Goal: Transaction & Acquisition: Purchase product/service

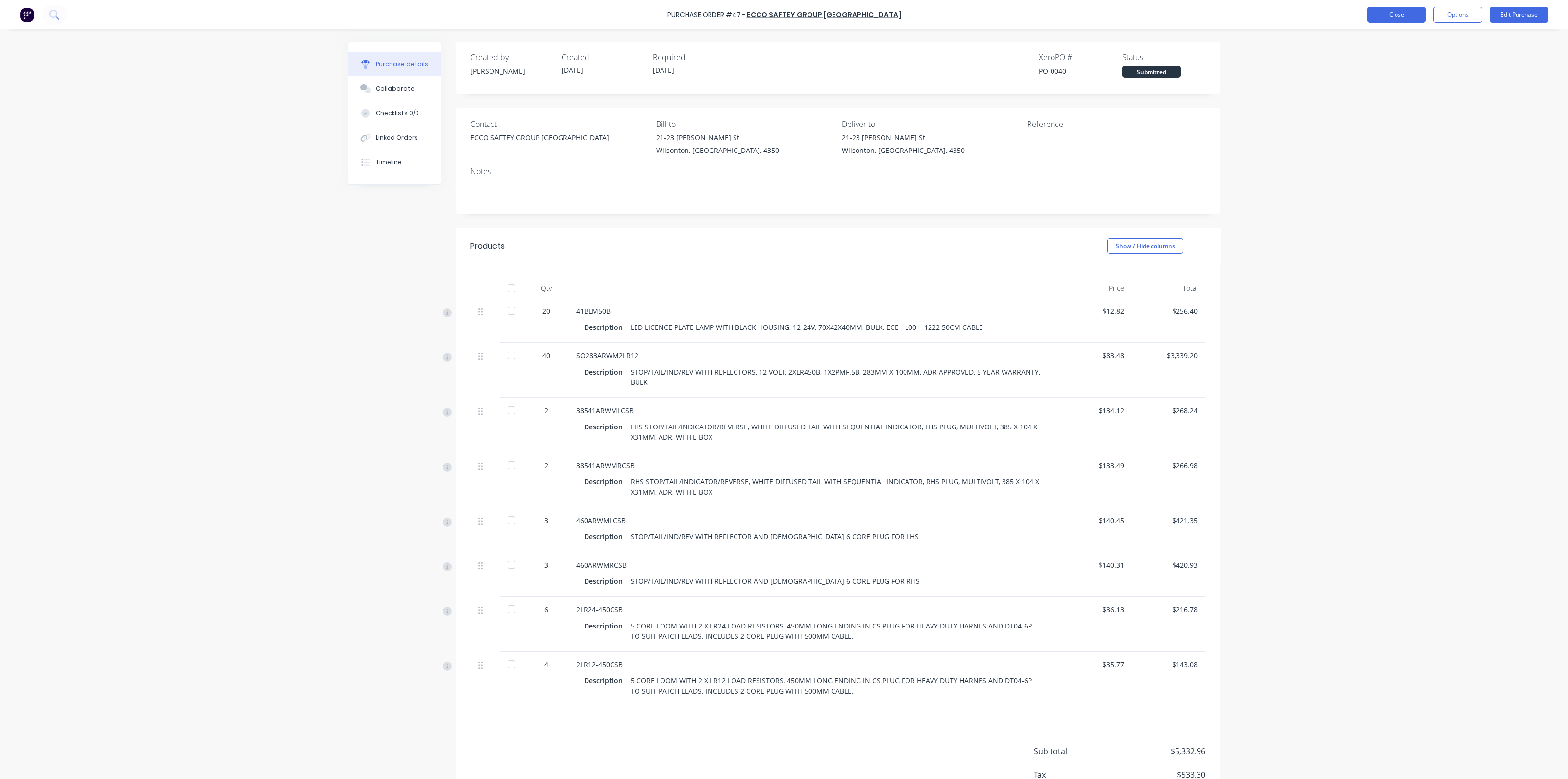
click at [1399, 14] on button "Close" at bounding box center [1396, 15] width 59 height 16
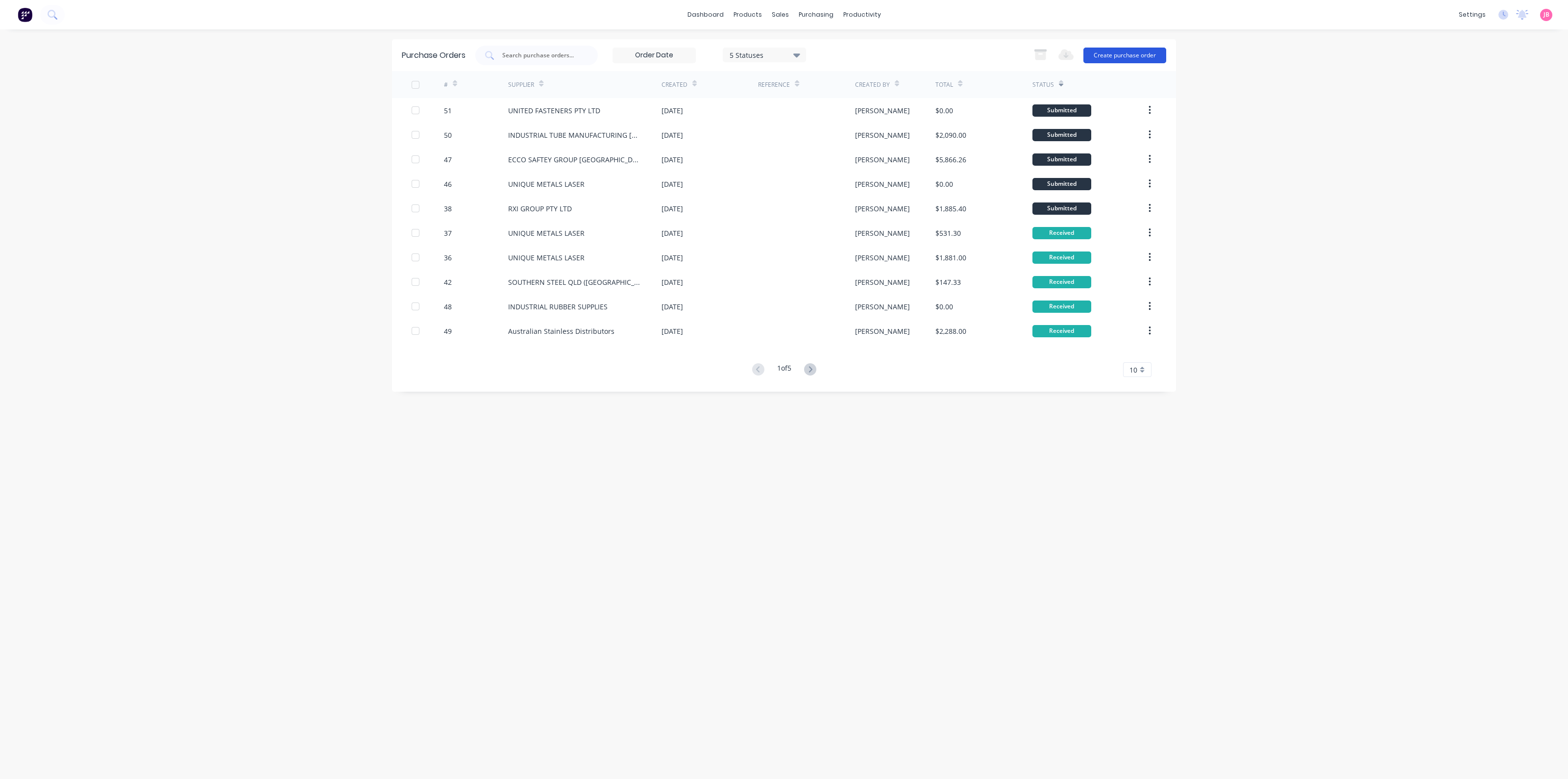
click at [1130, 54] on button "Create purchase order" at bounding box center [1125, 55] width 83 height 16
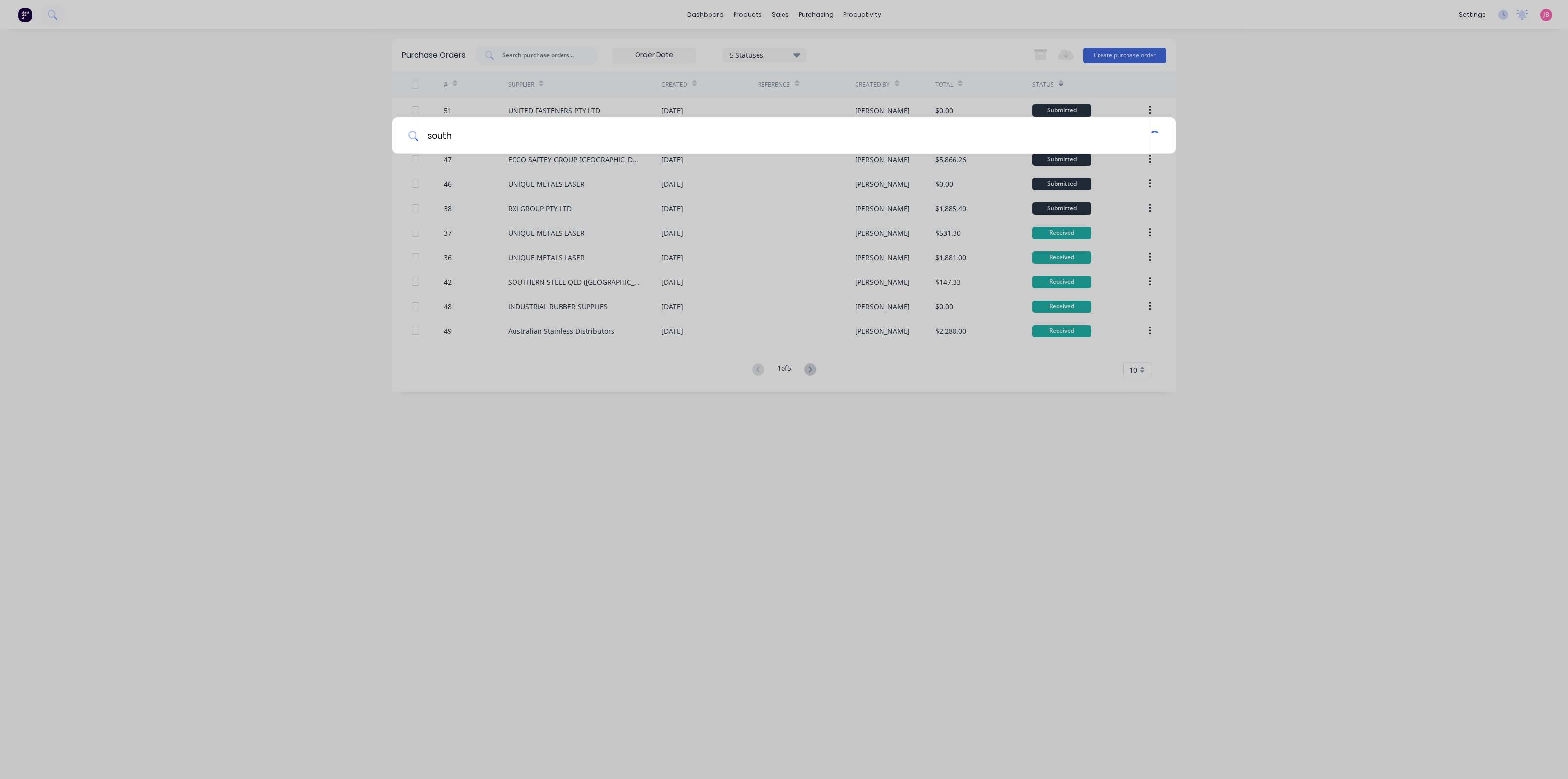
type input "south"
click at [598, 159] on div "south" at bounding box center [784, 389] width 1568 height 779
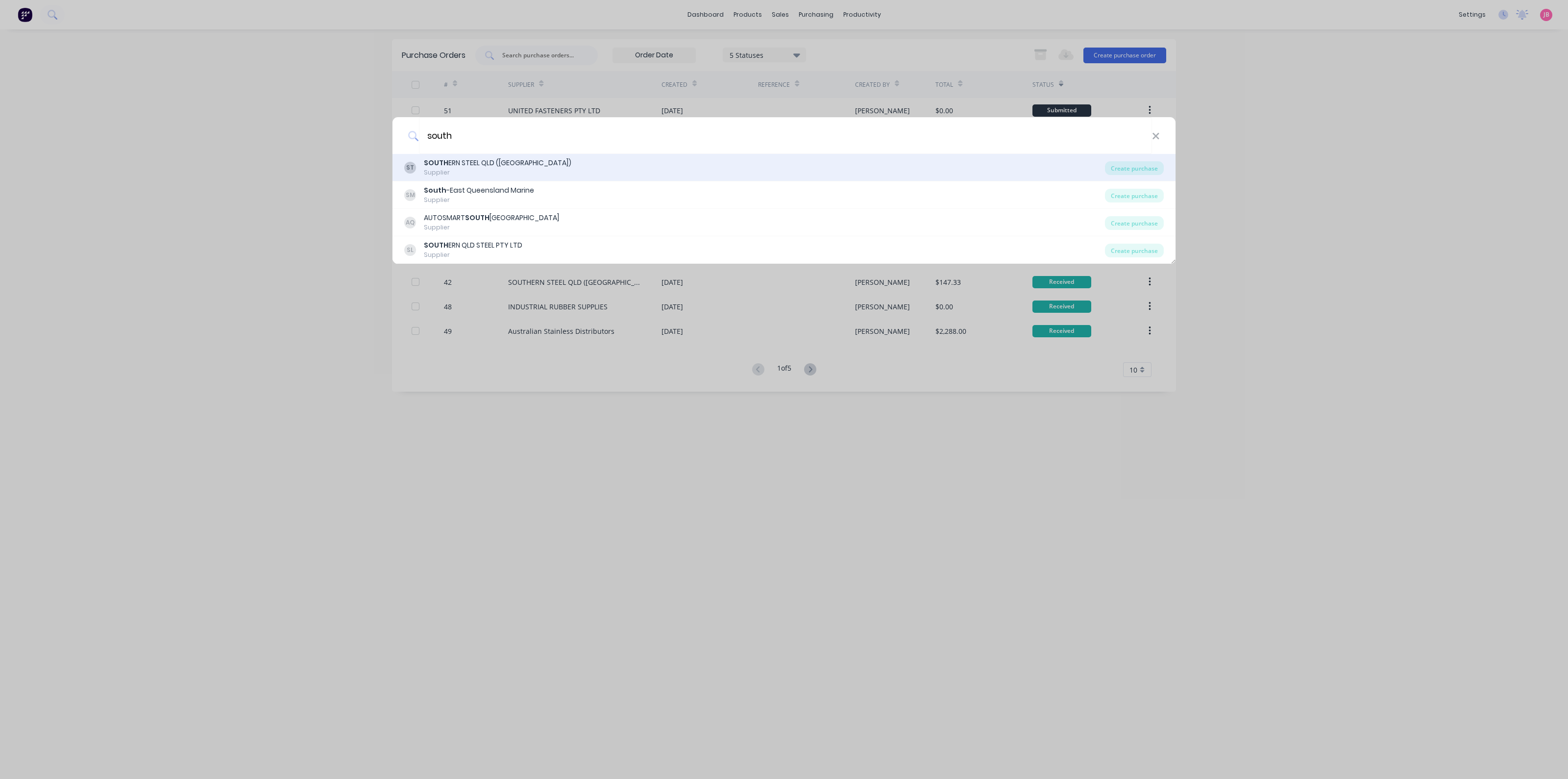
click at [597, 158] on div "ST SOUTH ERN STEEL QLD ([GEOGRAPHIC_DATA]) Supplier" at bounding box center [754, 167] width 701 height 19
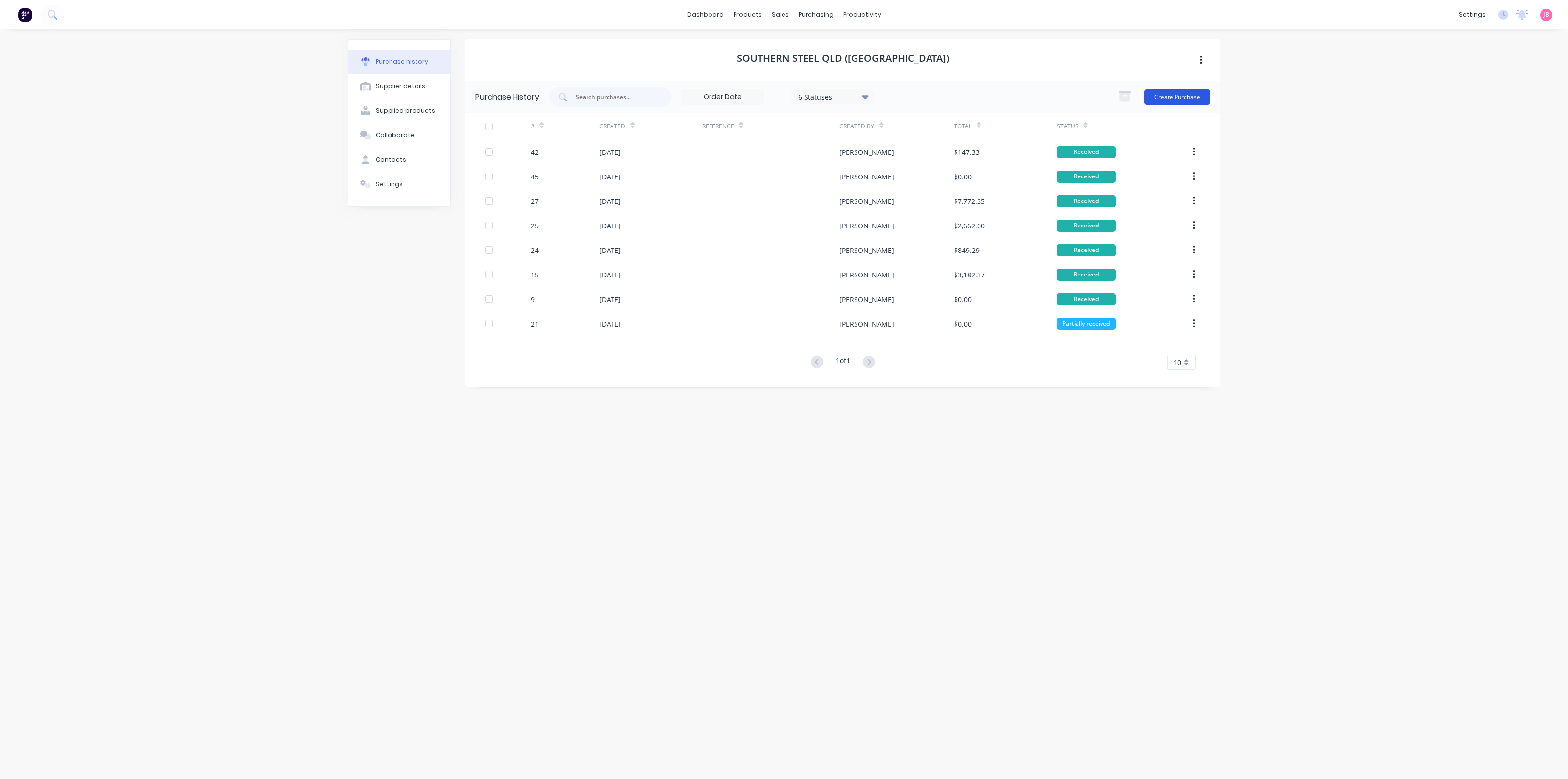
click at [1185, 99] on button "Create Purchase" at bounding box center [1177, 97] width 66 height 16
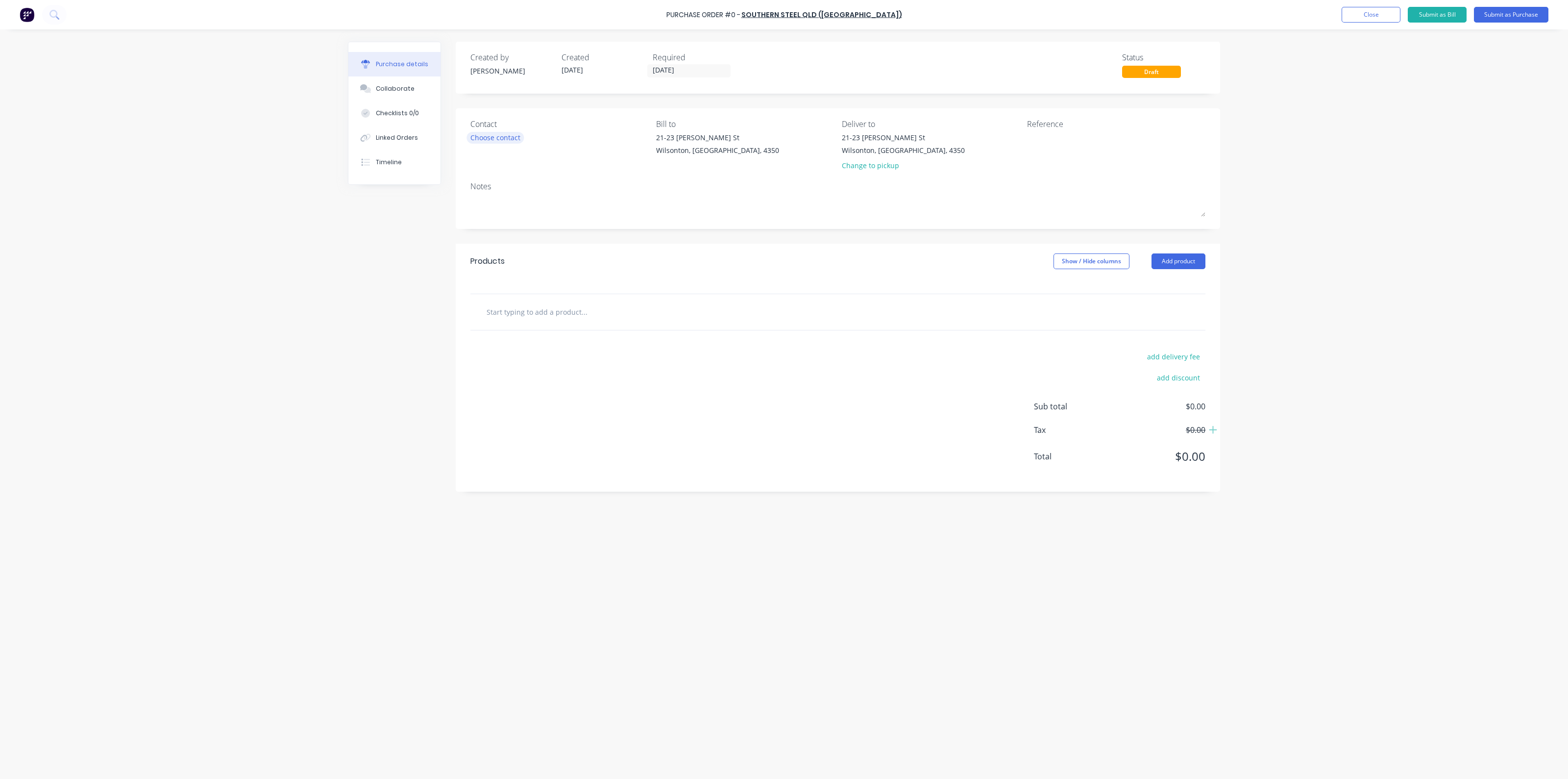
click at [497, 136] on div "Choose contact" at bounding box center [495, 137] width 50 height 10
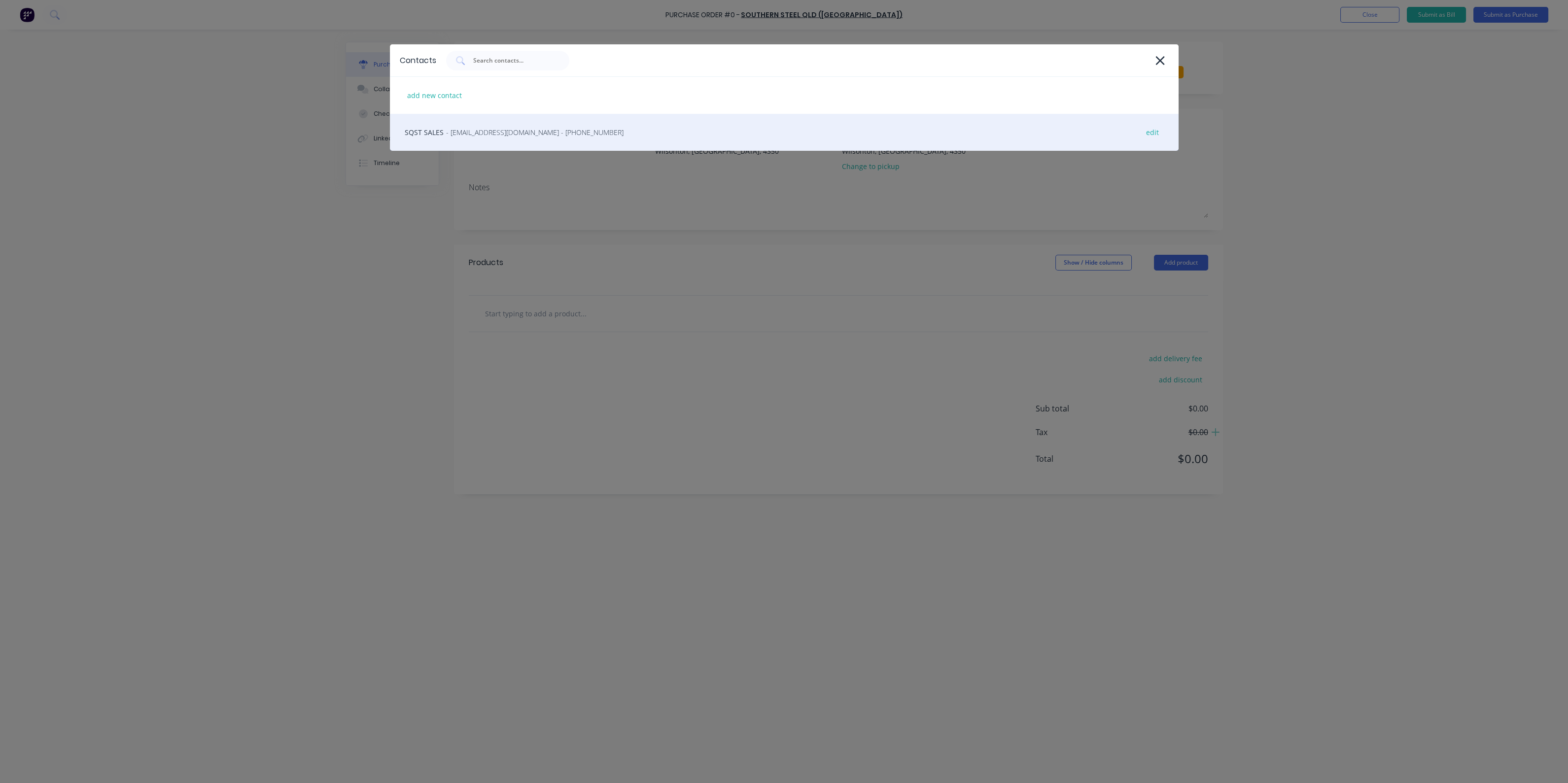
click at [522, 135] on span "- [EMAIL_ADDRESS][DOMAIN_NAME] - [PHONE_NUMBER]" at bounding box center [535, 132] width 178 height 10
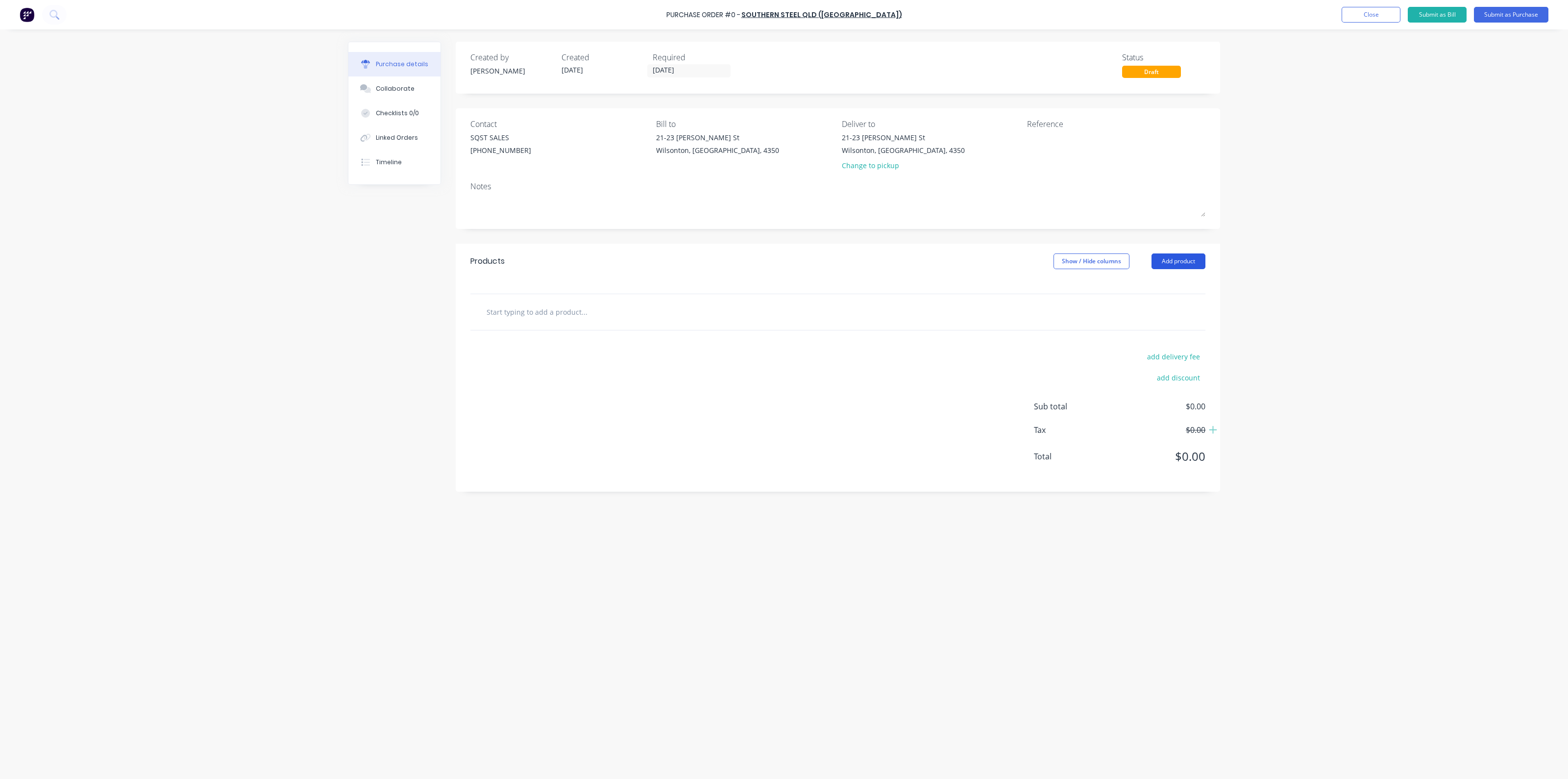
click at [1186, 253] on button "Add product" at bounding box center [1178, 261] width 54 height 16
click at [1139, 291] on div "Product catalogue" at bounding box center [1159, 286] width 75 height 14
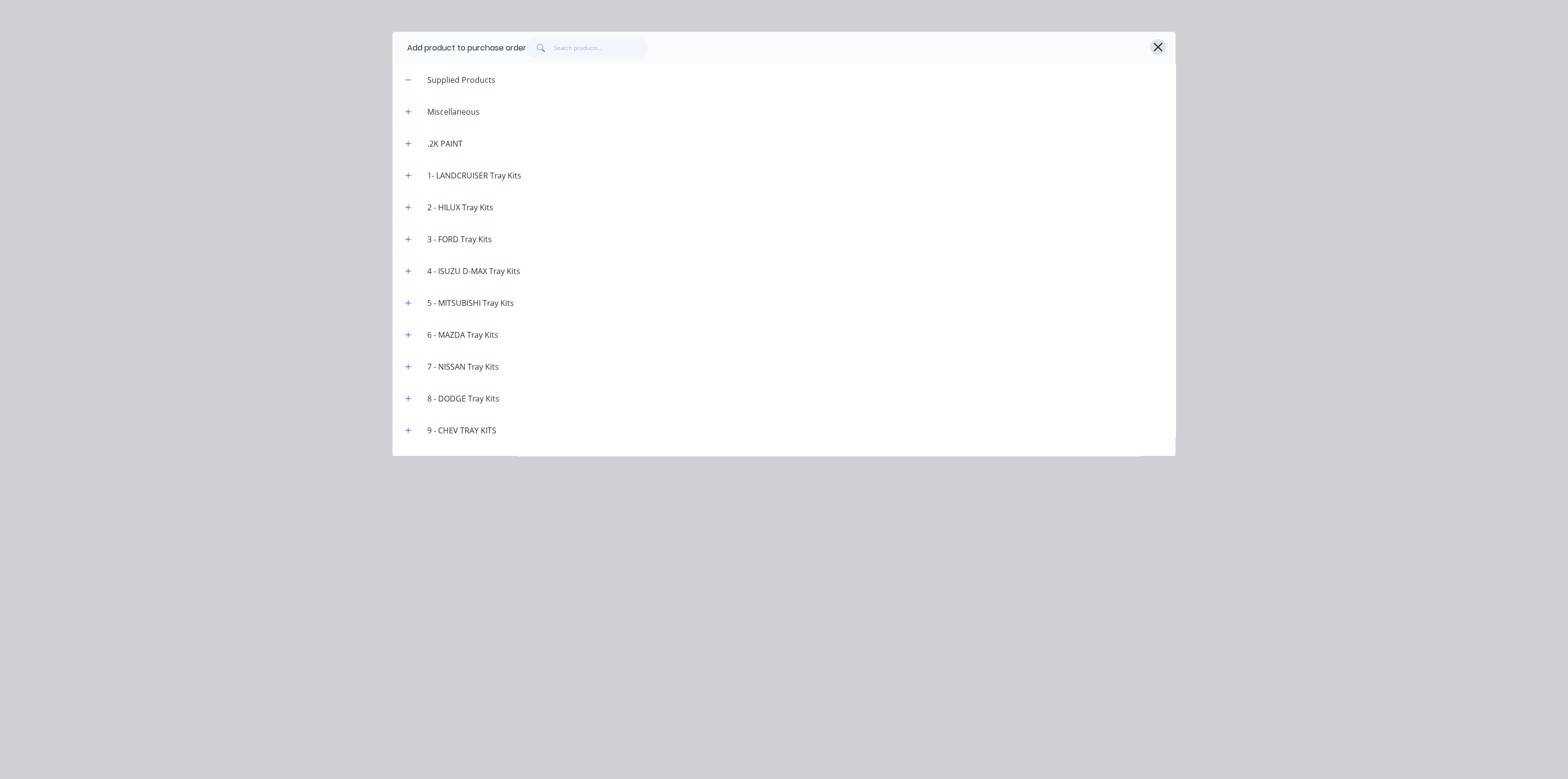
click at [1161, 48] on icon "button" at bounding box center [1158, 47] width 10 height 14
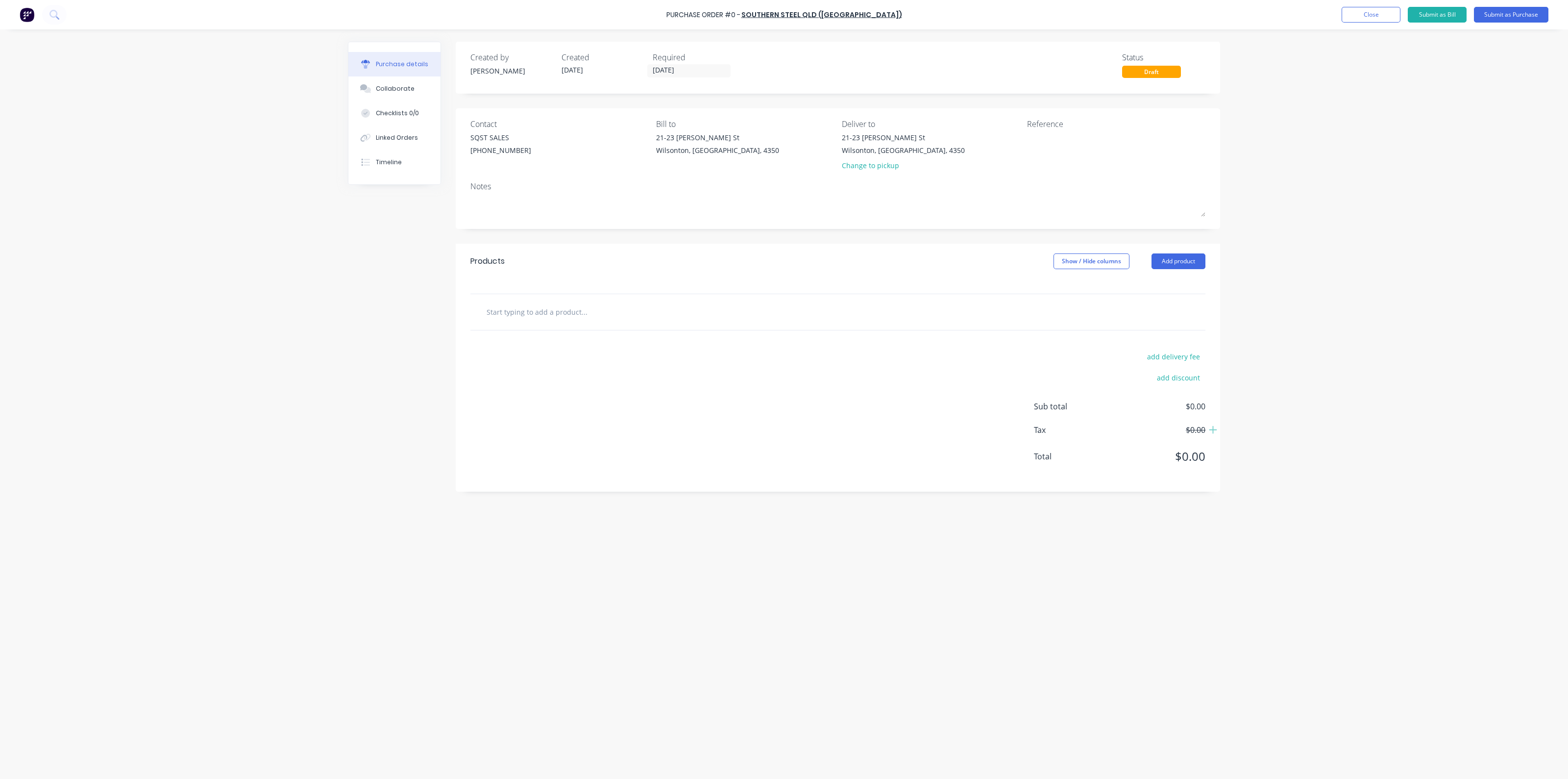
click at [659, 312] on input "text" at bounding box center [584, 312] width 196 height 19
click at [525, 308] on input "65" at bounding box center [584, 312] width 196 height 19
type input "x"
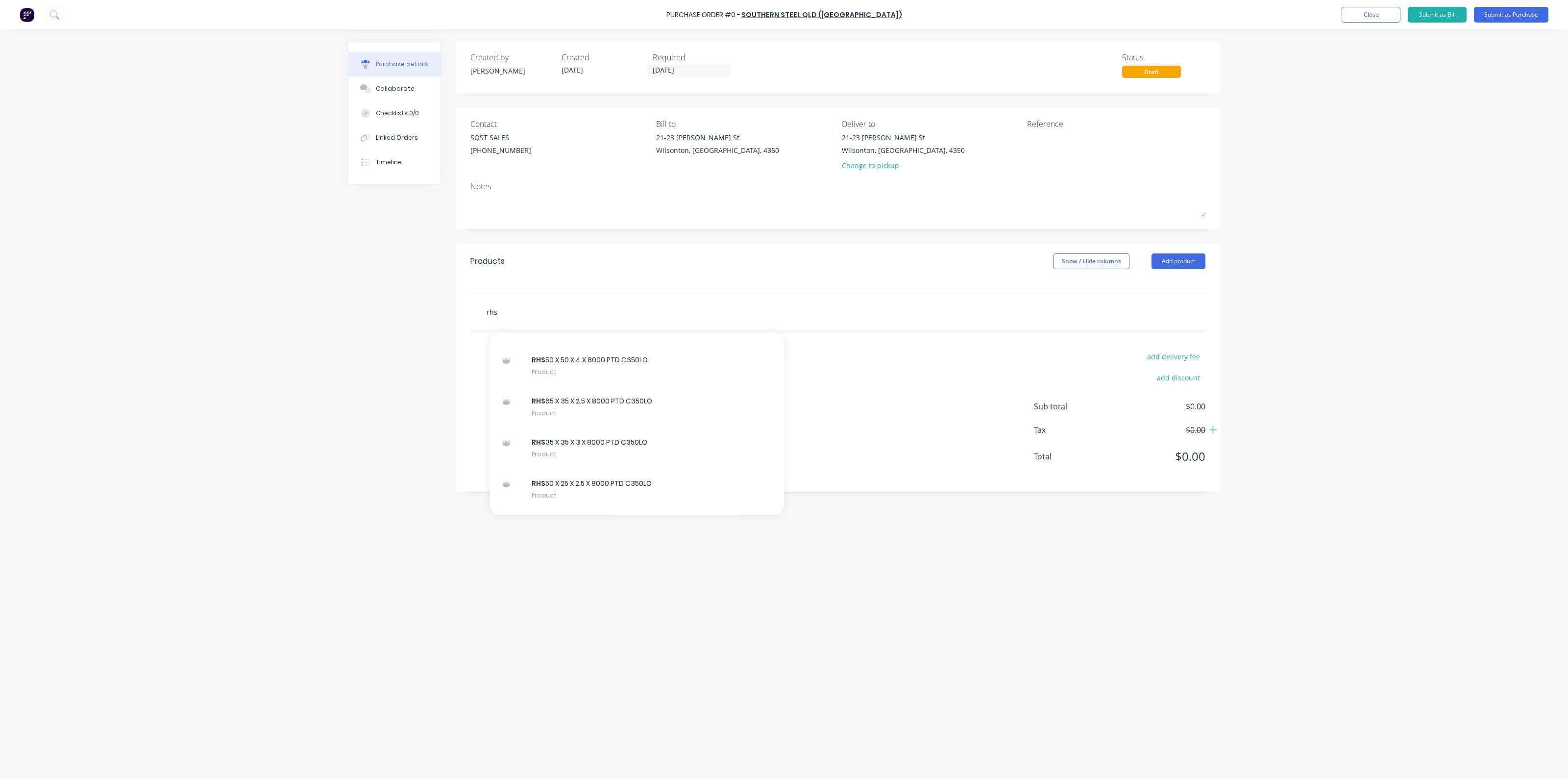
scroll to position [368, 0]
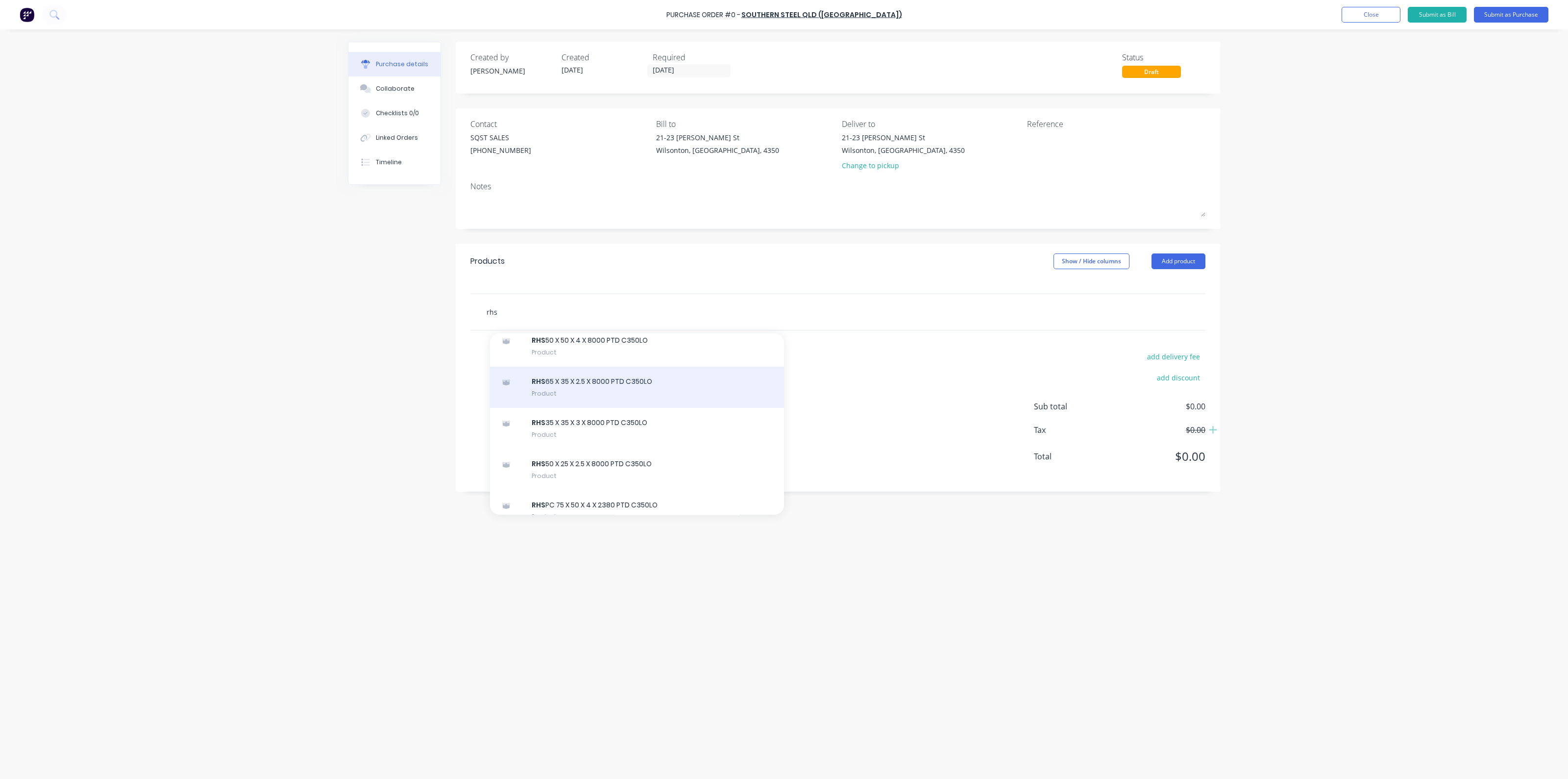
type input "rhs"
click at [604, 393] on div "RHS 65 X 35 X 2.5 X 8000 PTD C350LO Product" at bounding box center [637, 387] width 294 height 41
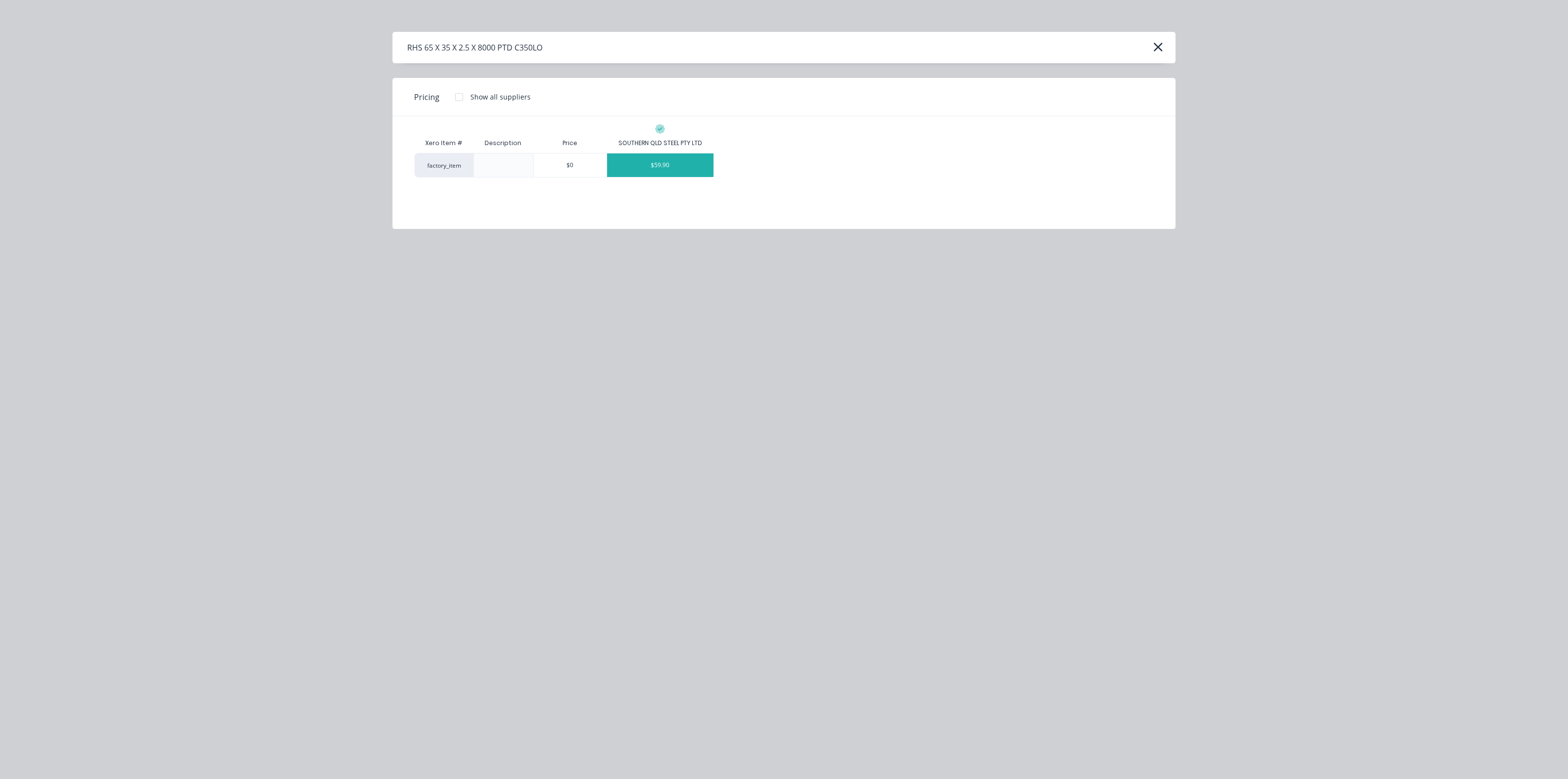
click at [671, 168] on div "$59.90" at bounding box center [660, 165] width 107 height 24
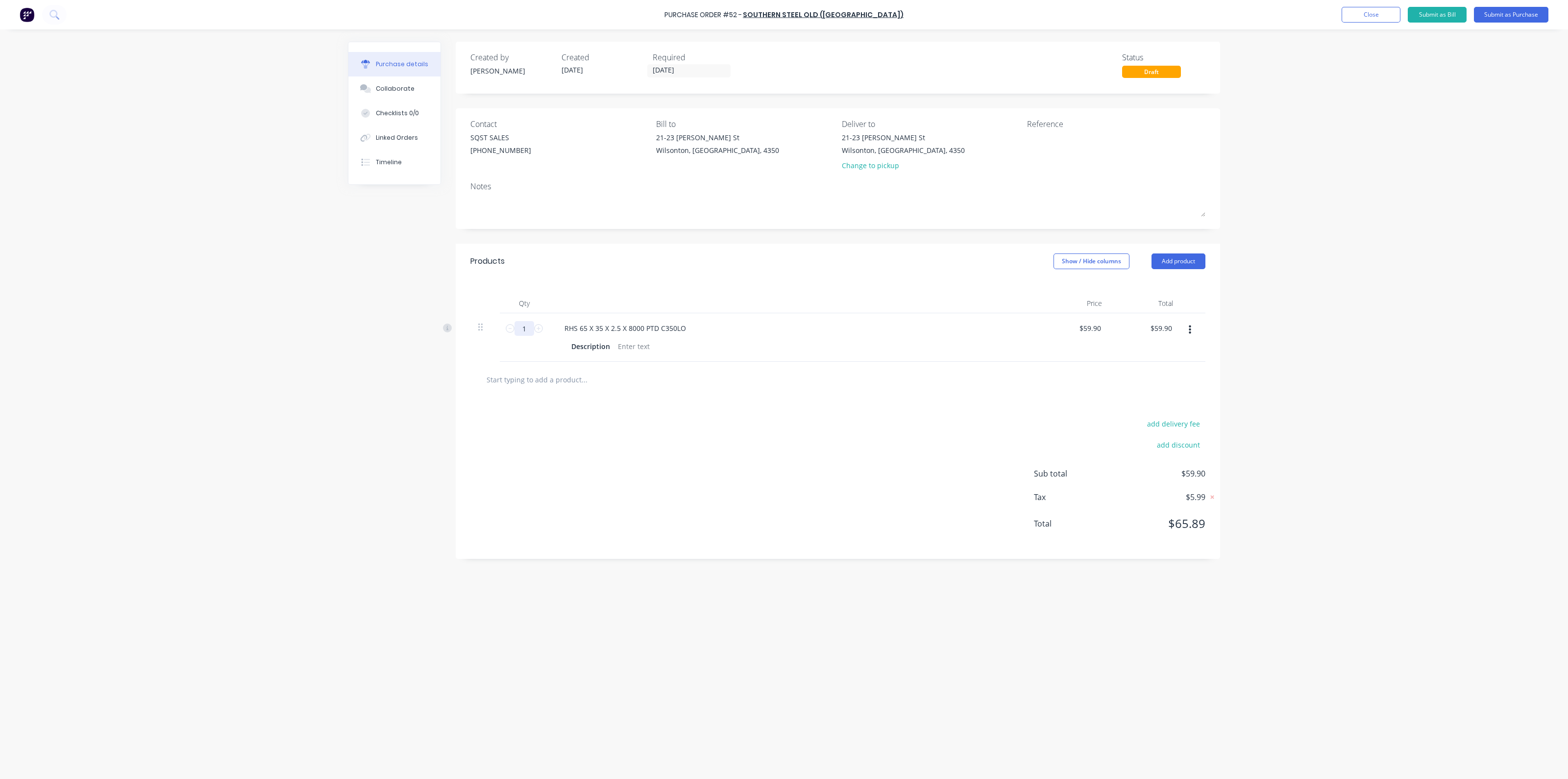
click at [530, 328] on input "1" at bounding box center [524, 328] width 19 height 15
type input "5"
type input "$299.50"
type input "54"
type input "$3,234.60"
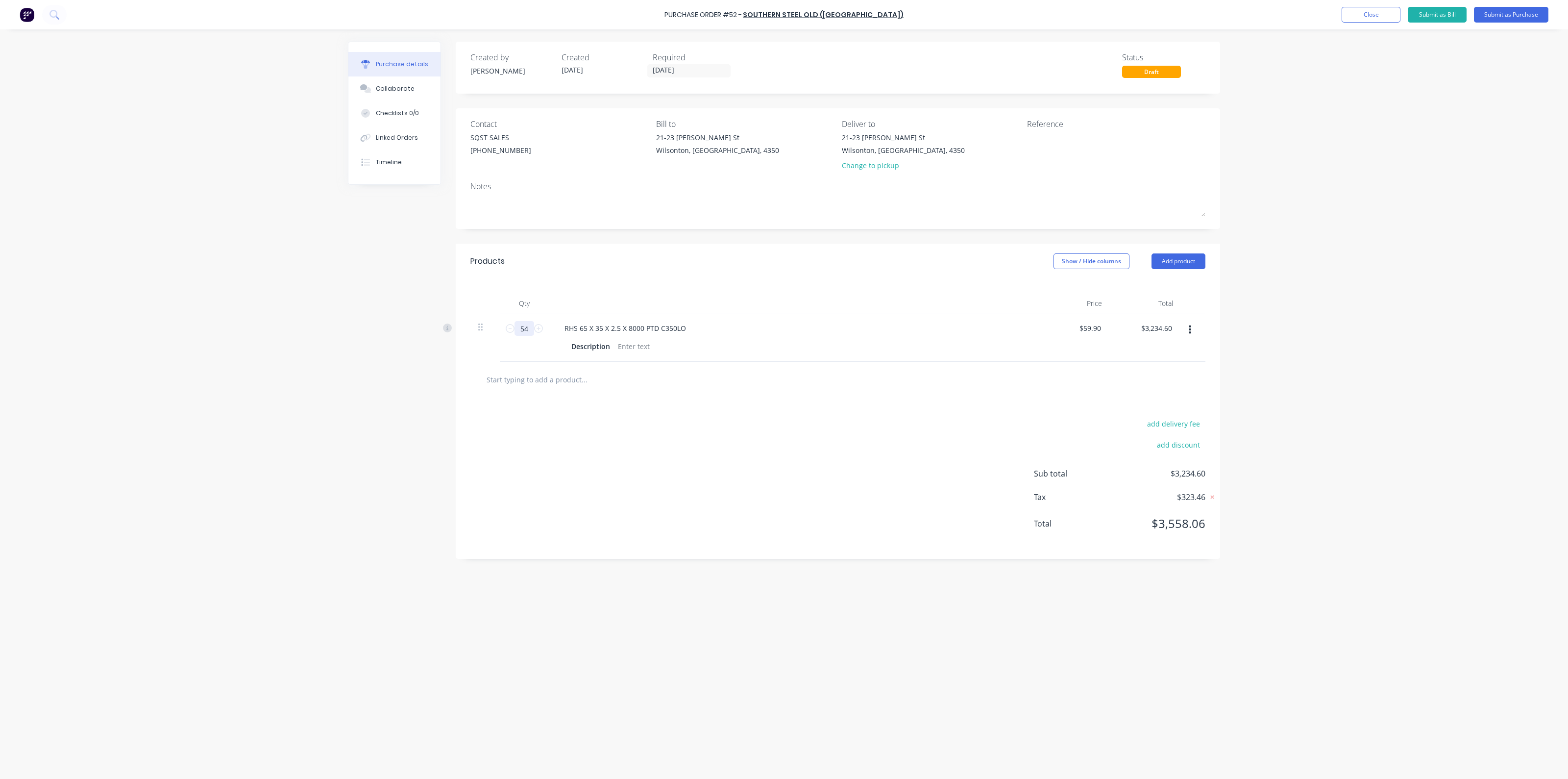
type input "54"
click at [598, 378] on input "text" at bounding box center [584, 379] width 196 height 19
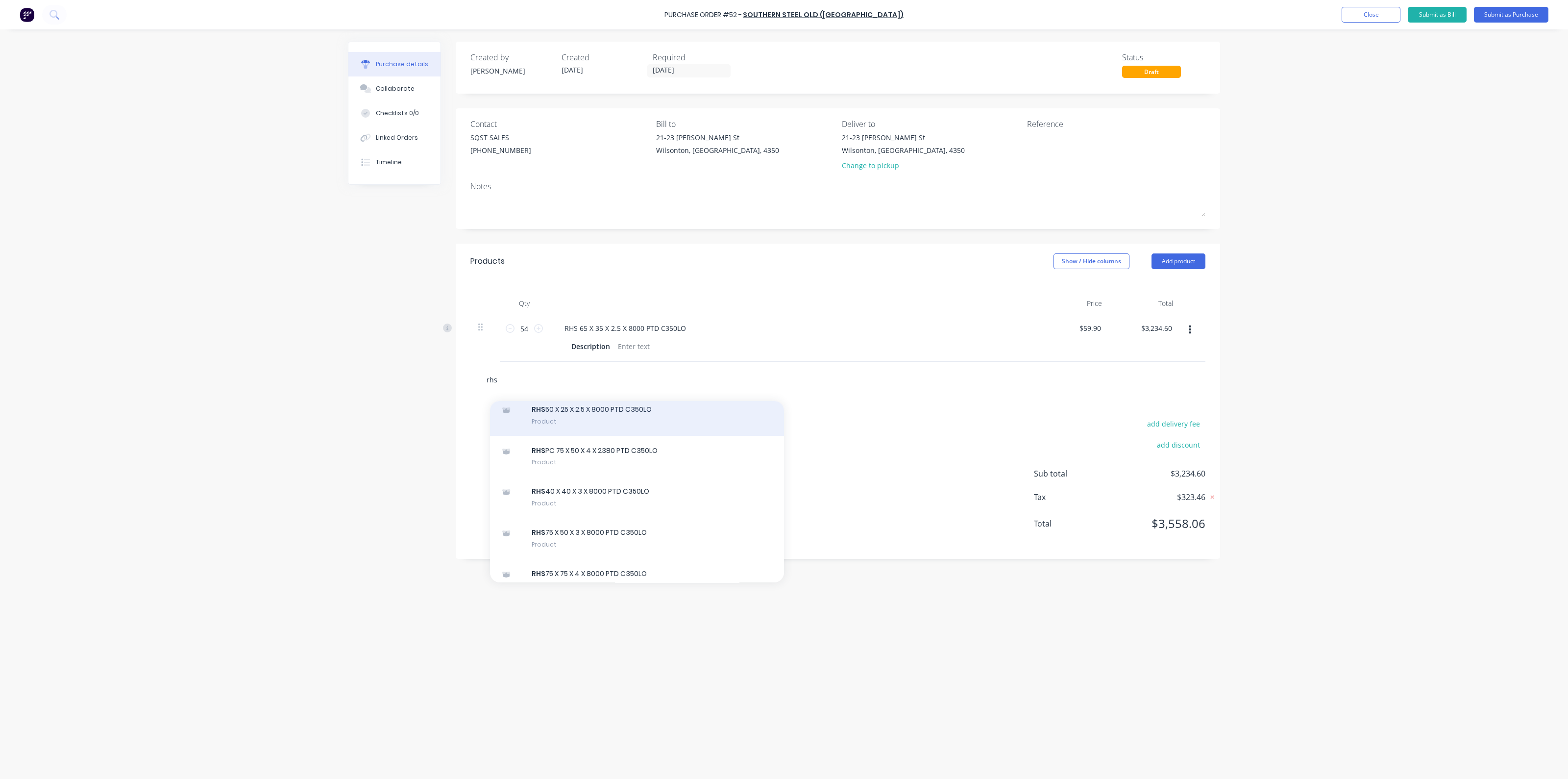
type input "rhs"
click at [624, 423] on div "RHS 50 X 25 X 2.5 X 8000 PTD C350LO Product" at bounding box center [637, 415] width 294 height 41
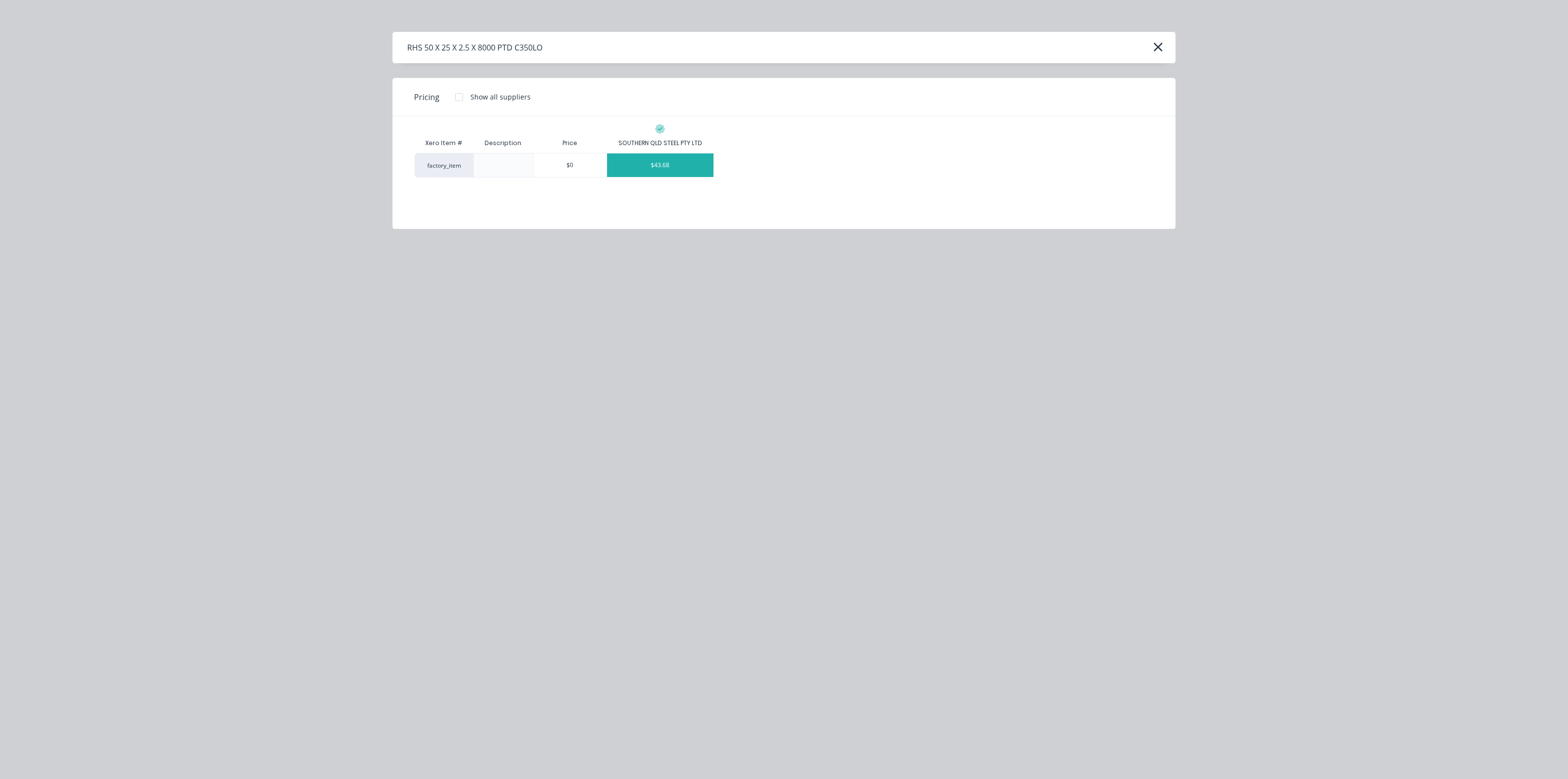
click at [696, 170] on div "$43.68" at bounding box center [660, 165] width 107 height 24
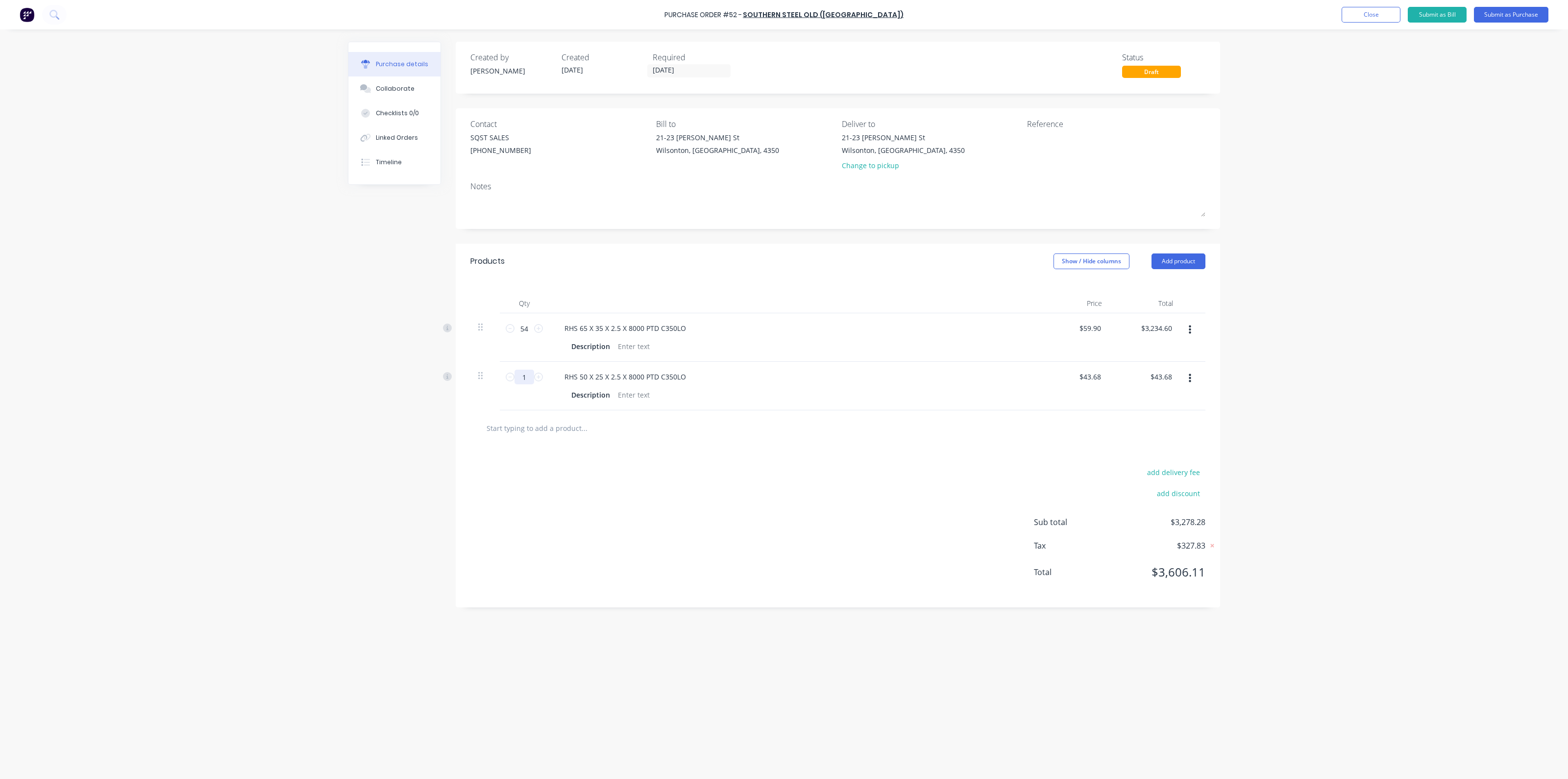
click at [521, 374] on input "1" at bounding box center [524, 377] width 19 height 15
type input "7"
type input "$305.76"
type input "72"
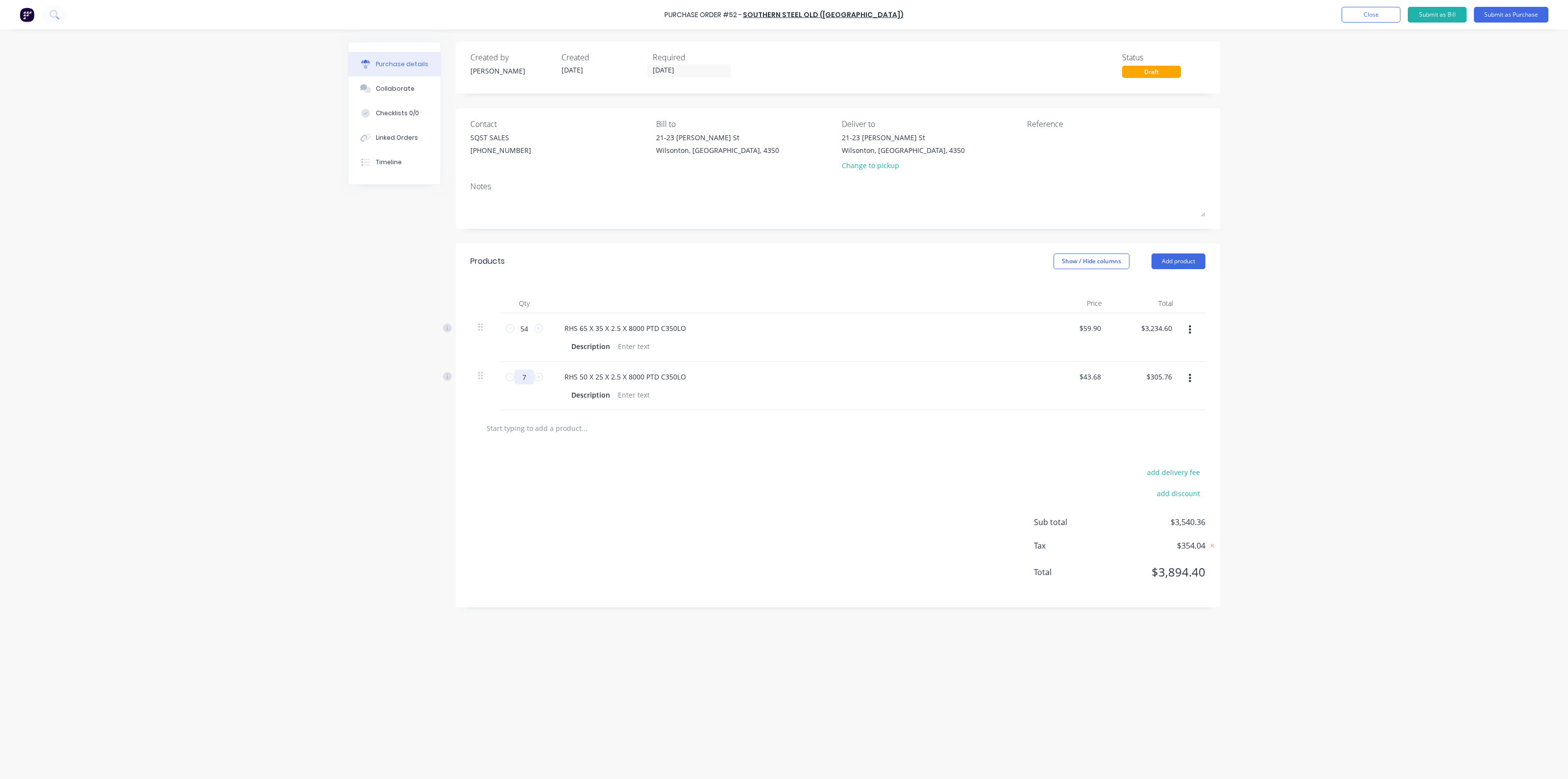
type input "$3,144.96"
type input "72"
click at [536, 412] on div at bounding box center [838, 428] width 735 height 36
click at [544, 424] on input "text" at bounding box center [584, 428] width 196 height 19
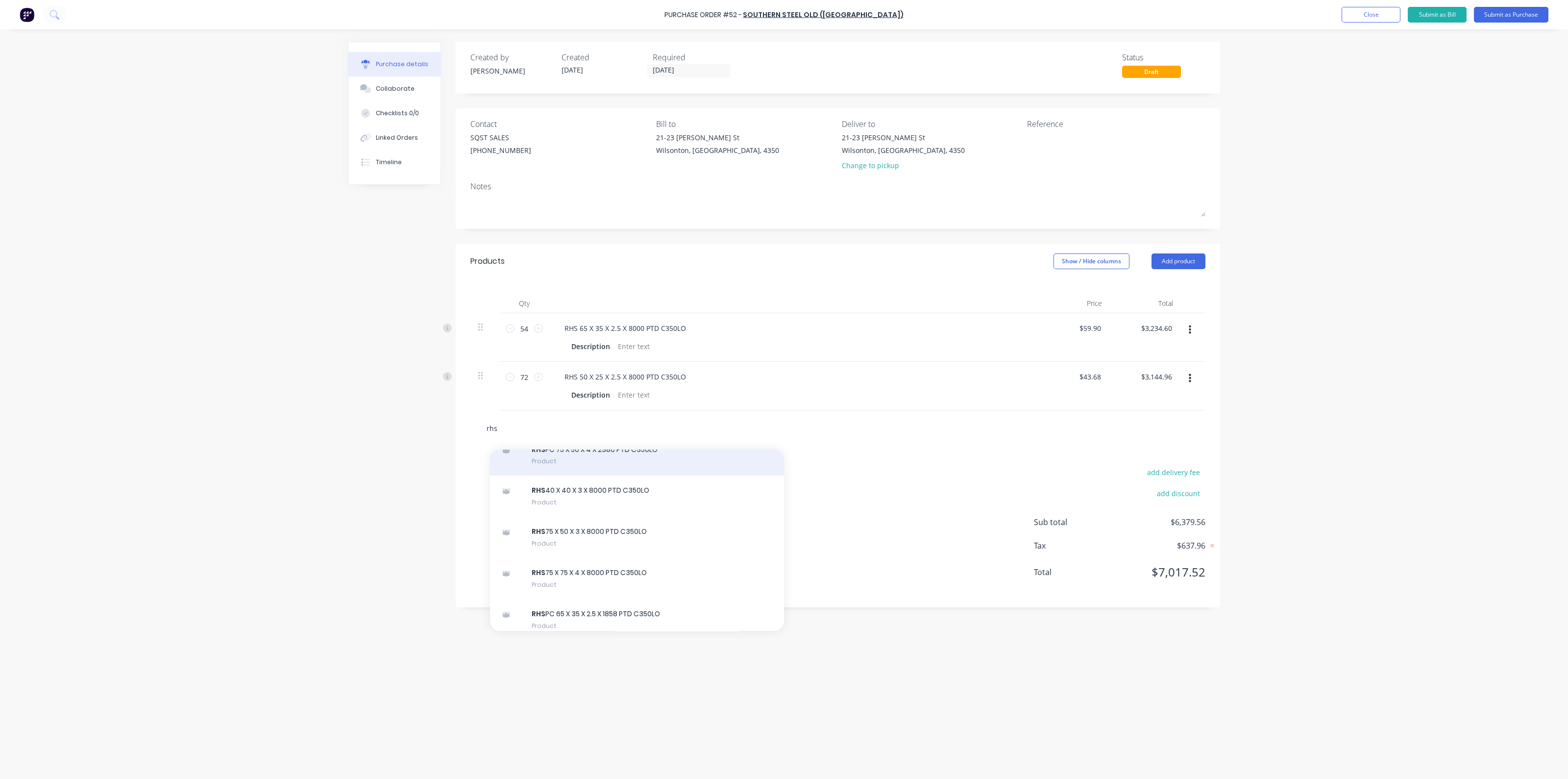
scroll to position [552, 0]
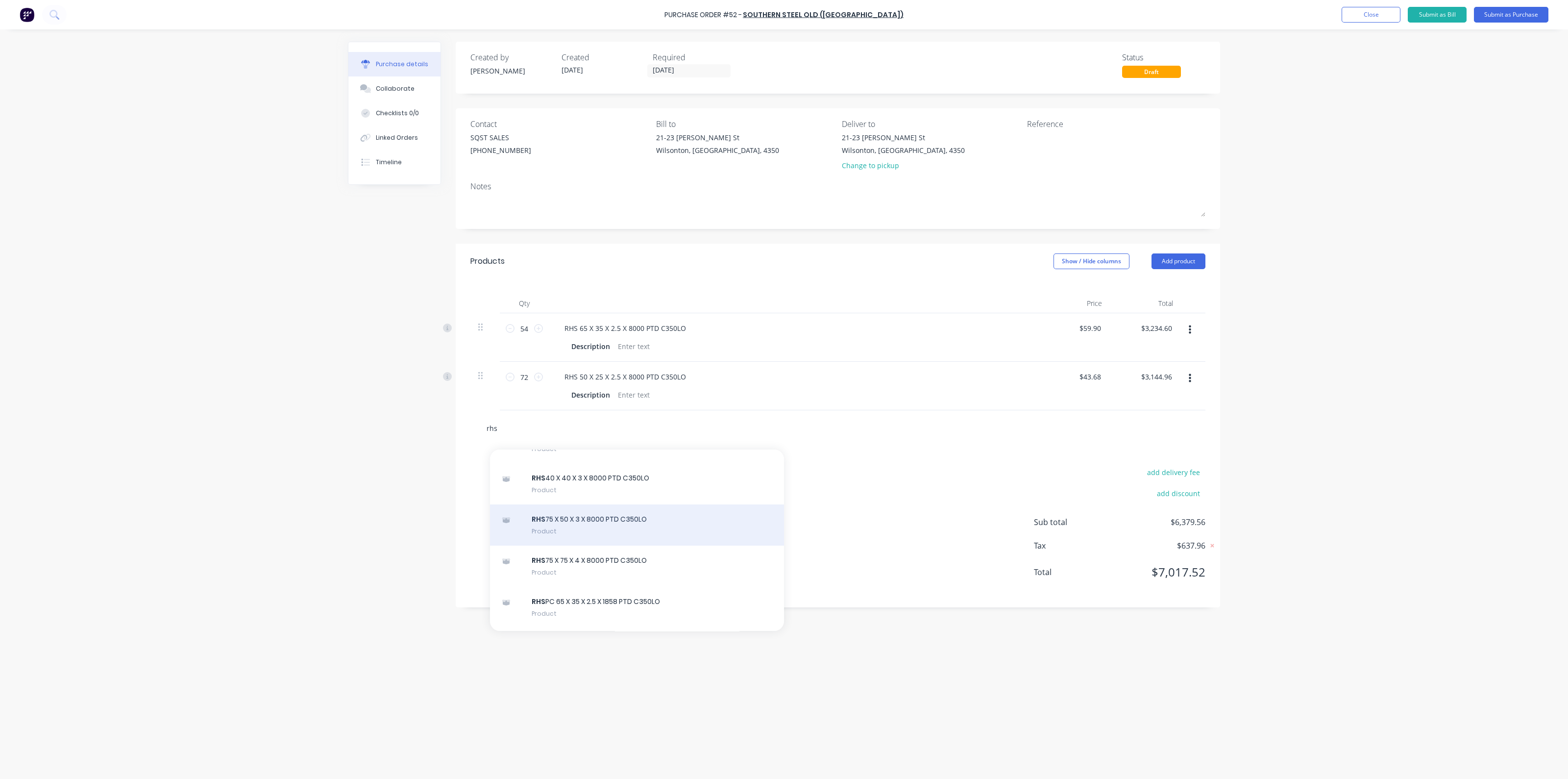
type input "rhs"
click at [628, 522] on div "RHS 75 X 50 X 3 X 8000 PTD C350LO Product" at bounding box center [637, 525] width 294 height 41
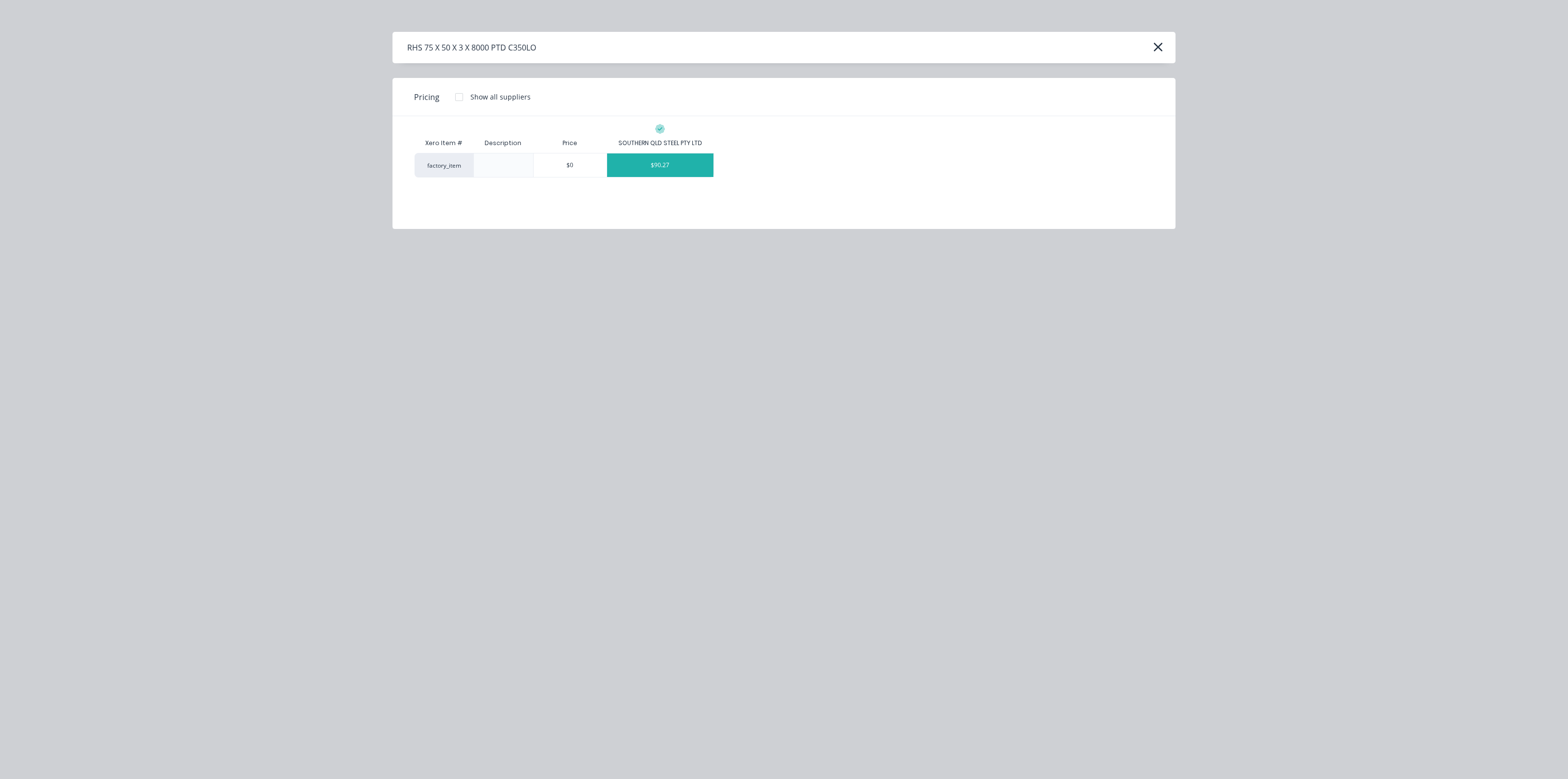
click at [660, 171] on div "$90.27" at bounding box center [660, 165] width 107 height 24
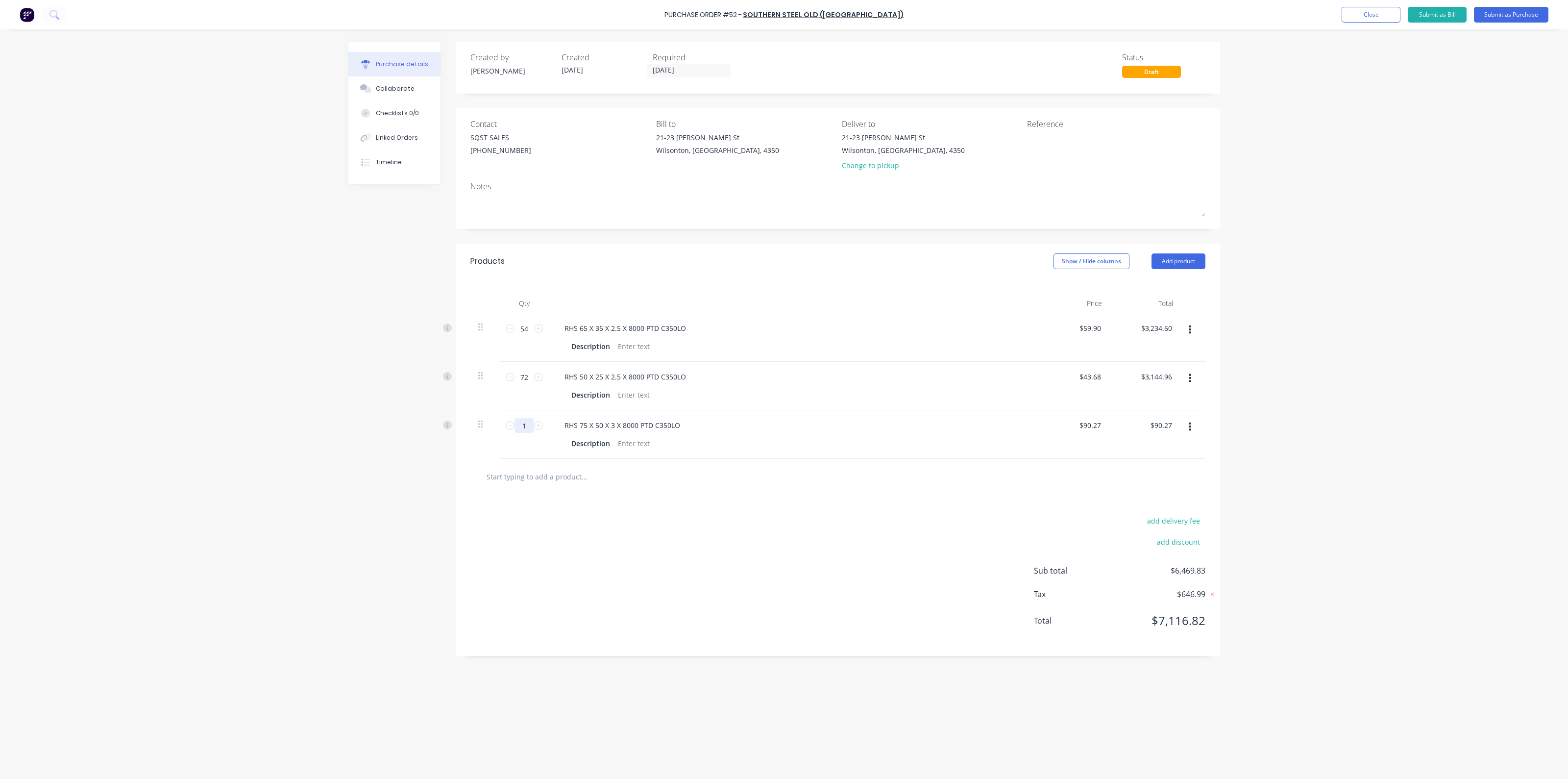
click at [529, 425] on input "1" at bounding box center [524, 426] width 19 height 15
type input "3"
type input "$270.81"
type input "35"
type input "$3,159.45"
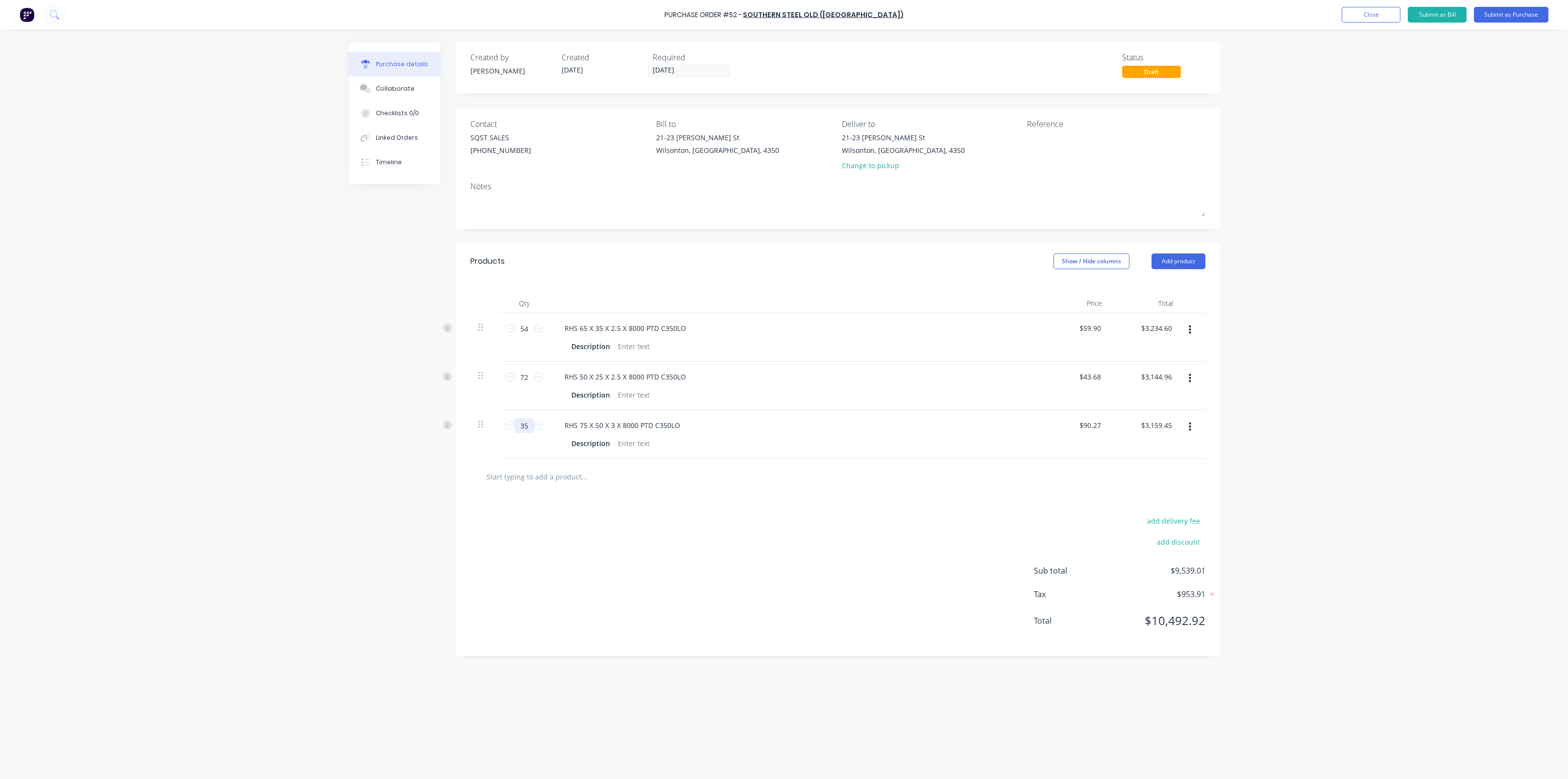
type input "35"
click at [553, 483] on input "text" at bounding box center [584, 476] width 196 height 19
type input "rhs"
click at [585, 624] on div "RHS 40 X 40 X 4 X 8000 PTD C350LO Product" at bounding box center [637, 633] width 294 height 41
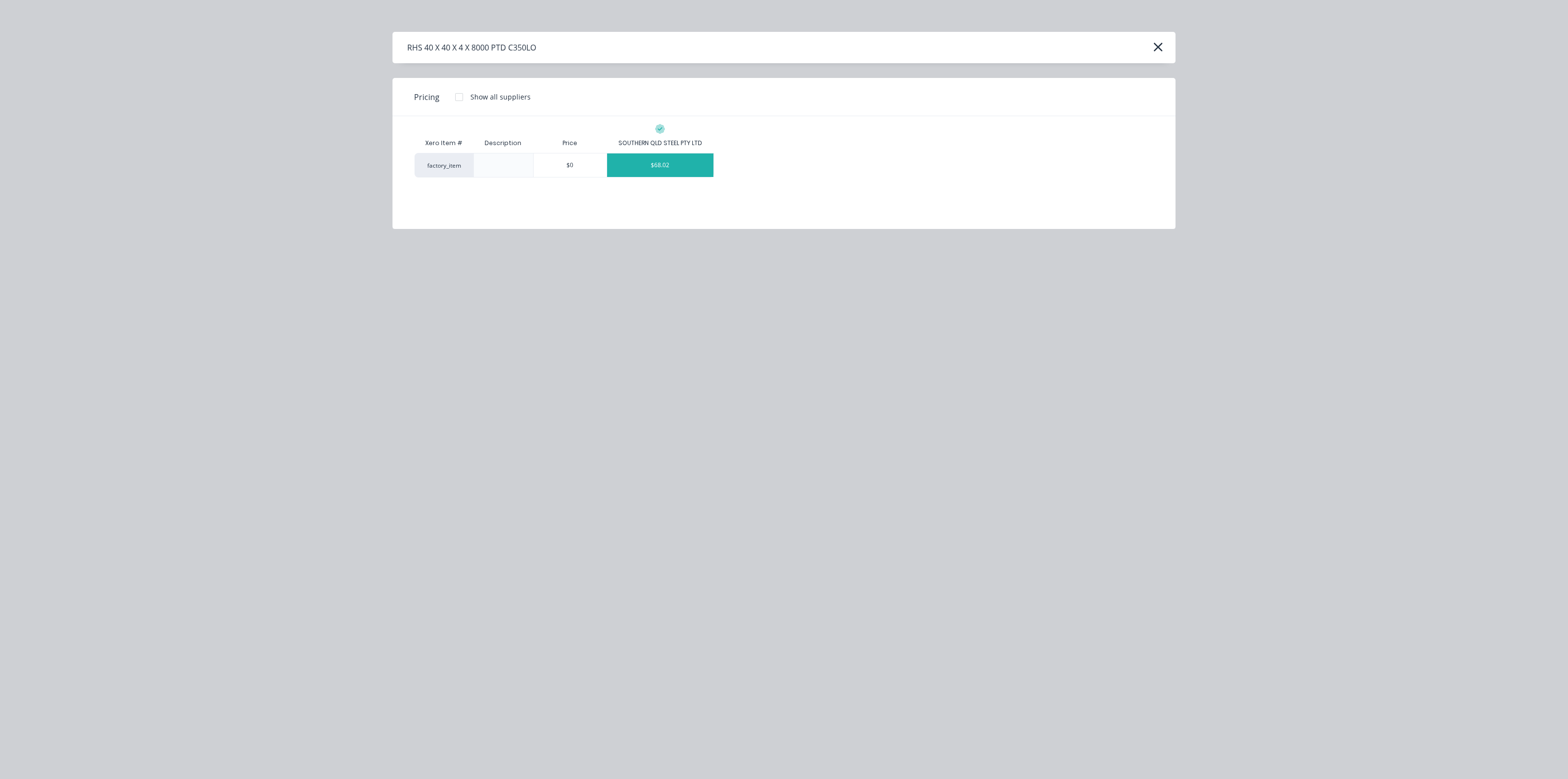
click at [647, 163] on div "$68.02" at bounding box center [660, 165] width 107 height 24
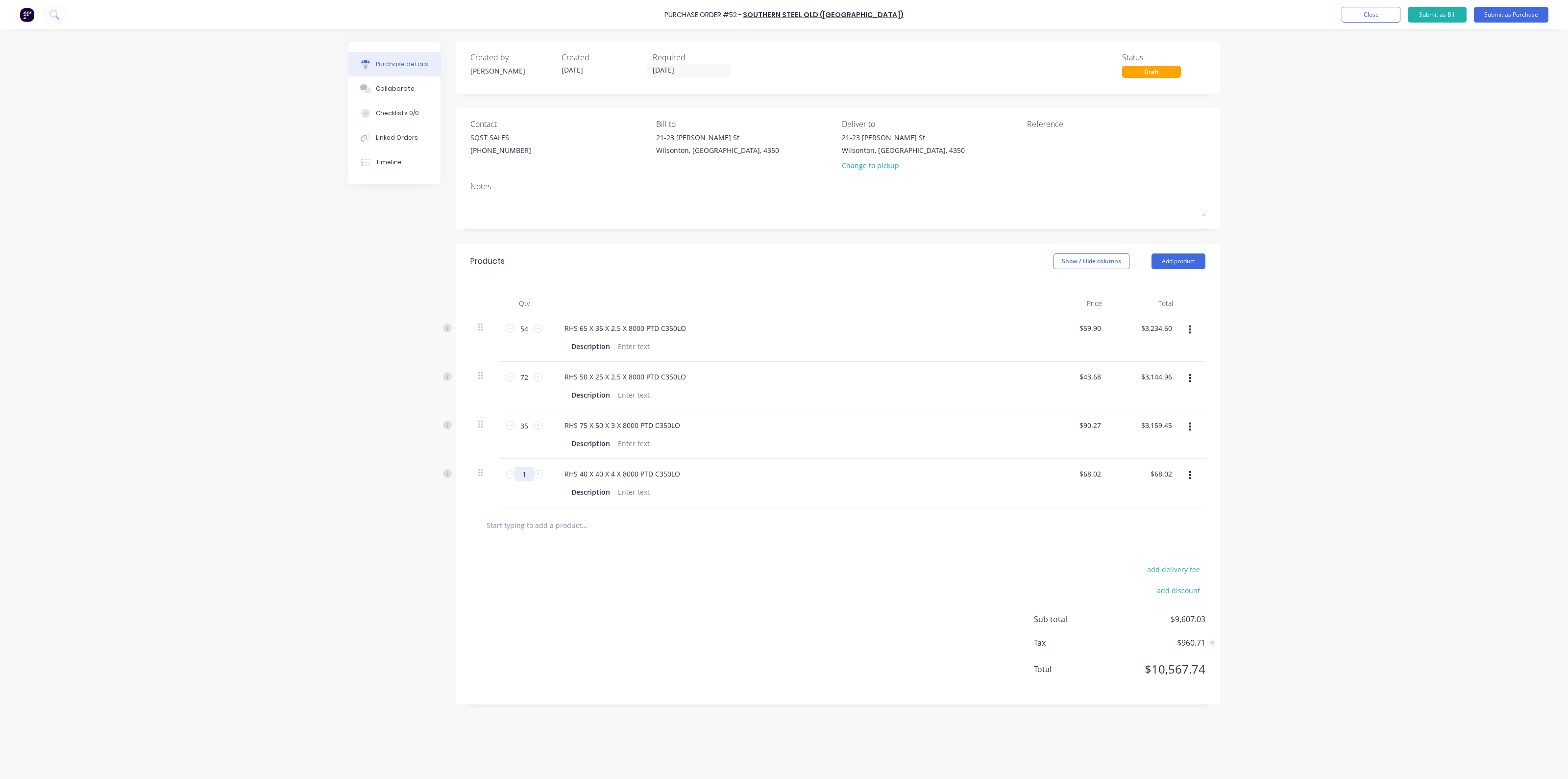
click at [525, 471] on input "1" at bounding box center [524, 474] width 19 height 15
type input "4"
type input "$272.08"
type input "49"
type input "$3,332.98"
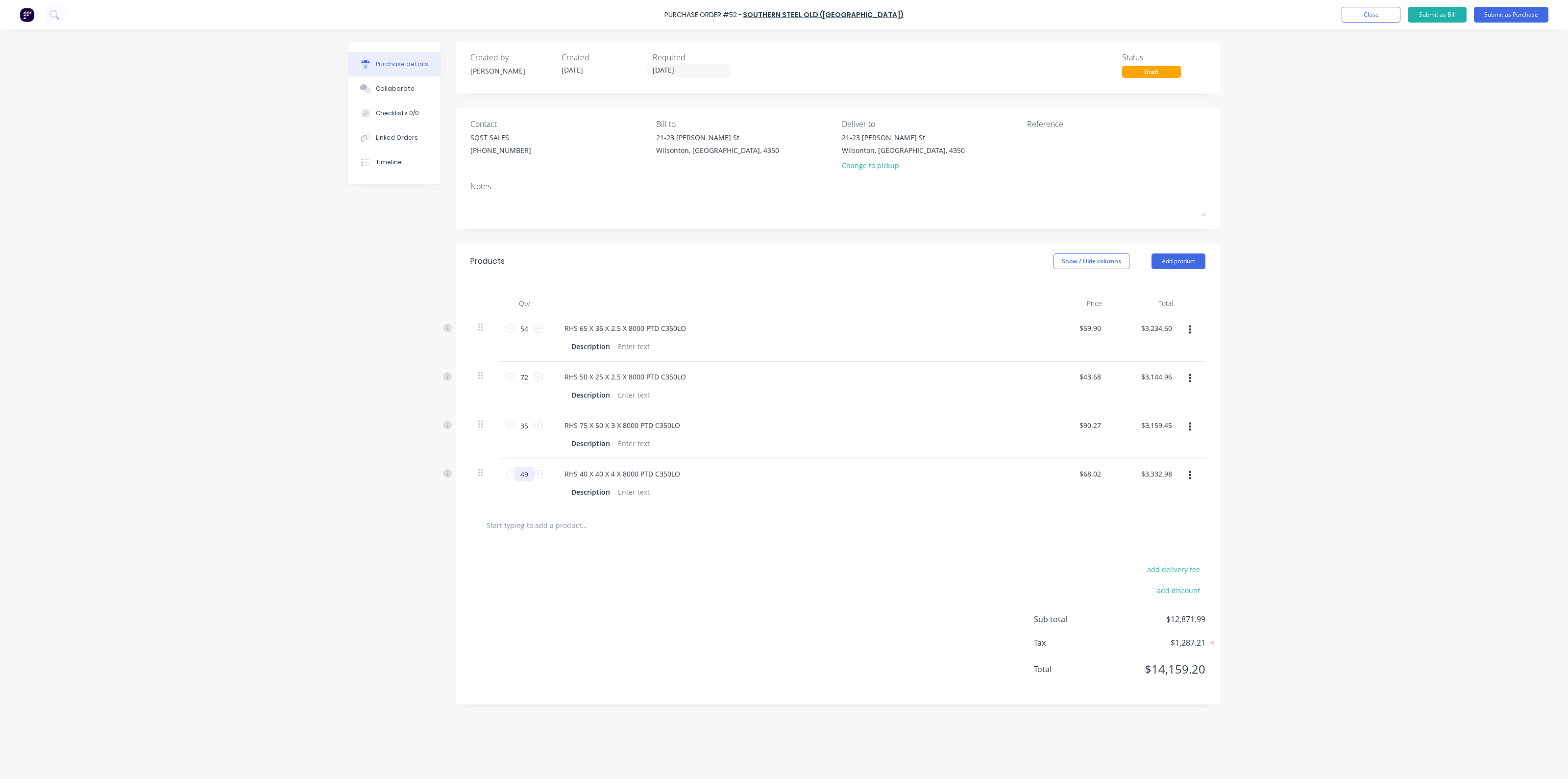
type input "49"
click at [545, 528] on input "text" at bounding box center [584, 525] width 196 height 19
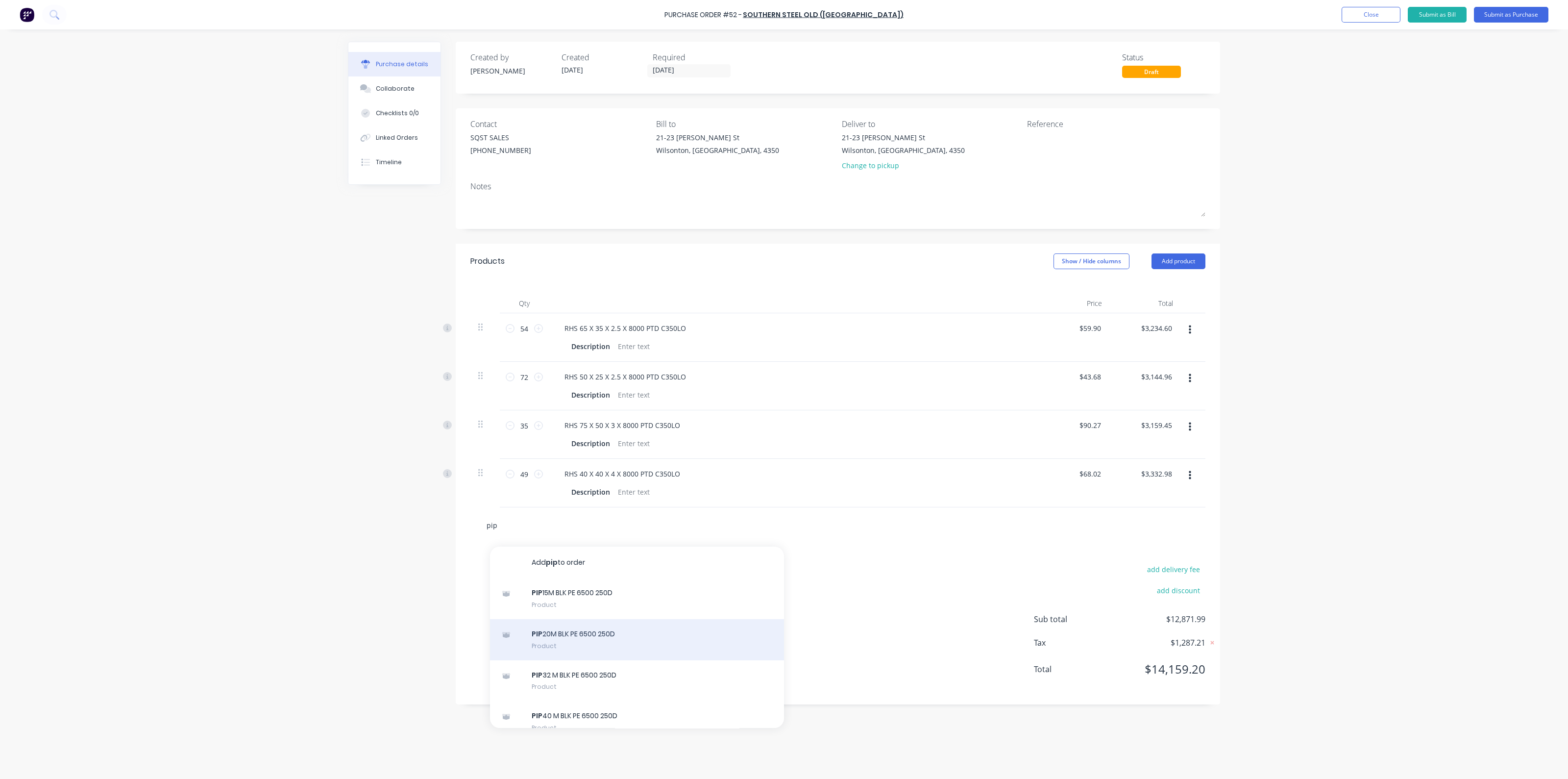
type input "pip"
click at [612, 629] on div "PIP 20M BLK PE 6500 250D Product" at bounding box center [637, 640] width 294 height 41
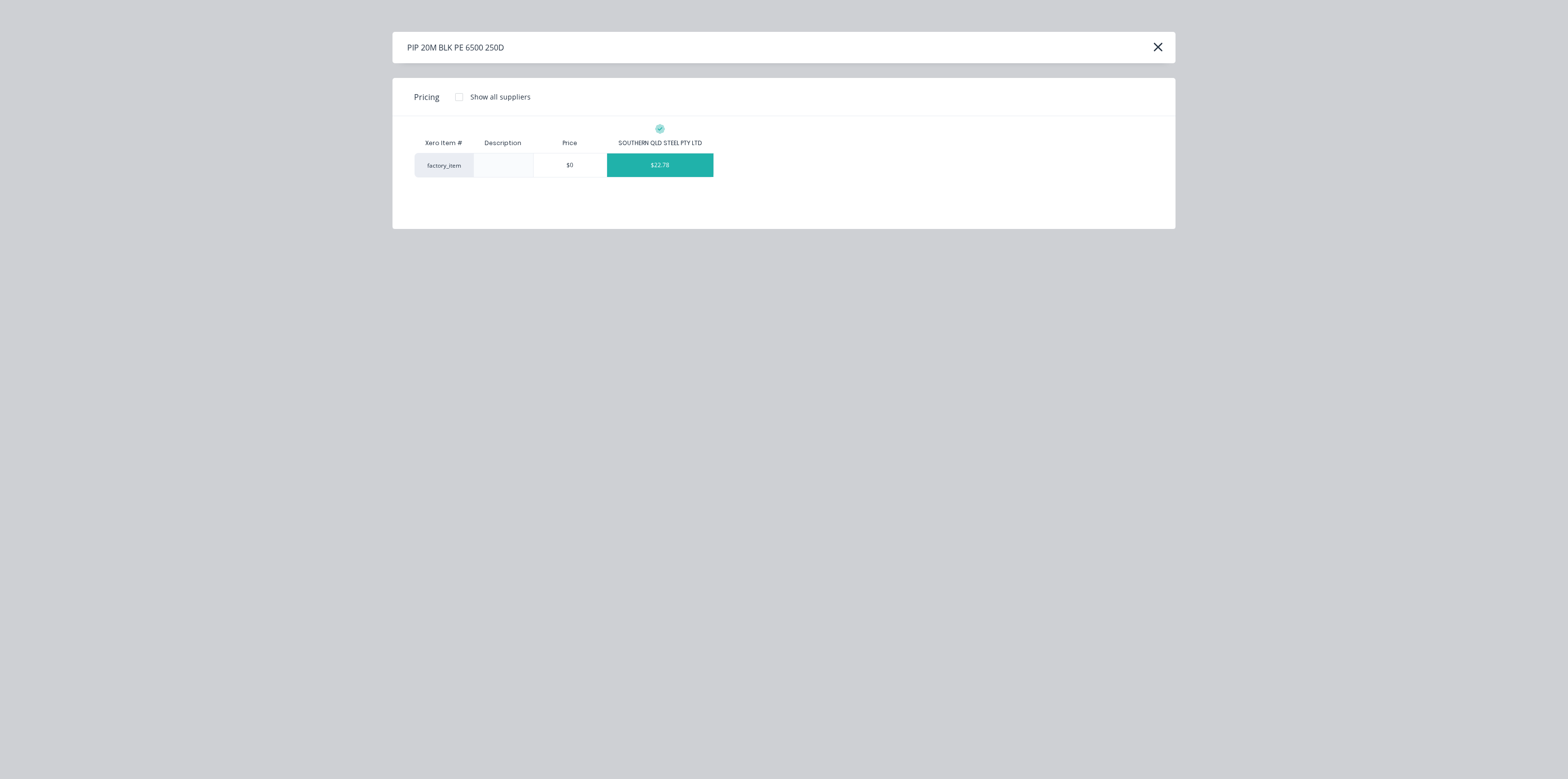
click at [667, 169] on div "$22.78" at bounding box center [660, 165] width 107 height 24
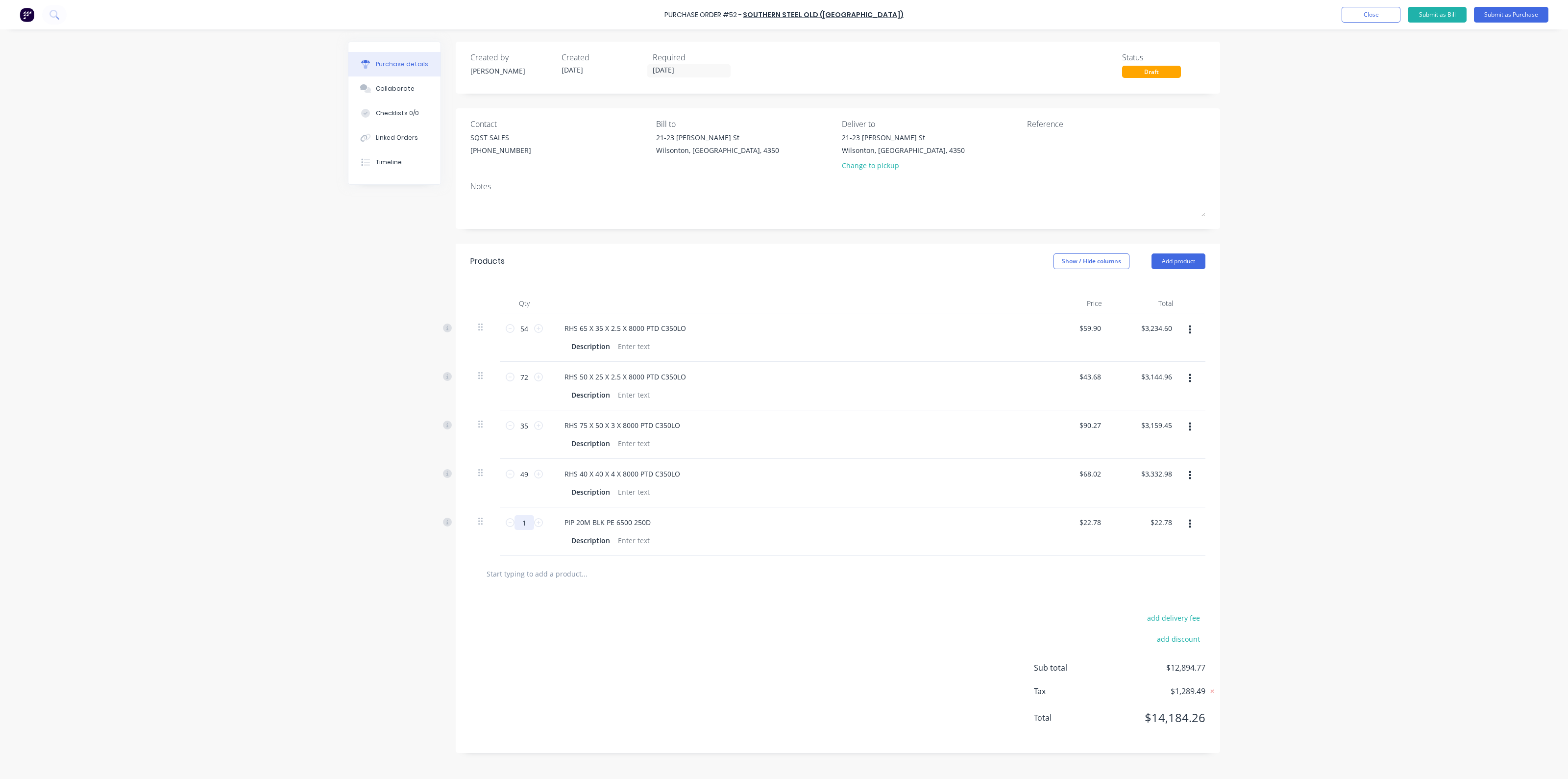
click at [525, 524] on input "1" at bounding box center [524, 523] width 19 height 15
type input "12"
type input "$273.36"
type input "127"
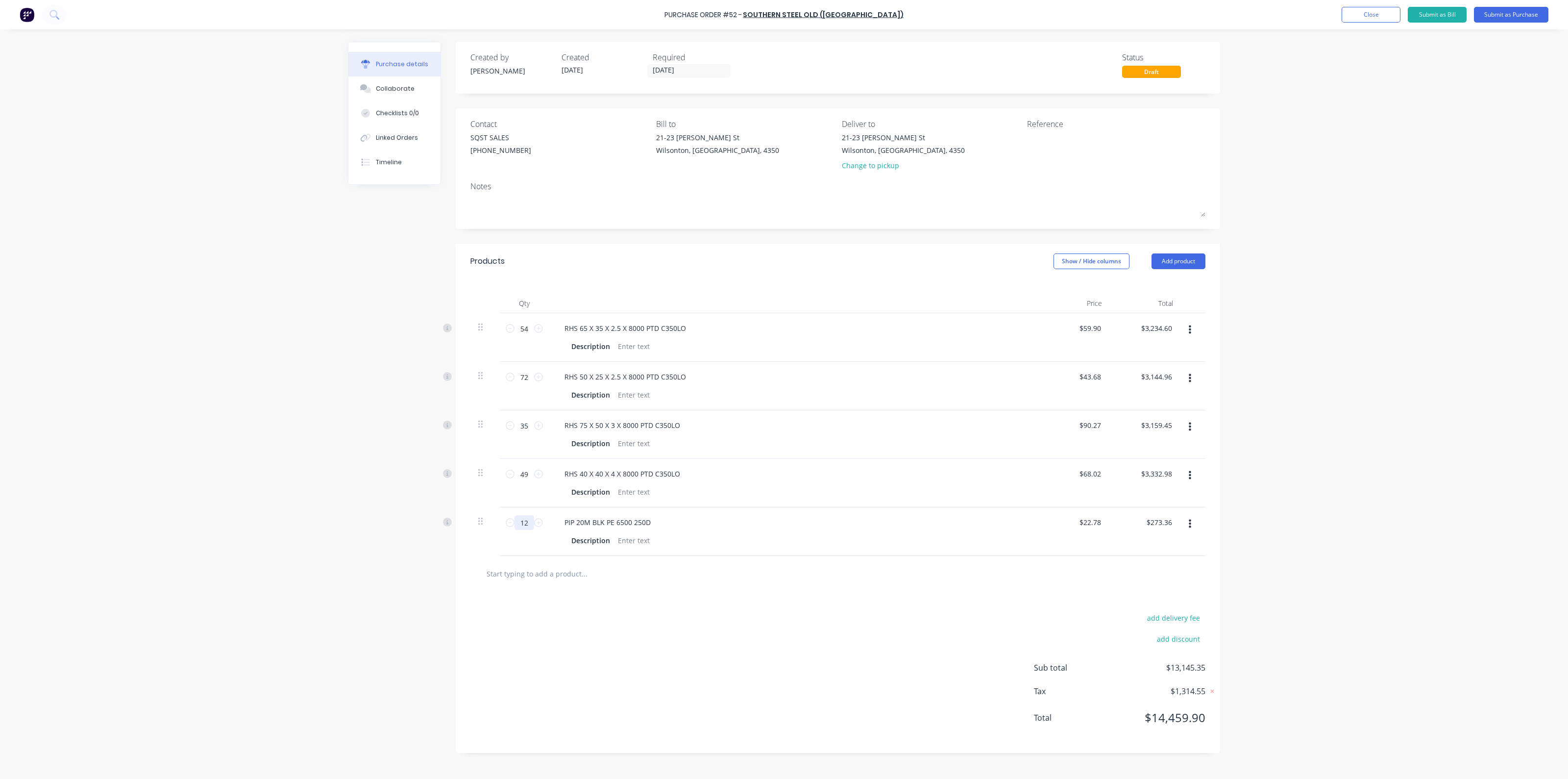
type input "$2,893.06"
type input "127"
click at [604, 565] on input "text" at bounding box center [584, 574] width 196 height 19
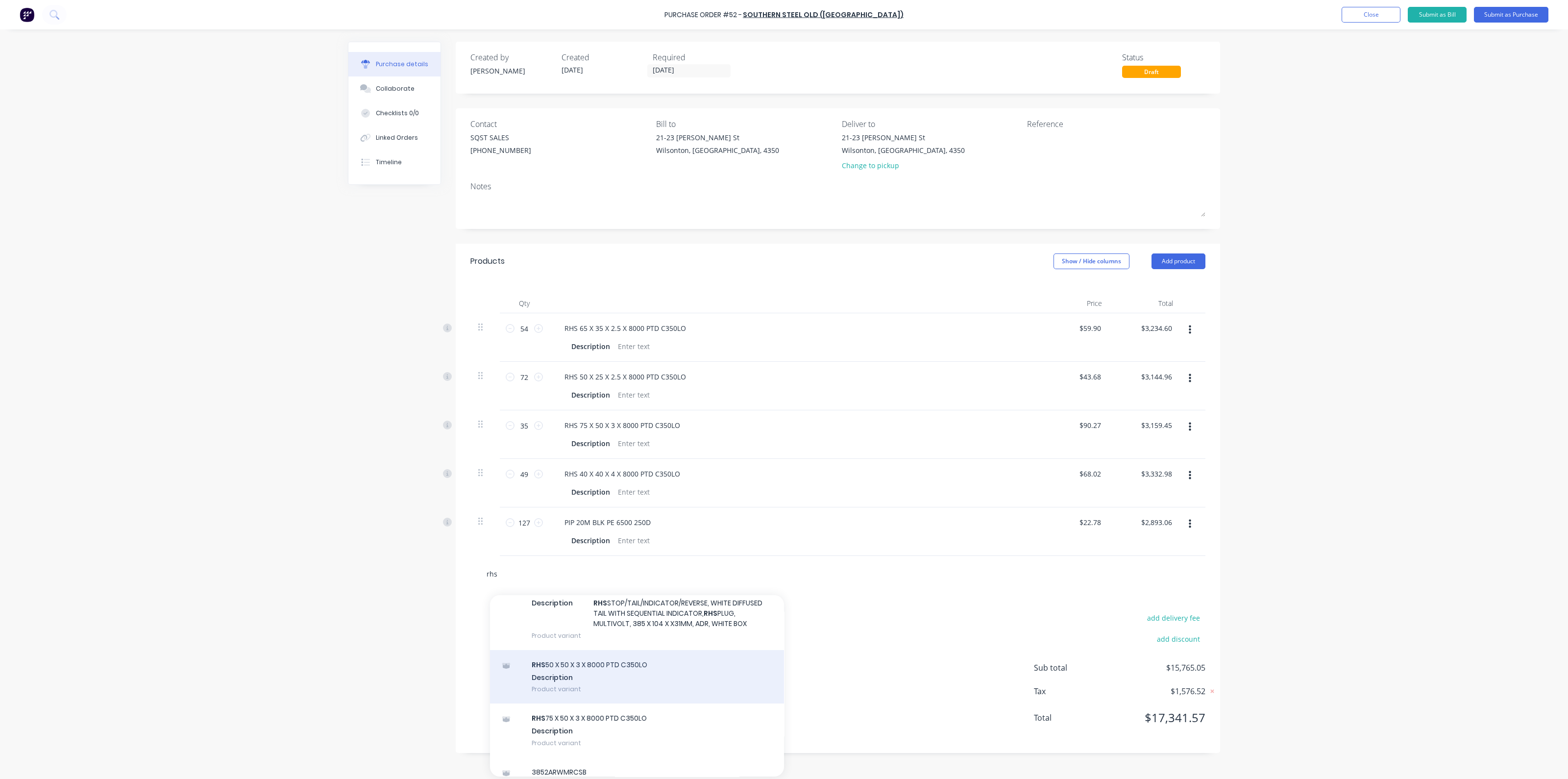
type input "rhs"
click at [612, 678] on div "RHS 50 X 50 X 3 X 8000 PTD C350LO Description Product variant" at bounding box center [637, 677] width 294 height 54
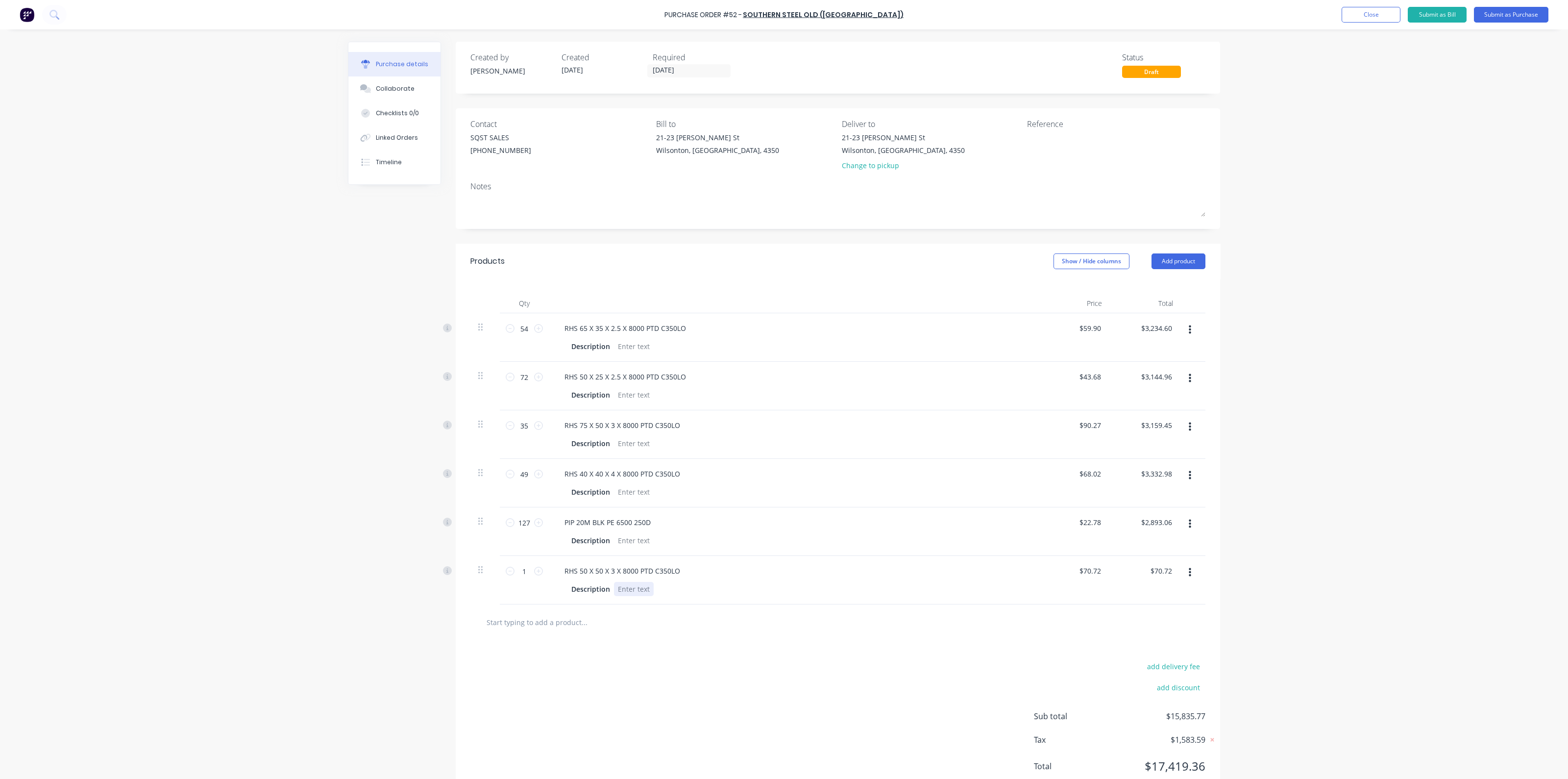
click at [628, 590] on div at bounding box center [634, 589] width 40 height 14
click at [519, 572] on input "1" at bounding box center [524, 571] width 19 height 15
click at [534, 571] on icon at bounding box center [538, 571] width 9 height 9
type input "2"
type input "$141.44"
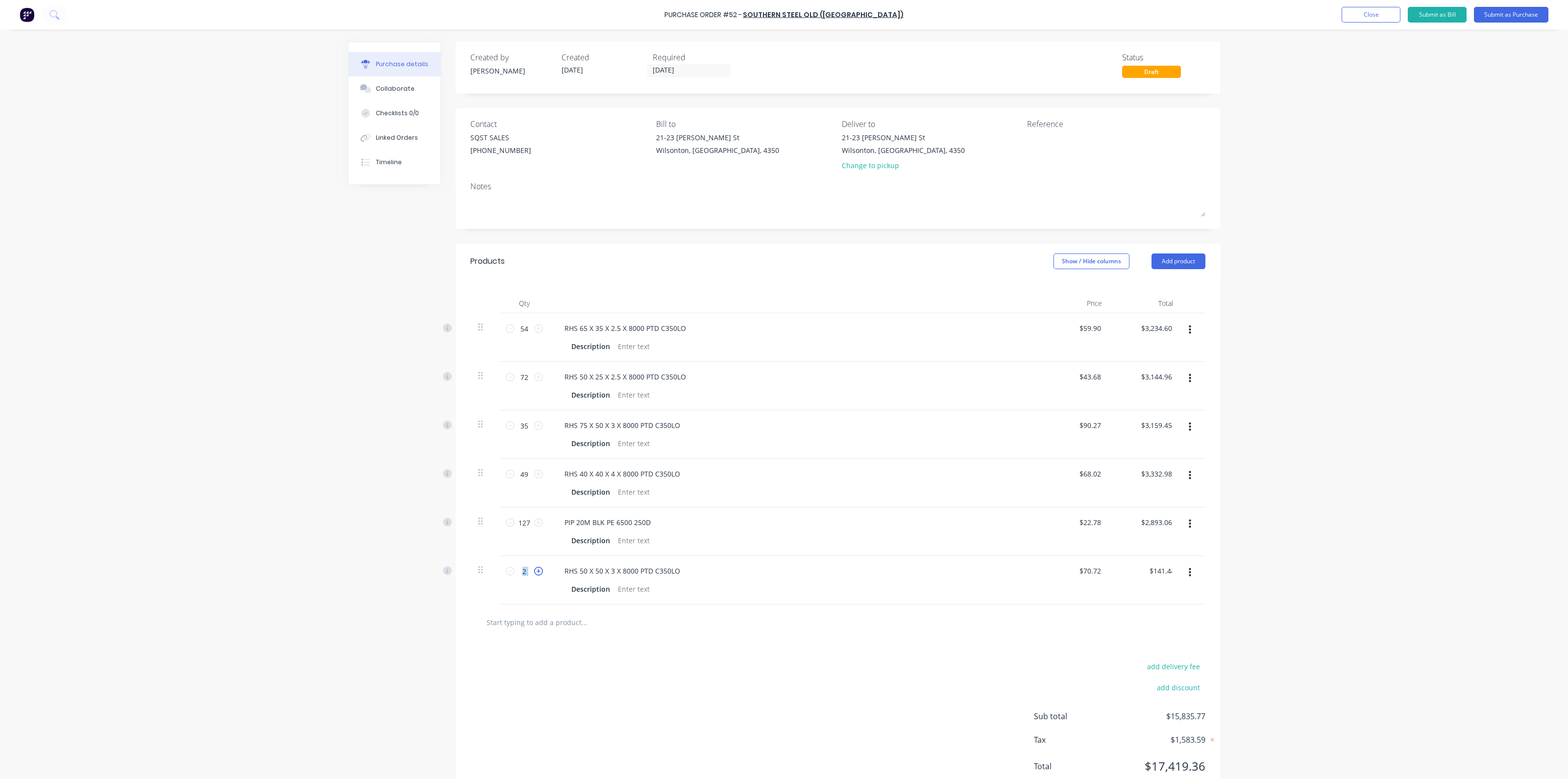
click at [534, 571] on icon at bounding box center [538, 571] width 9 height 9
type input "3"
type input "$212.16"
click at [534, 571] on icon at bounding box center [538, 571] width 9 height 9
type input "4"
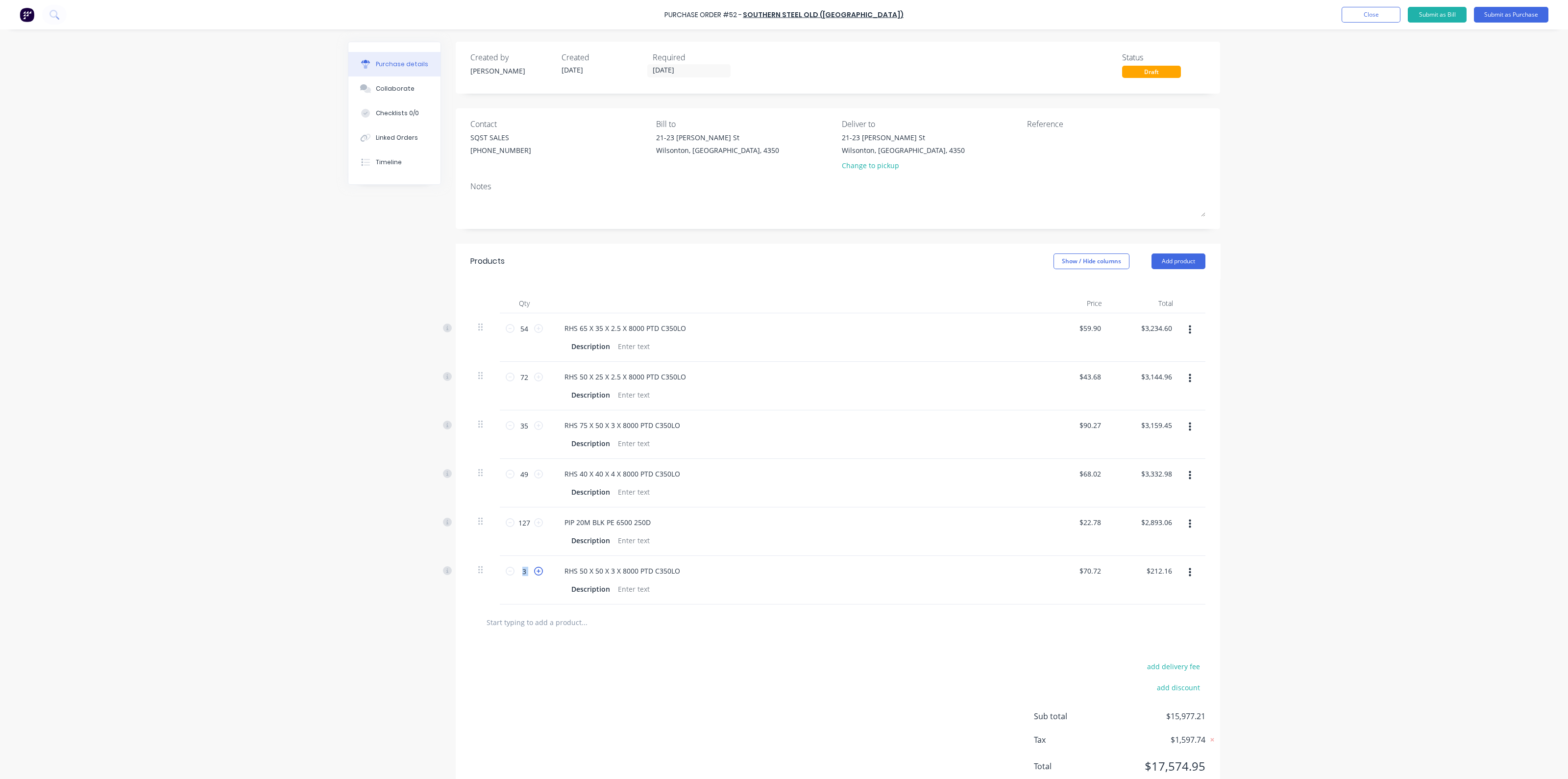
type input "$282.88"
click at [564, 615] on input "text" at bounding box center [584, 622] width 196 height 19
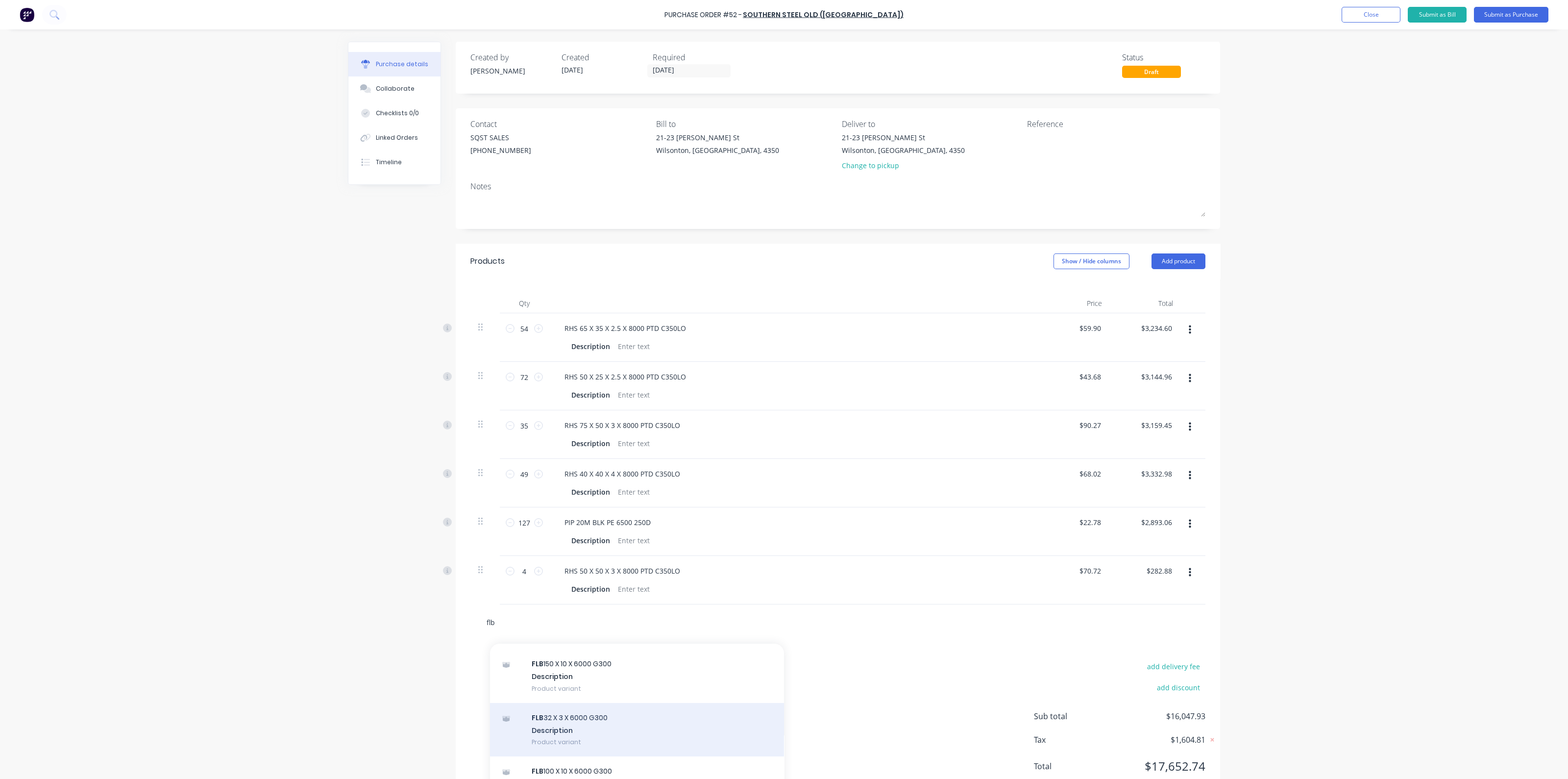
type input "flb"
click at [581, 717] on div "FLB 32 X 3 X 6000 G300 Description Product variant" at bounding box center [637, 730] width 294 height 54
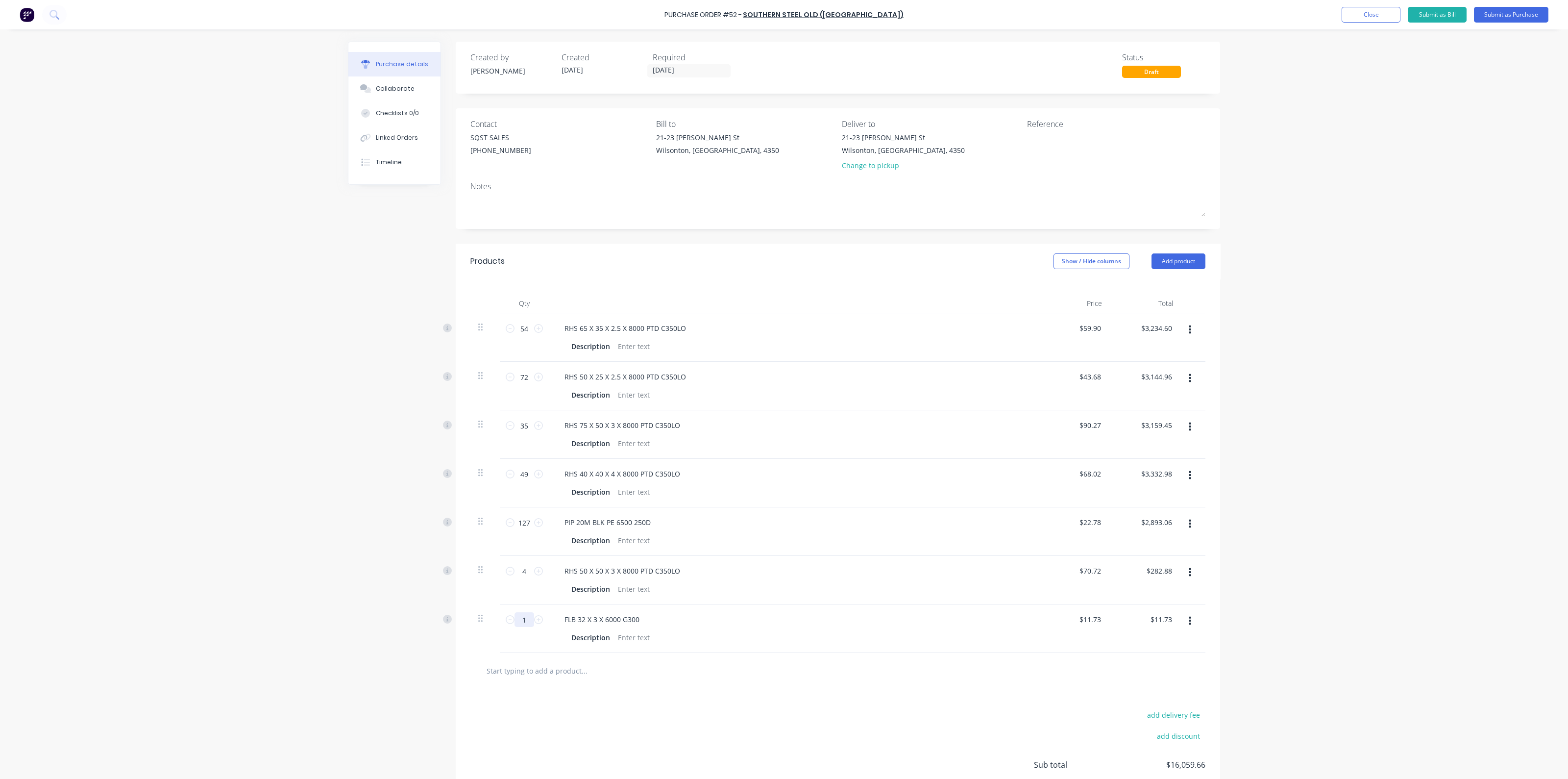
click at [524, 620] on input "1" at bounding box center [524, 619] width 19 height 15
type input "2"
type input "$23.46"
type input "20"
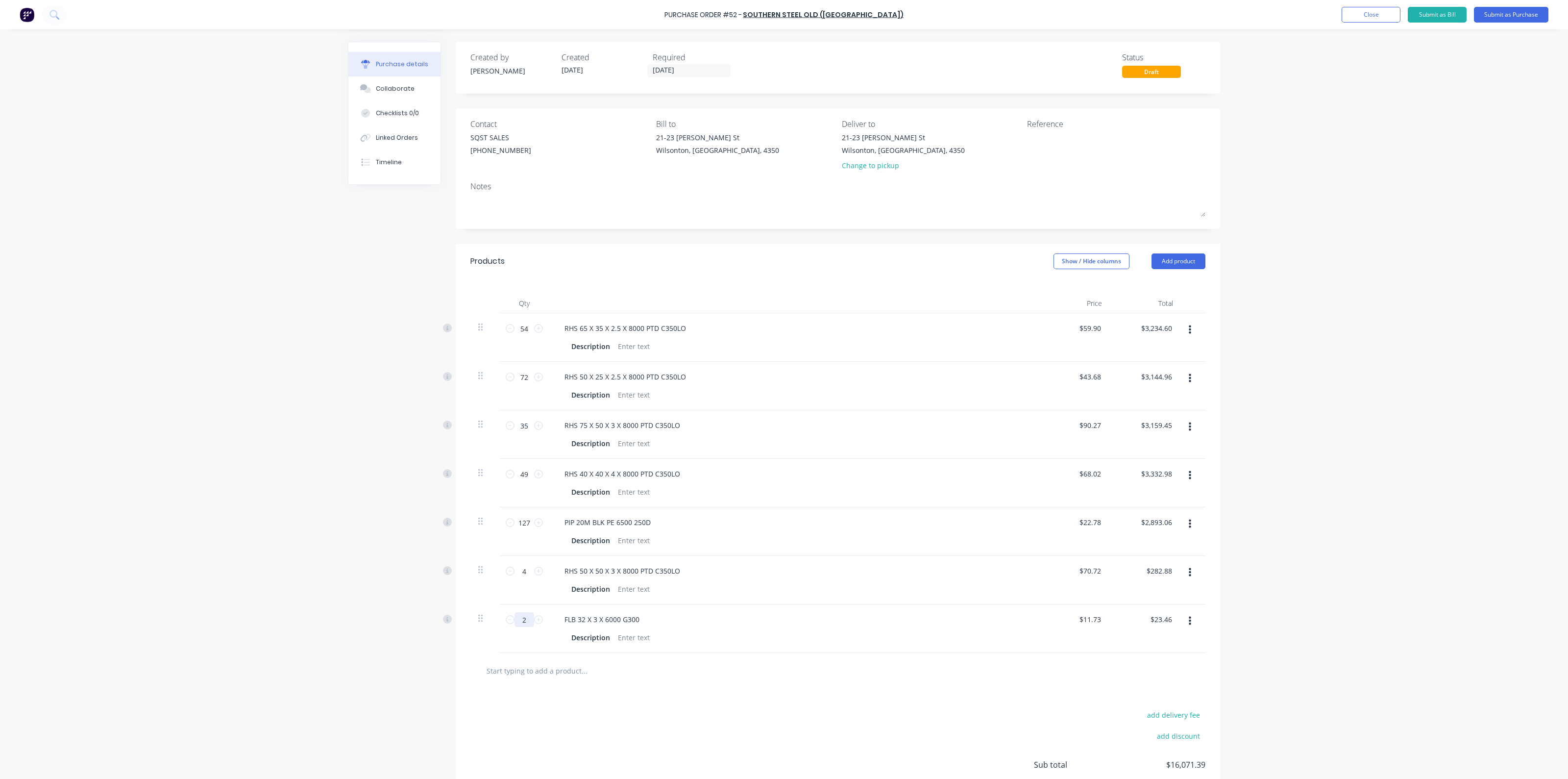
type input "$234.60"
type input "20"
click at [545, 672] on input "text" at bounding box center [584, 671] width 196 height 19
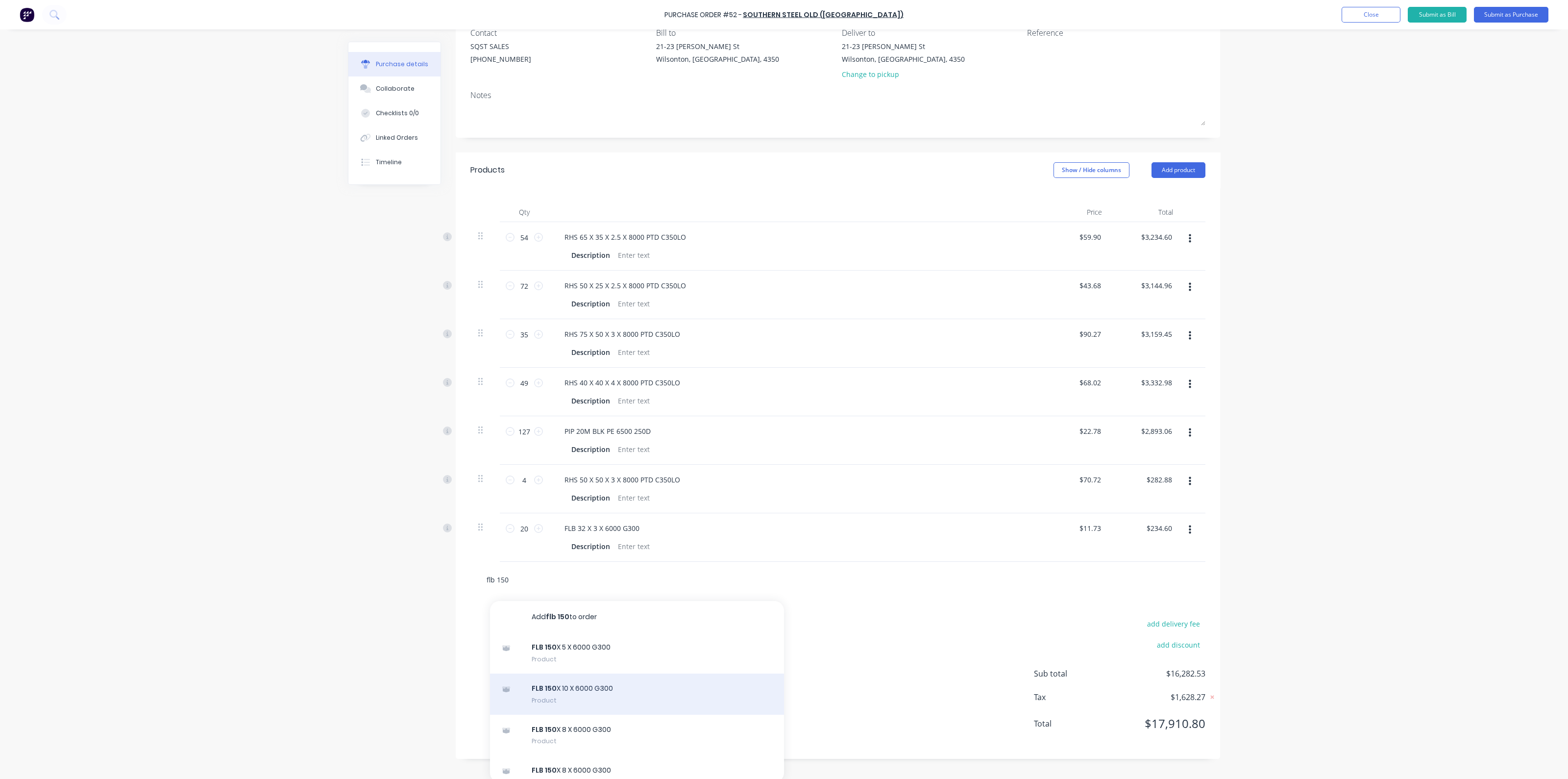
scroll to position [94, 0]
type input "flb 150"
click at [579, 691] on div "FLB 150 X 10 X 6000 G300 Product" at bounding box center [637, 692] width 294 height 41
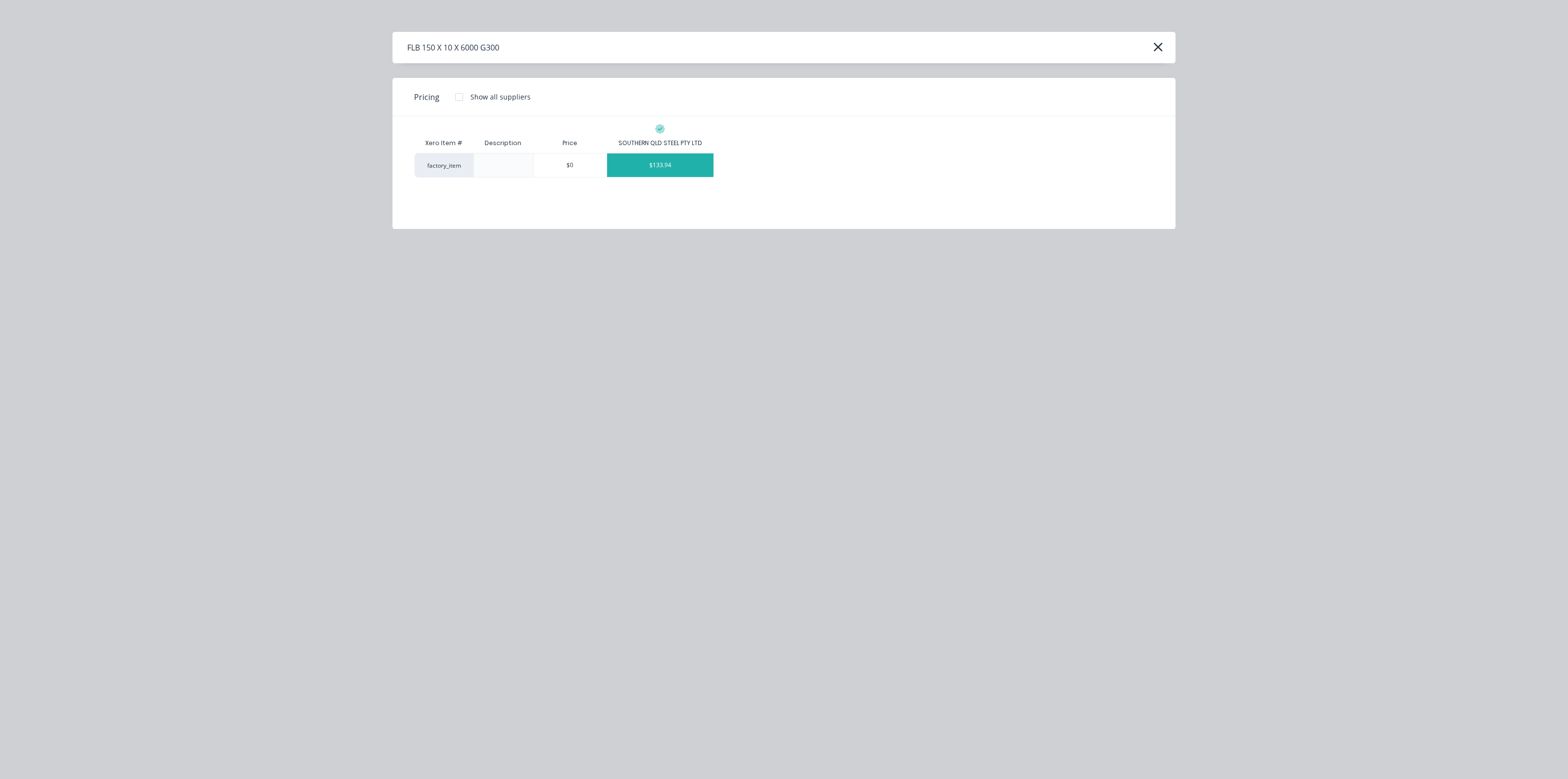
click at [658, 164] on div "$133.94" at bounding box center [660, 165] width 107 height 24
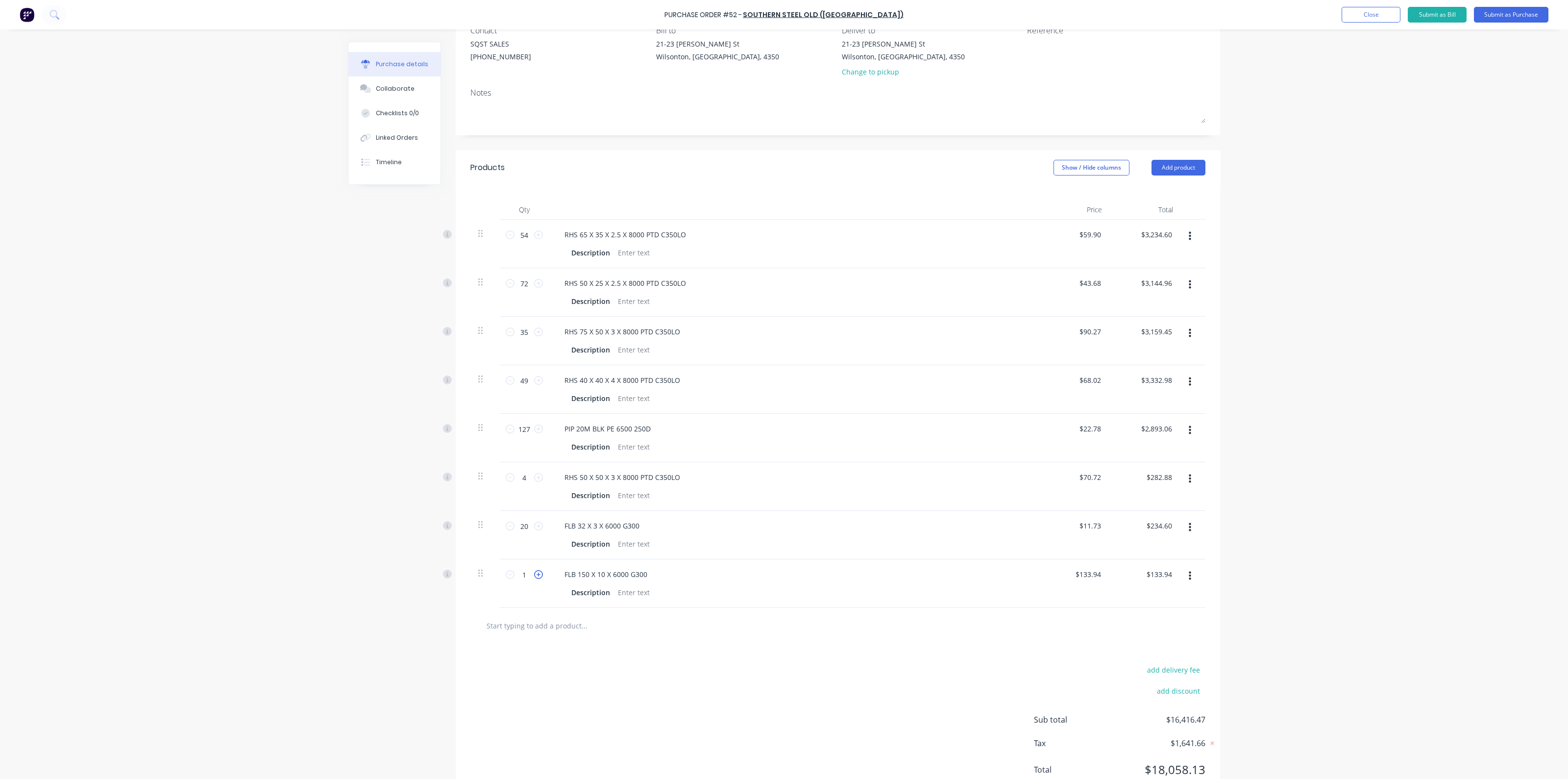
click at [534, 575] on icon at bounding box center [538, 574] width 9 height 9
type input "2"
type input "$267.88"
click at [570, 623] on input "text" at bounding box center [584, 626] width 196 height 19
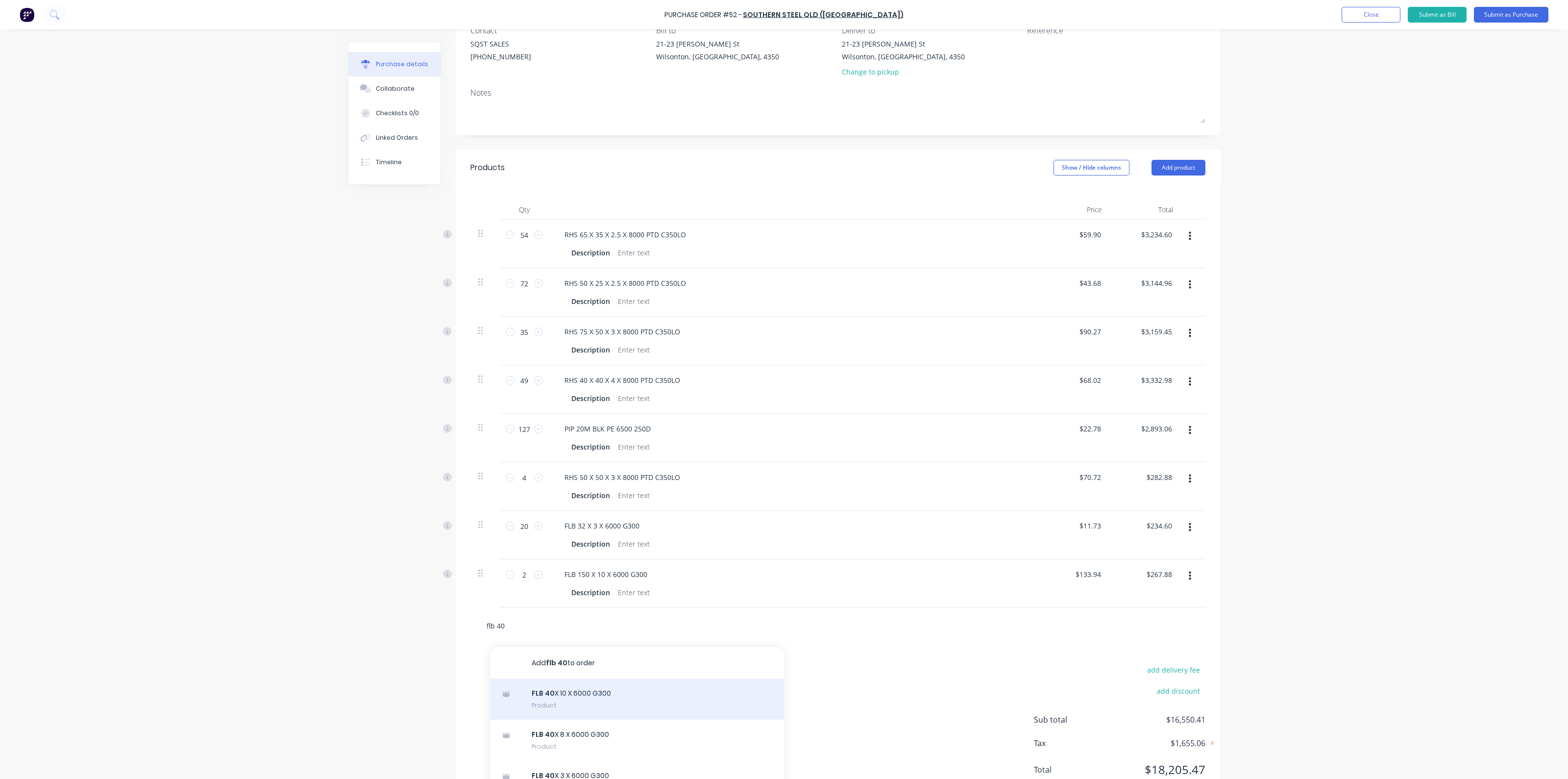
type input "flb 40"
click at [583, 697] on div "FLB 40 X 10 X 6000 G300 Product" at bounding box center [637, 699] width 294 height 41
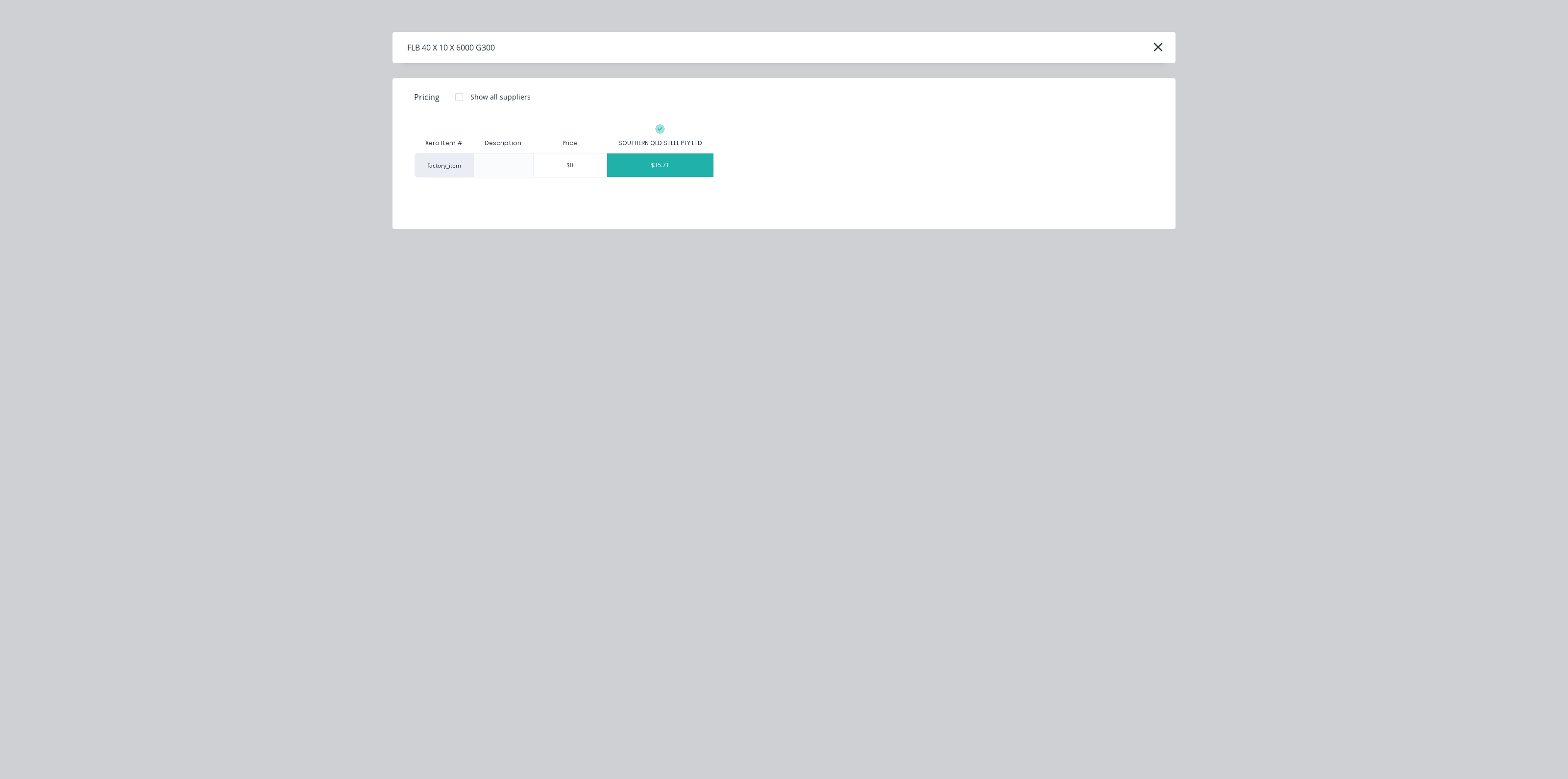
click at [677, 169] on div "$35.71" at bounding box center [660, 165] width 107 height 24
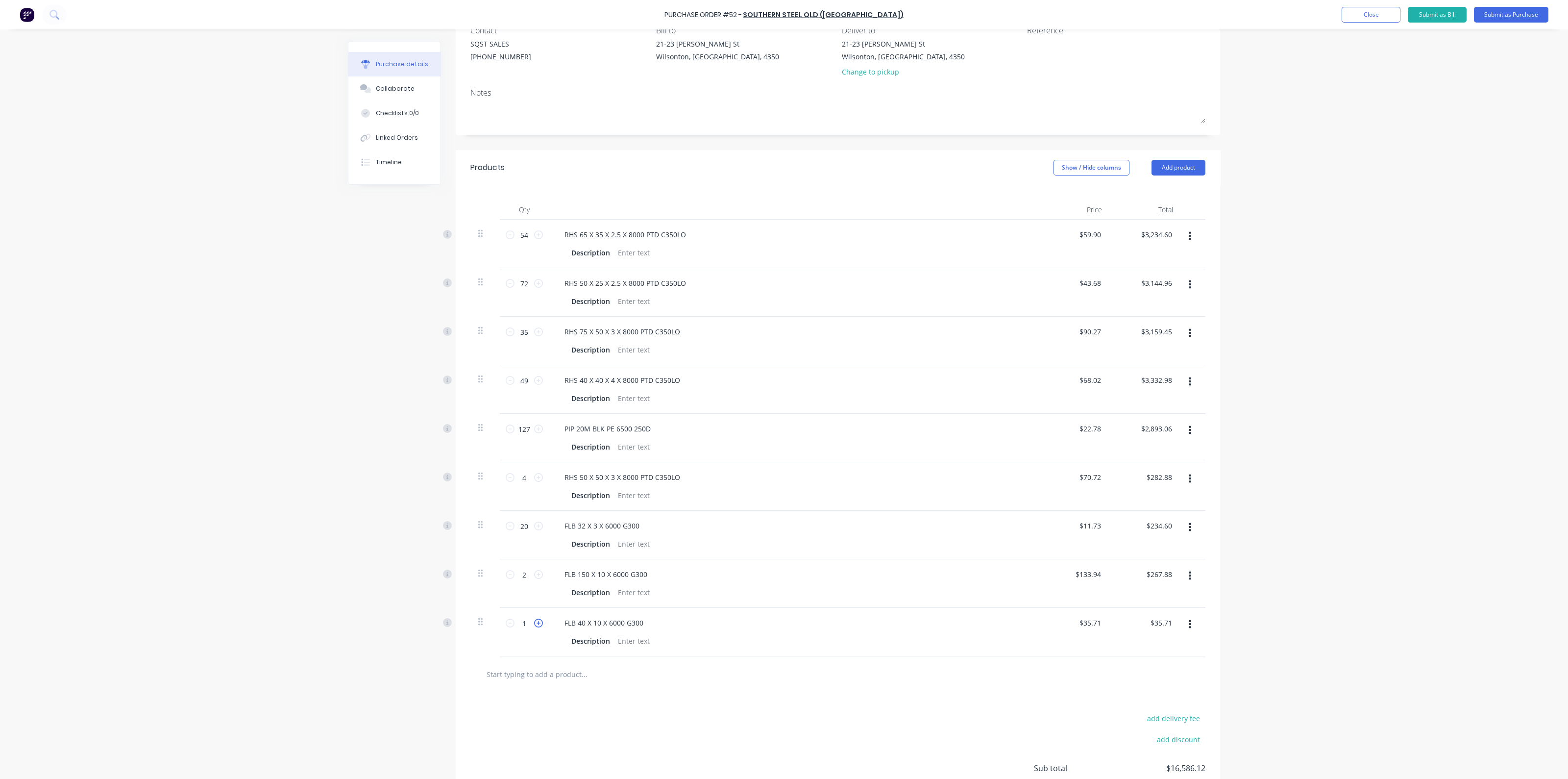
click at [534, 623] on icon at bounding box center [538, 623] width 9 height 9
type input "2"
type input "$71.42"
click at [534, 623] on icon at bounding box center [538, 623] width 9 height 9
type input "3"
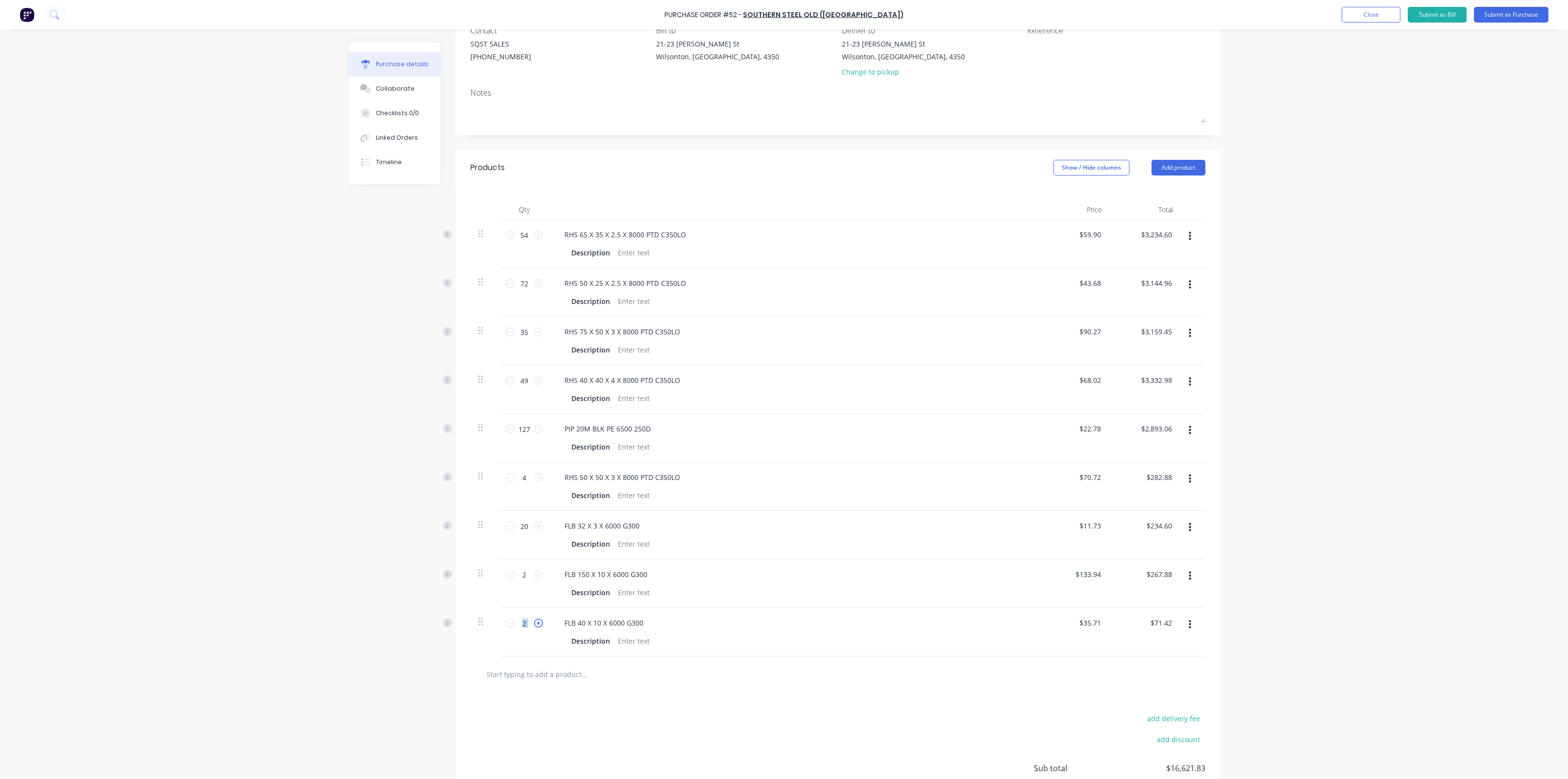
type input "$107.13"
click at [534, 623] on icon at bounding box center [538, 623] width 9 height 9
type input "4"
type input "$142.84"
click at [567, 668] on input "text" at bounding box center [584, 674] width 196 height 19
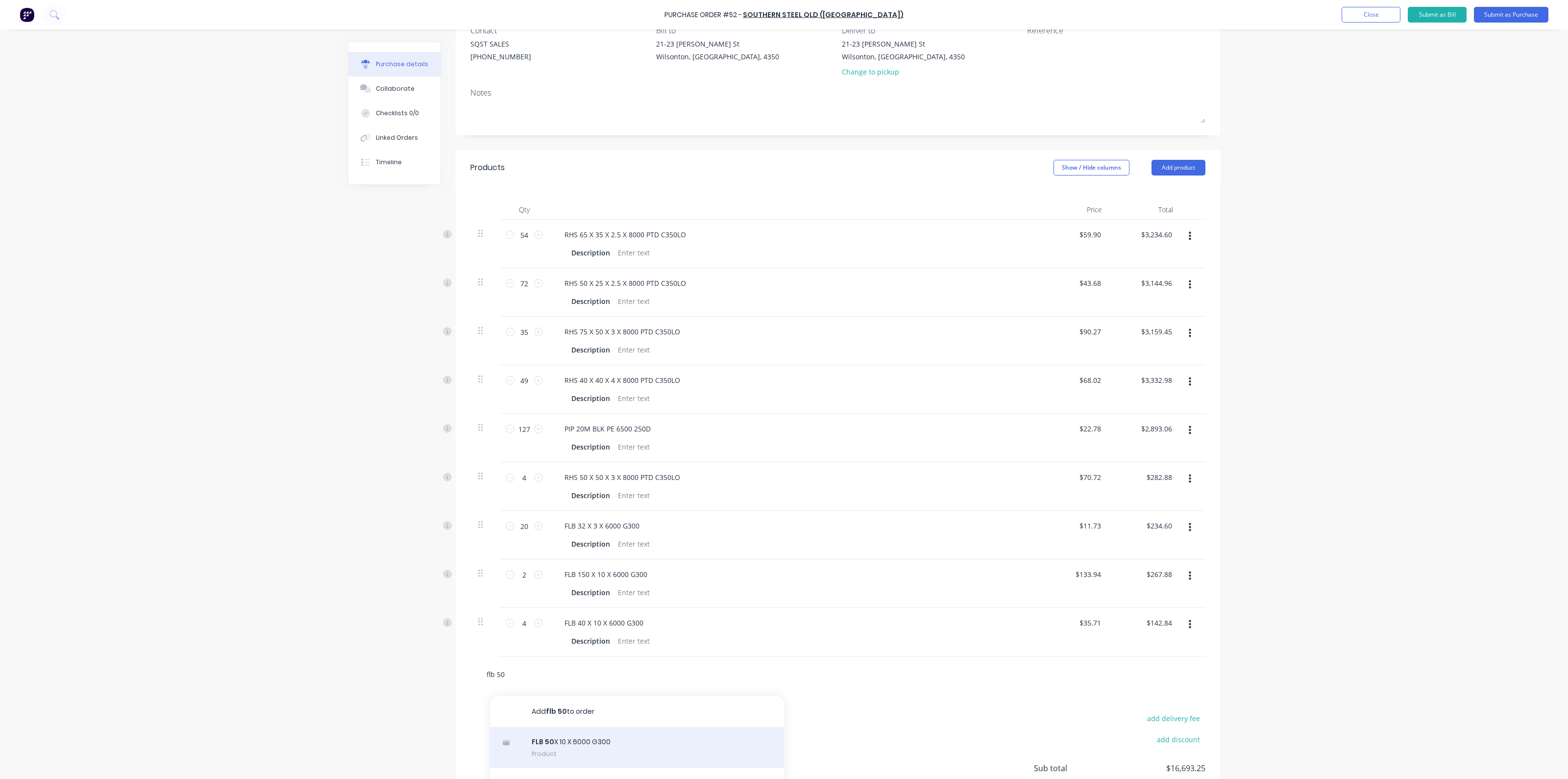
type input "flb 50"
click at [558, 751] on div "FLB 50 X 10 X 6000 G300 Product" at bounding box center [637, 748] width 294 height 41
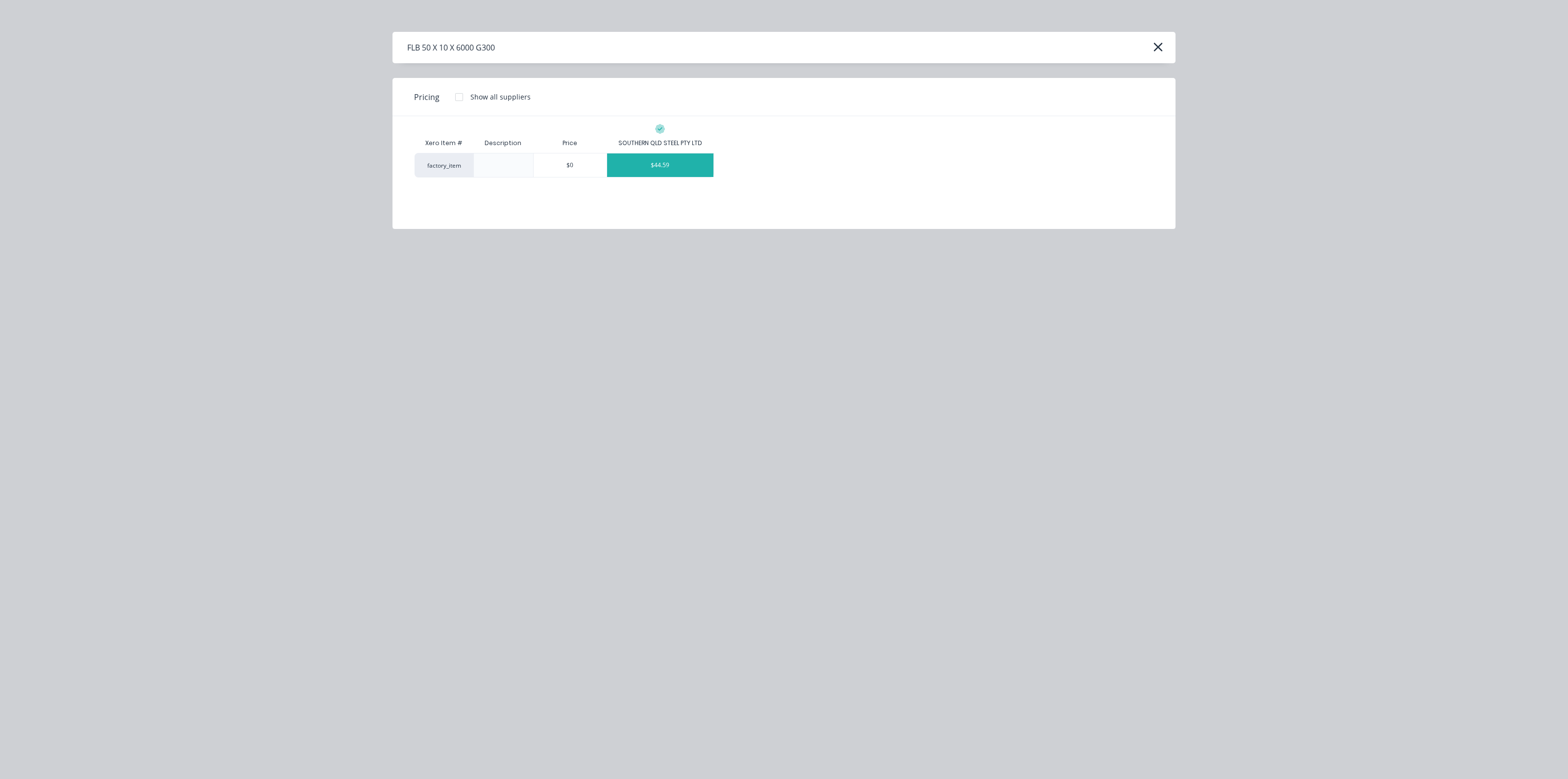
click at [670, 170] on div "$44.59" at bounding box center [660, 165] width 107 height 24
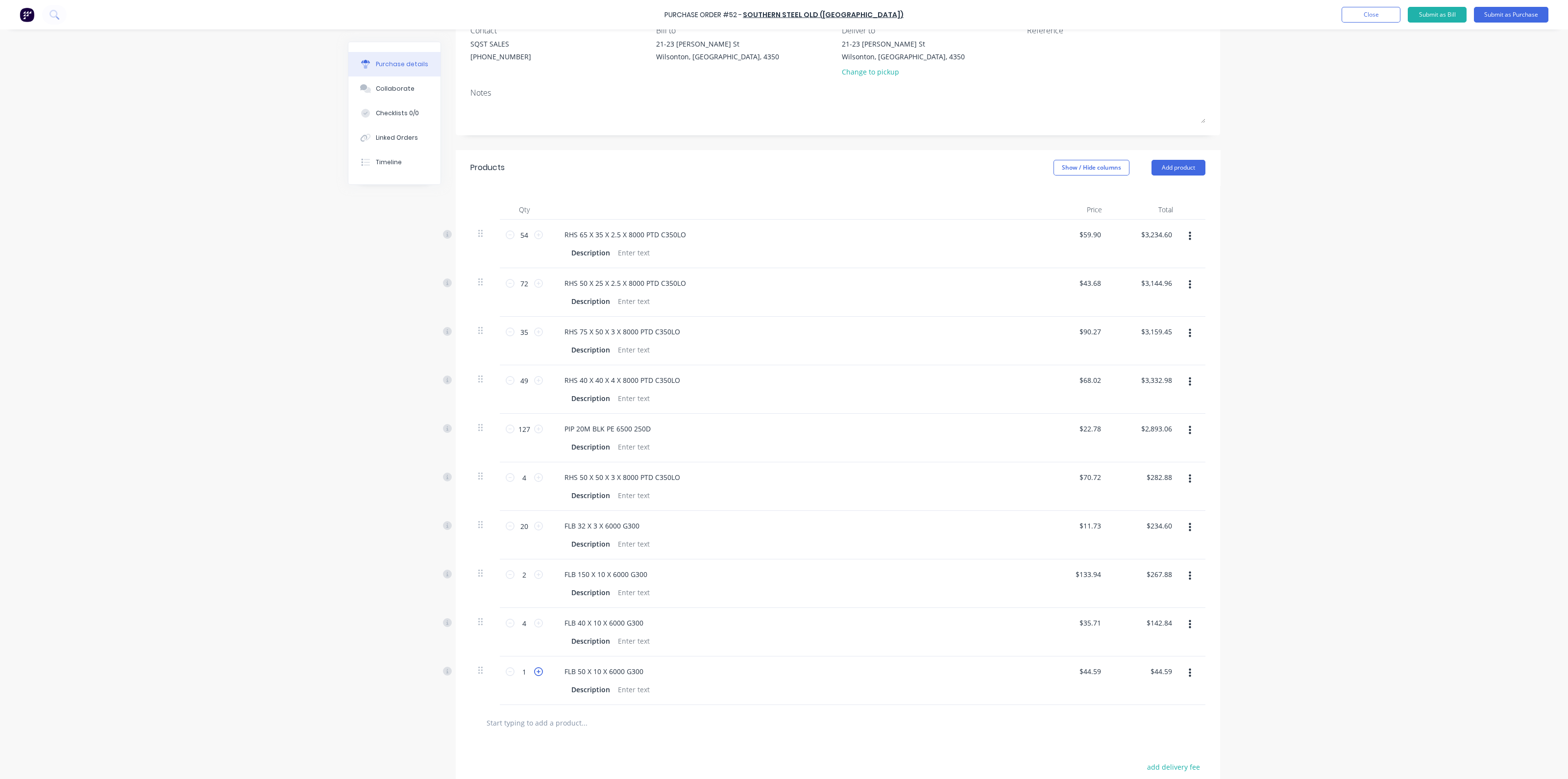
click at [536, 668] on icon at bounding box center [538, 672] width 9 height 9
type input "2"
type input "$89.18"
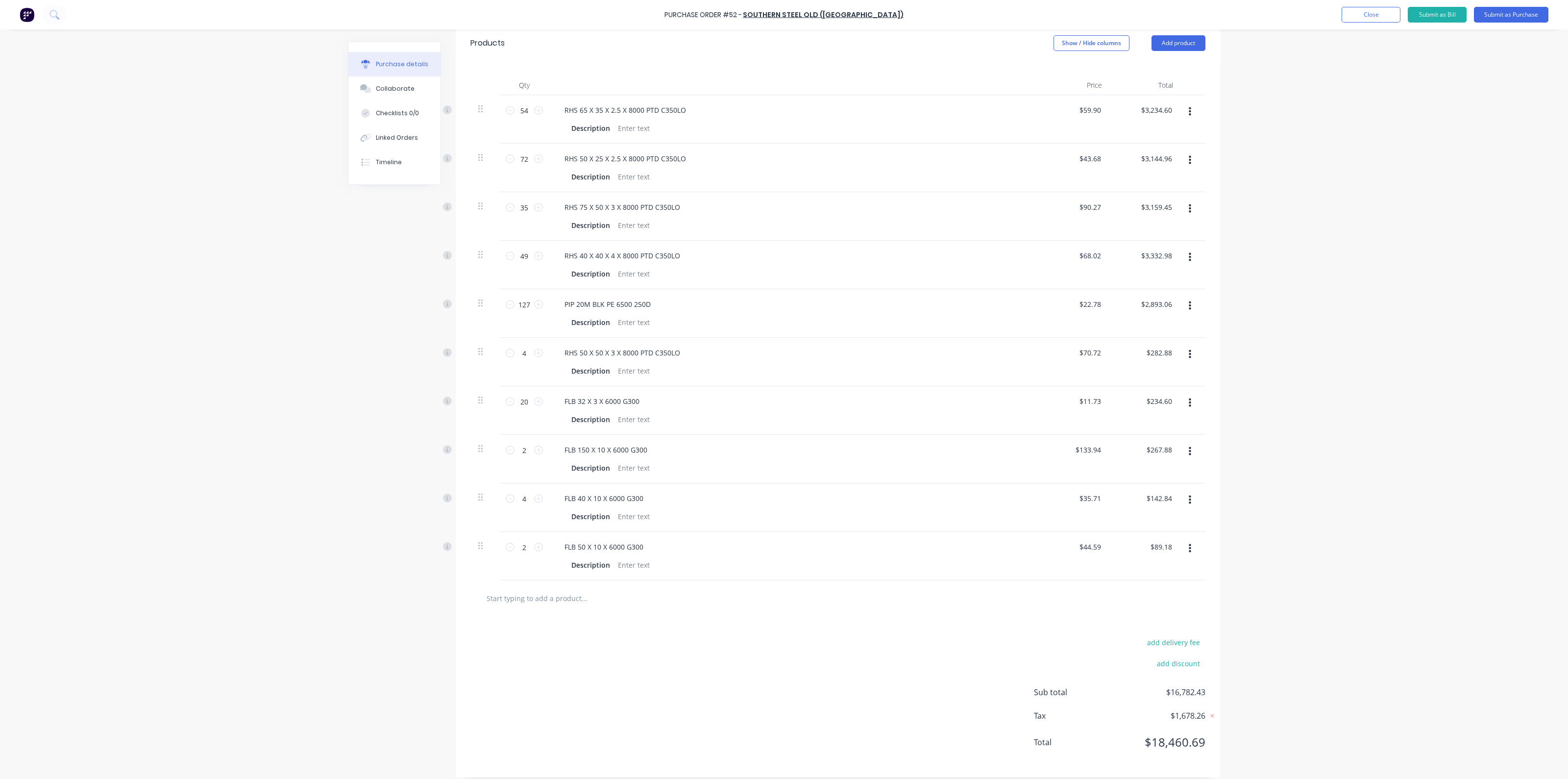
scroll to position [225, 0]
click at [579, 594] on input "text" at bounding box center [584, 591] width 196 height 19
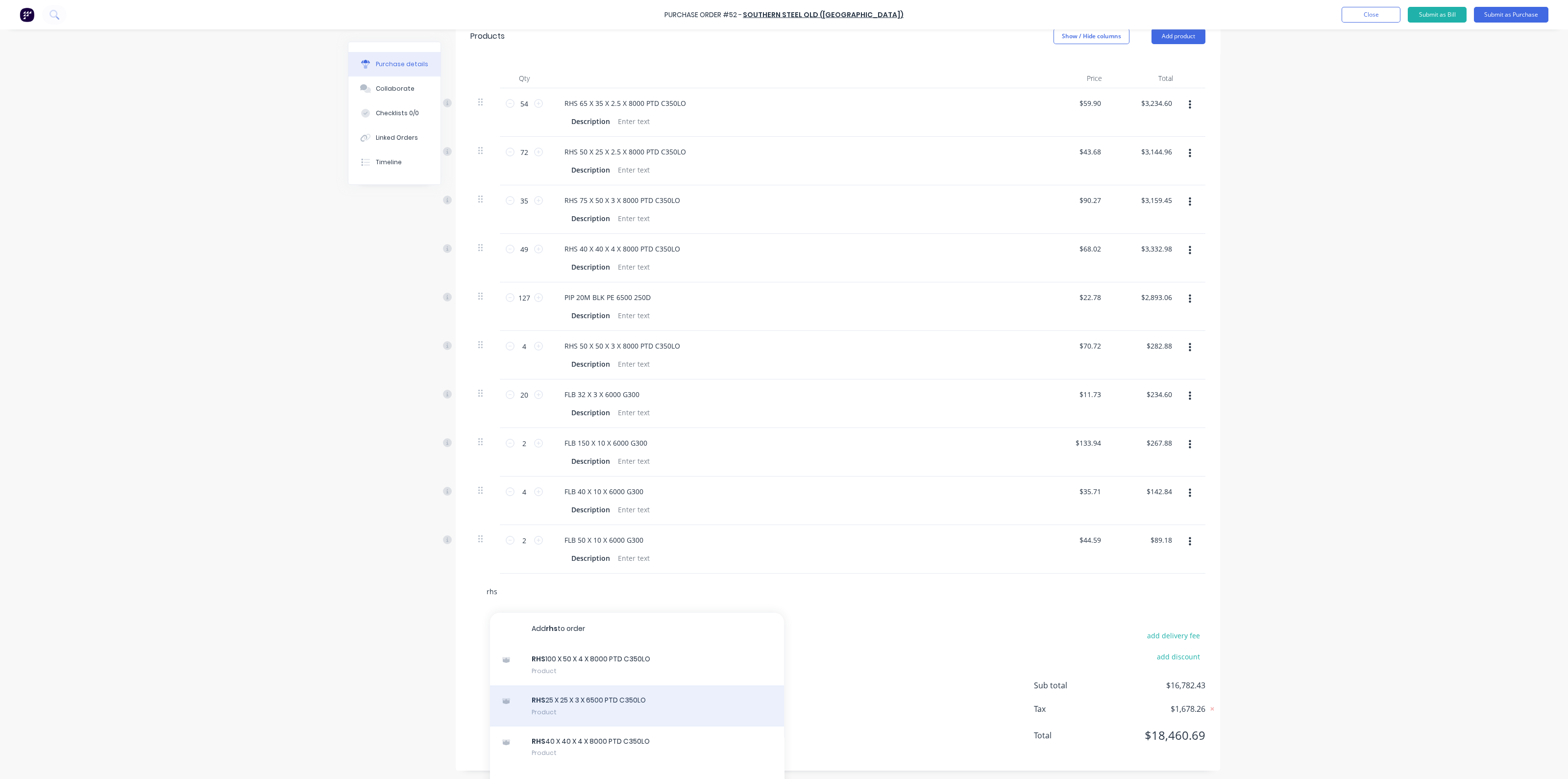
type input "rhs"
click at [598, 693] on div "RHS 25 X 25 X 3 X 6500 PTD C350LO Product" at bounding box center [637, 706] width 294 height 41
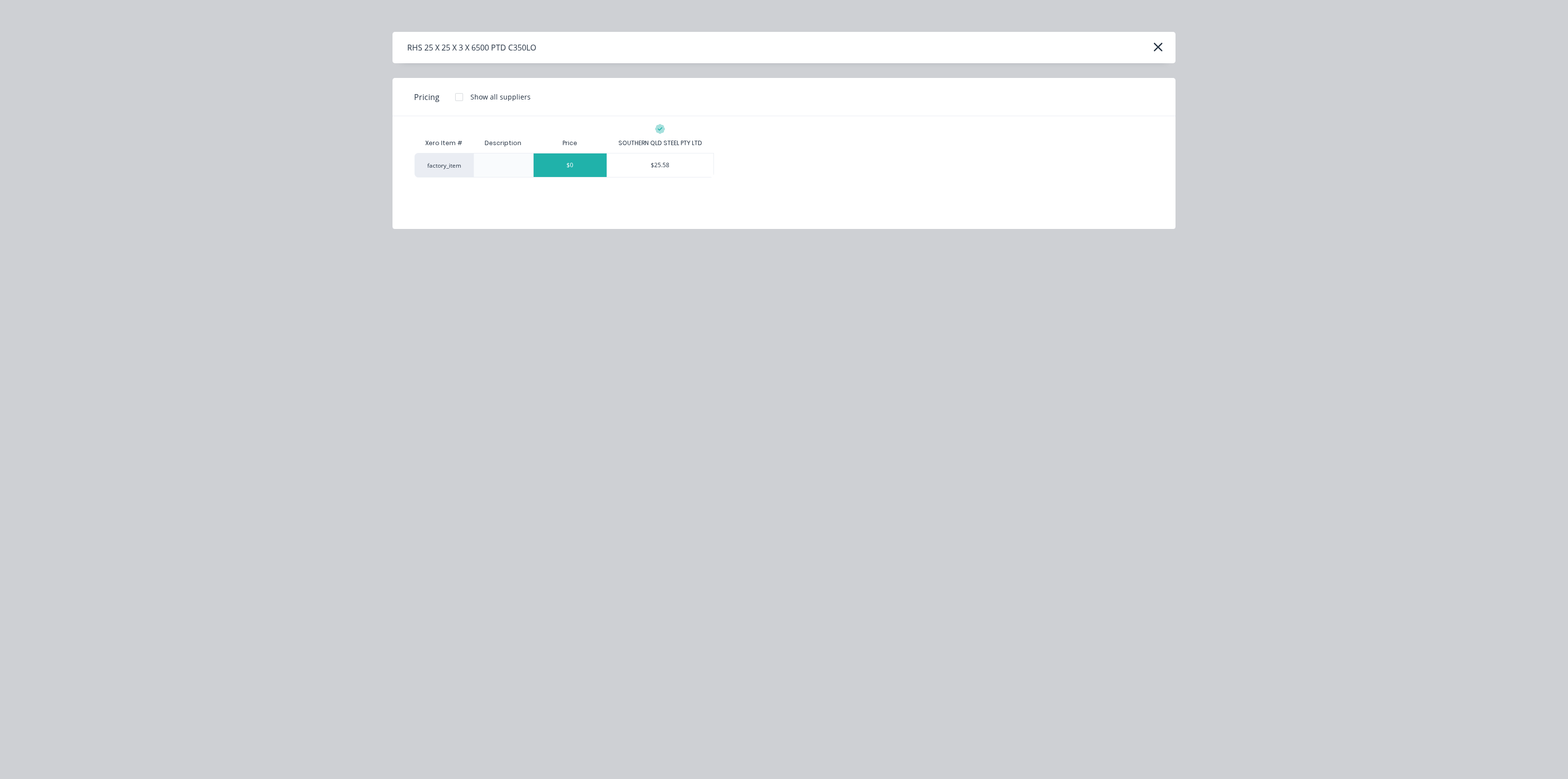
click at [590, 163] on div "$0" at bounding box center [570, 165] width 73 height 24
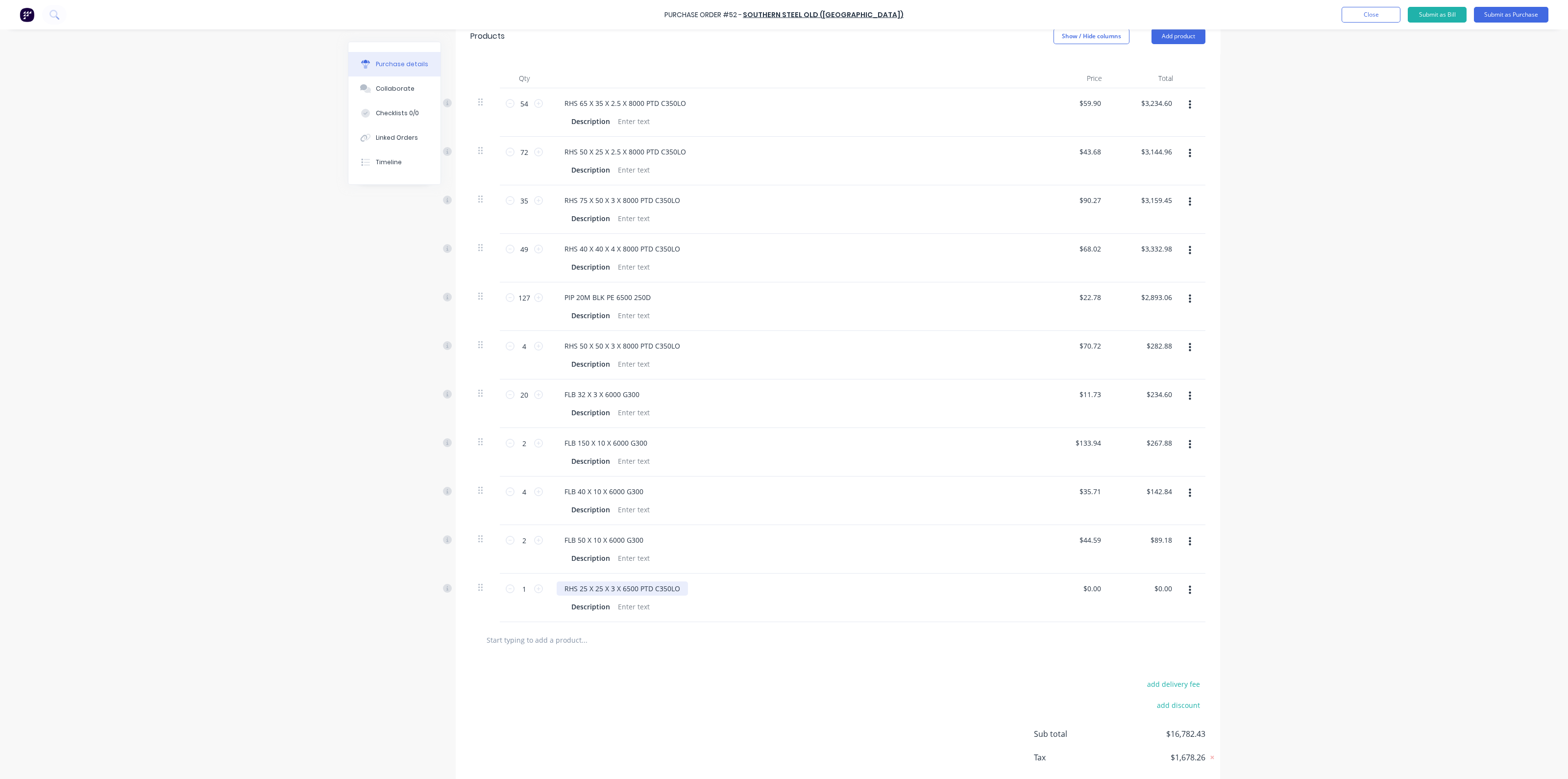
click at [581, 591] on div "RHS 25 X 25 X 3 X 6500 PTD C350LO" at bounding box center [622, 588] width 131 height 14
drag, startPoint x: 581, startPoint y: 590, endPoint x: 576, endPoint y: 587, distance: 5.8
click at [576, 587] on div "RHS 25 X 25 X 3 X 6500 PTD C350LO" at bounding box center [622, 588] width 131 height 14
drag, startPoint x: 597, startPoint y: 585, endPoint x: 588, endPoint y: 586, distance: 9.1
click at [588, 586] on div "RHS 15X 25 X 3 X 6500 PTD C350LO" at bounding box center [621, 588] width 130 height 14
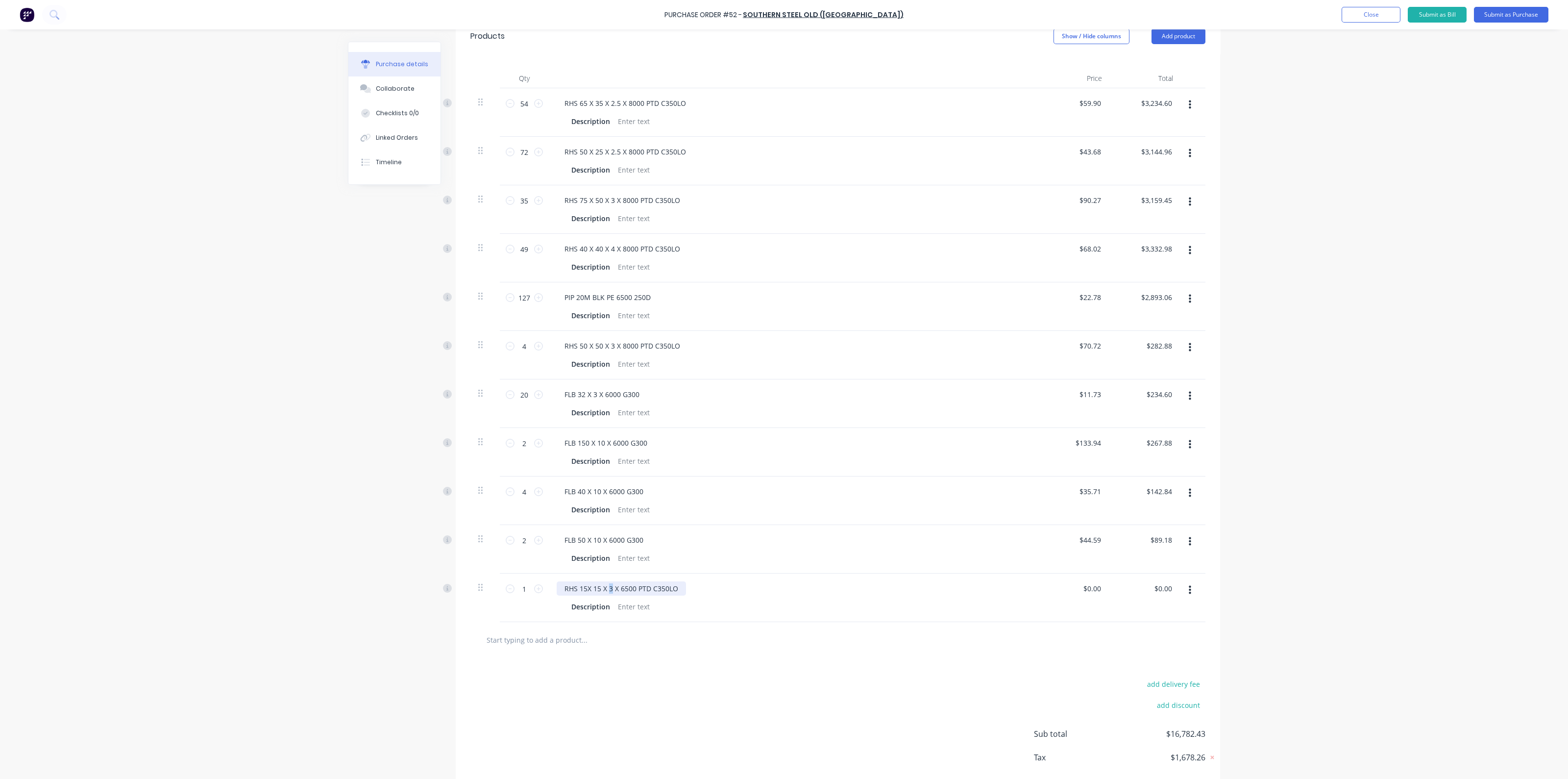
click at [604, 587] on div "RHS 15X 15 X 3 X 6500 PTD C350LO" at bounding box center [621, 588] width 130 height 14
drag, startPoint x: 682, startPoint y: 587, endPoint x: 617, endPoint y: 582, distance: 65.2
click at [617, 582] on div "RHS 15X 15 X 1.6 X 6500 PTD C350LO" at bounding box center [625, 588] width 137 height 14
click at [534, 586] on icon at bounding box center [538, 589] width 9 height 9
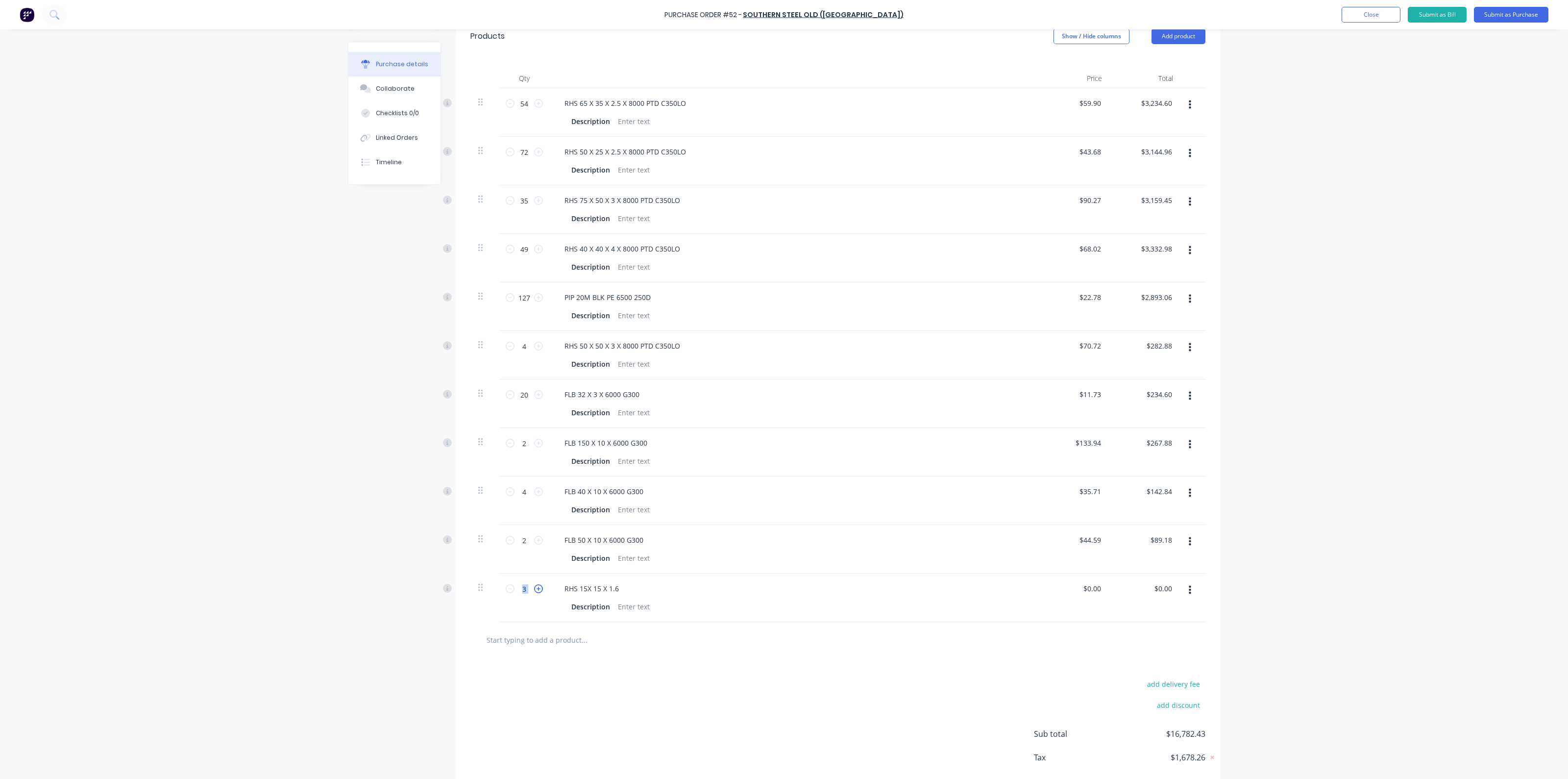
click at [534, 586] on icon at bounding box center [538, 589] width 9 height 9
click at [534, 585] on icon at bounding box center [538, 589] width 9 height 9
type input "6"
click at [692, 554] on div "Description" at bounding box center [791, 558] width 449 height 14
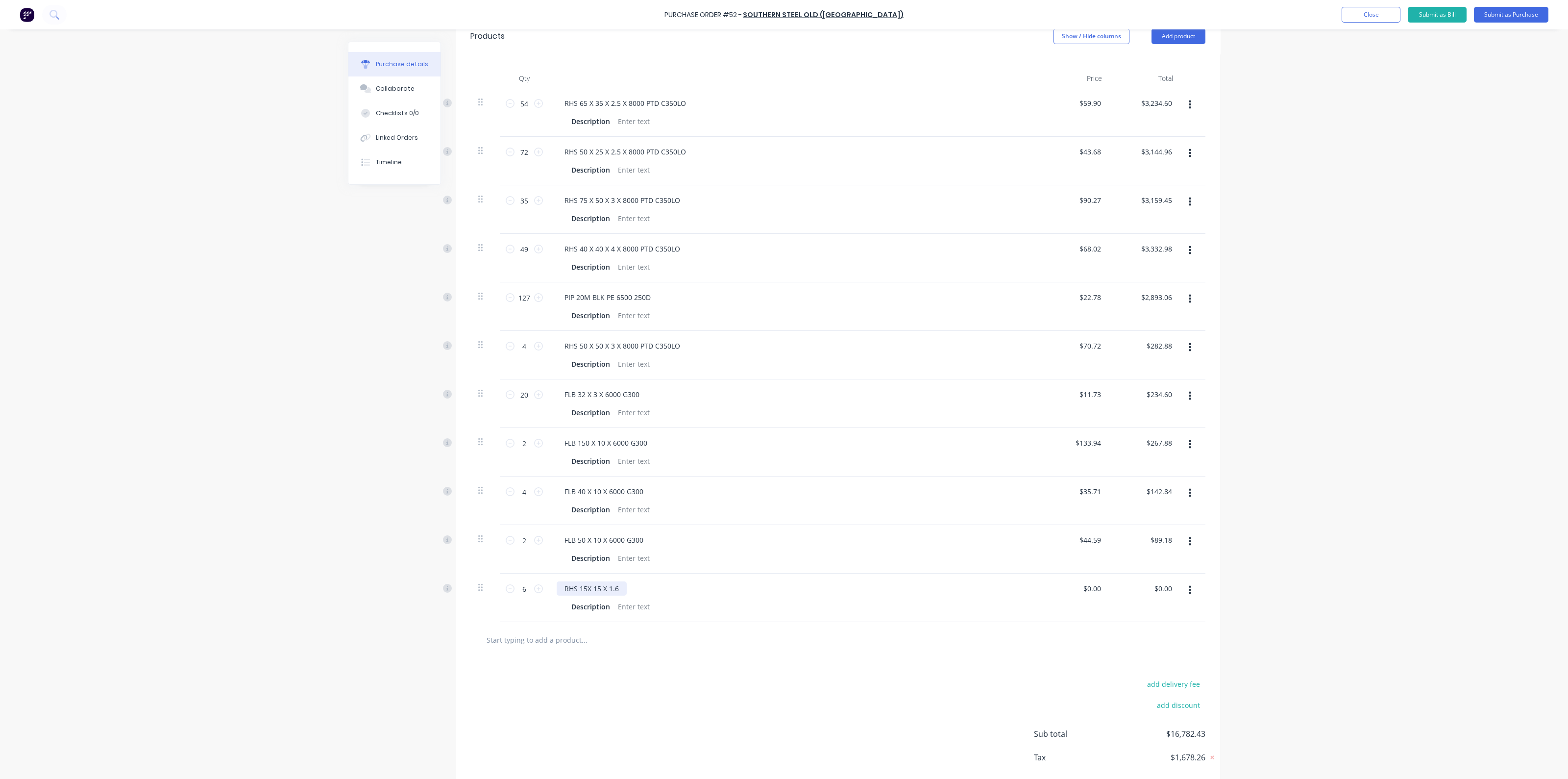
click at [583, 585] on div "RHS 15X 15 X 1.6" at bounding box center [591, 588] width 70 height 14
click at [614, 585] on div "RHS 15 X 15 X 1.6" at bounding box center [592, 588] width 72 height 14
click at [649, 605] on div "Description" at bounding box center [791, 607] width 449 height 14
click at [677, 664] on div "add delivery fee add discount Sub total $16,782.43 Tax $1,678.26 Total $18,460.…" at bounding box center [838, 738] width 765 height 161
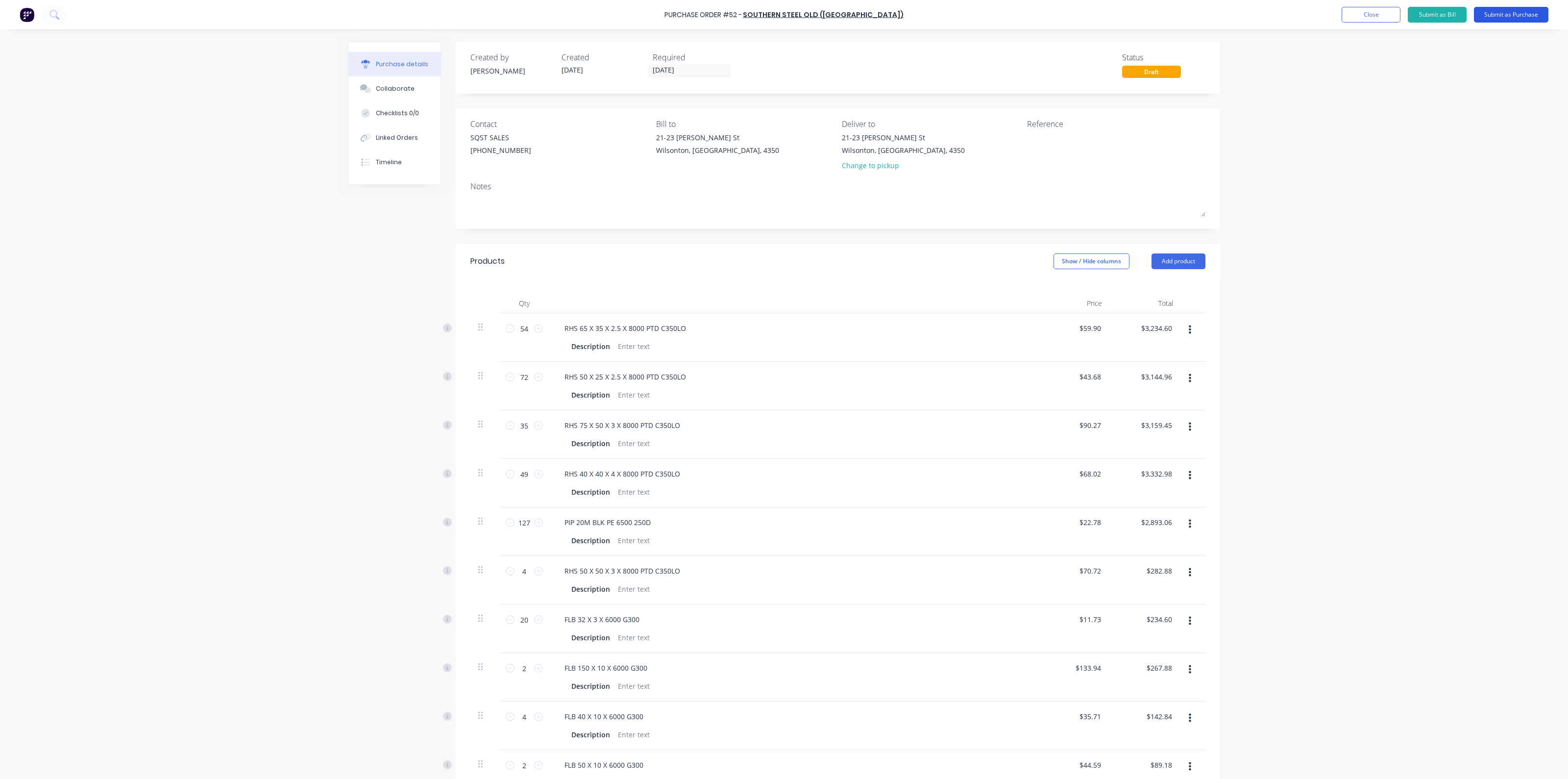
click at [1500, 13] on button "Submit as Purchase" at bounding box center [1511, 15] width 74 height 16
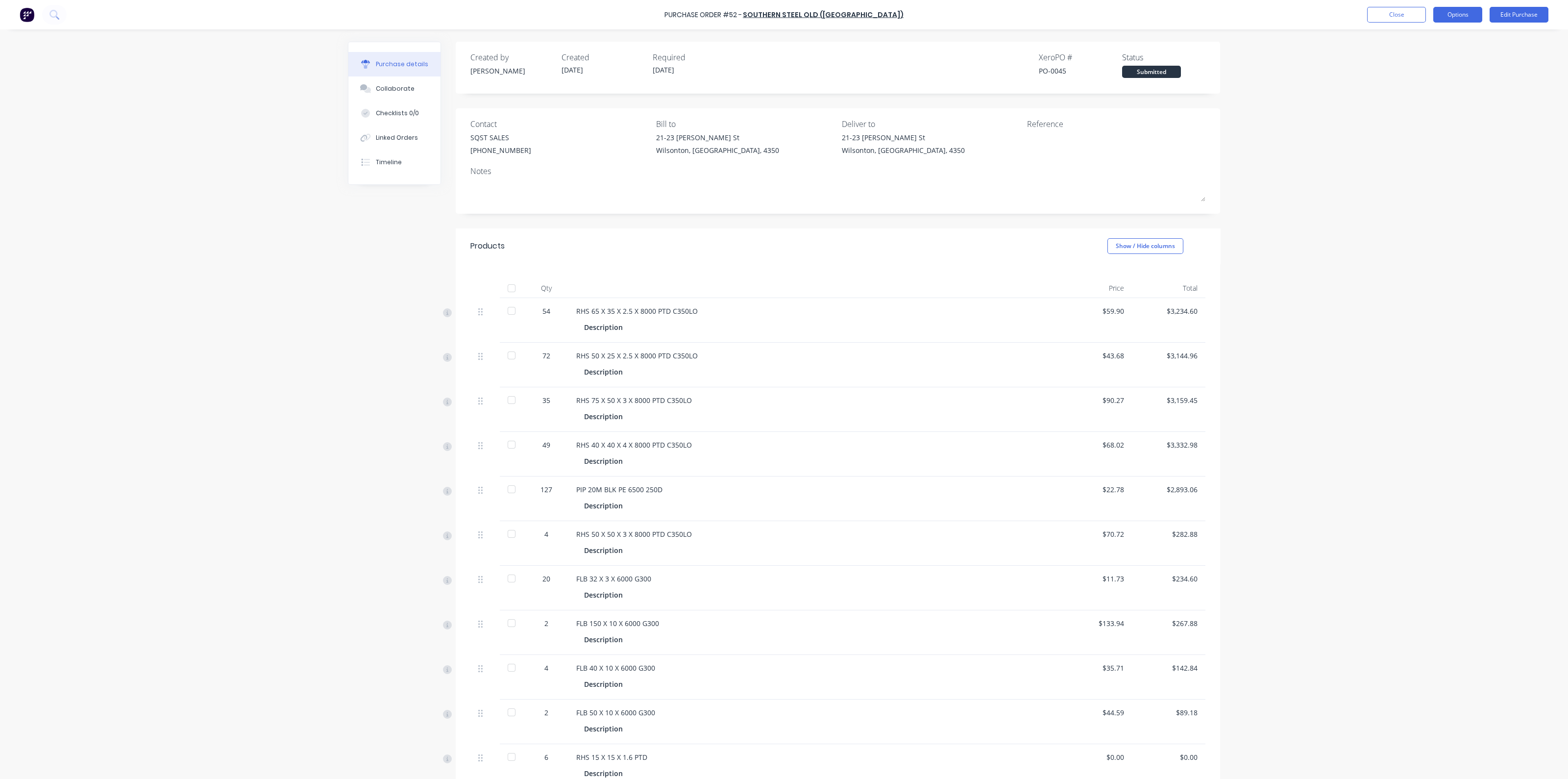
click at [1457, 19] on button "Options" at bounding box center [1458, 15] width 49 height 16
click at [1433, 40] on div "Print / Email" at bounding box center [1436, 40] width 75 height 14
click at [1414, 81] on div "Without pricing" at bounding box center [1436, 79] width 75 height 14
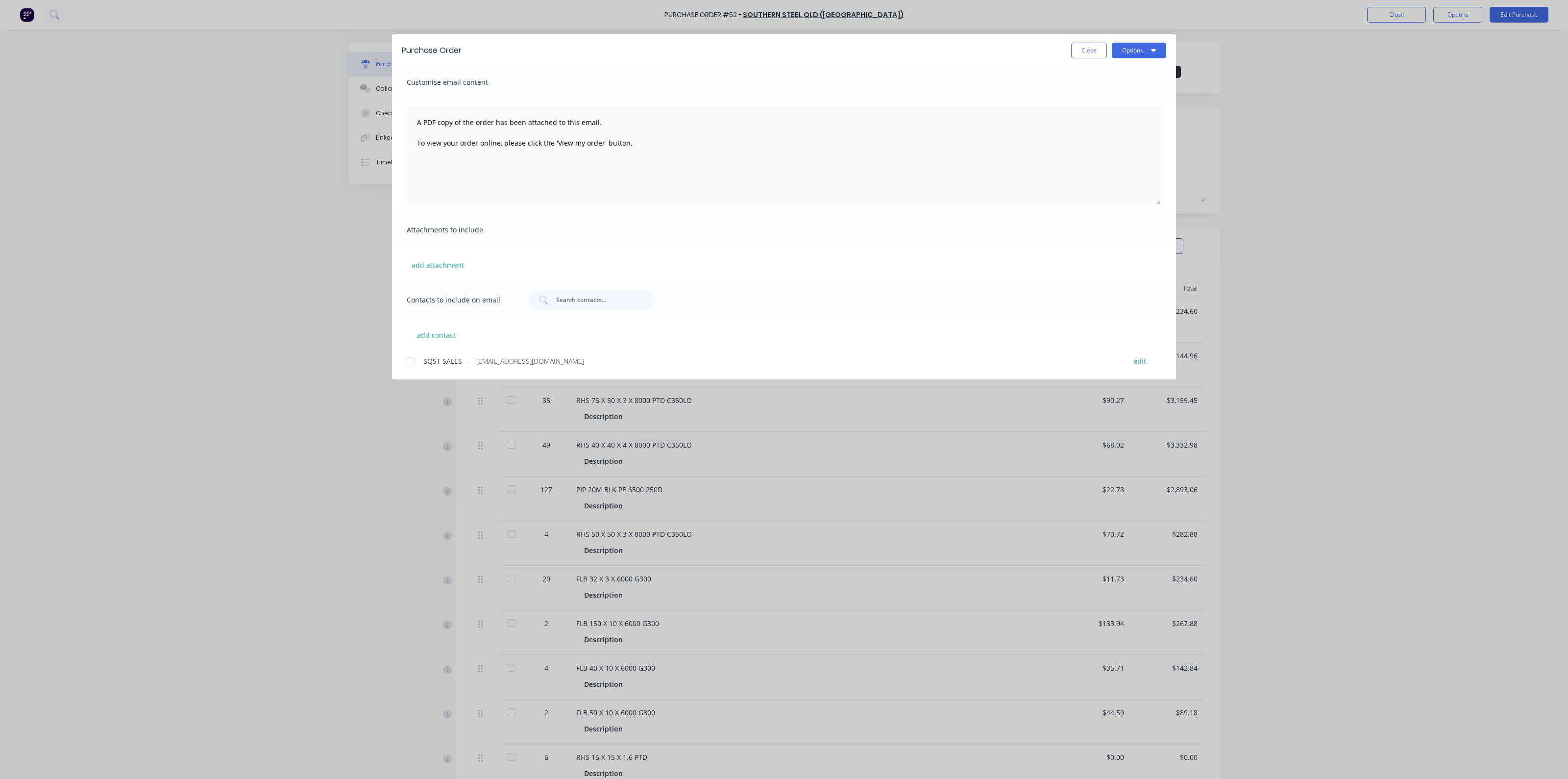
click at [428, 364] on span "SQST SALES" at bounding box center [443, 361] width 39 height 10
click at [1146, 47] on button "Options" at bounding box center [1139, 51] width 54 height 16
click at [1113, 107] on div "Email" at bounding box center [1119, 114] width 75 height 14
click at [1132, 53] on button "Options" at bounding box center [1139, 51] width 54 height 16
click at [1093, 49] on button "Close" at bounding box center [1089, 51] width 36 height 16
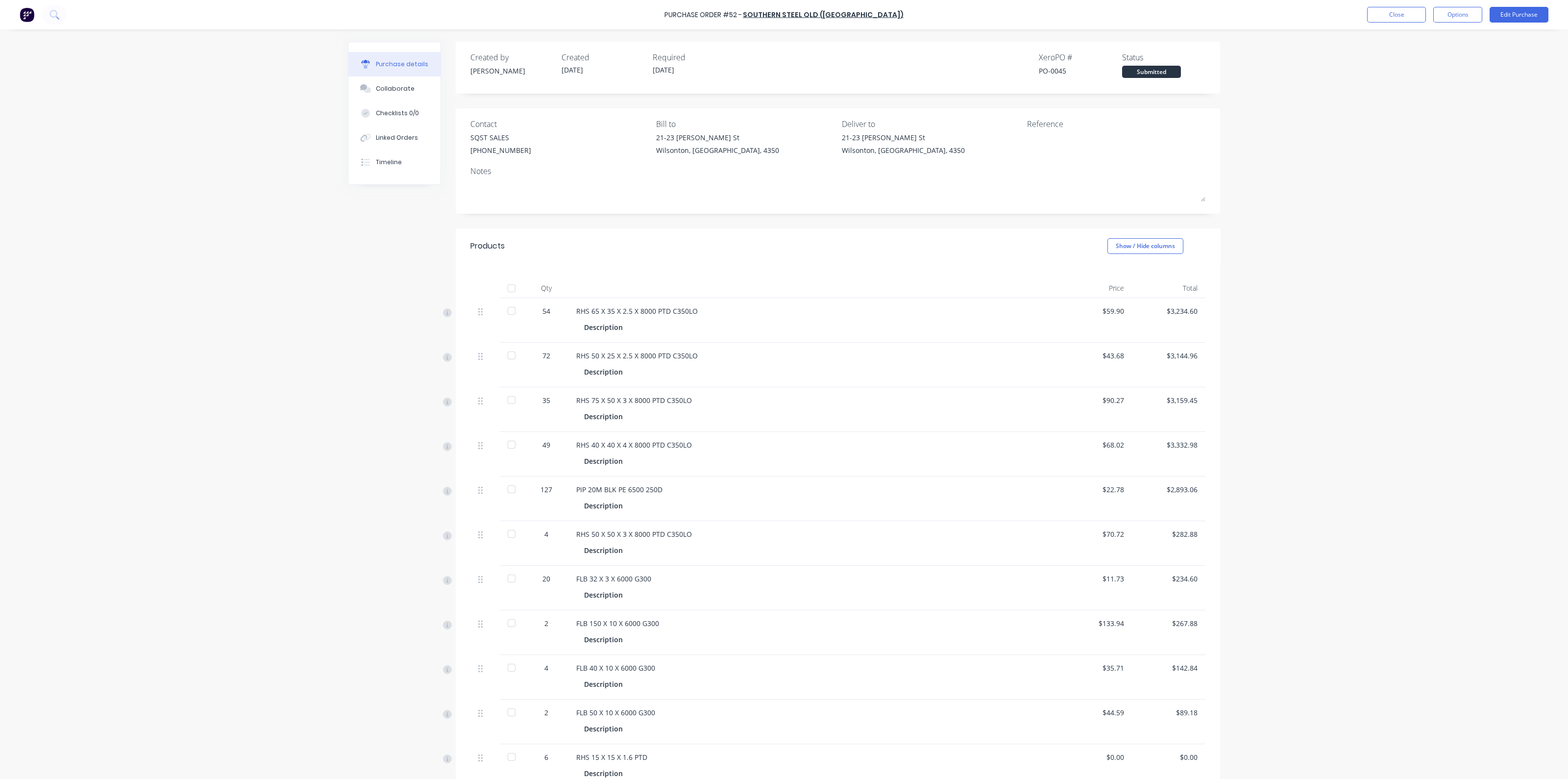
click at [539, 222] on div "Created by [PERSON_NAME] Created [DATE] Required [DATE] Xero PO # PO-0045 Statu…" at bounding box center [838, 480] width 765 height 877
click at [1334, 142] on div "Purchase Order #52 - SOUTHERN STEEL QLD (TOOWOOMBA) Close Options Edit Purchase…" at bounding box center [784, 389] width 1568 height 779
click at [1388, 14] on button "Close" at bounding box center [1396, 15] width 59 height 16
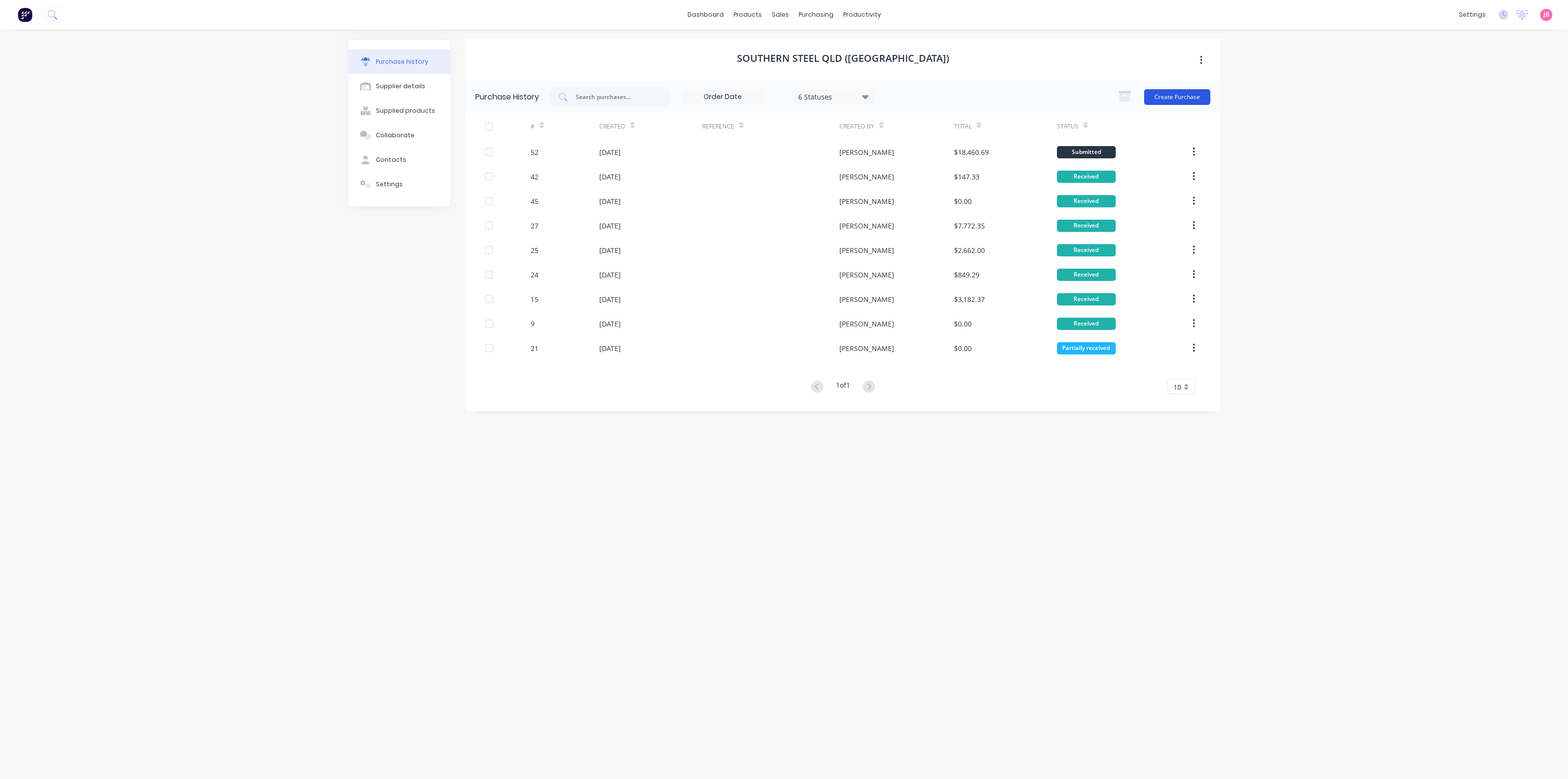
click at [1177, 96] on button "Create Purchase" at bounding box center [1177, 97] width 66 height 16
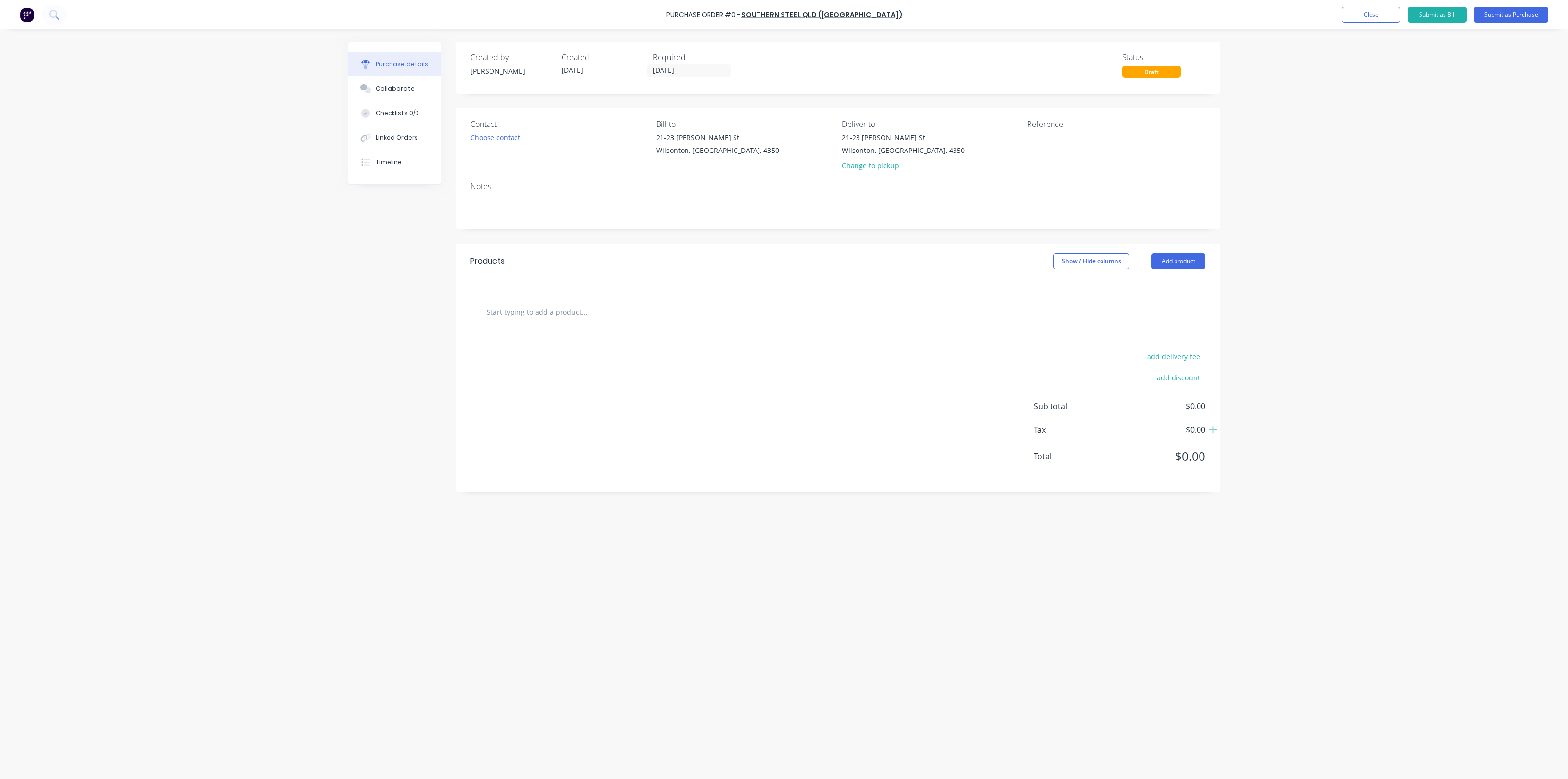
click at [513, 144] on div "Contact Choose contact" at bounding box center [559, 147] width 178 height 57
click at [516, 136] on div "Choose contact" at bounding box center [495, 137] width 50 height 10
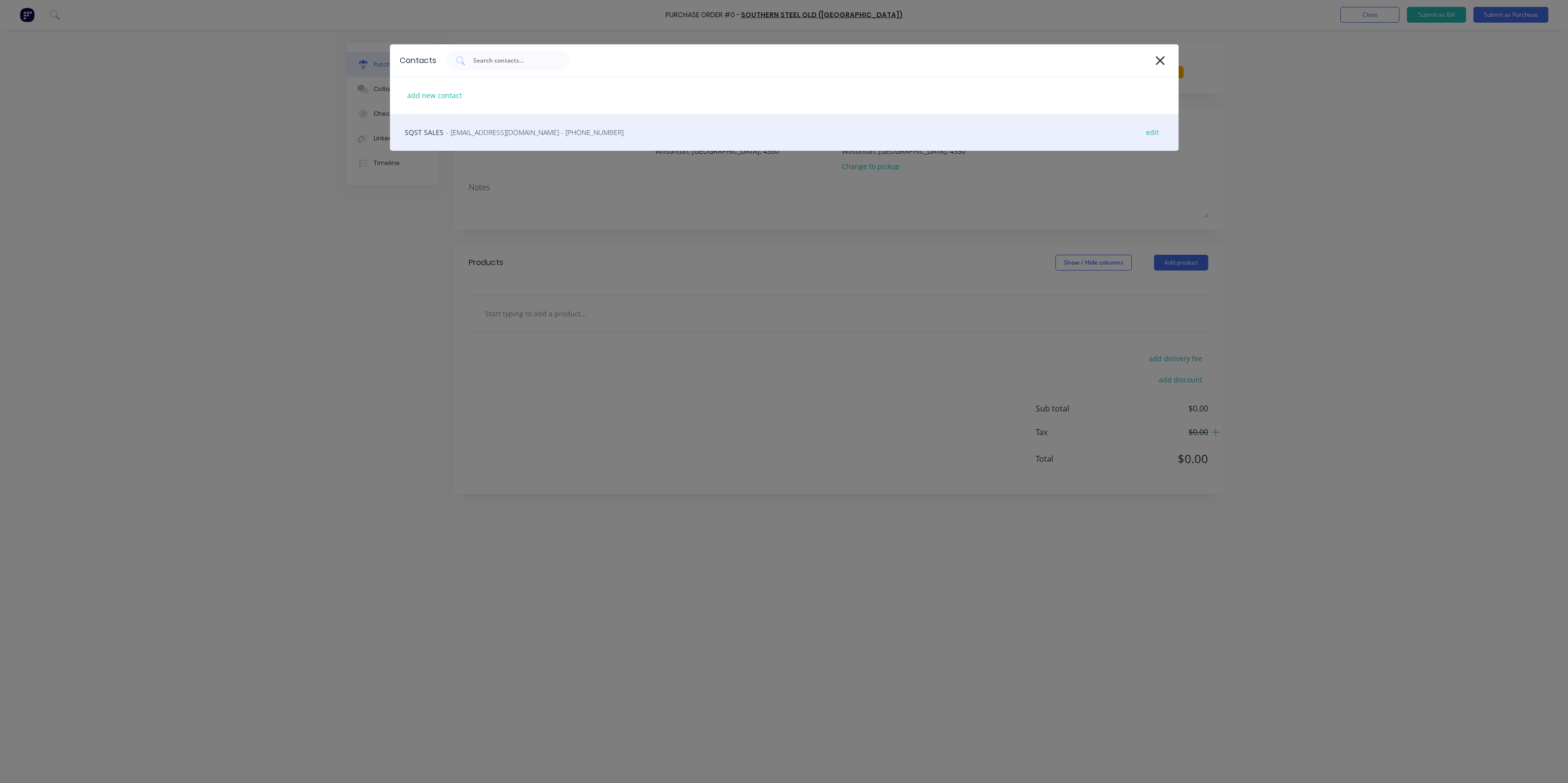
click at [526, 137] on span "- [EMAIL_ADDRESS][DOMAIN_NAME] - [PHONE_NUMBER]" at bounding box center [535, 132] width 178 height 10
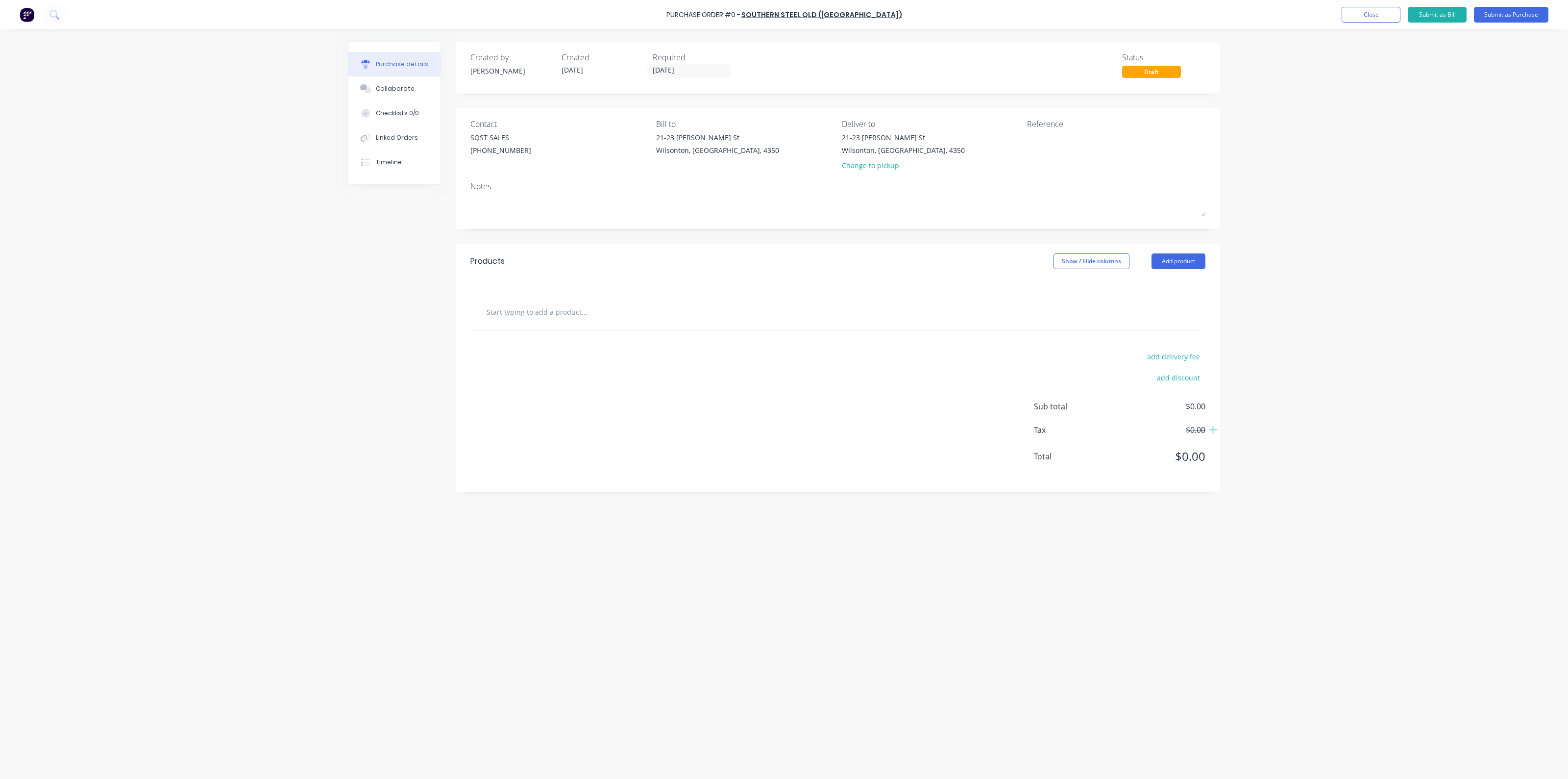
click at [564, 315] on input "text" at bounding box center [584, 312] width 196 height 19
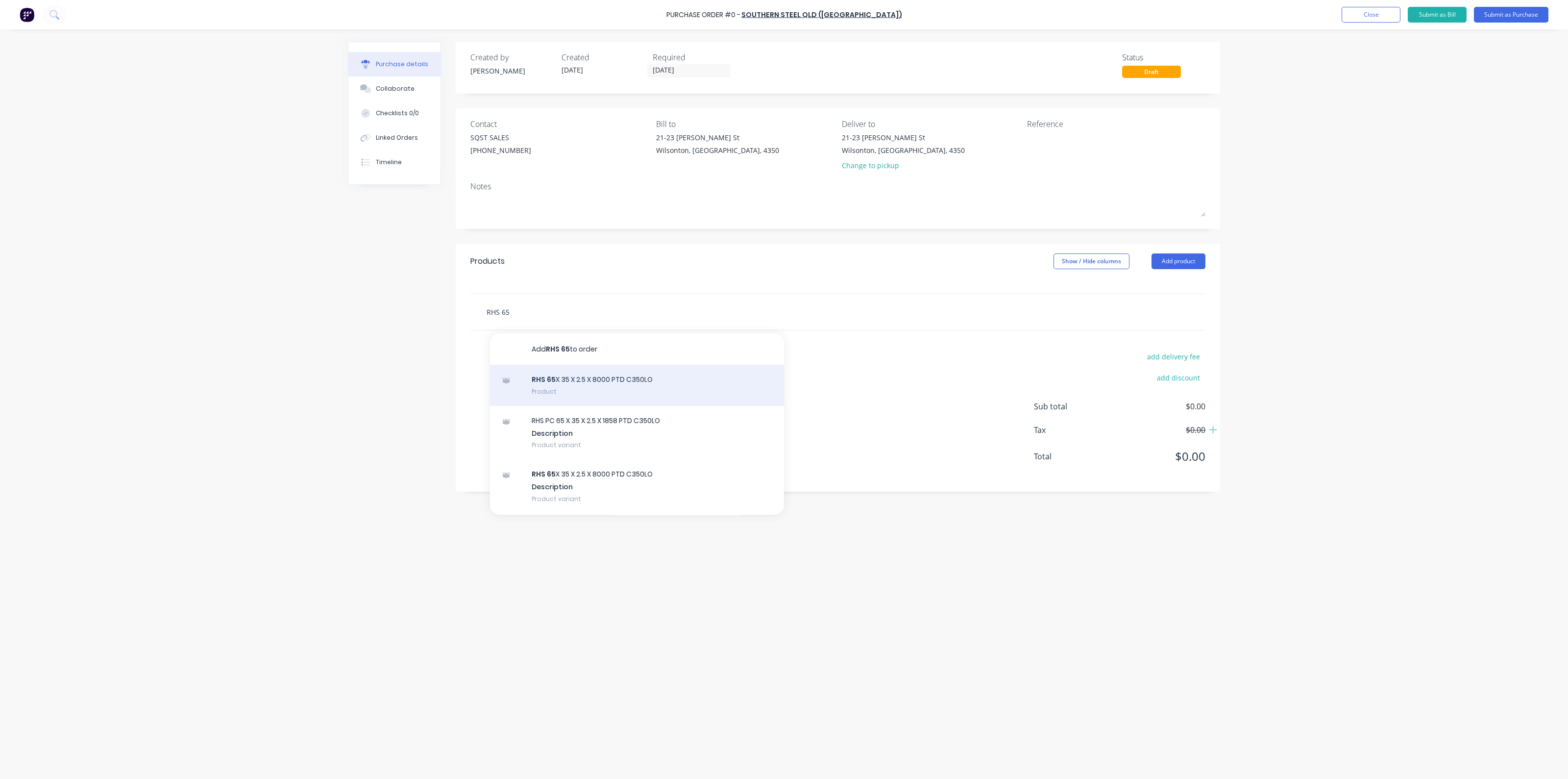
type input "RHS 65"
click at [572, 384] on div "RHS 65 X 35 X 2.5 X 8000 PTD C350LO Product" at bounding box center [637, 386] width 294 height 41
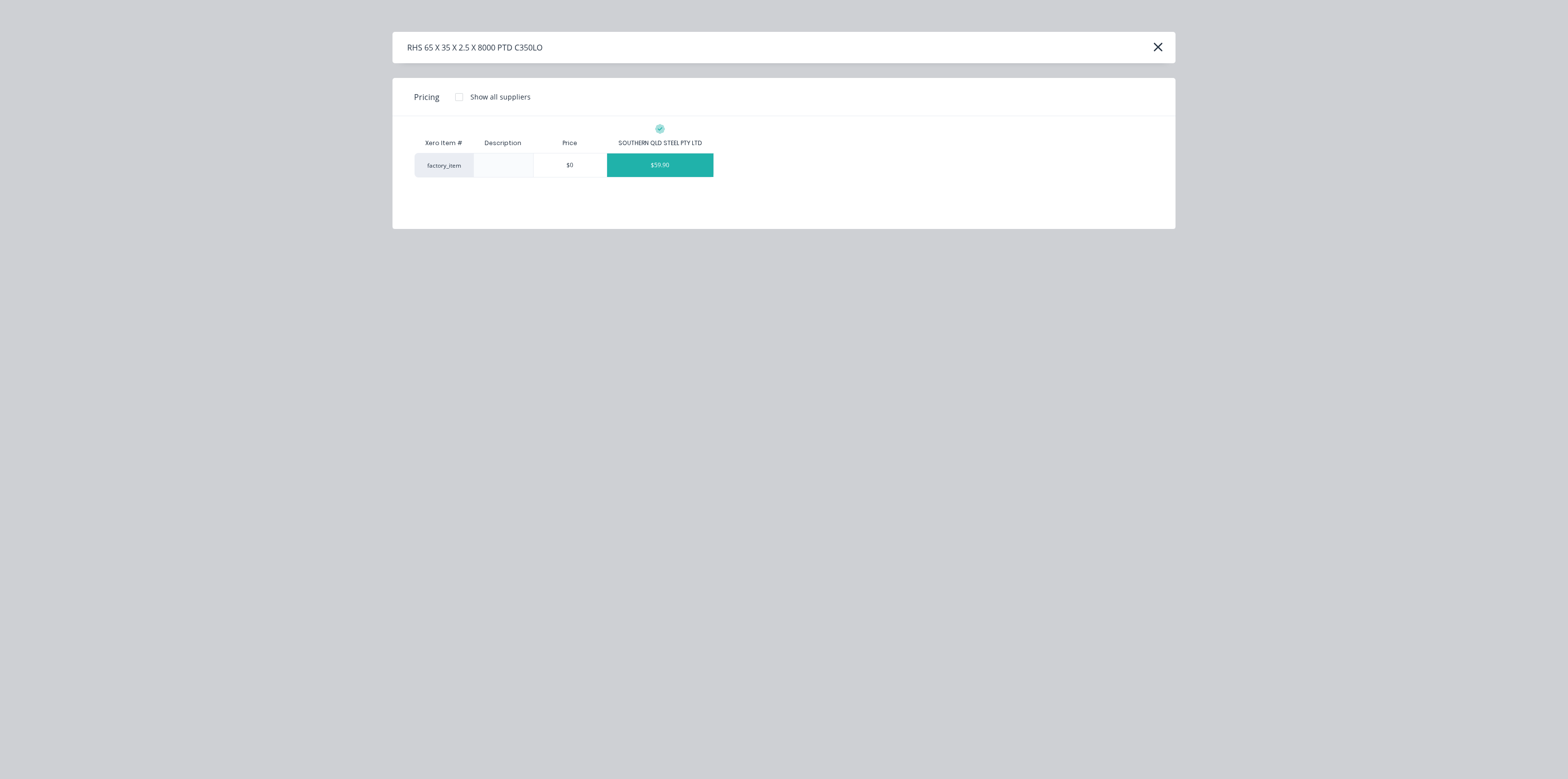
click at [647, 164] on div "$59.90" at bounding box center [660, 165] width 107 height 24
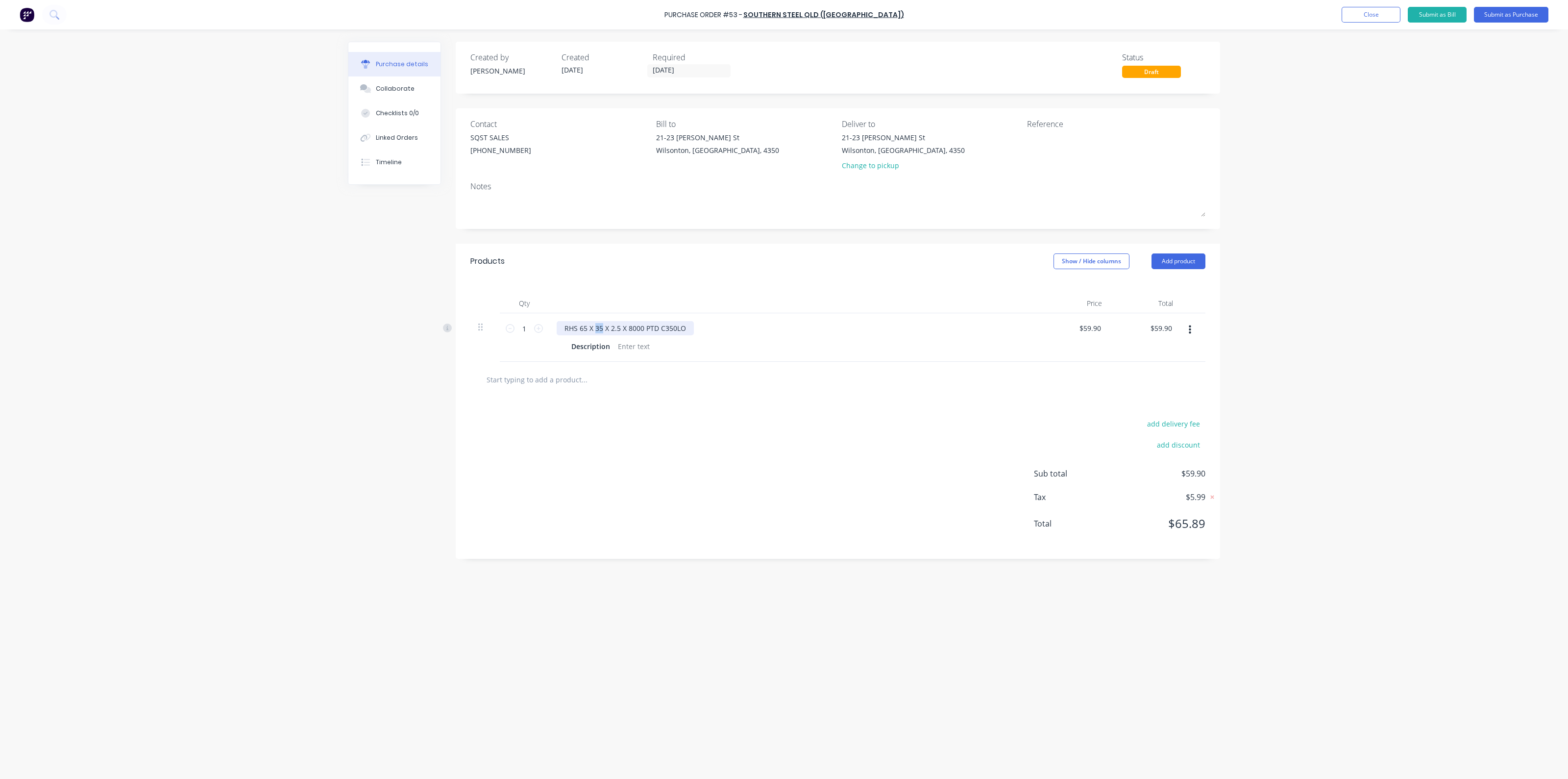
drag, startPoint x: 595, startPoint y: 327, endPoint x: 601, endPoint y: 326, distance: 6.1
click at [601, 326] on div "RHS 65 X 35 X 2.5 X 8000 PTD C350LO" at bounding box center [625, 328] width 137 height 14
click at [614, 328] on div "RHS 65 X 65 X 2.5 X 8000 PTD C350LO" at bounding box center [625, 328] width 137 height 14
drag, startPoint x: 610, startPoint y: 327, endPoint x: 620, endPoint y: 330, distance: 10.4
click at [620, 330] on div "RHS 65 X 65 X 2.5 X 8000 PTD C350LO" at bounding box center [625, 328] width 137 height 14
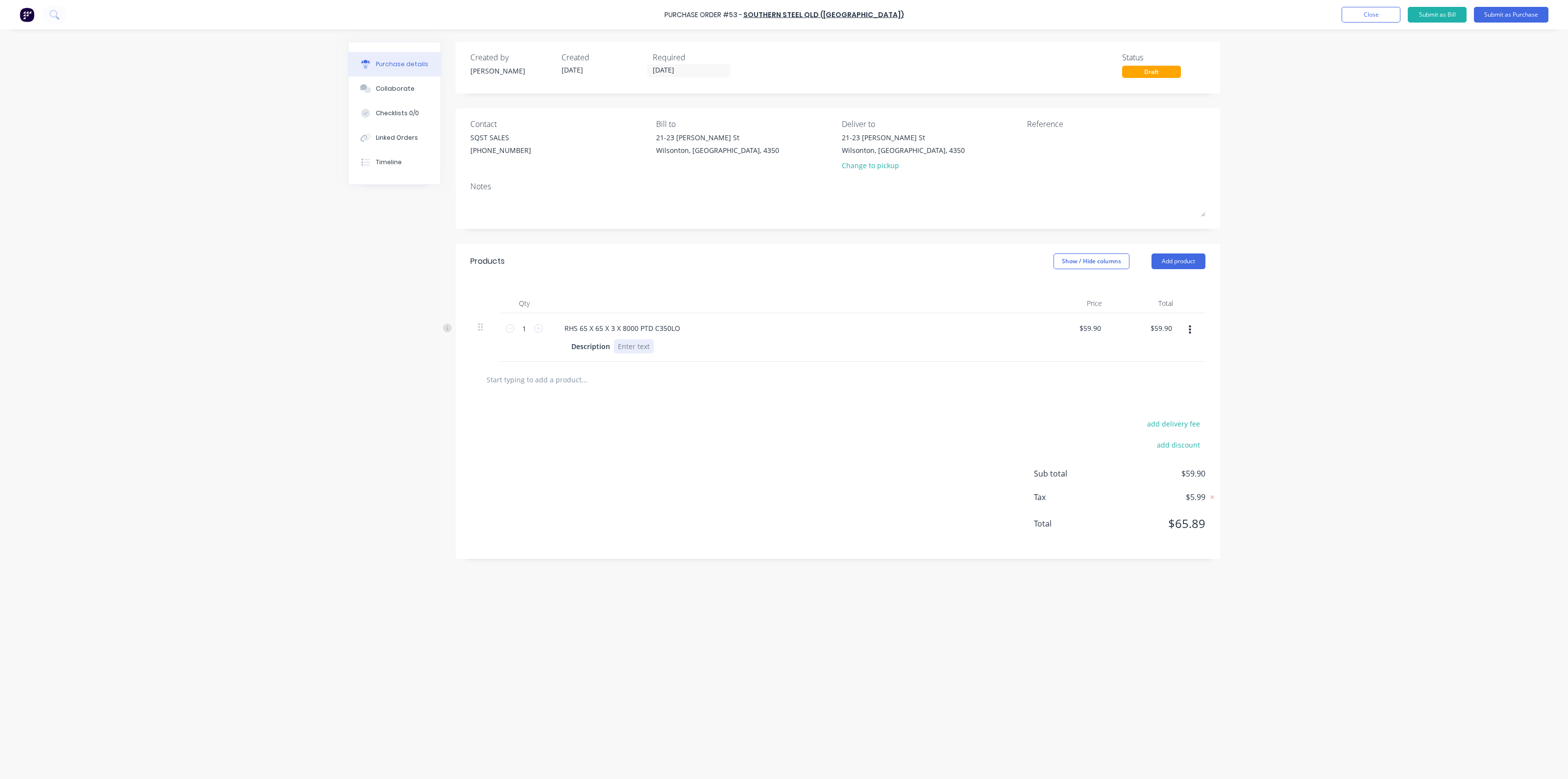
click at [682, 345] on div "Description" at bounding box center [791, 346] width 449 height 14
click at [541, 329] on icon at bounding box center [538, 328] width 9 height 9
type input "2"
type input "$119.80"
click at [541, 329] on icon at bounding box center [538, 328] width 9 height 9
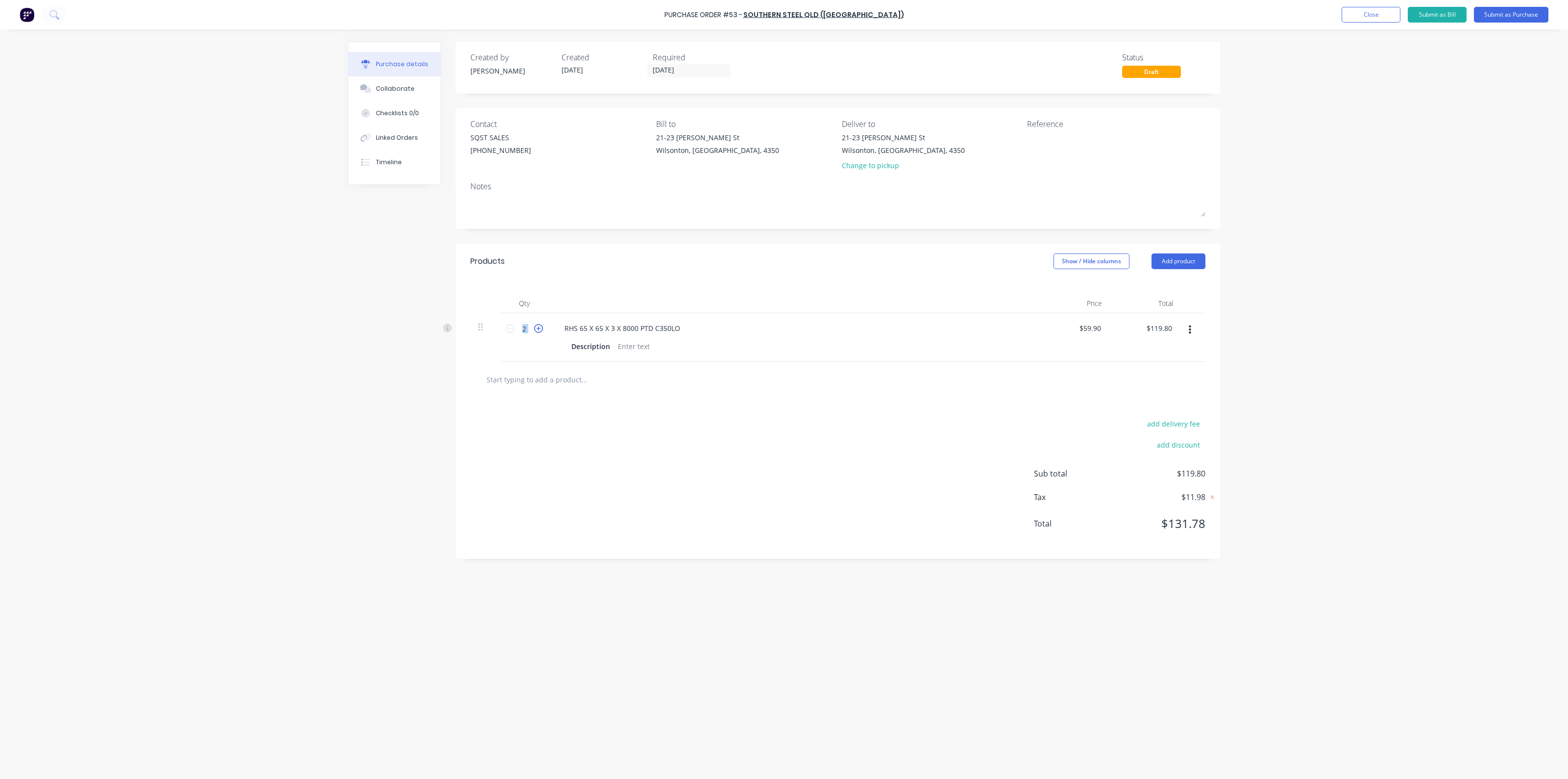
type input "3"
type input "$179.70"
click at [592, 384] on input "text" at bounding box center [584, 379] width 196 height 19
type input "5"
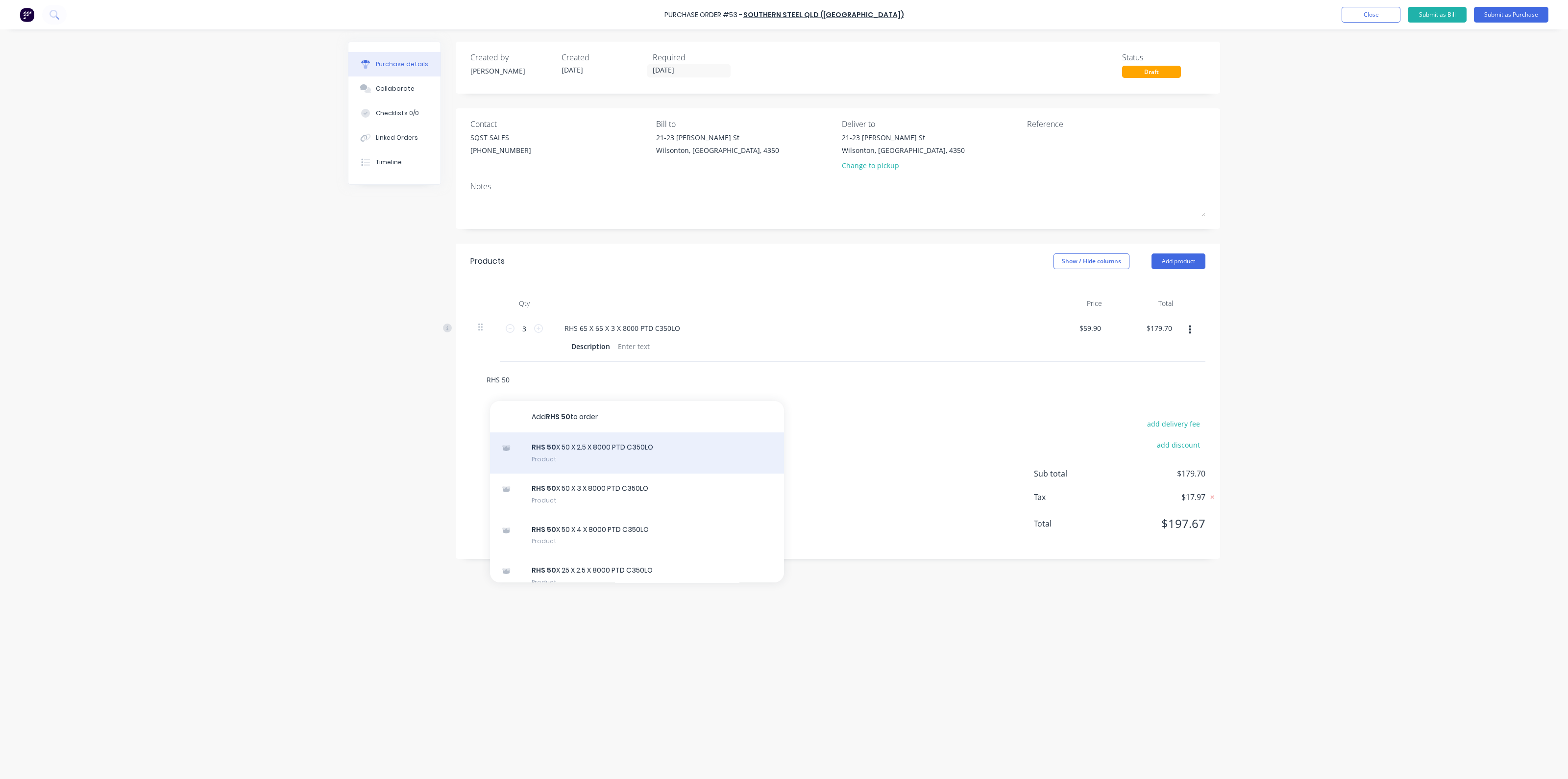
type input "RHS 50"
click at [574, 456] on div "RHS 50 X 50 X 2.5 X 8000 PTD C350LO Product" at bounding box center [637, 453] width 294 height 41
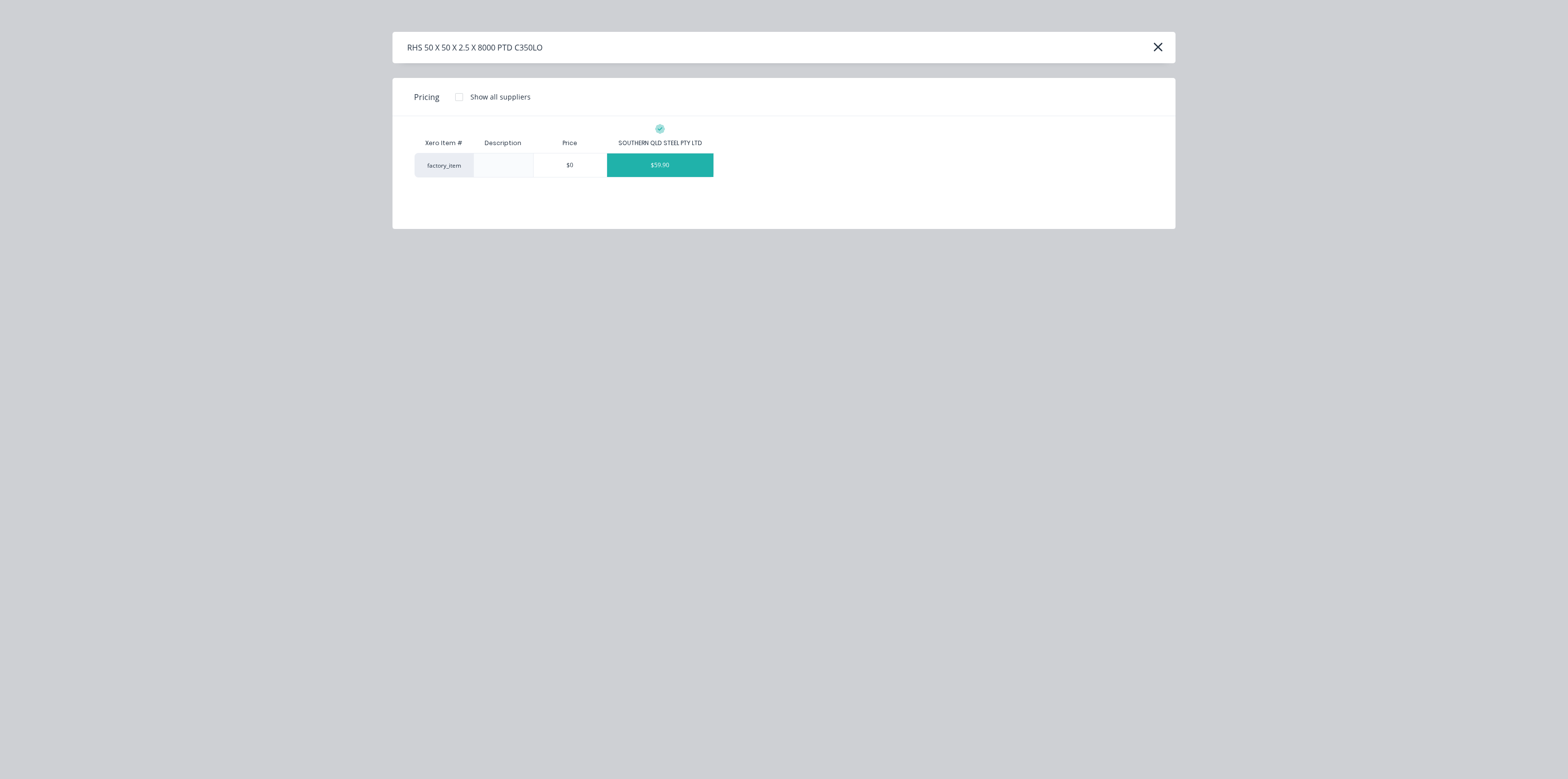
click at [659, 168] on div "$59.90" at bounding box center [660, 165] width 107 height 24
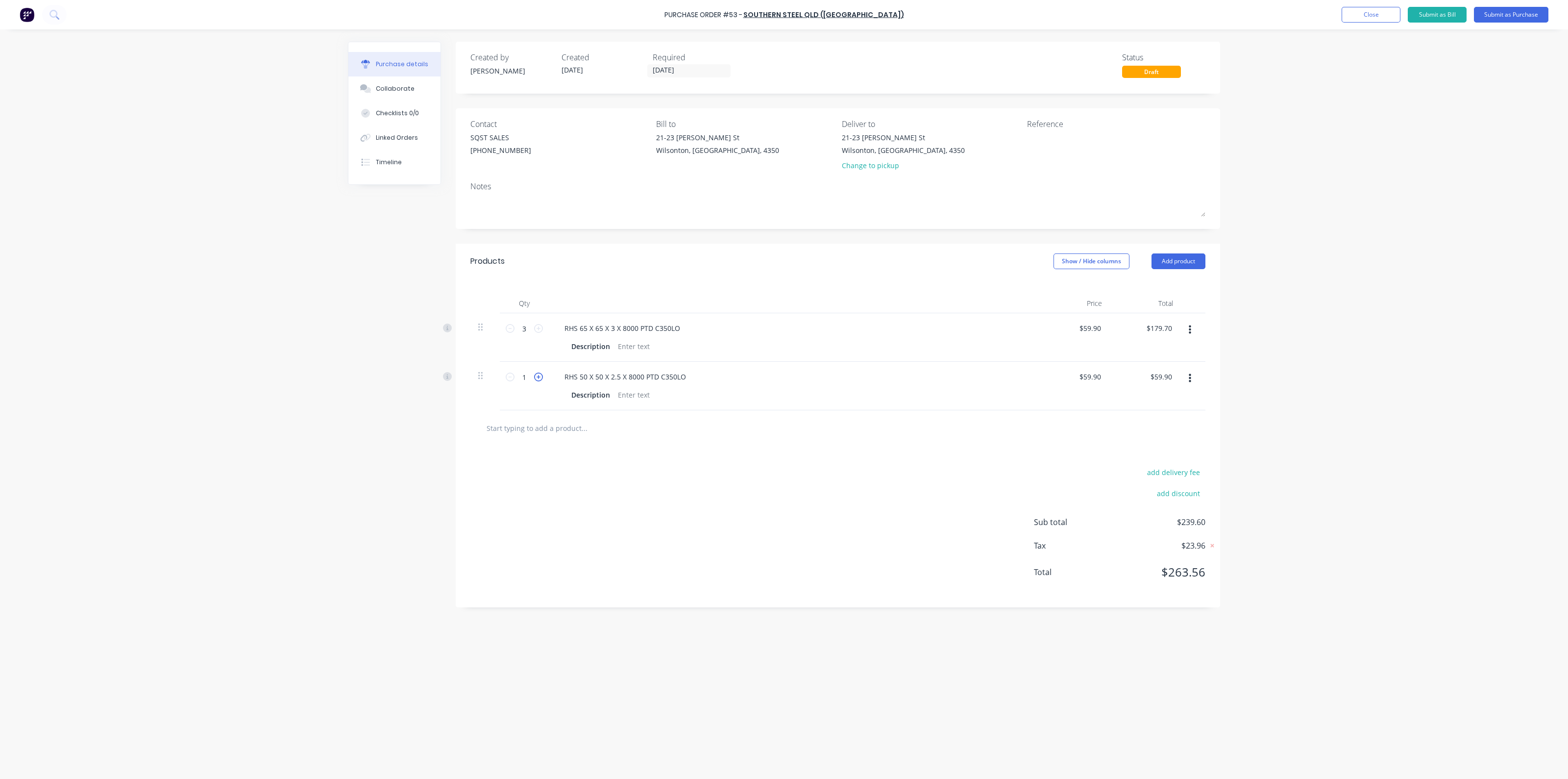
click at [539, 378] on icon at bounding box center [538, 377] width 9 height 9
type input "2"
type input "$119.80"
click at [539, 378] on icon at bounding box center [538, 377] width 9 height 9
type input "3"
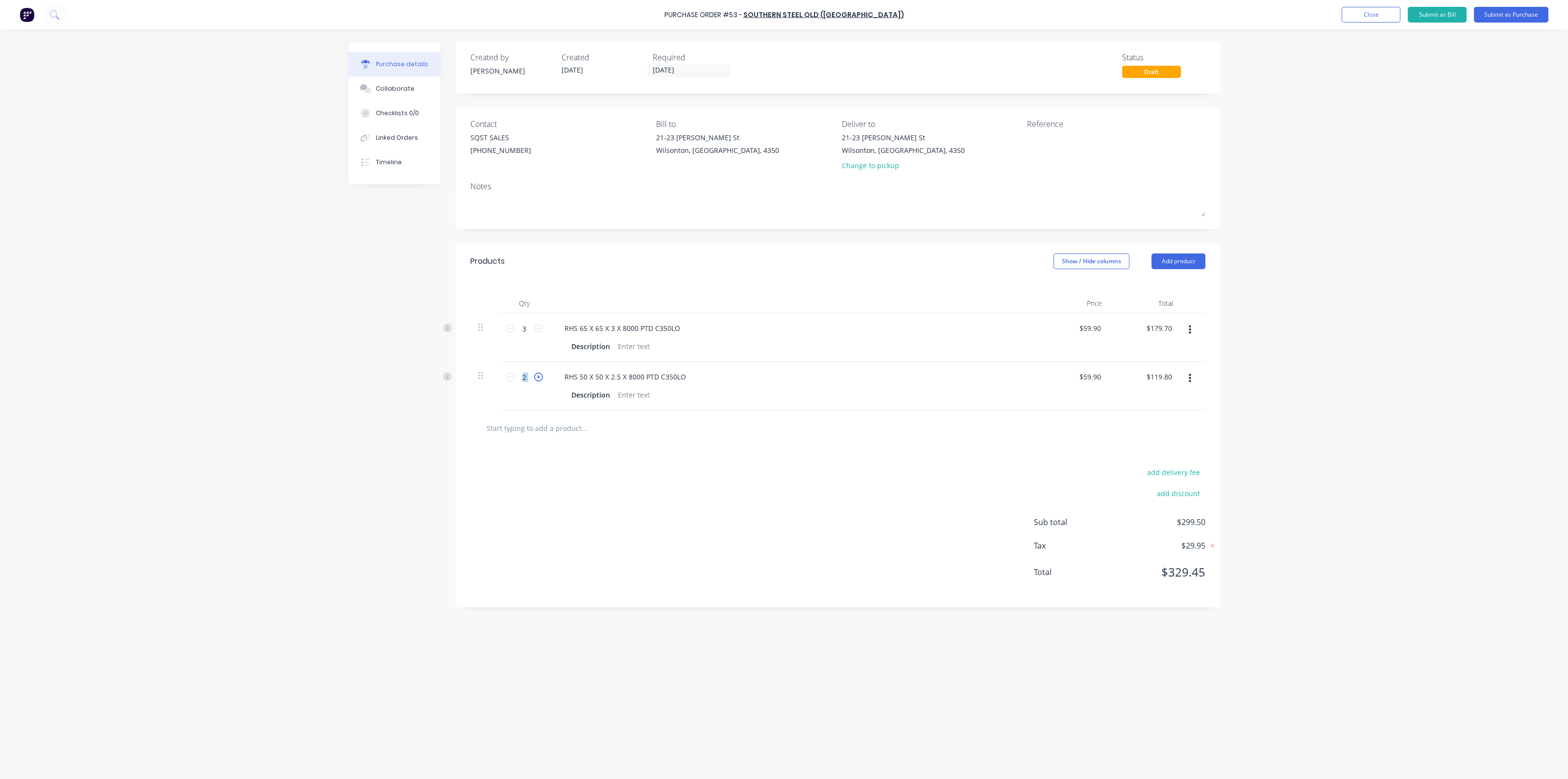
type input "$179.70"
click at [539, 378] on icon at bounding box center [538, 377] width 9 height 9
type input "4"
type input "$239.60"
click at [539, 378] on icon at bounding box center [538, 377] width 9 height 9
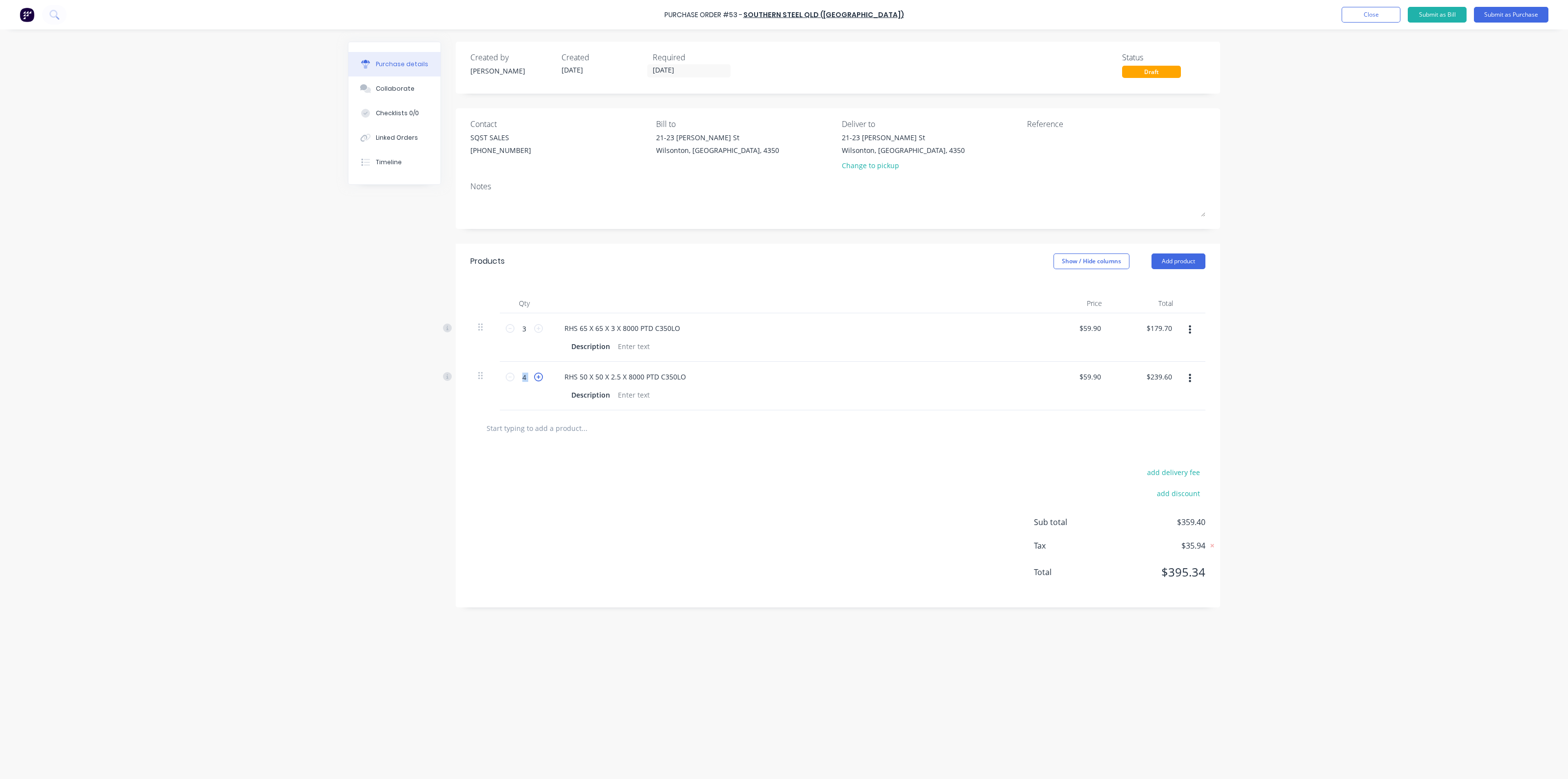
type input "5"
type input "$299.50"
click at [539, 378] on icon at bounding box center [538, 377] width 9 height 9
type input "6"
type input "$359.40"
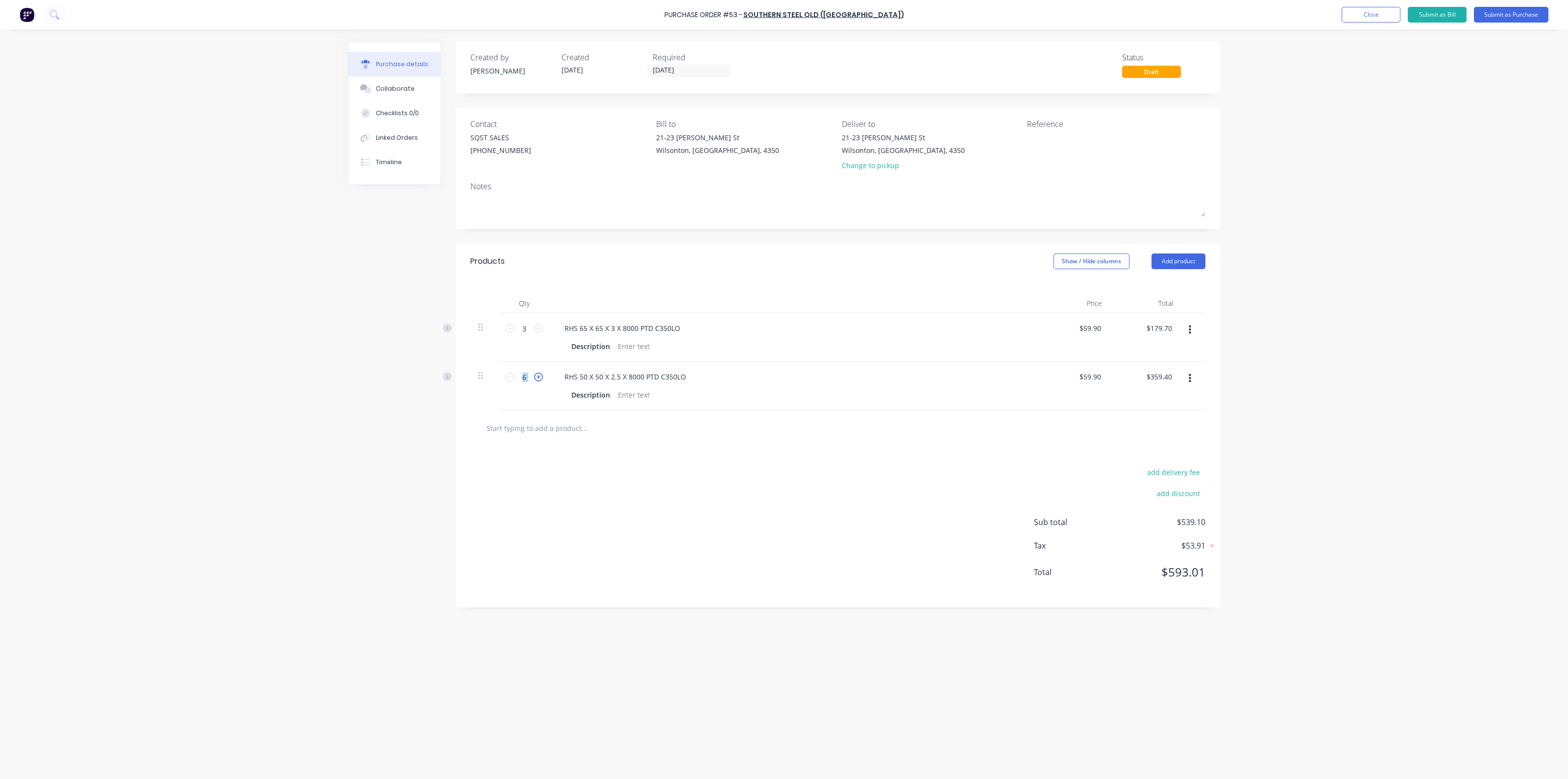
click at [539, 378] on icon at bounding box center [538, 377] width 9 height 9
type input "7"
type input "$419.30"
click at [539, 378] on icon at bounding box center [538, 377] width 9 height 9
type input "8"
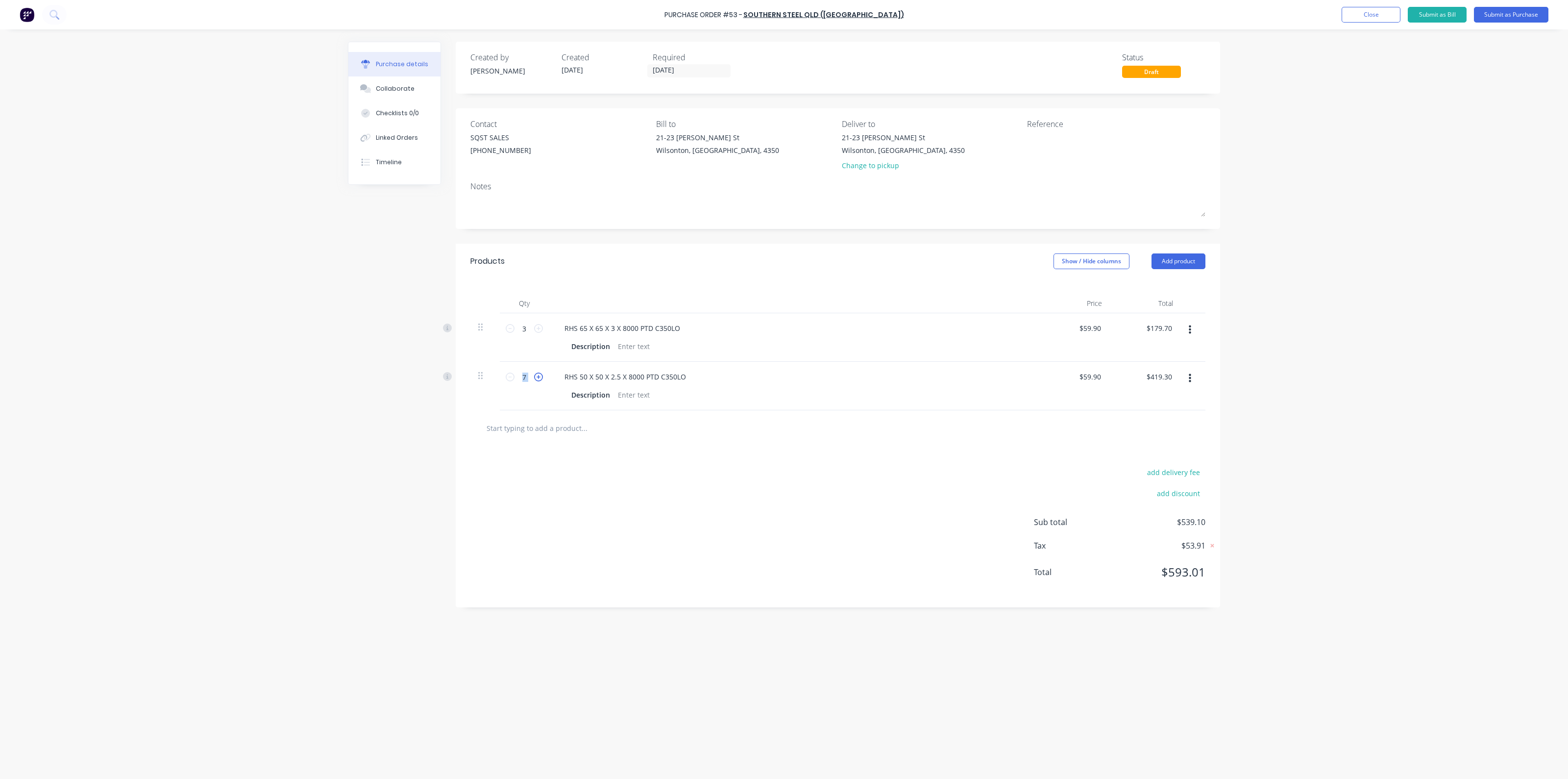
type input "$479.20"
click at [539, 378] on icon at bounding box center [538, 377] width 9 height 9
type input "9"
type input "$539.10"
click at [539, 378] on icon at bounding box center [538, 377] width 9 height 9
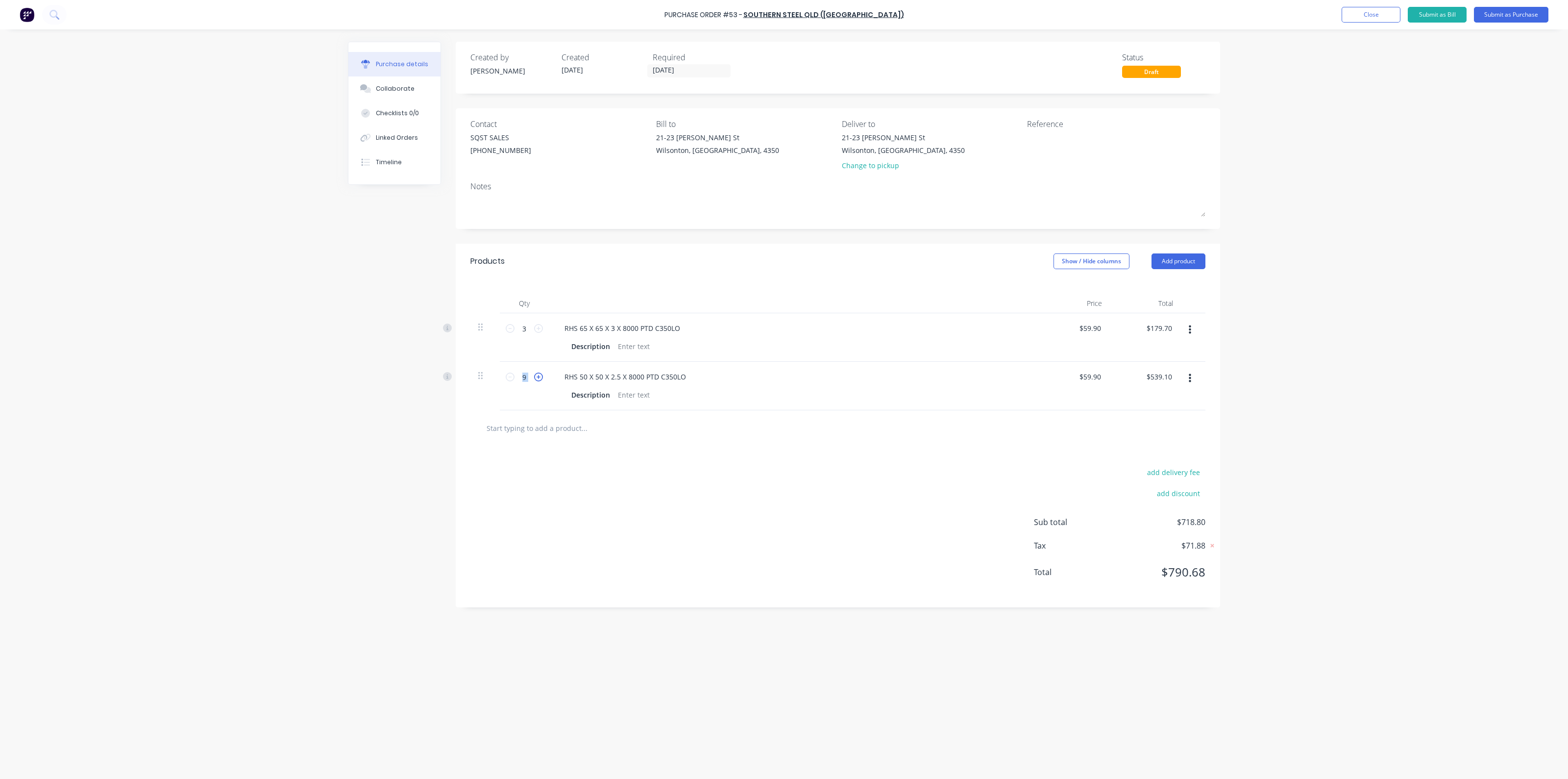
type input "10"
type input "$599.00"
click at [539, 378] on icon at bounding box center [538, 377] width 9 height 9
type input "11"
type input "$658.90"
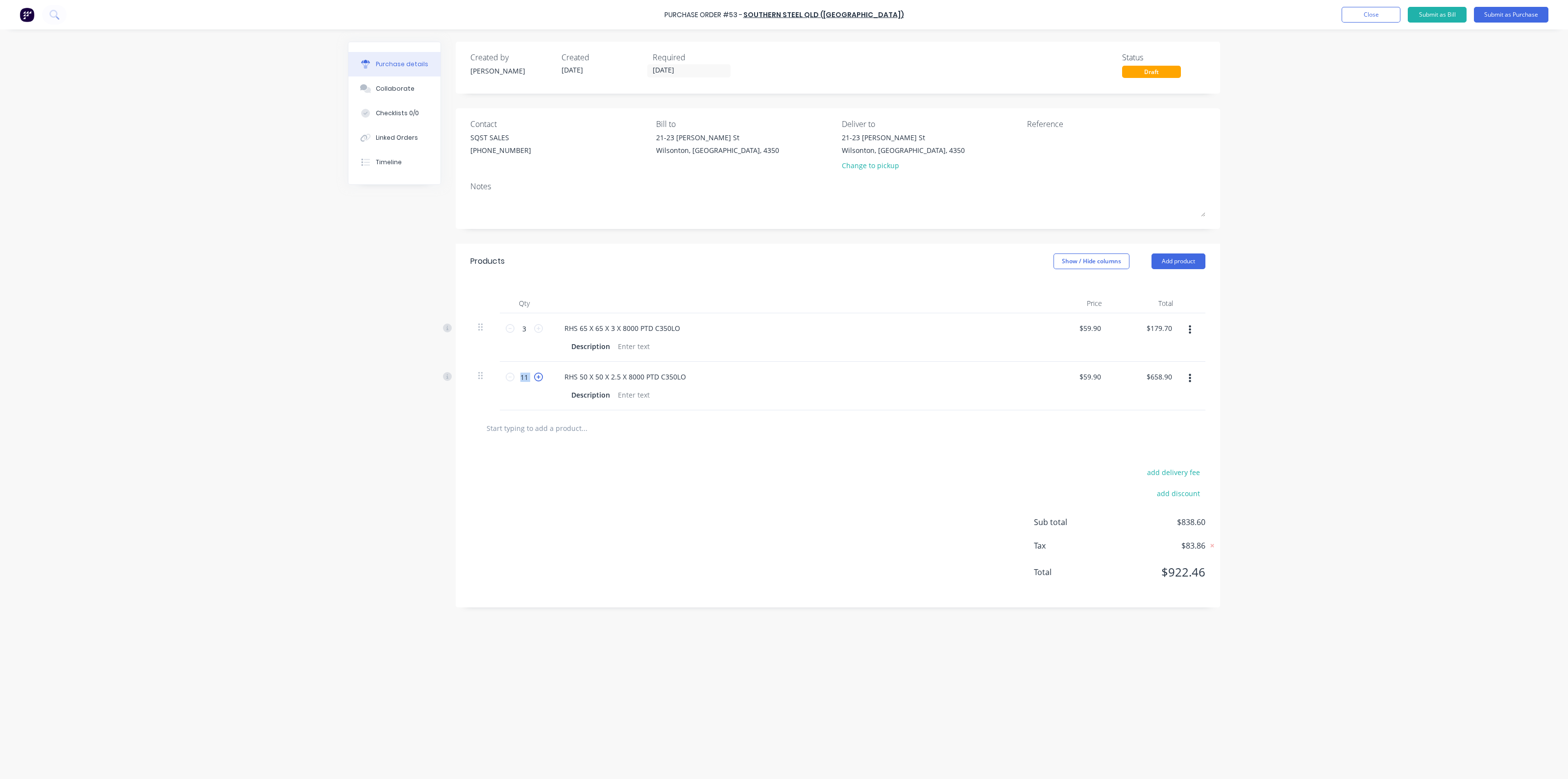
click at [539, 378] on icon at bounding box center [538, 377] width 9 height 9
type input "12"
type input "$718.80"
click at [539, 378] on icon at bounding box center [538, 377] width 9 height 9
type input "13"
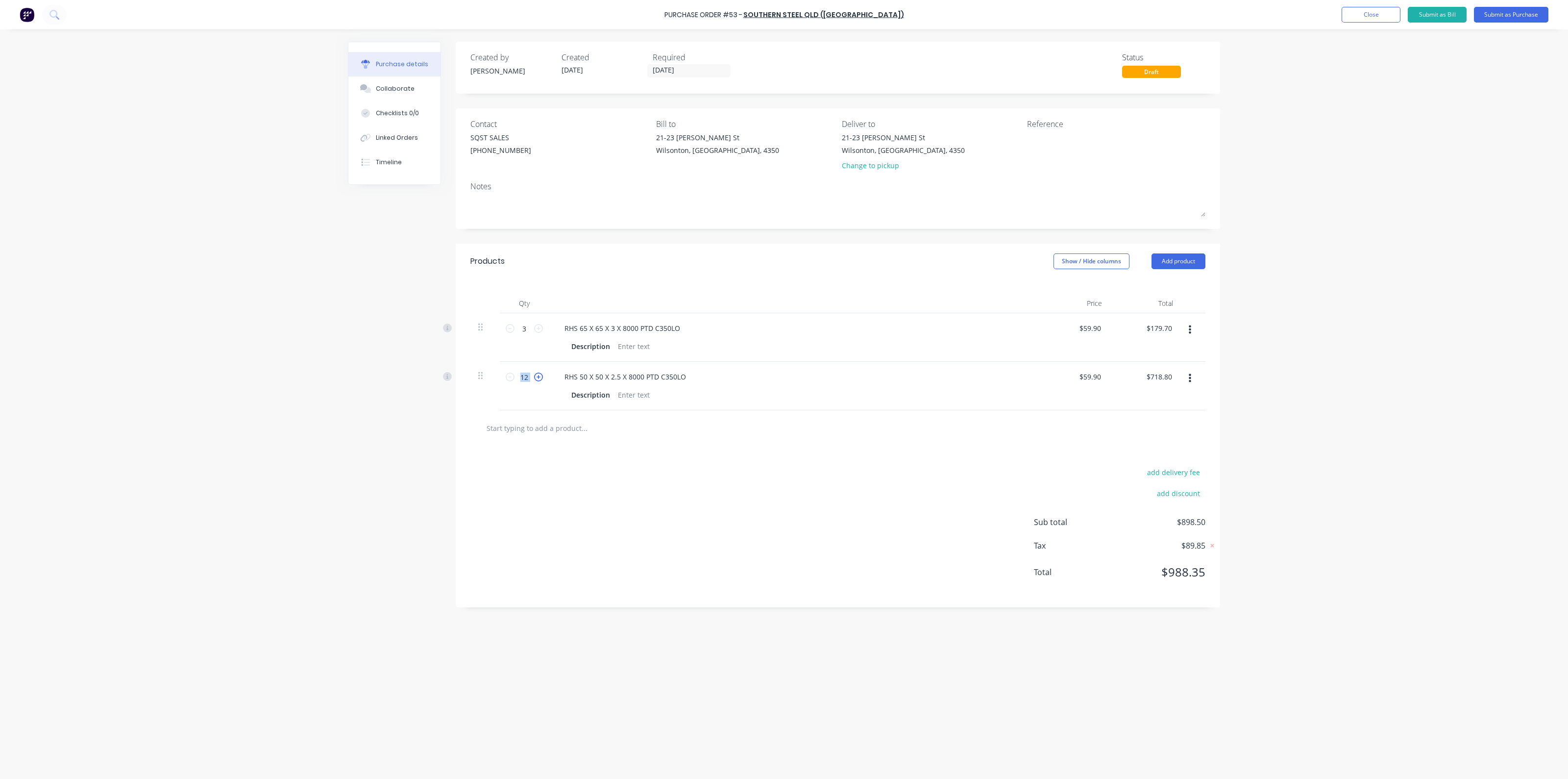
type input "$778.70"
click at [539, 378] on icon at bounding box center [538, 377] width 9 height 9
type input "14"
type input "$838.60"
click at [539, 378] on icon at bounding box center [538, 377] width 9 height 9
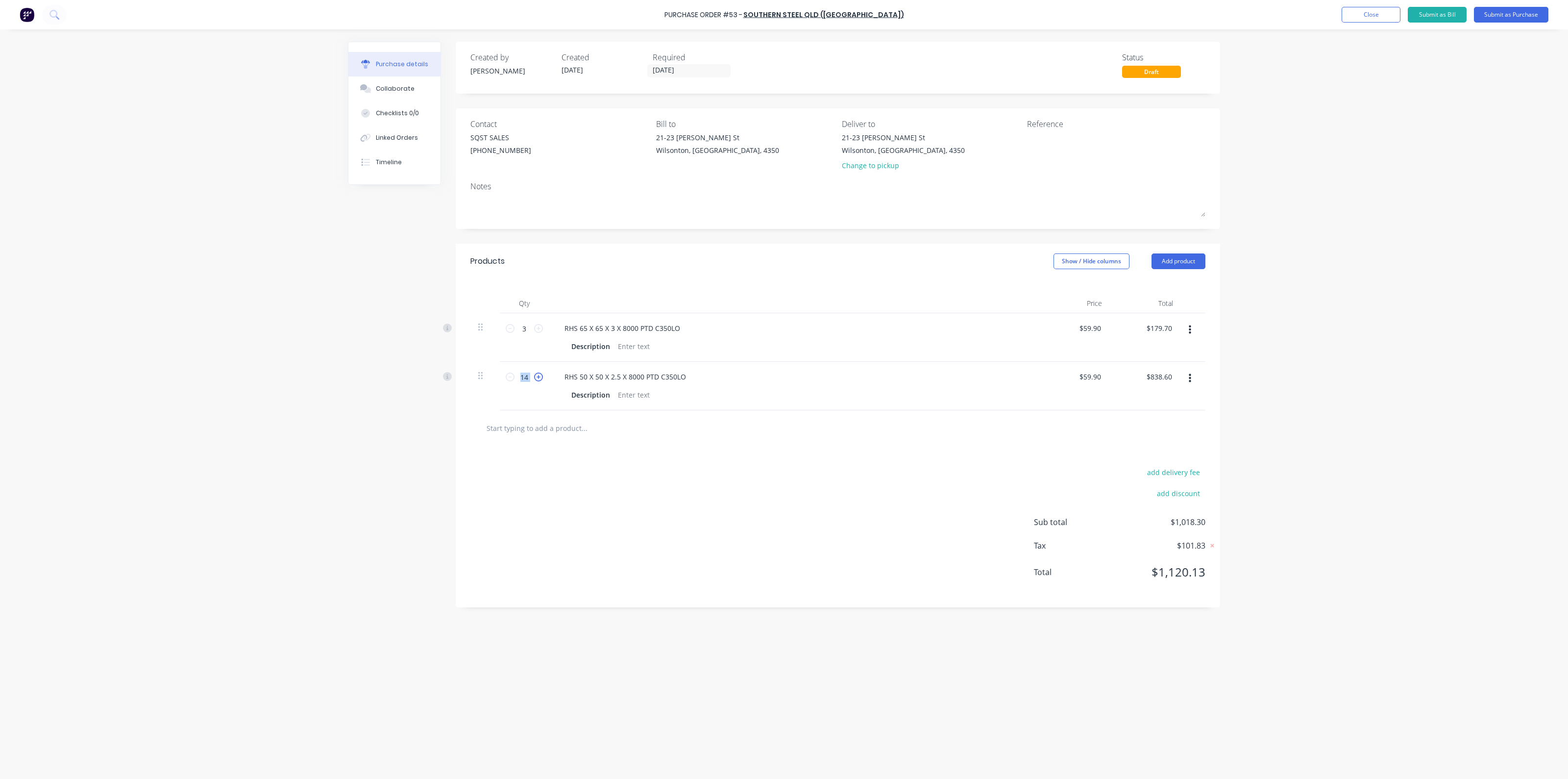
type input "15"
type input "$898.50"
click at [539, 378] on icon at bounding box center [538, 377] width 9 height 9
type input "16"
type input "$958.40"
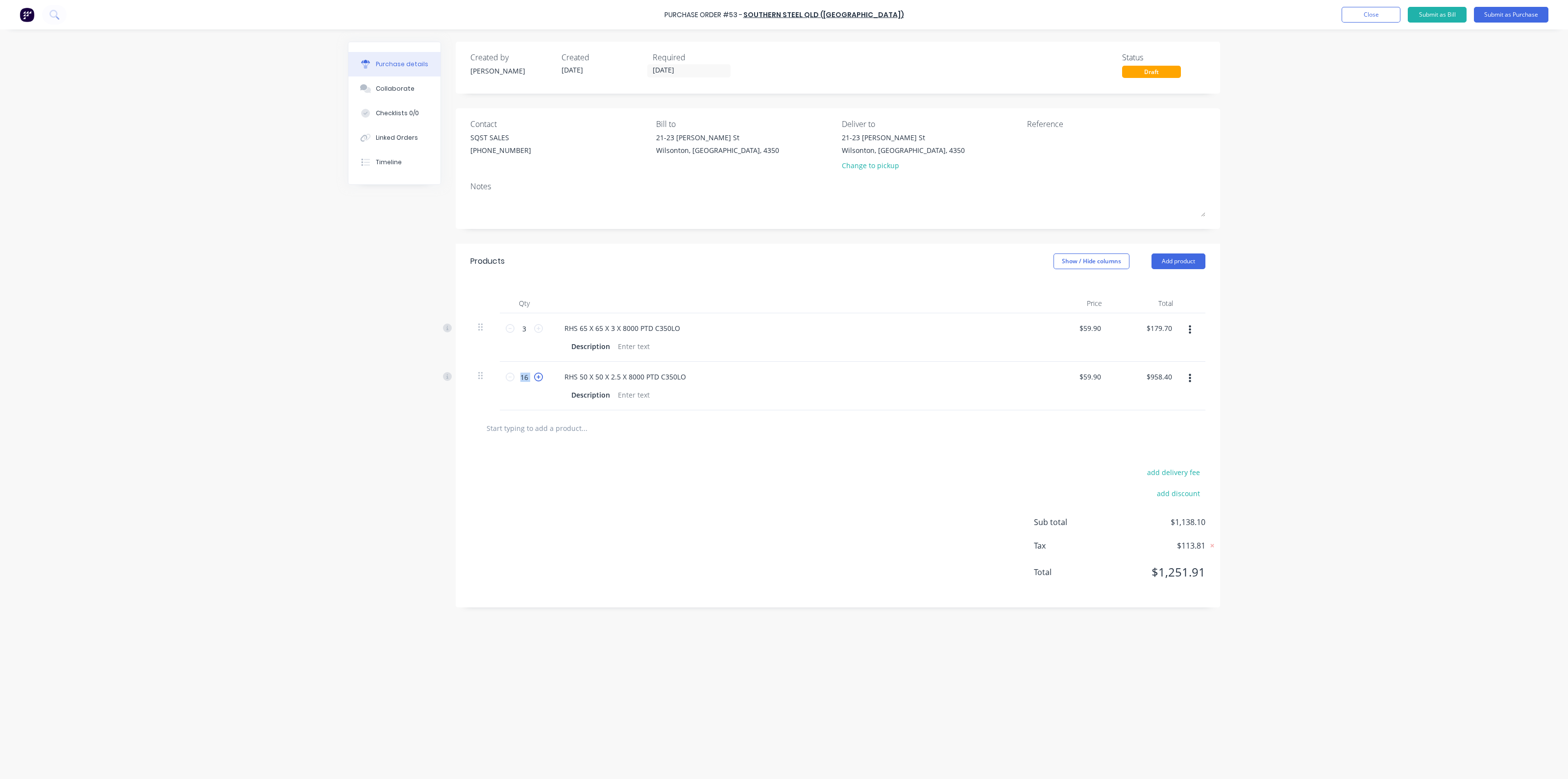
click at [539, 378] on icon at bounding box center [538, 377] width 9 height 9
type input "17"
type input "$1,018.30"
click at [539, 378] on icon at bounding box center [538, 377] width 9 height 9
type input "18"
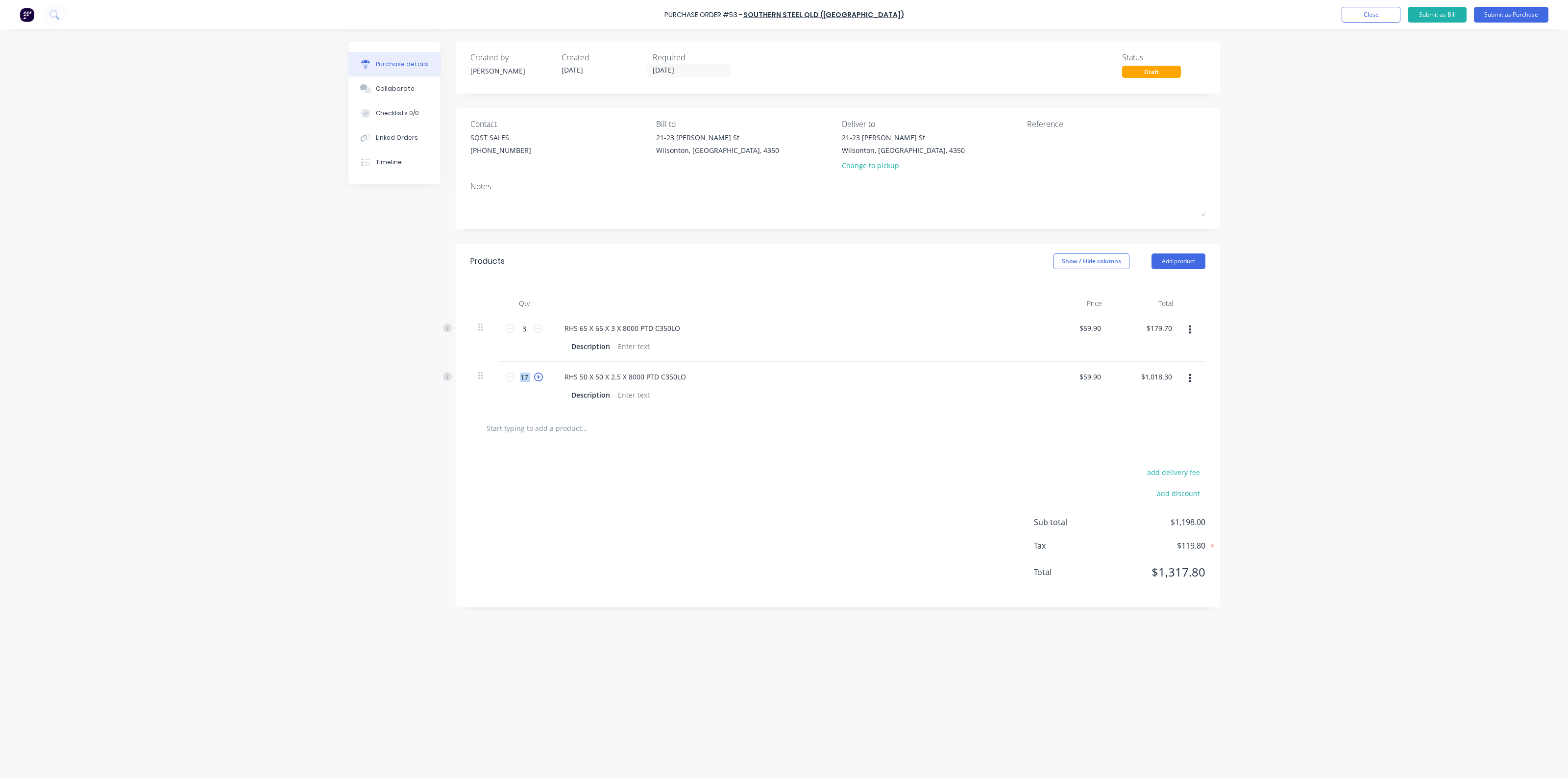
type input "$1,078.20"
click at [539, 378] on icon at bounding box center [538, 377] width 9 height 9
type input "19"
type input "$1,138.10"
click at [539, 378] on icon at bounding box center [538, 377] width 9 height 9
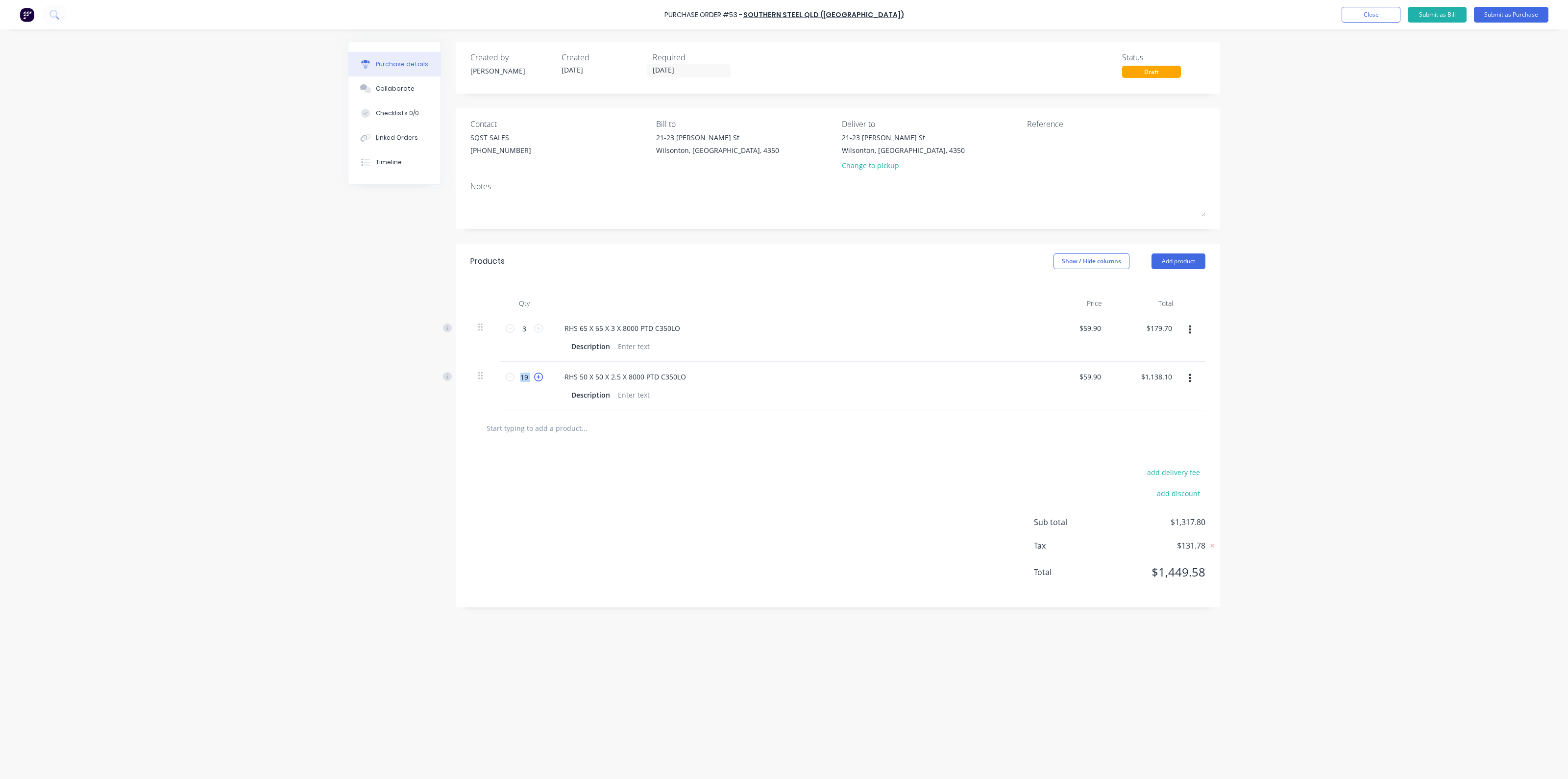
type input "20"
type input "$1,198.00"
click at [607, 435] on input "text" at bounding box center [584, 428] width 196 height 19
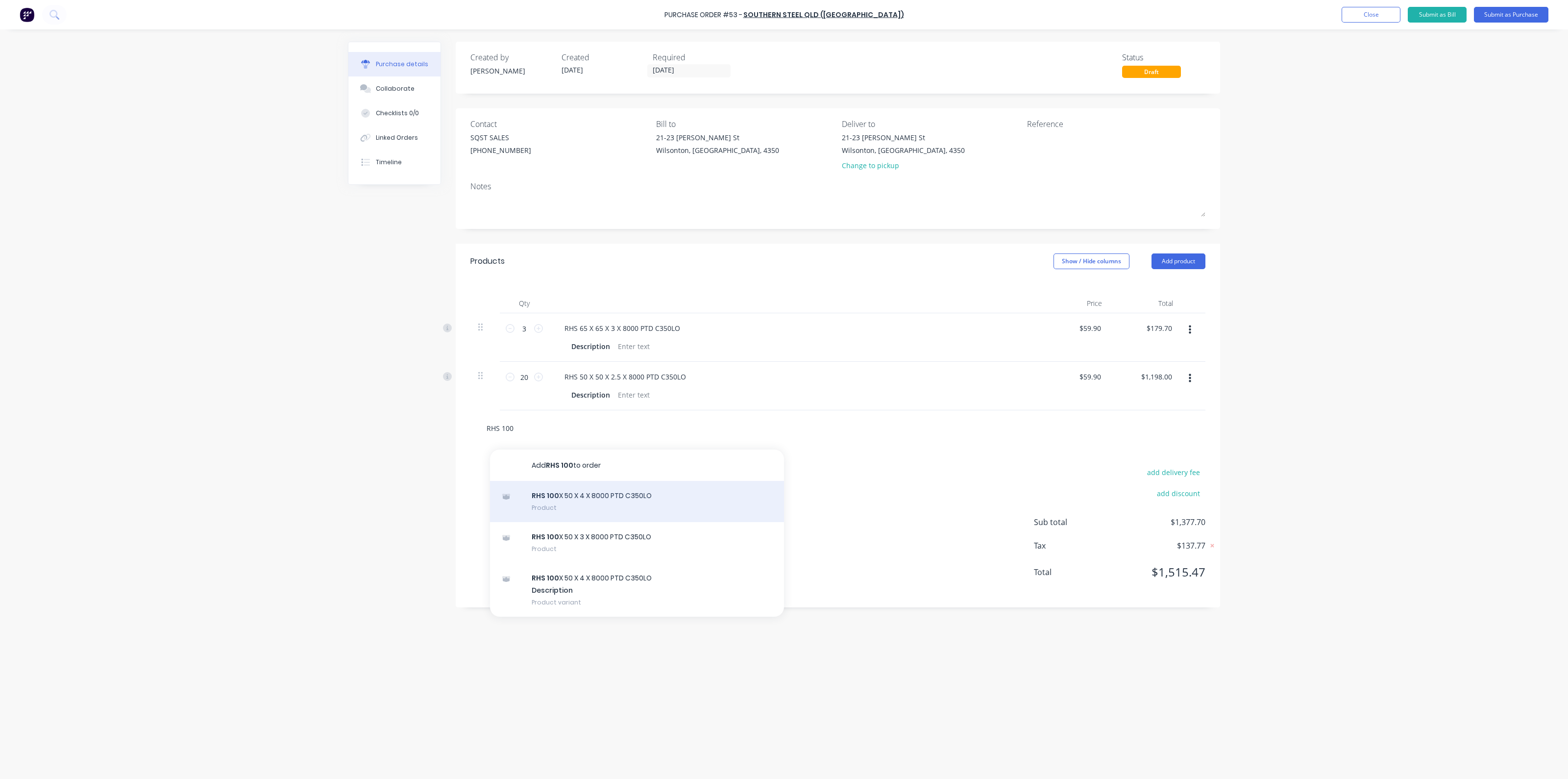
type input "RHS 100"
click at [613, 503] on div "RHS 100 X 50 X 4 X 8000 PTD C350LO Product" at bounding box center [637, 502] width 294 height 41
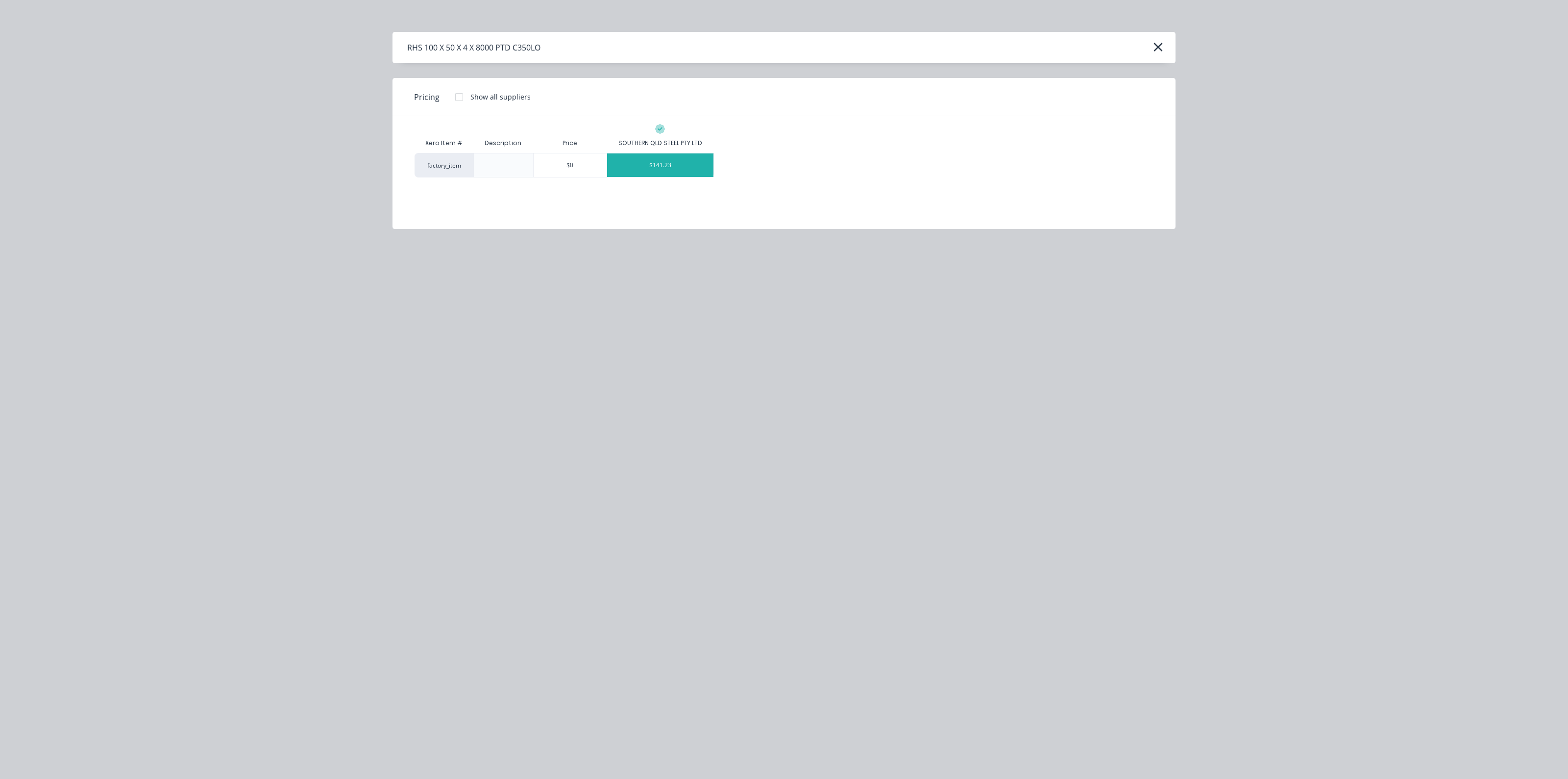
click at [647, 167] on div "$141.23" at bounding box center [660, 165] width 107 height 24
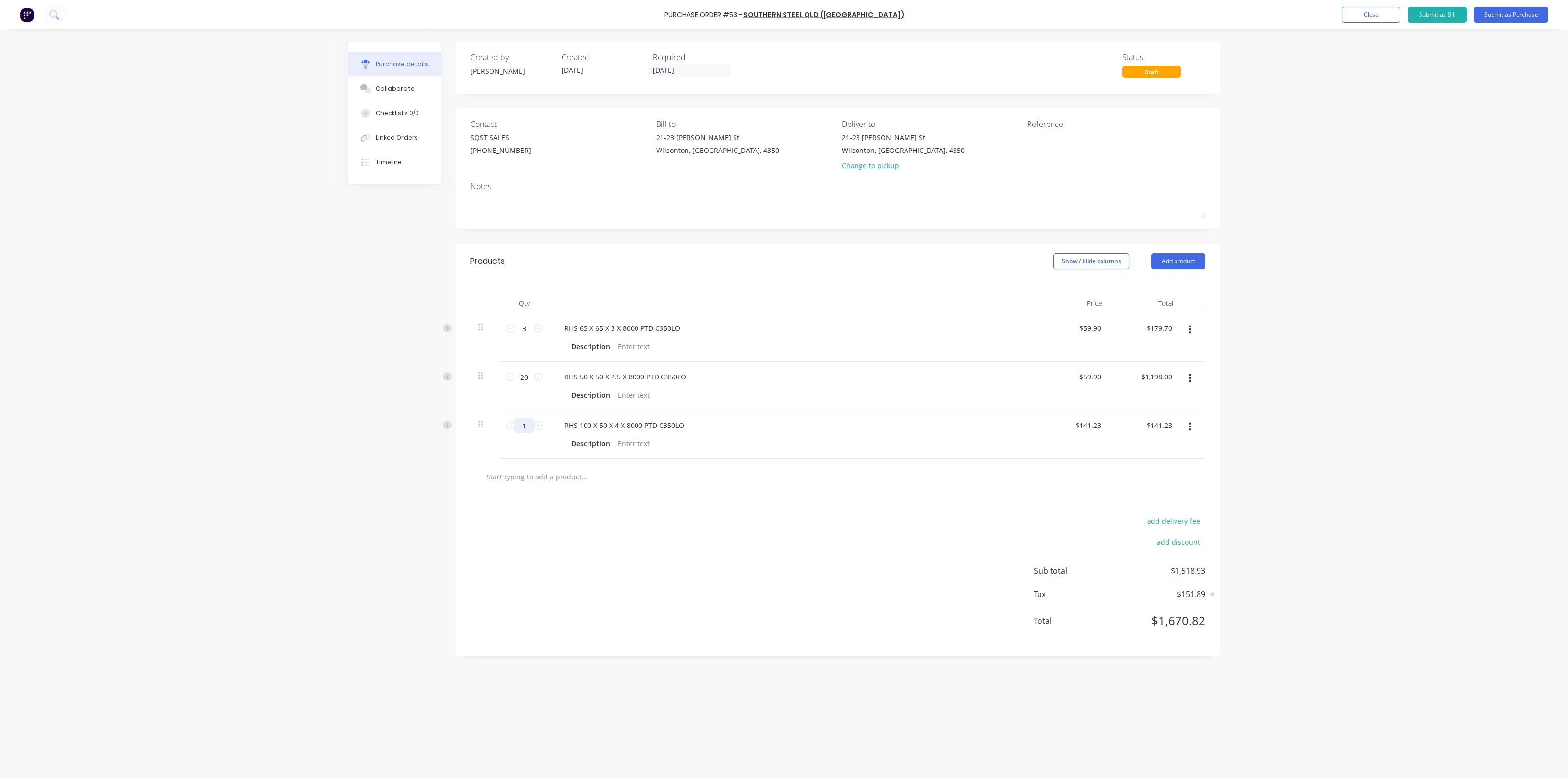
click at [533, 423] on input "1" at bounding box center [524, 426] width 19 height 15
click at [539, 425] on icon at bounding box center [538, 425] width 9 height 9
type input "2"
type input "$282.46"
click at [566, 479] on input "text" at bounding box center [584, 476] width 196 height 19
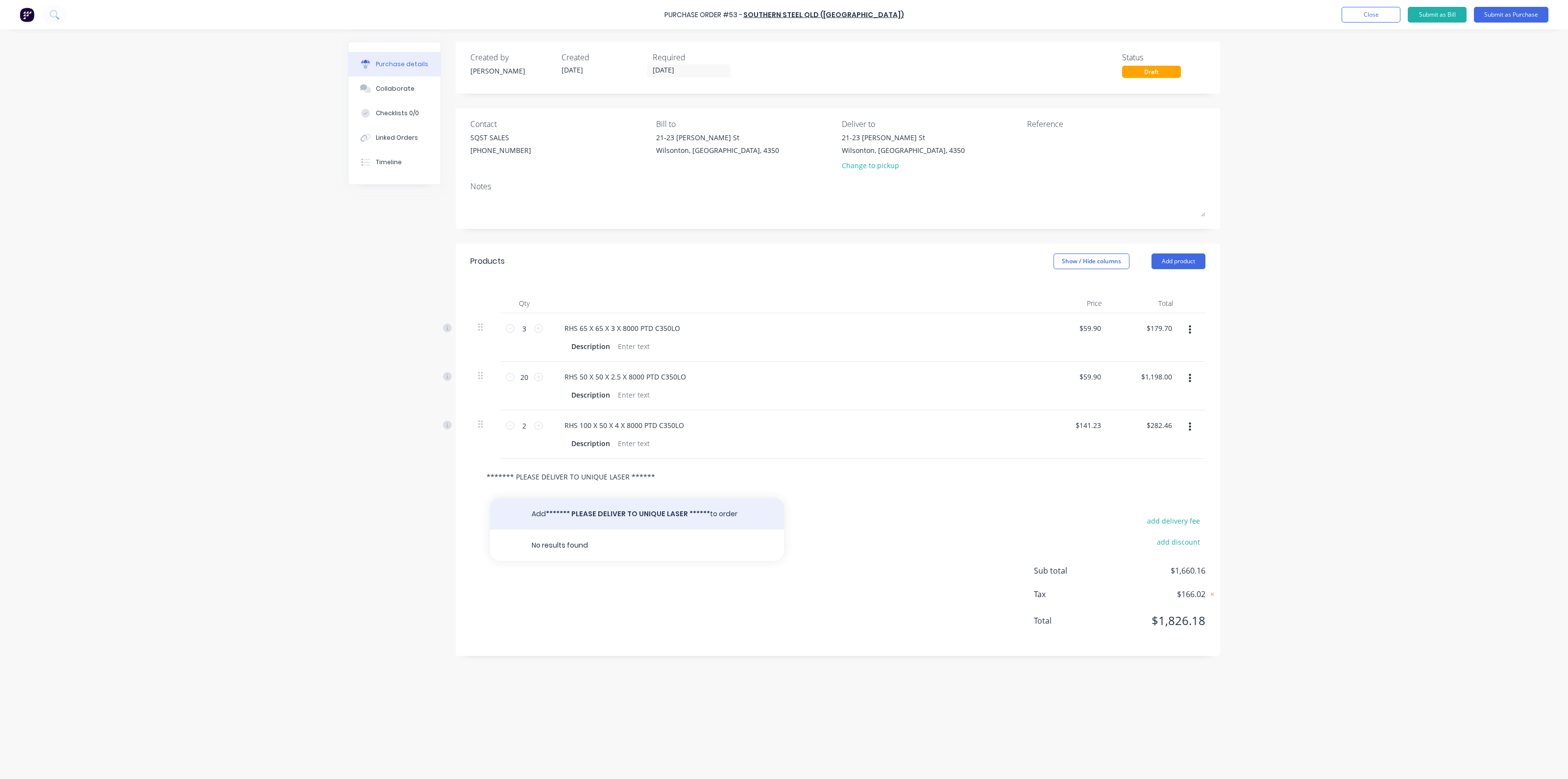
type input "******* PLEASE DELIVER TO UNIQUE LASER ******"
click at [656, 519] on button "Add ******* PLEASE DELIVER TO UNIQUE LASER ****** to order" at bounding box center [637, 514] width 294 height 32
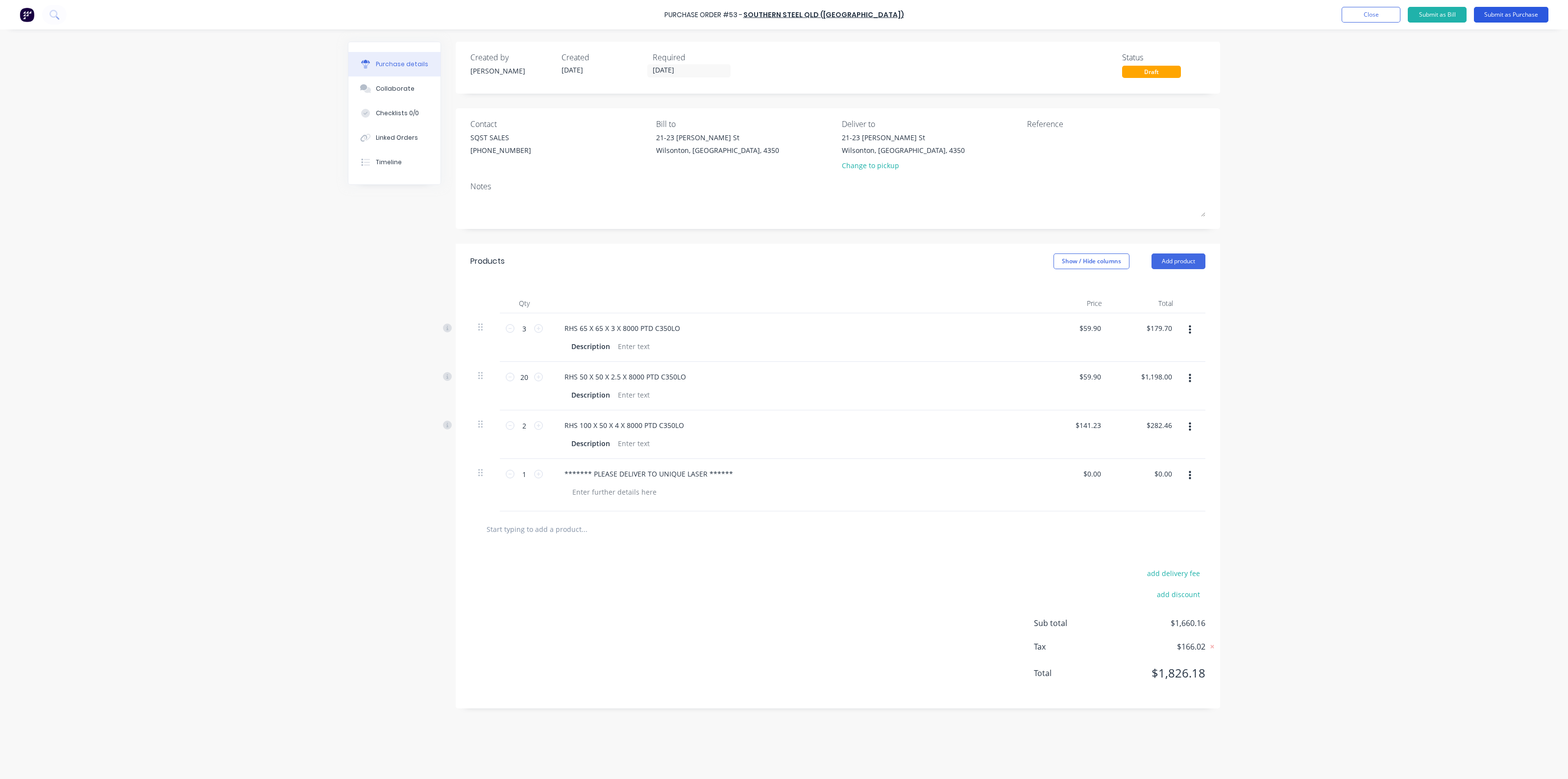
click at [1513, 13] on button "Submit as Purchase" at bounding box center [1511, 15] width 74 height 16
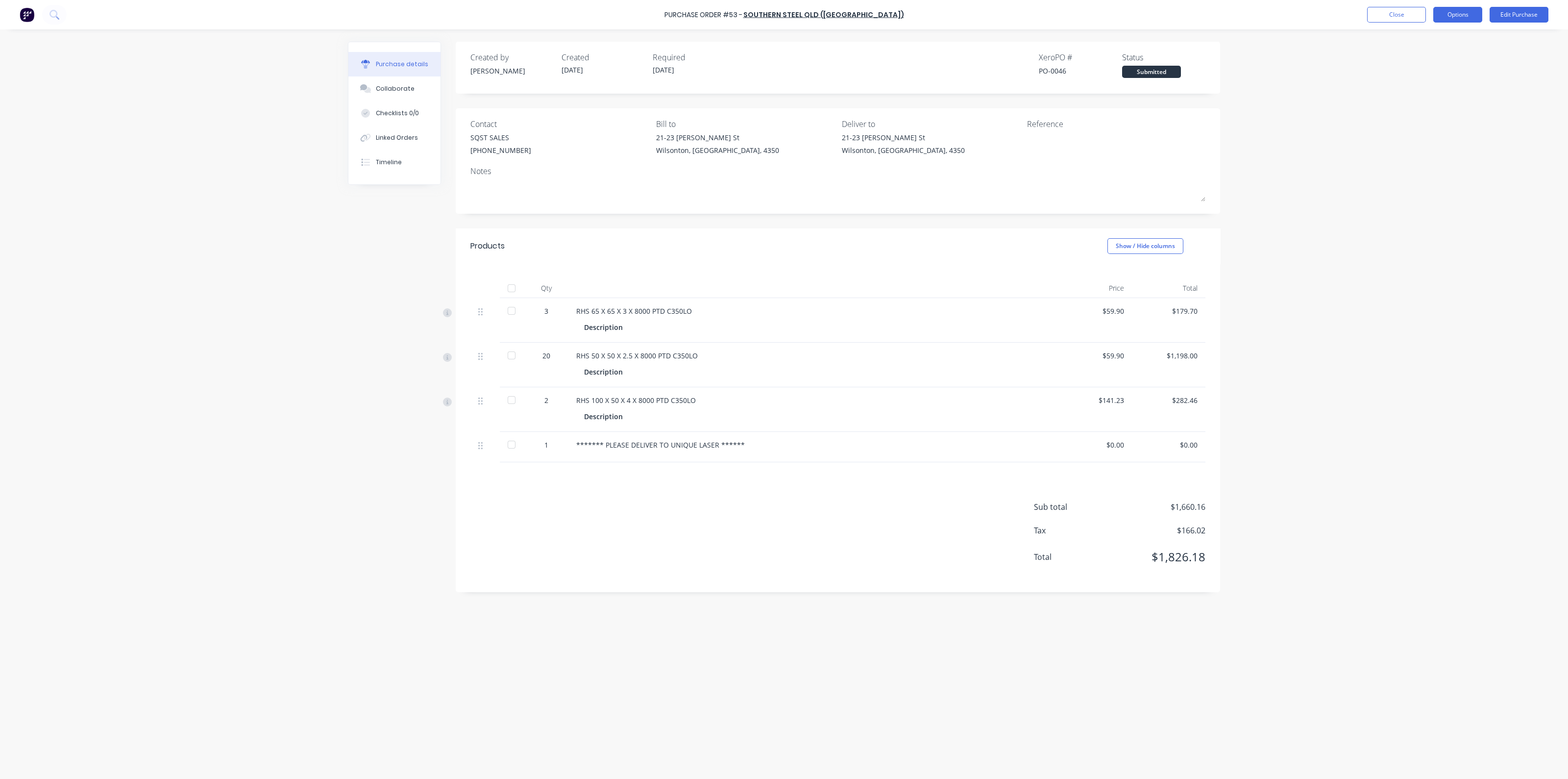
click at [1468, 18] on button "Options" at bounding box center [1458, 15] width 49 height 16
click at [1434, 35] on div "Print / Email" at bounding box center [1436, 40] width 75 height 14
click at [1399, 79] on div "Without pricing" at bounding box center [1436, 79] width 75 height 14
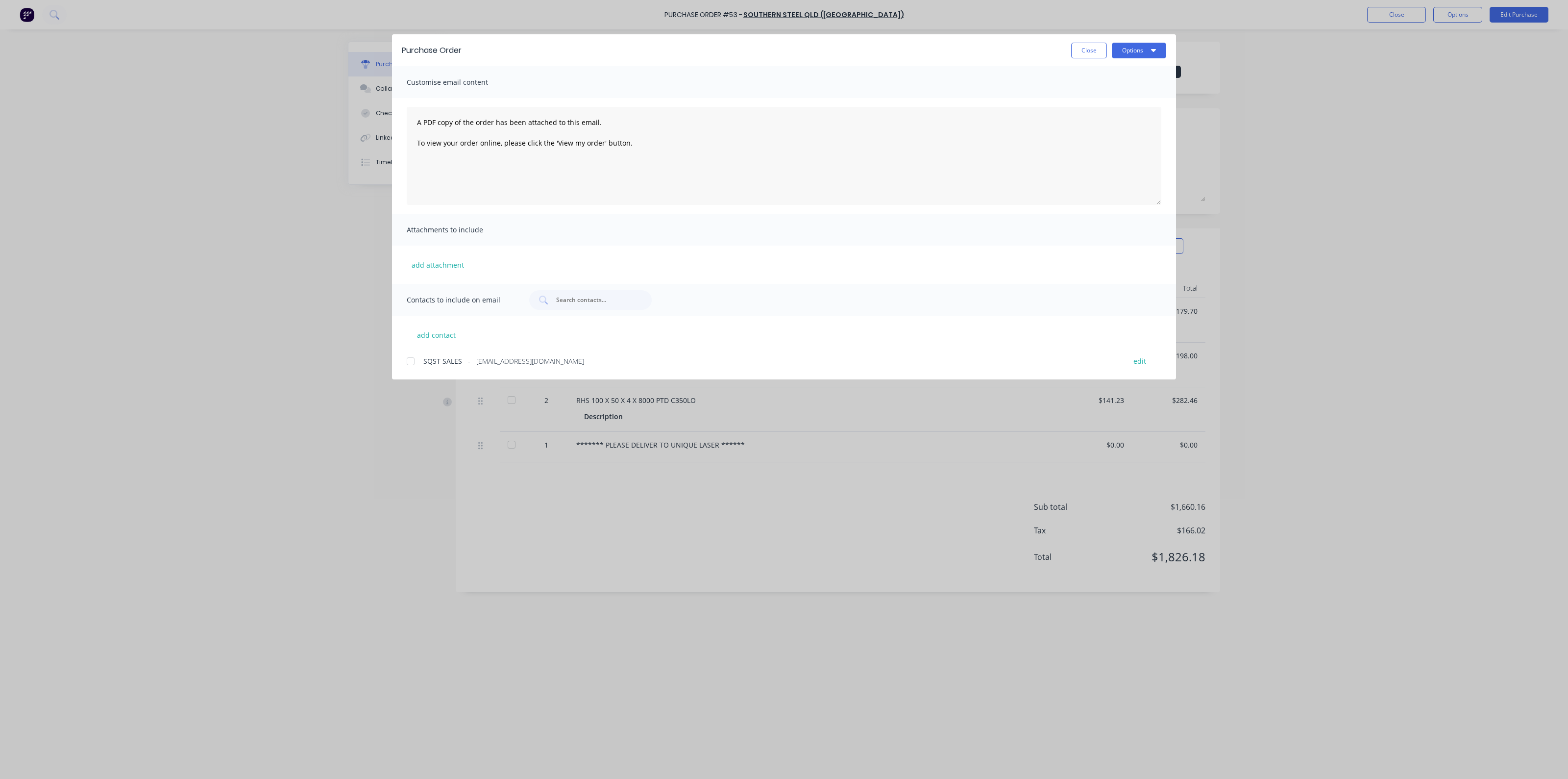
click at [407, 361] on div at bounding box center [410, 361] width 19 height 19
click at [1150, 54] on button "Options" at bounding box center [1139, 51] width 54 height 16
click at [1116, 116] on div "Email" at bounding box center [1119, 114] width 75 height 14
click at [1095, 49] on button "Close" at bounding box center [1089, 51] width 36 height 16
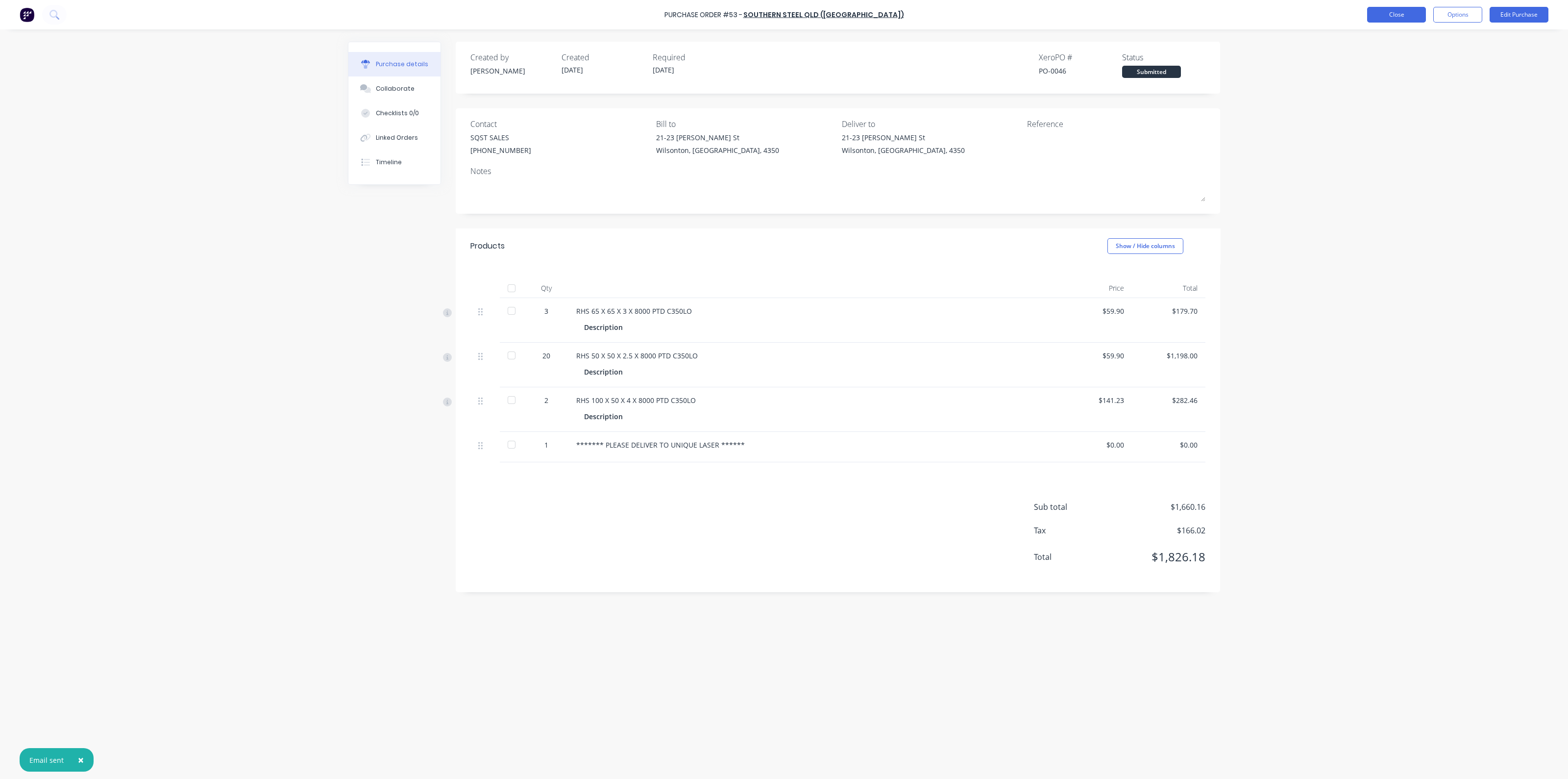
click at [1410, 15] on button "Close" at bounding box center [1396, 15] width 59 height 16
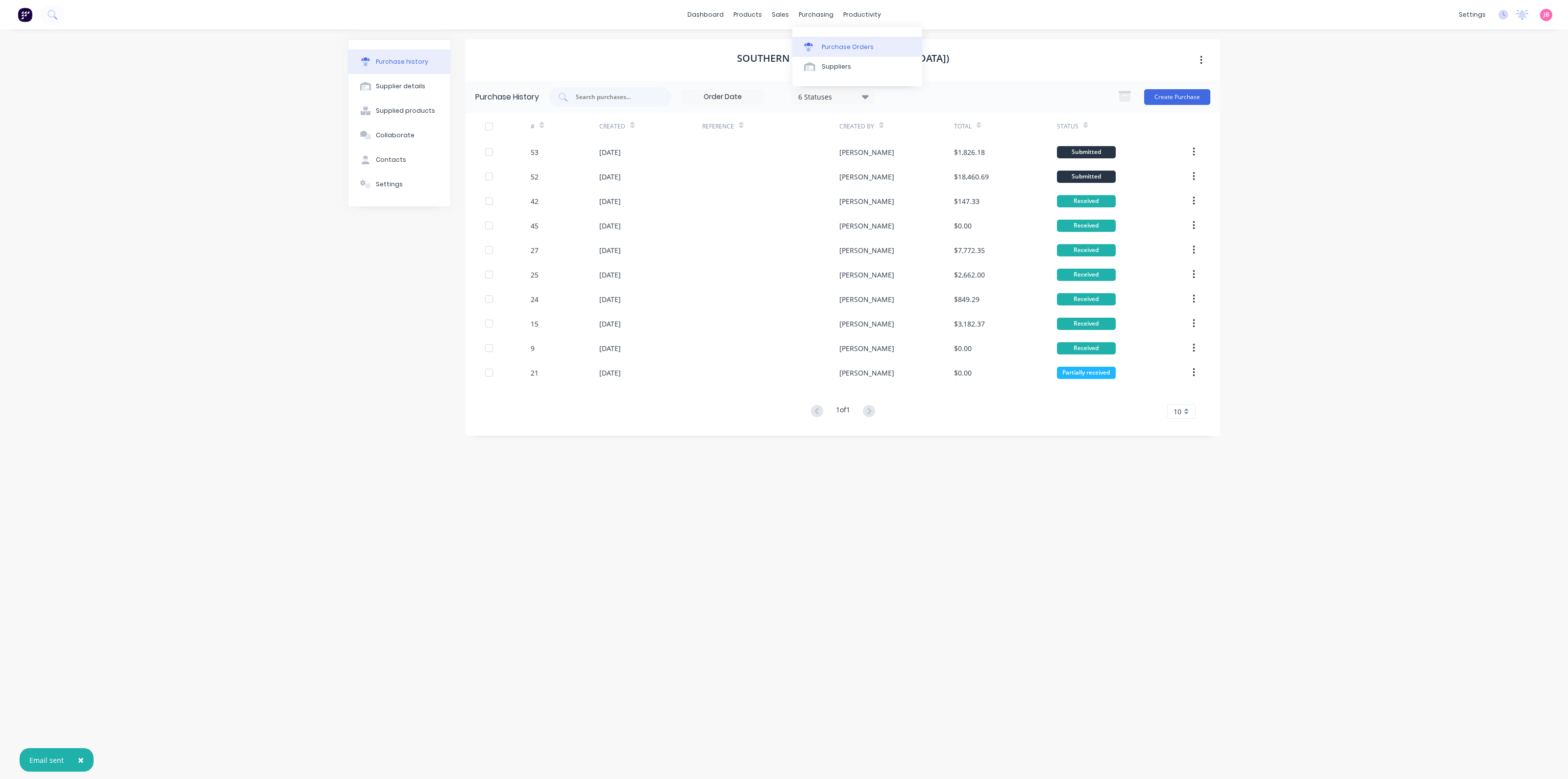
click at [828, 43] on div "Purchase Orders" at bounding box center [847, 47] width 52 height 9
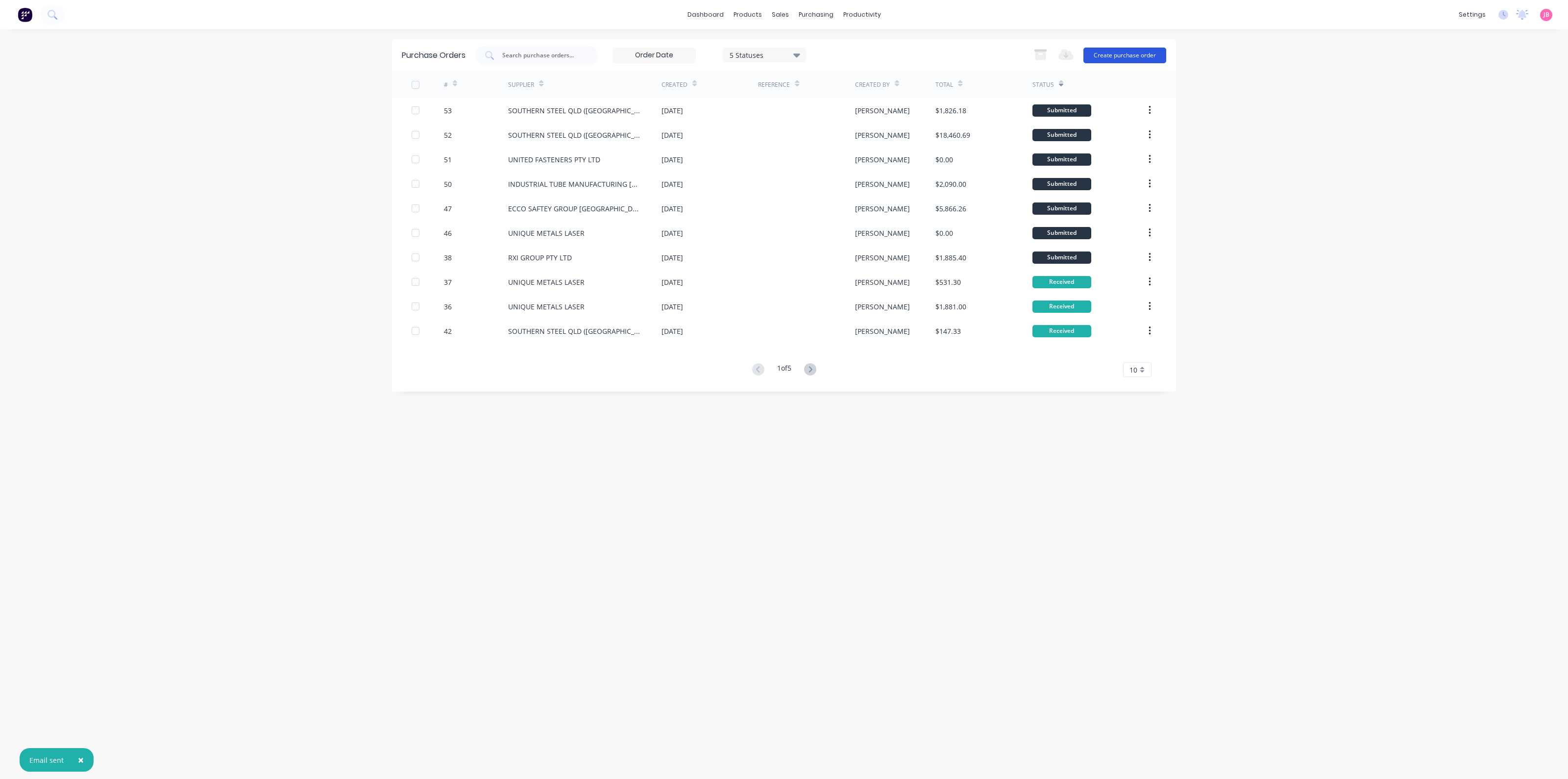
click at [1103, 55] on button "Create purchase order" at bounding box center [1125, 55] width 83 height 16
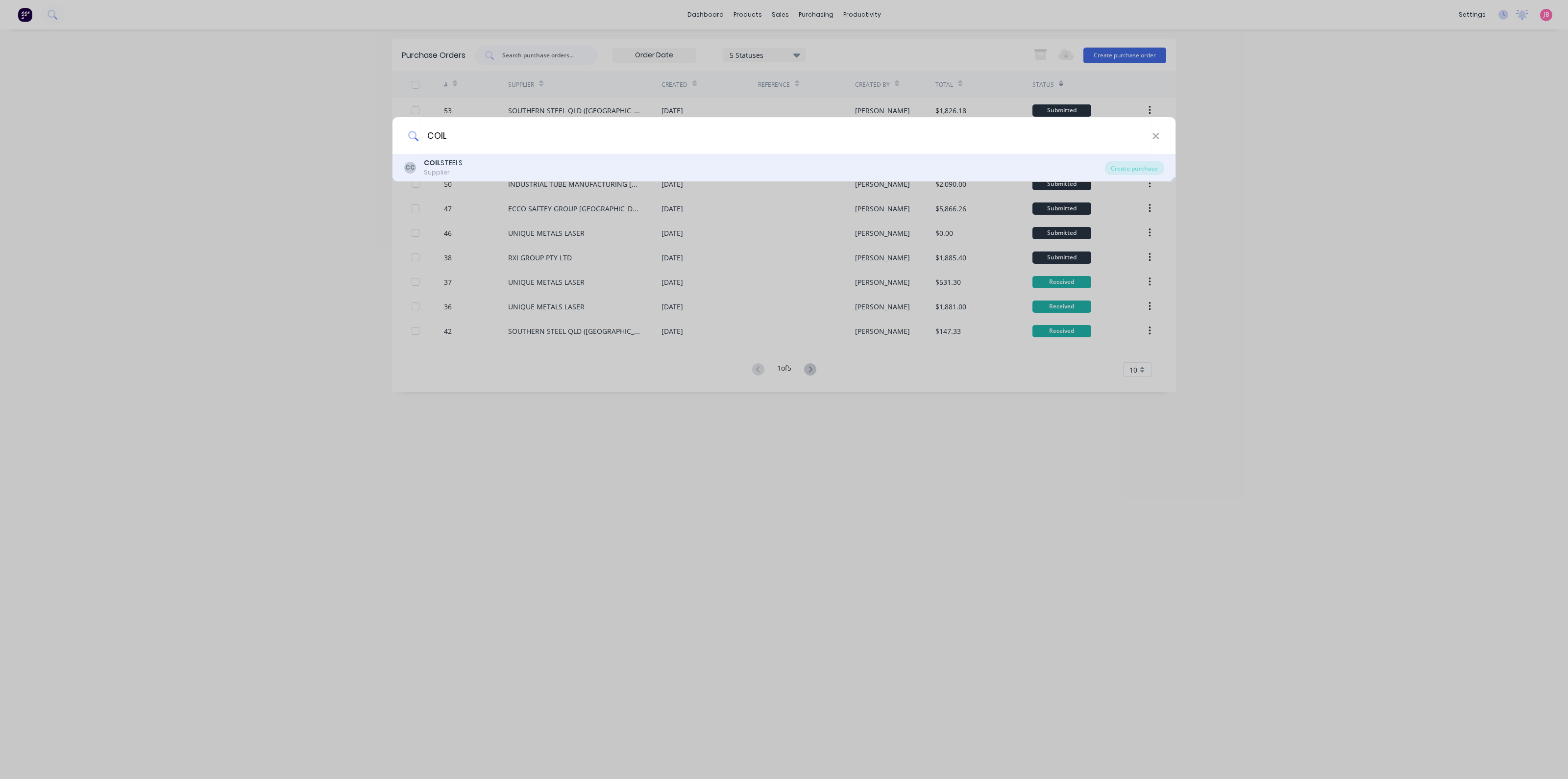
type input "COIL"
click at [551, 162] on div "CC COIL STEELS Supplier" at bounding box center [754, 167] width 701 height 19
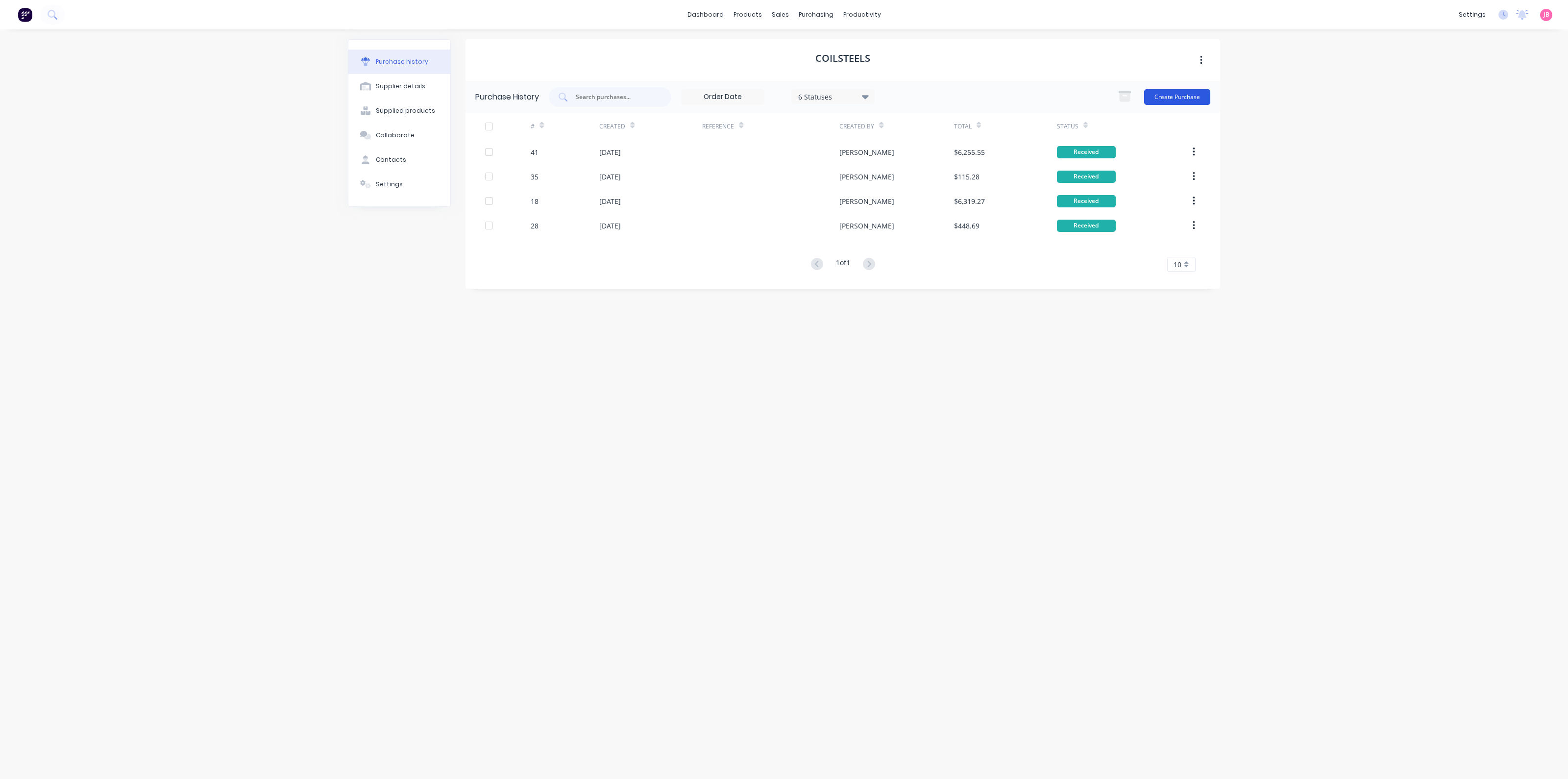
click at [1172, 94] on button "Create Purchase" at bounding box center [1177, 97] width 66 height 16
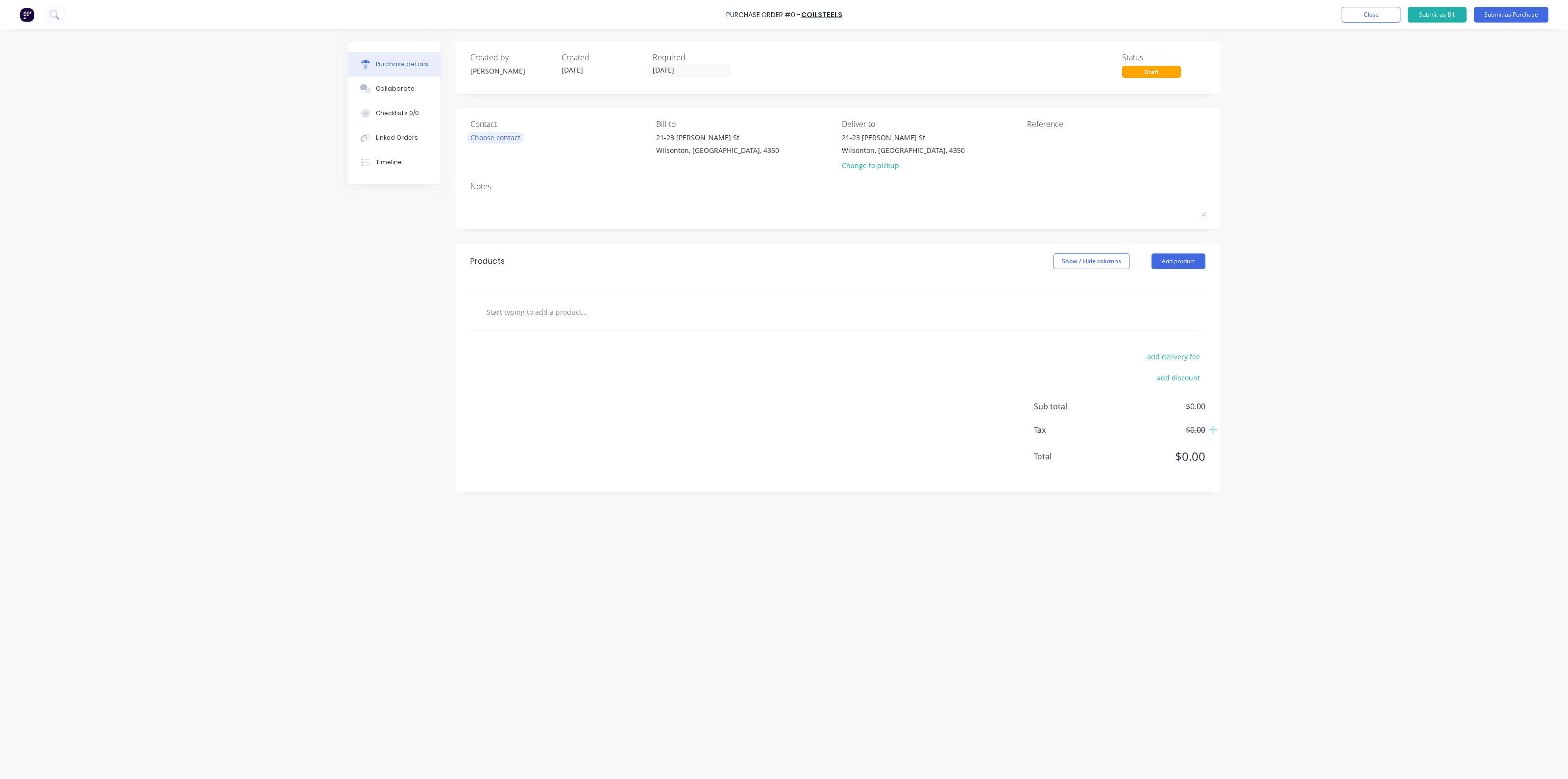
click at [506, 133] on div "Choose contact" at bounding box center [495, 137] width 50 height 10
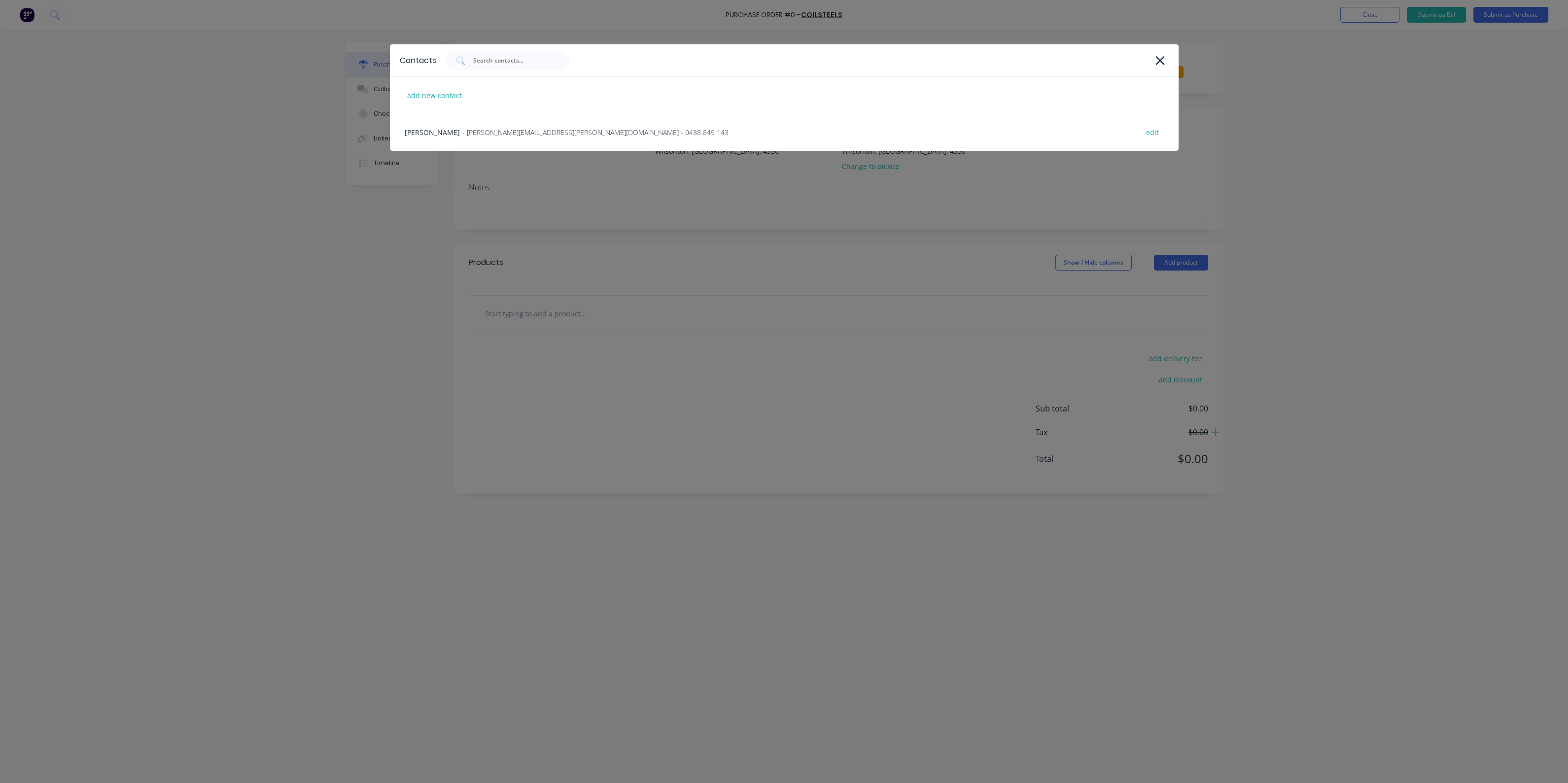
click at [506, 133] on span "- [PERSON_NAME][EMAIL_ADDRESS][PERSON_NAME][DOMAIN_NAME] - 0438 849 143" at bounding box center [595, 132] width 266 height 10
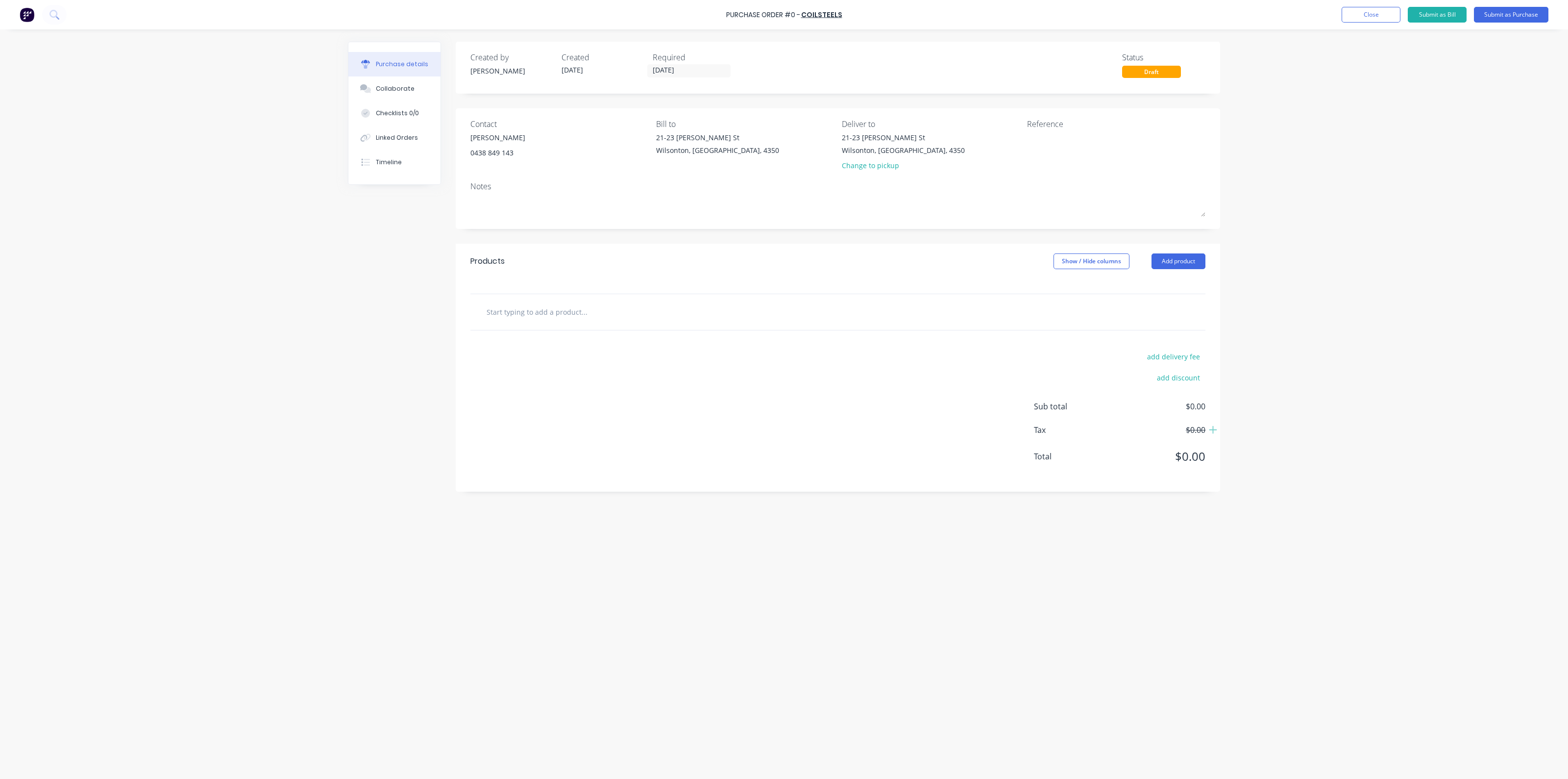
click at [566, 315] on input "text" at bounding box center [584, 312] width 196 height 19
click at [1177, 260] on button "Add product" at bounding box center [1178, 261] width 54 height 16
click at [1154, 288] on div "Product catalogue" at bounding box center [1159, 286] width 75 height 14
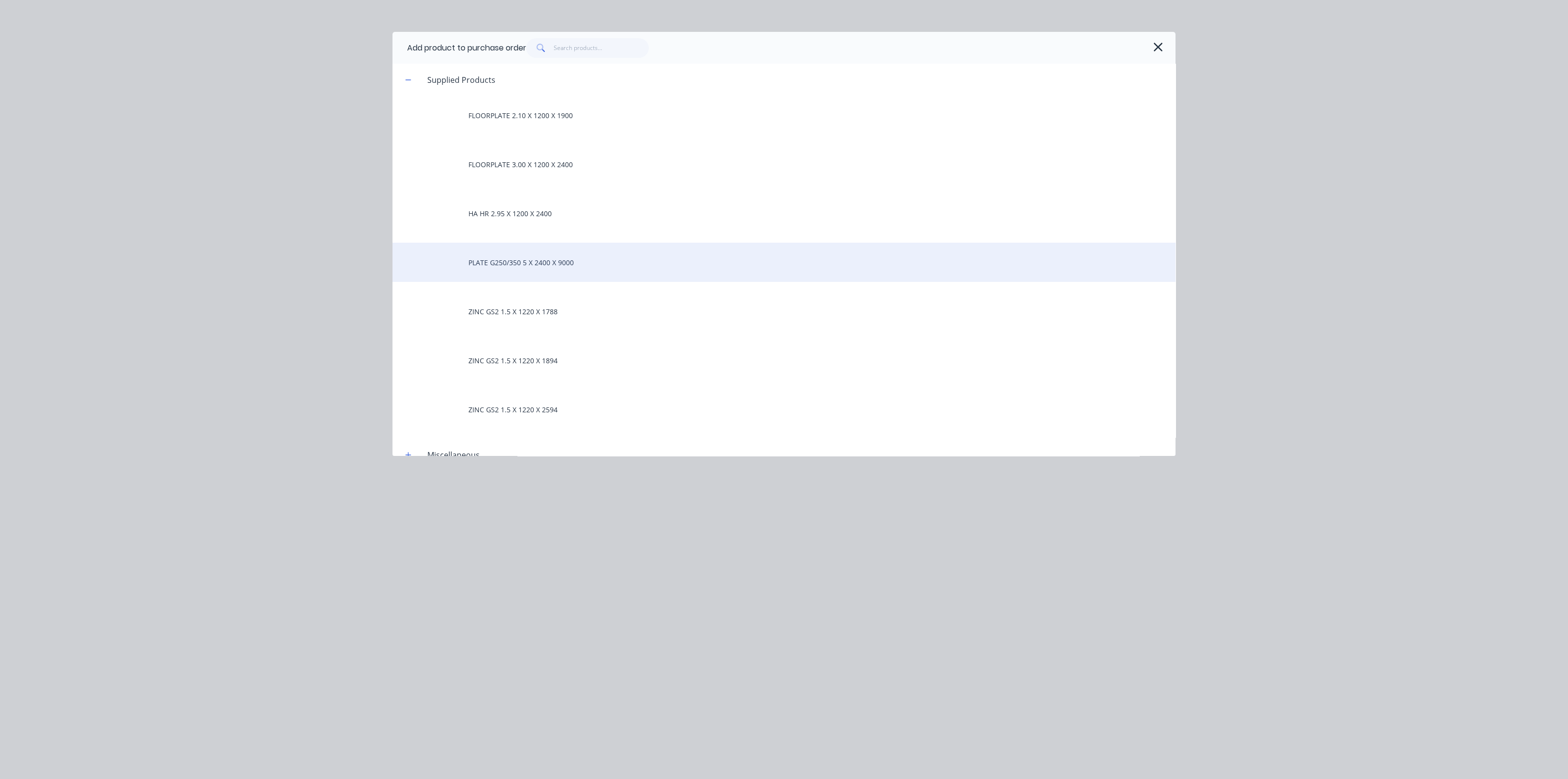
click at [534, 263] on div "PLATE G250/350 5 X 2400 X 9000" at bounding box center [784, 262] width 783 height 39
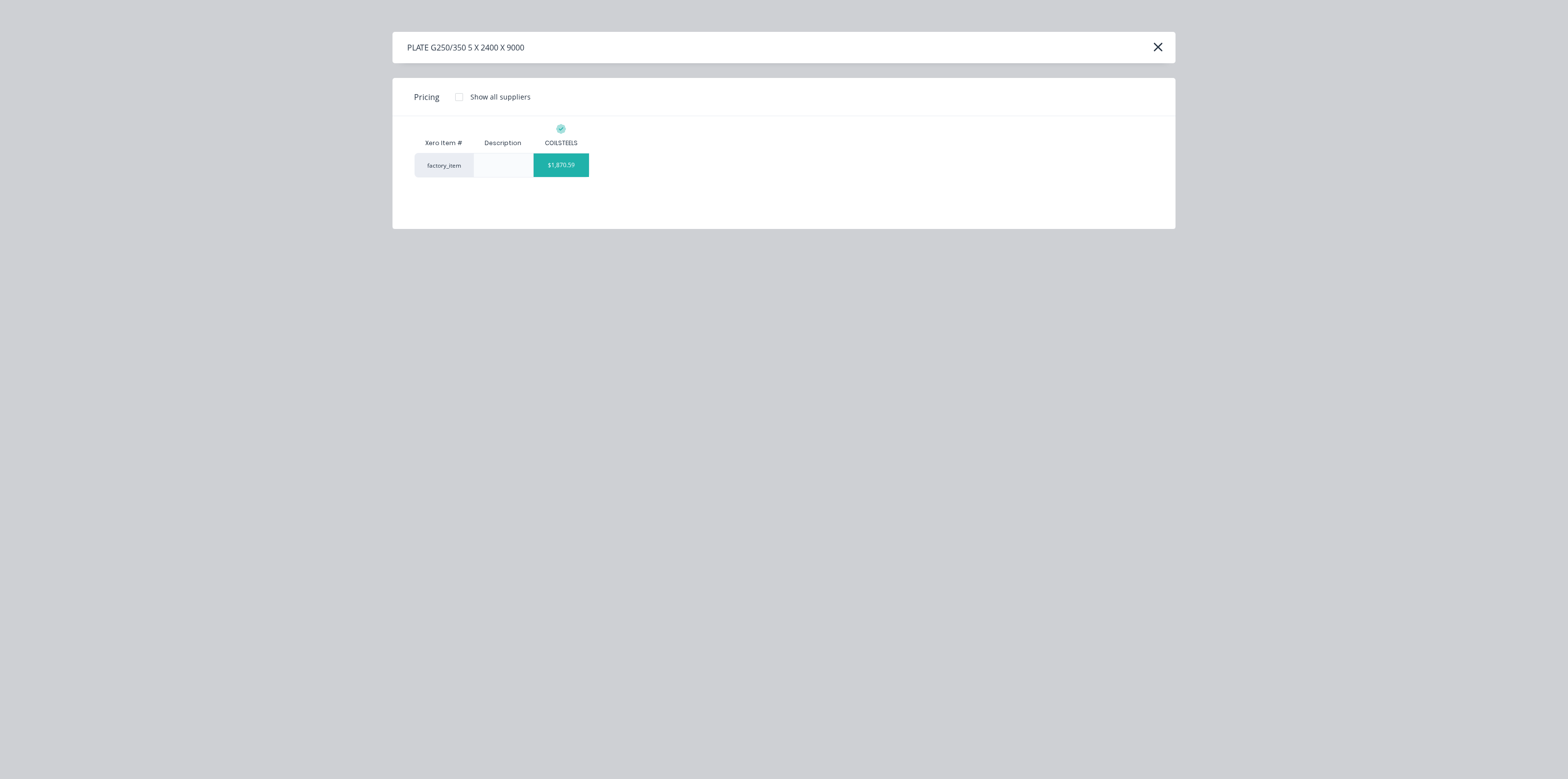
click at [560, 155] on div "$1,870.59" at bounding box center [561, 165] width 55 height 24
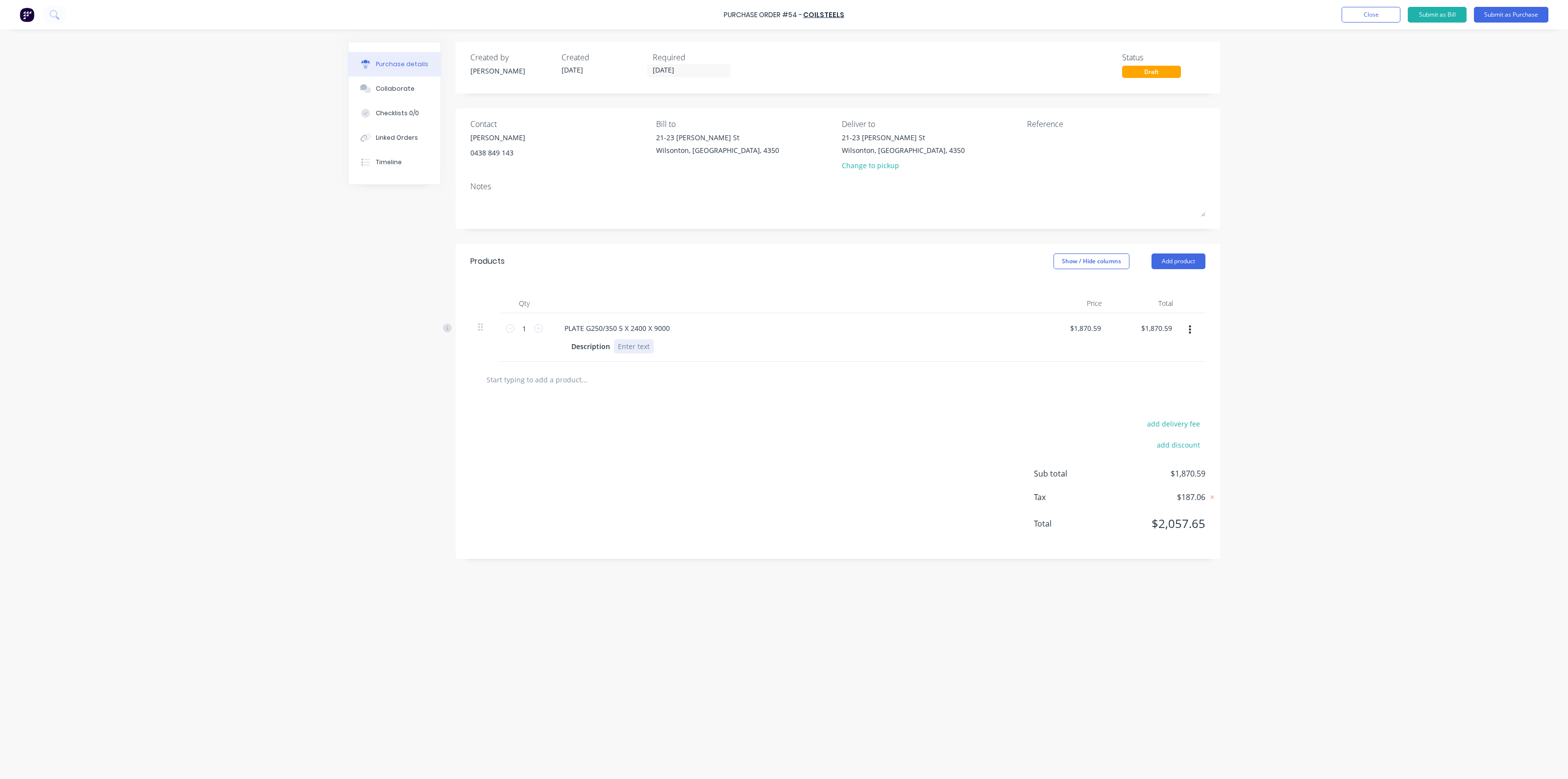
click at [629, 349] on div at bounding box center [634, 346] width 40 height 14
click at [554, 376] on input "text" at bounding box center [584, 379] width 196 height 19
click at [595, 384] on input "********* PLEASE DELIVER THIS" at bounding box center [584, 379] width 196 height 19
type input "********* PLEASE DELIVER THIS [DATE] *********"
click at [756, 381] on div "********* PLEASE DELIVER THIS [DATE] ********* Add ********* PLEASE DELIVER THI…" at bounding box center [625, 379] width 294 height 19
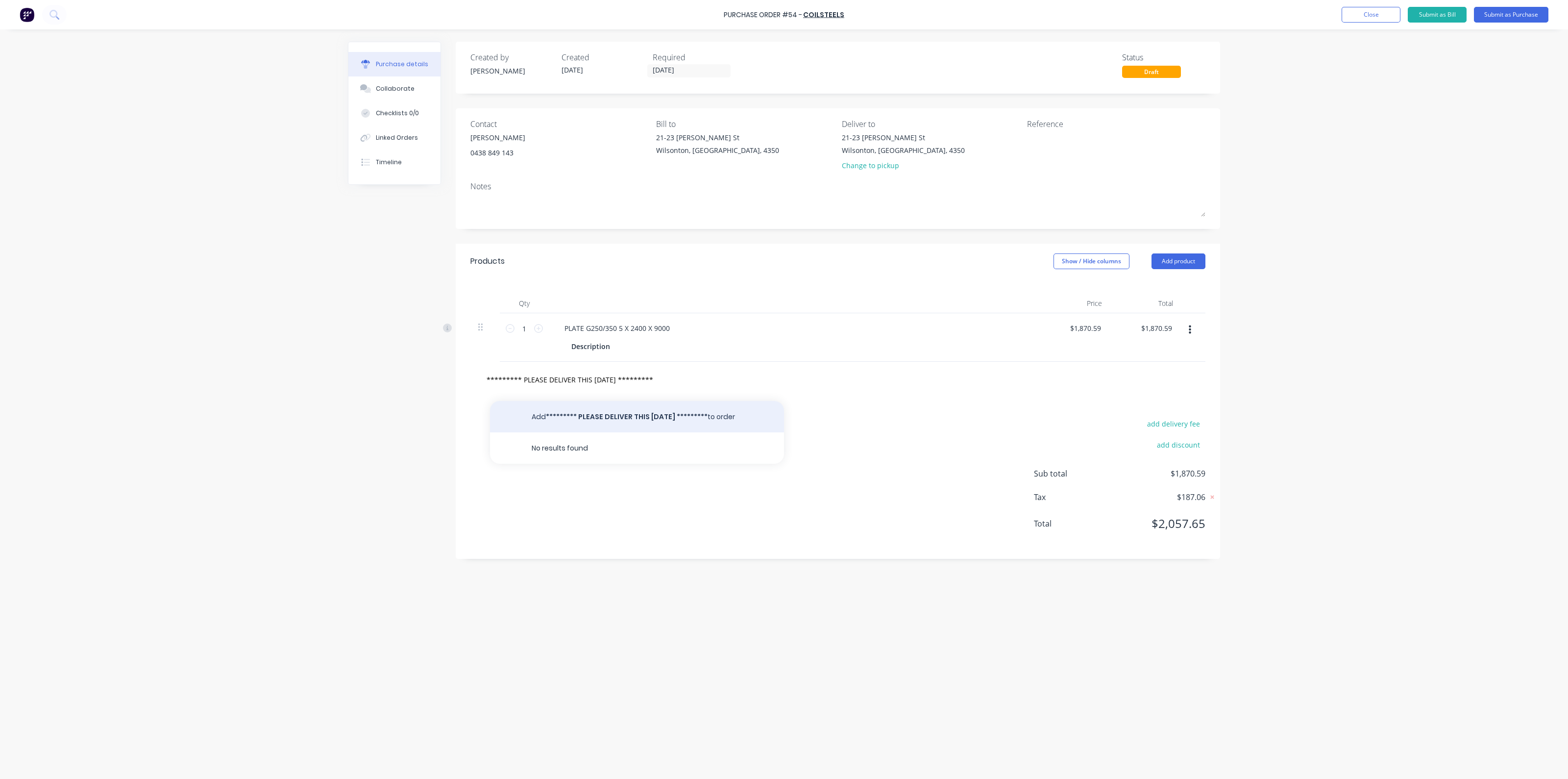
click at [697, 421] on button "Add ********* PLEASE DELIVER THIS [DATE] ********* to order" at bounding box center [637, 417] width 294 height 32
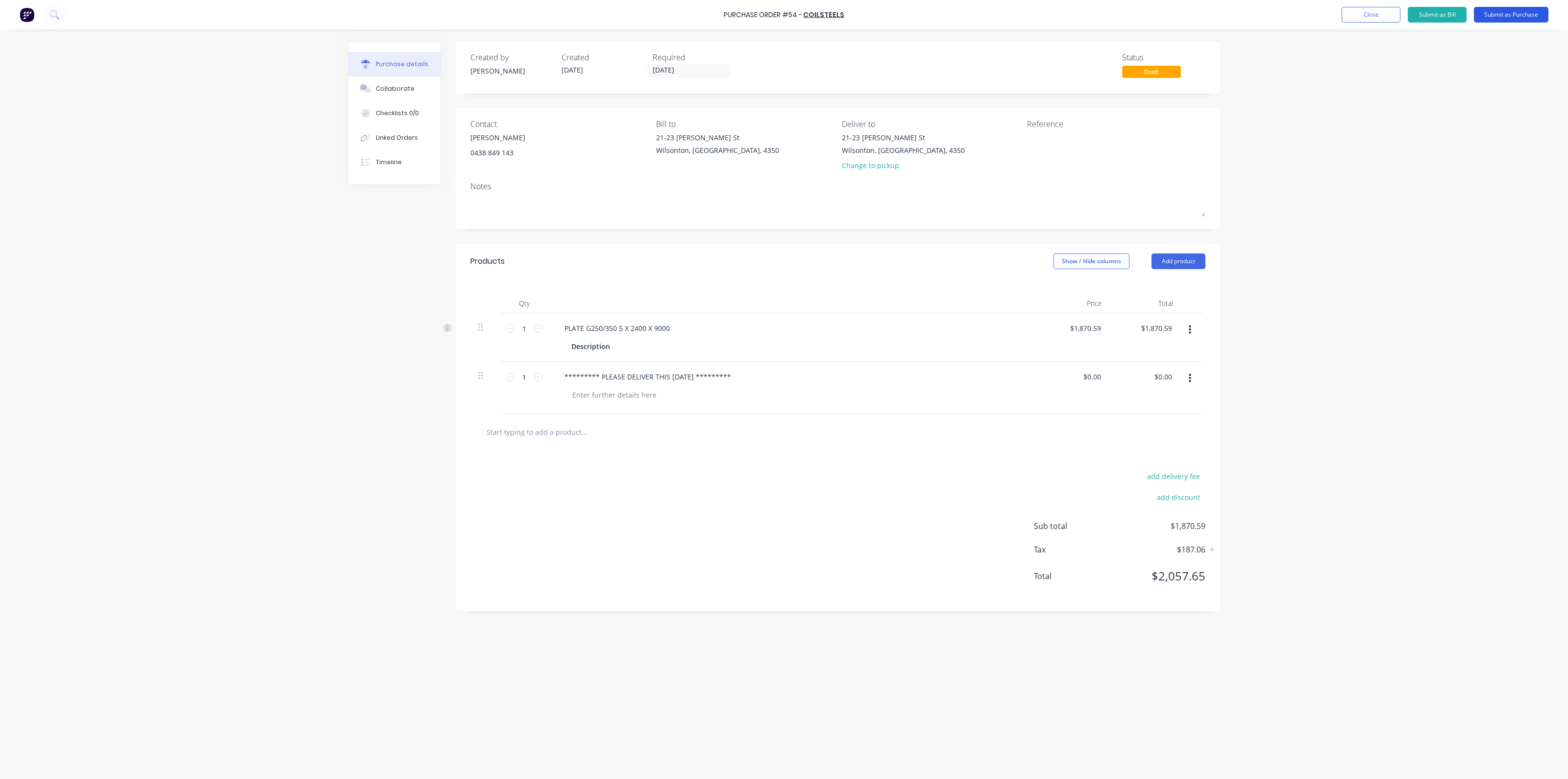
click at [1502, 16] on button "Submit as Purchase" at bounding box center [1511, 15] width 74 height 16
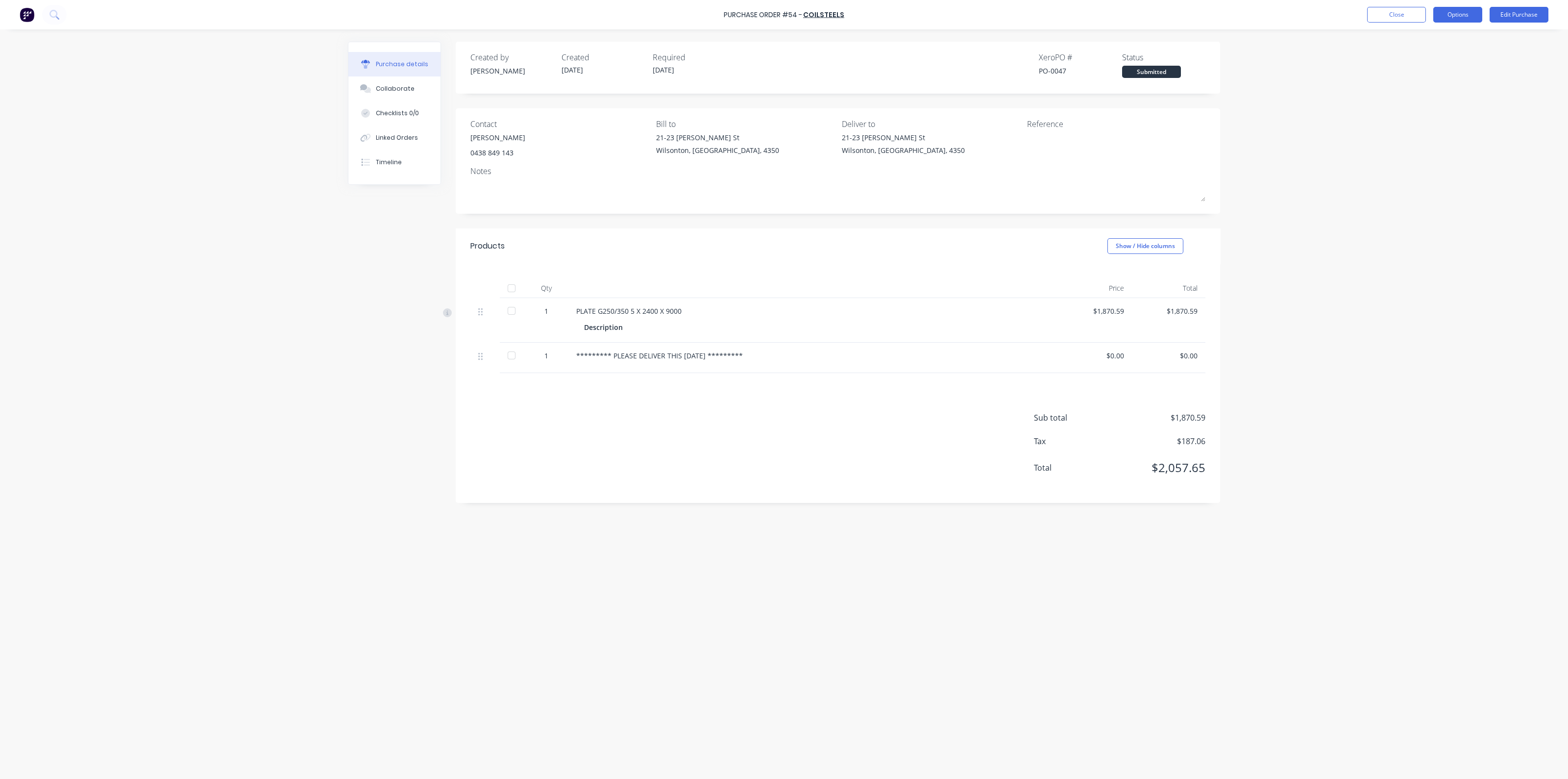
drag, startPoint x: 1452, startPoint y: 16, endPoint x: 1451, endPoint y: 25, distance: 9.1
click at [1452, 16] on button "Options" at bounding box center [1458, 15] width 49 height 16
click at [1426, 46] on div "Print / Email" at bounding box center [1436, 40] width 75 height 14
click at [1426, 79] on div "Without pricing" at bounding box center [1436, 79] width 75 height 14
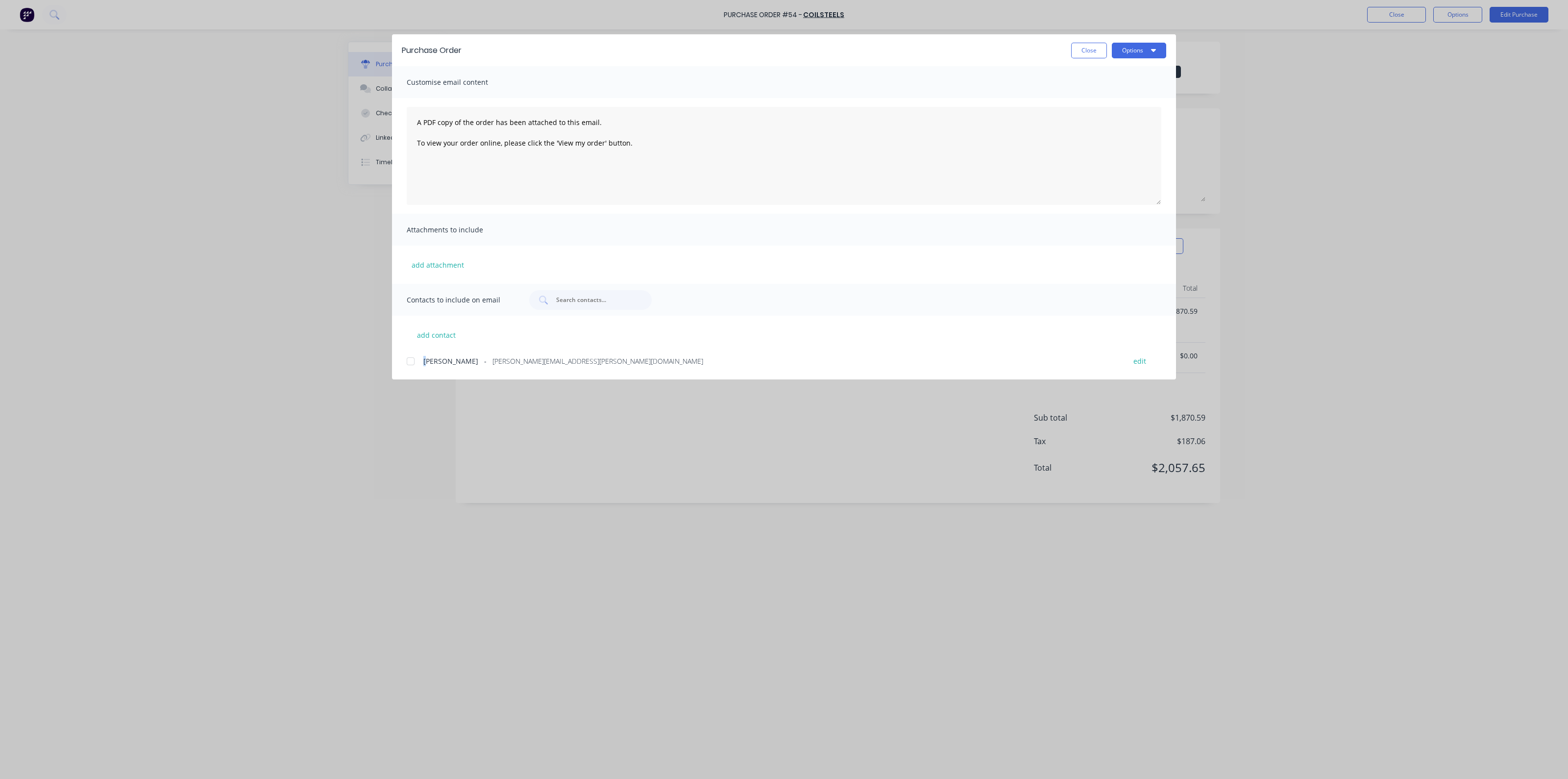
click at [425, 362] on span "[PERSON_NAME]" at bounding box center [451, 361] width 55 height 10
click at [1132, 48] on button "Options" at bounding box center [1139, 51] width 54 height 16
click at [1106, 112] on div "Email" at bounding box center [1119, 114] width 75 height 14
click at [1085, 50] on button "Close" at bounding box center [1089, 51] width 36 height 16
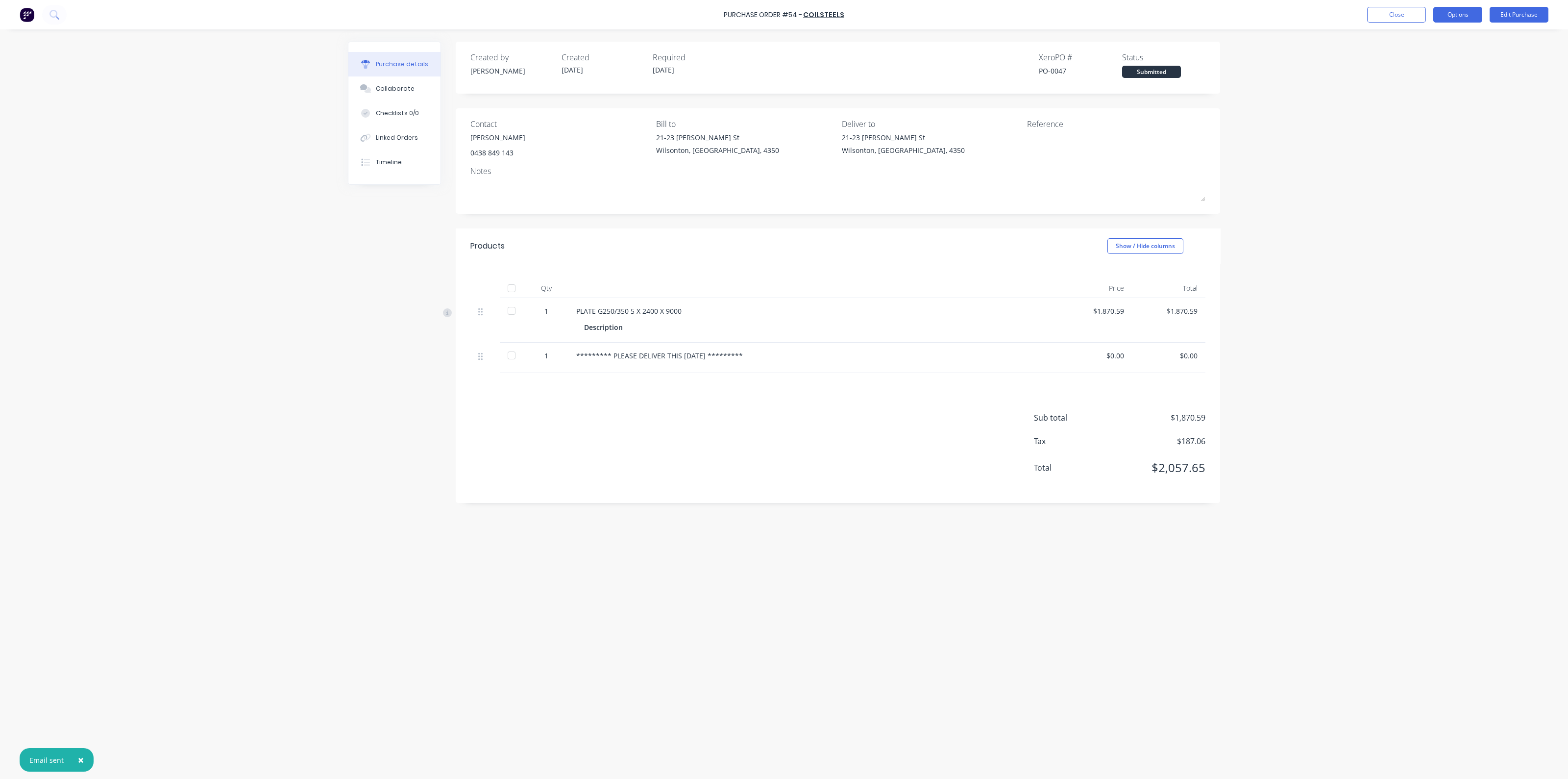
click at [1453, 18] on button "Options" at bounding box center [1458, 15] width 49 height 16
click at [1388, 13] on button "Close" at bounding box center [1396, 15] width 59 height 16
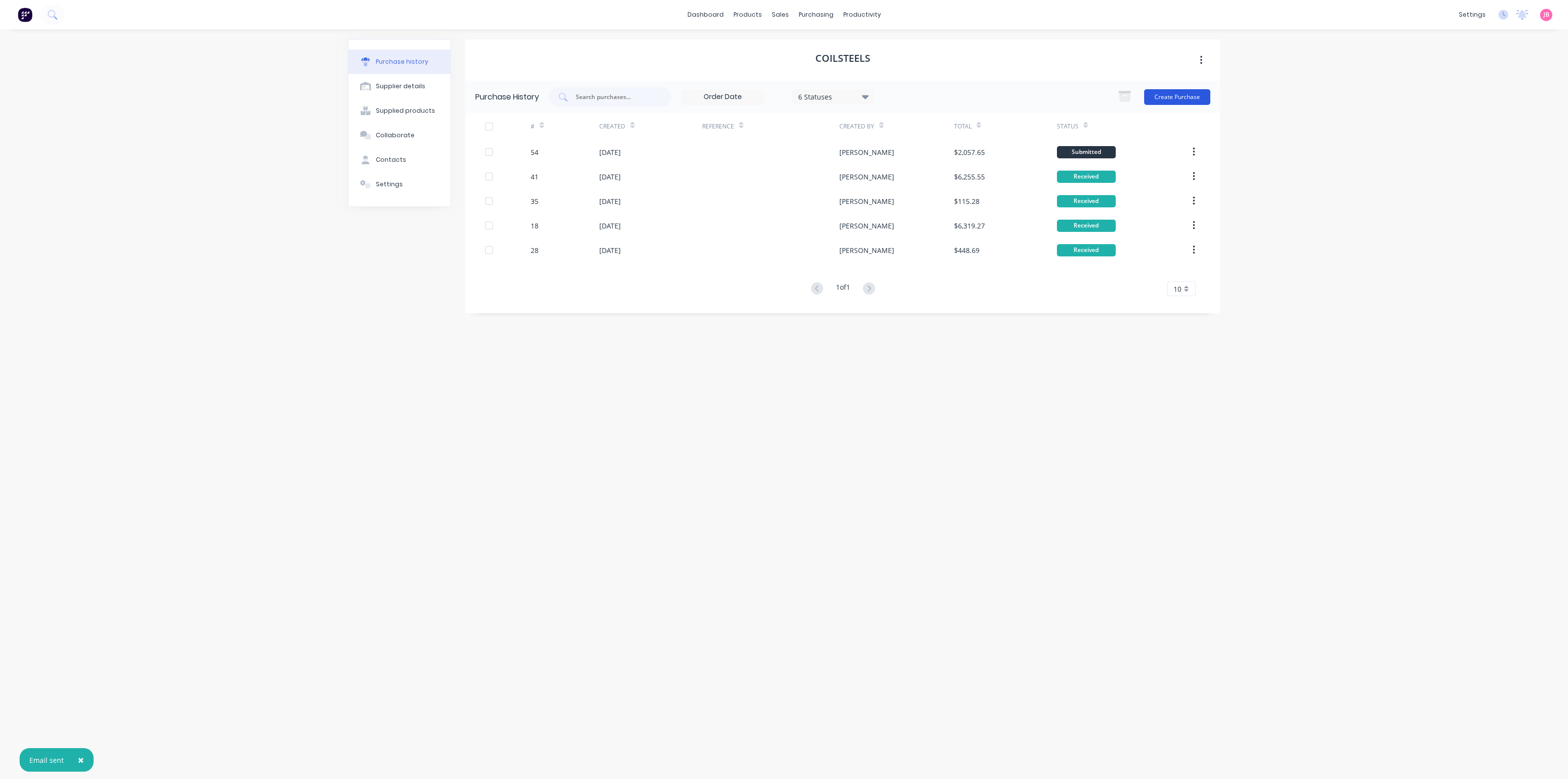
click at [1179, 97] on button "Create Purchase" at bounding box center [1177, 97] width 66 height 16
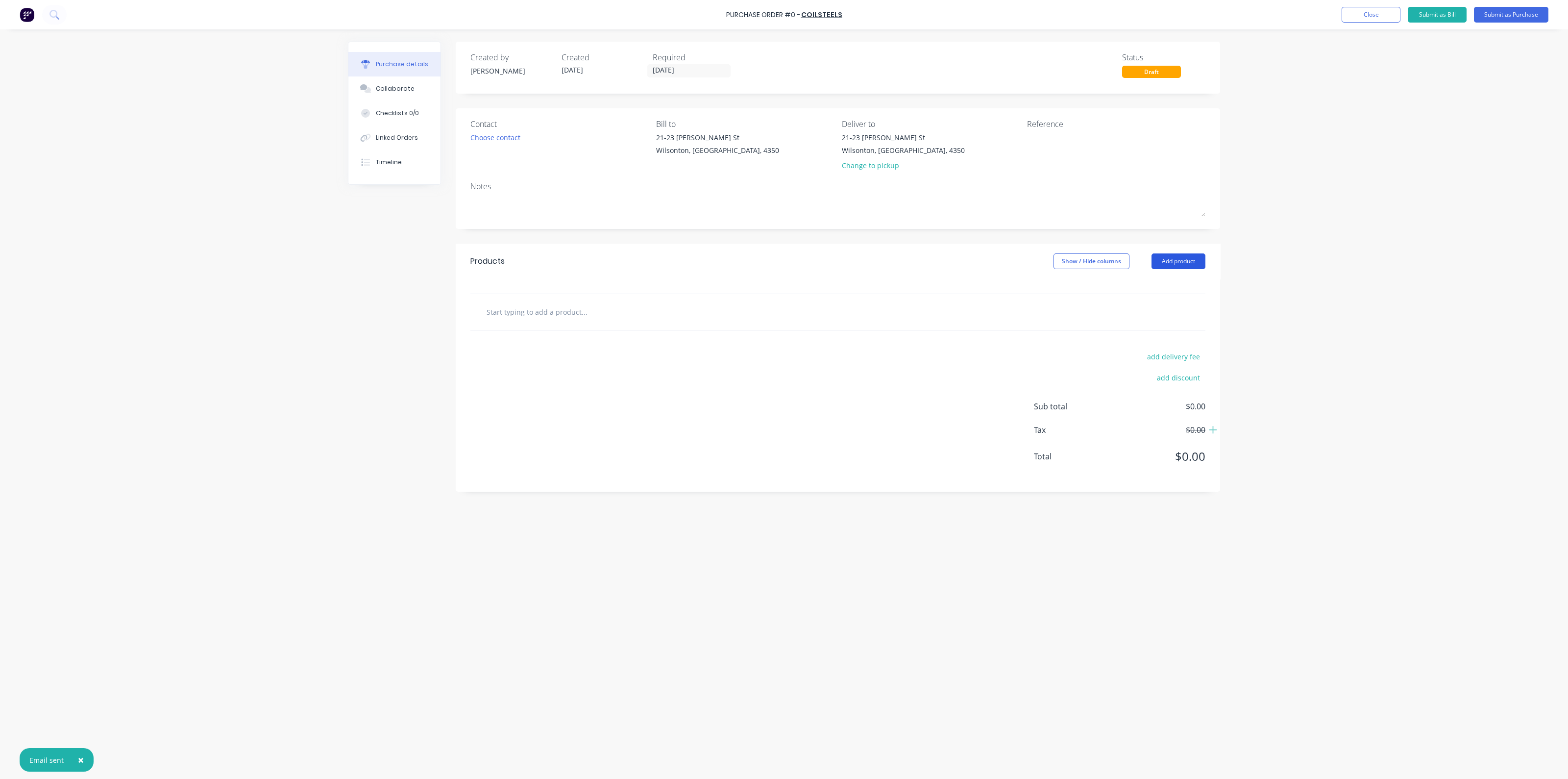
click at [1174, 266] on button "Add product" at bounding box center [1178, 261] width 54 height 16
click at [1152, 287] on div "Product catalogue" at bounding box center [1159, 286] width 75 height 14
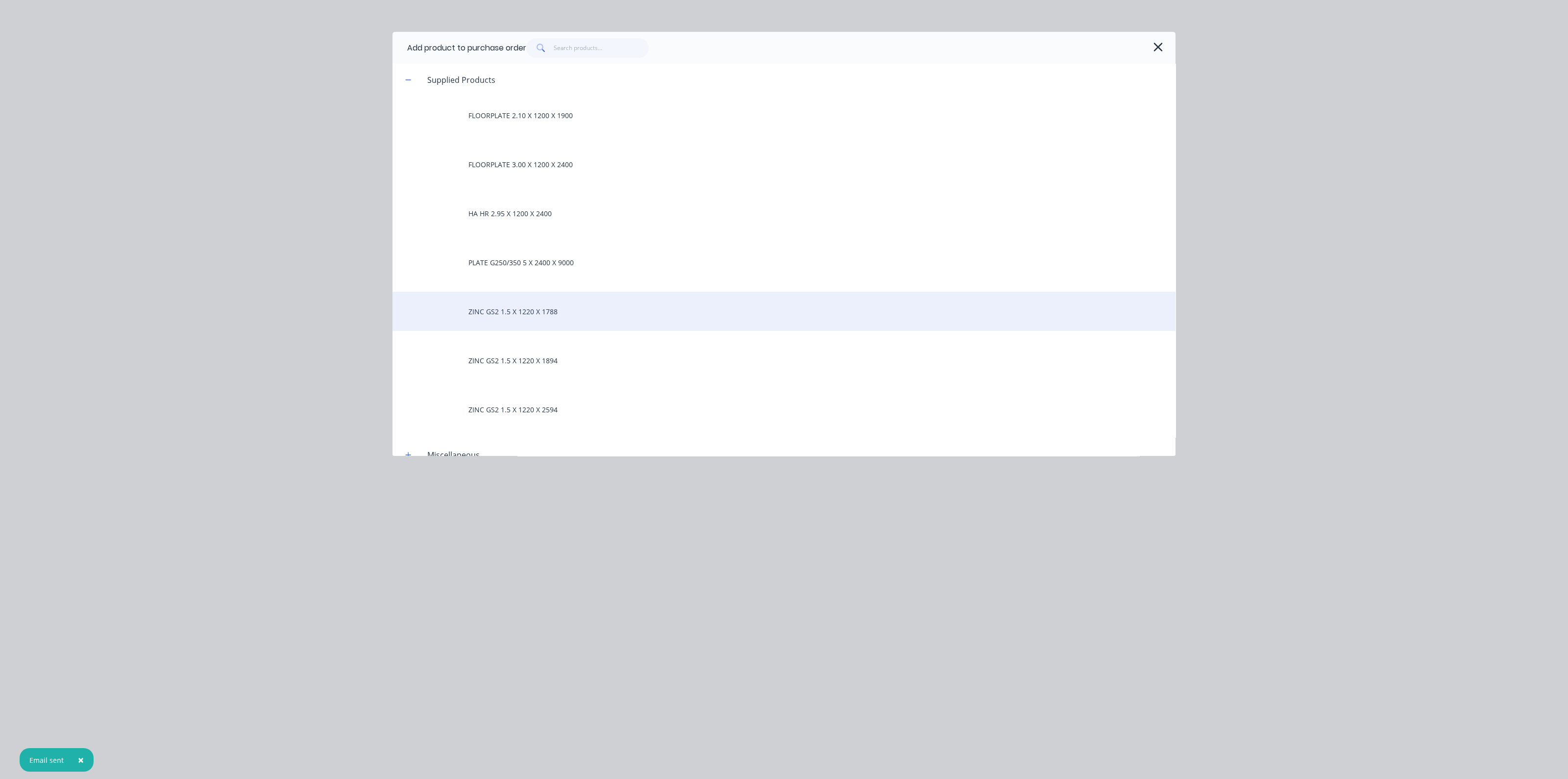
click at [542, 318] on div "ZINC GS2 1.5 X 1220 X 1788" at bounding box center [784, 311] width 783 height 39
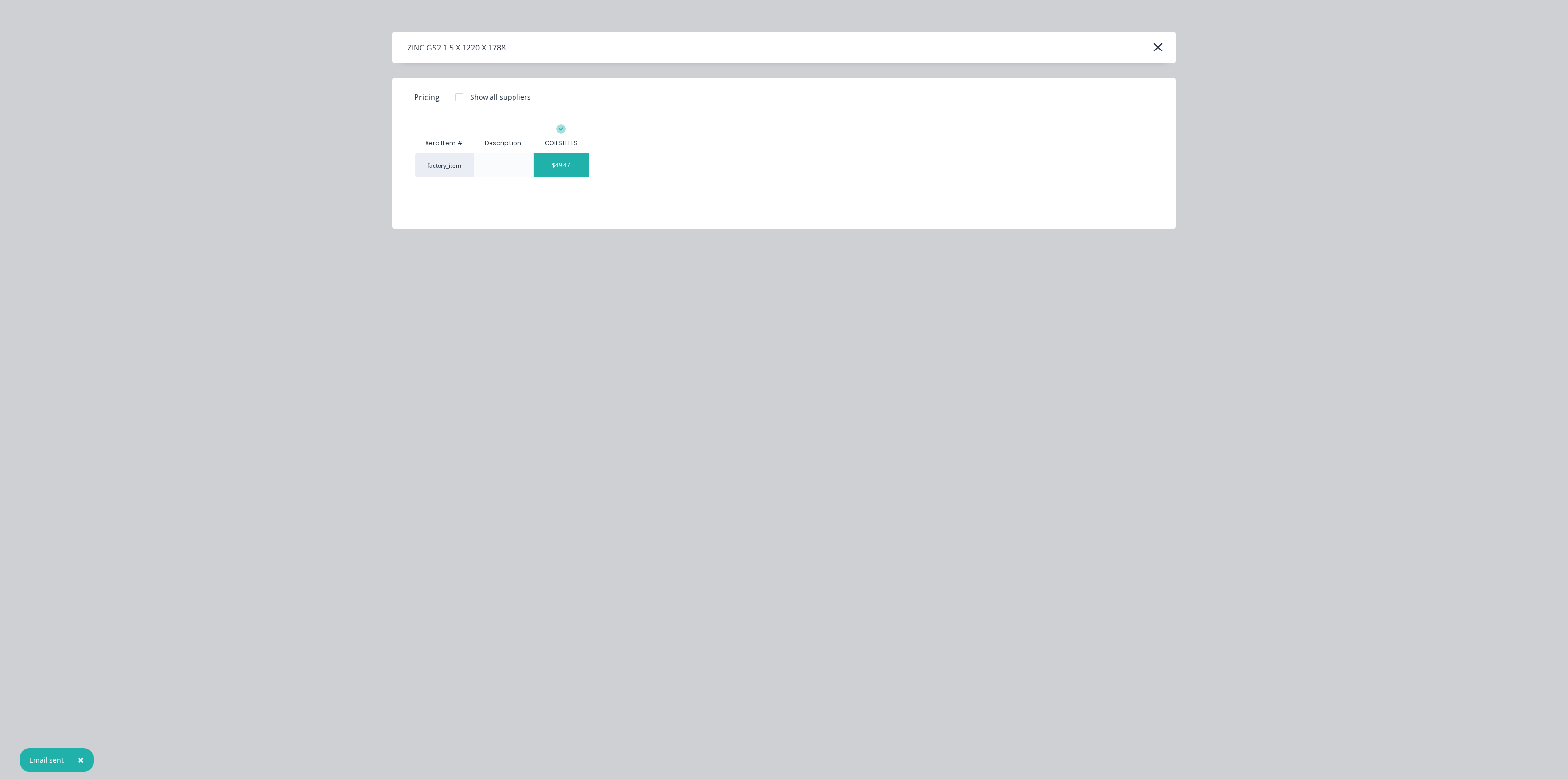
click at [563, 166] on div "$49.47" at bounding box center [561, 165] width 55 height 24
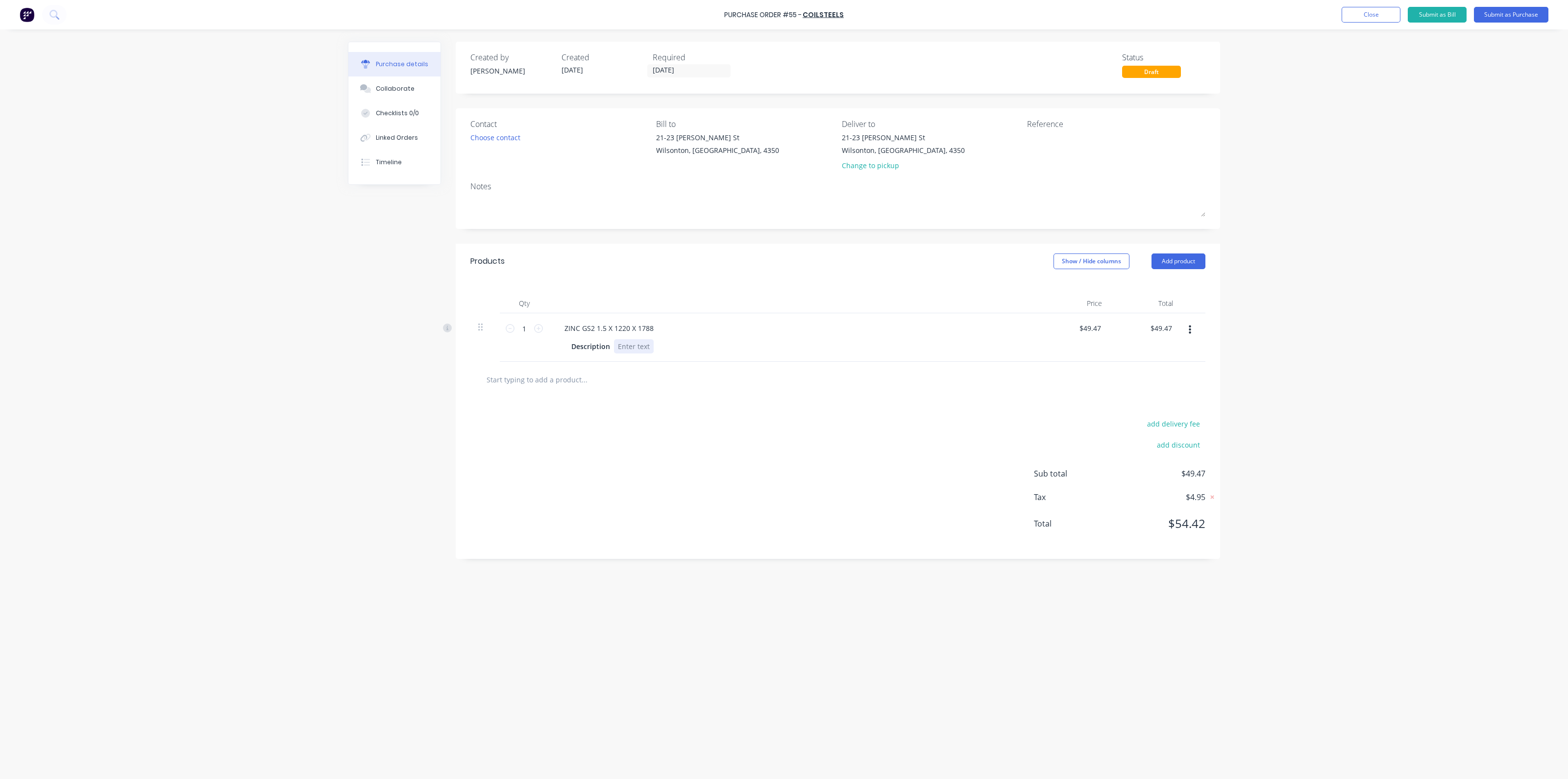
click at [627, 344] on div at bounding box center [634, 346] width 40 height 14
click at [598, 365] on div at bounding box center [838, 379] width 735 height 36
click at [590, 373] on input "text" at bounding box center [584, 379] width 196 height 19
click at [1502, 11] on button "Submit as Purchase" at bounding box center [1511, 15] width 74 height 16
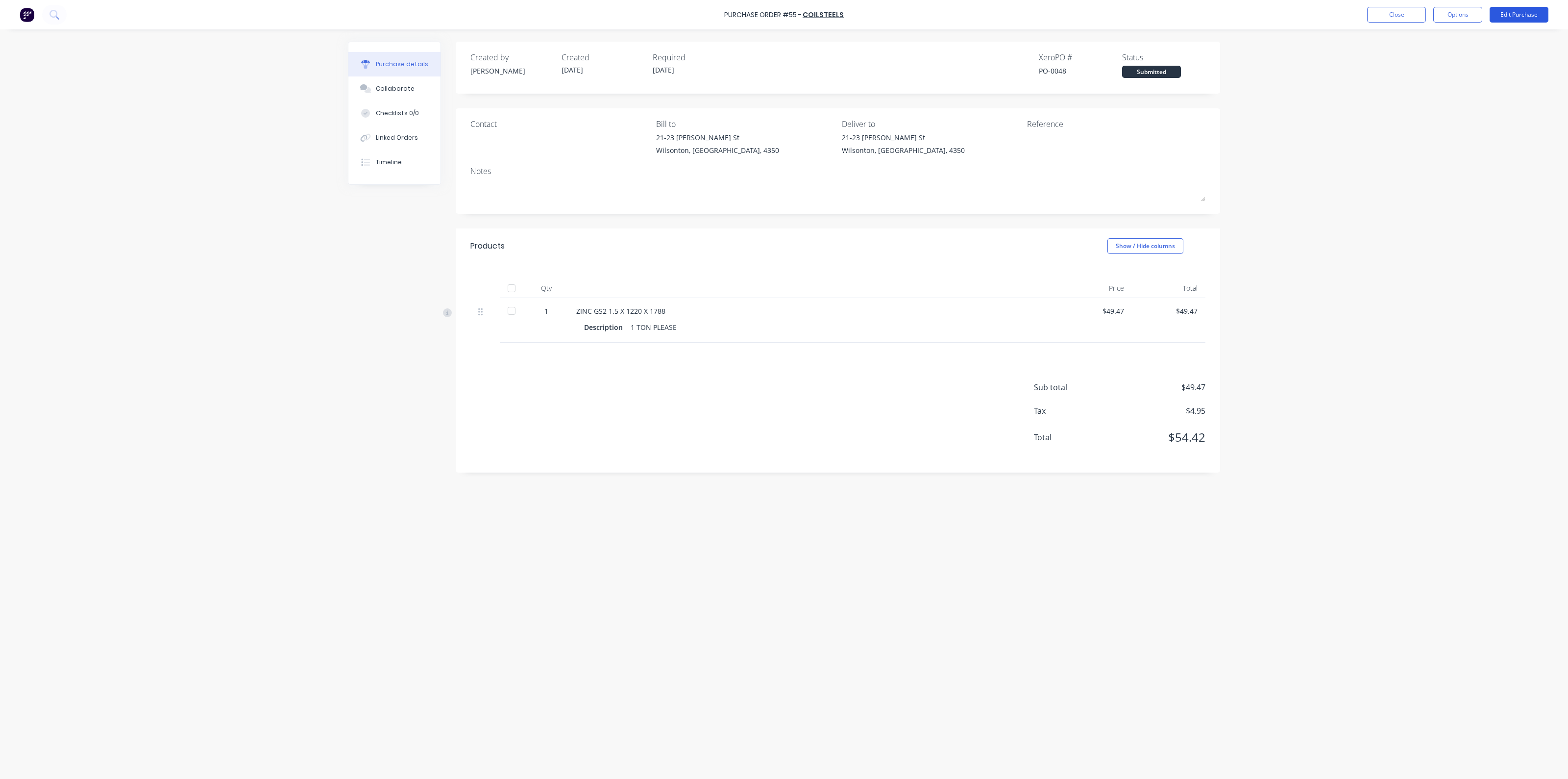
click at [1507, 10] on button "Edit Purchase" at bounding box center [1519, 15] width 59 height 16
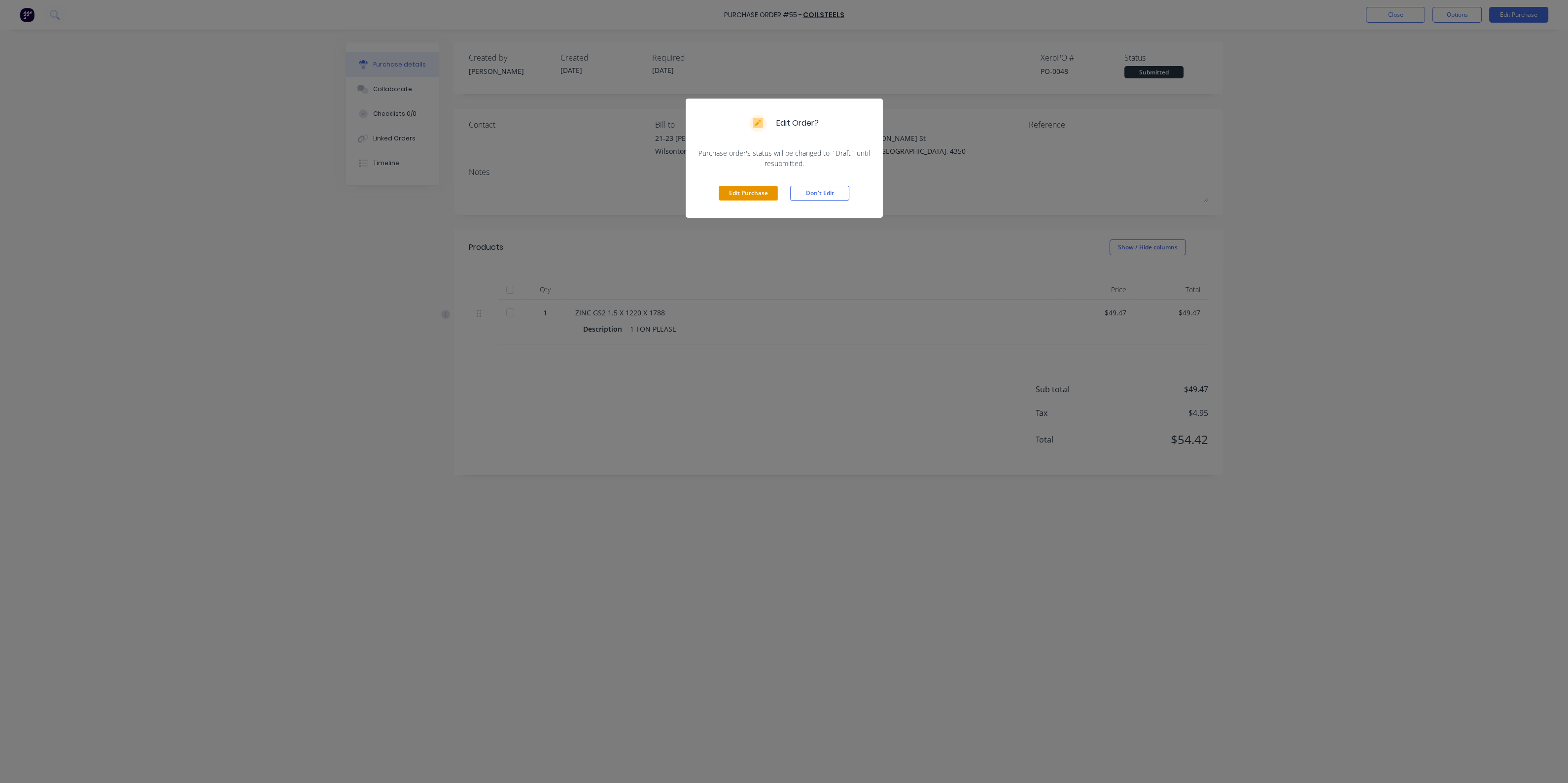
click at [772, 190] on button "Edit Purchase" at bounding box center [748, 193] width 59 height 15
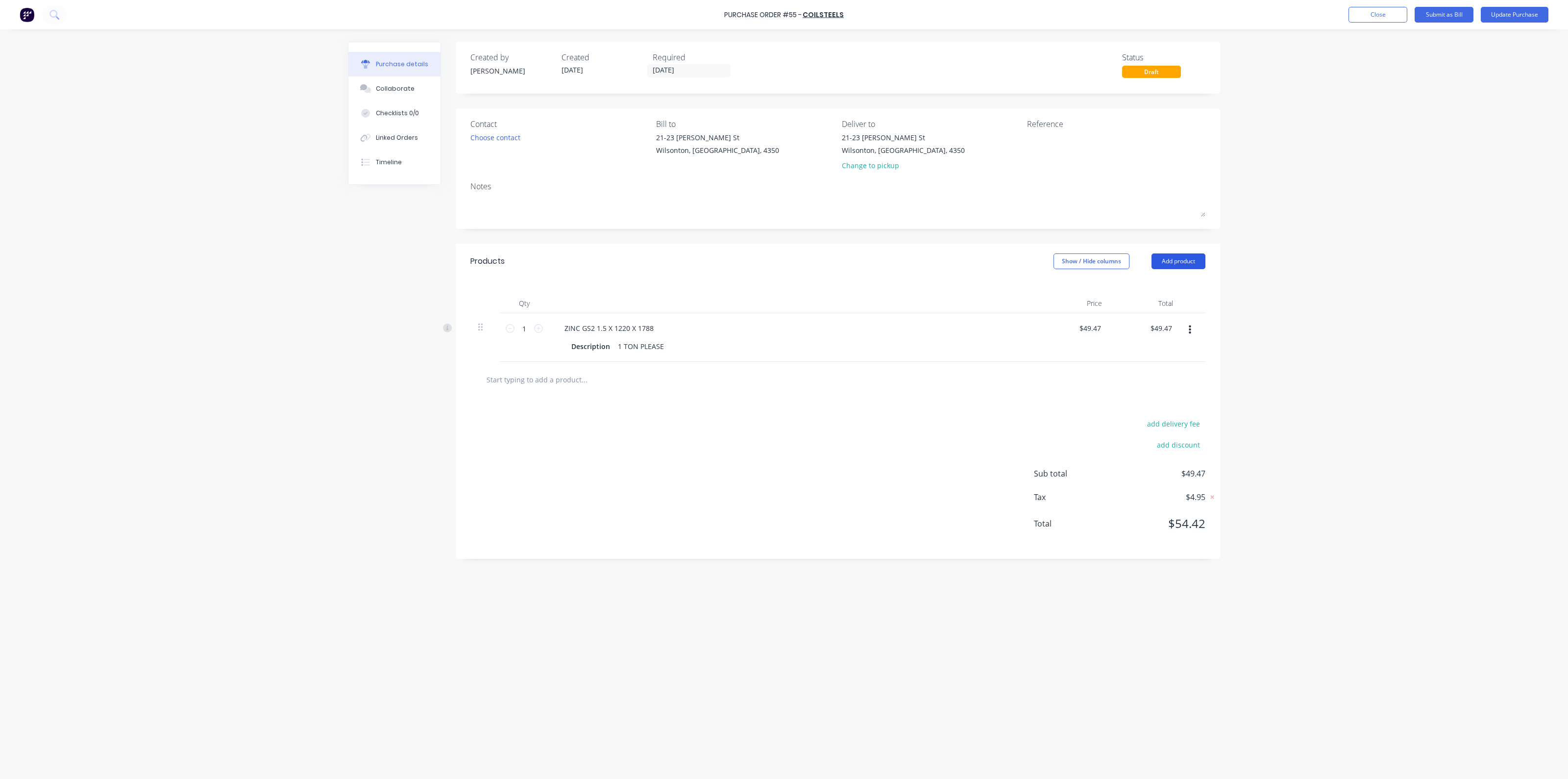
click at [1192, 266] on button "Add product" at bounding box center [1178, 261] width 54 height 16
click at [1180, 287] on div "Product catalogue" at bounding box center [1159, 286] width 75 height 14
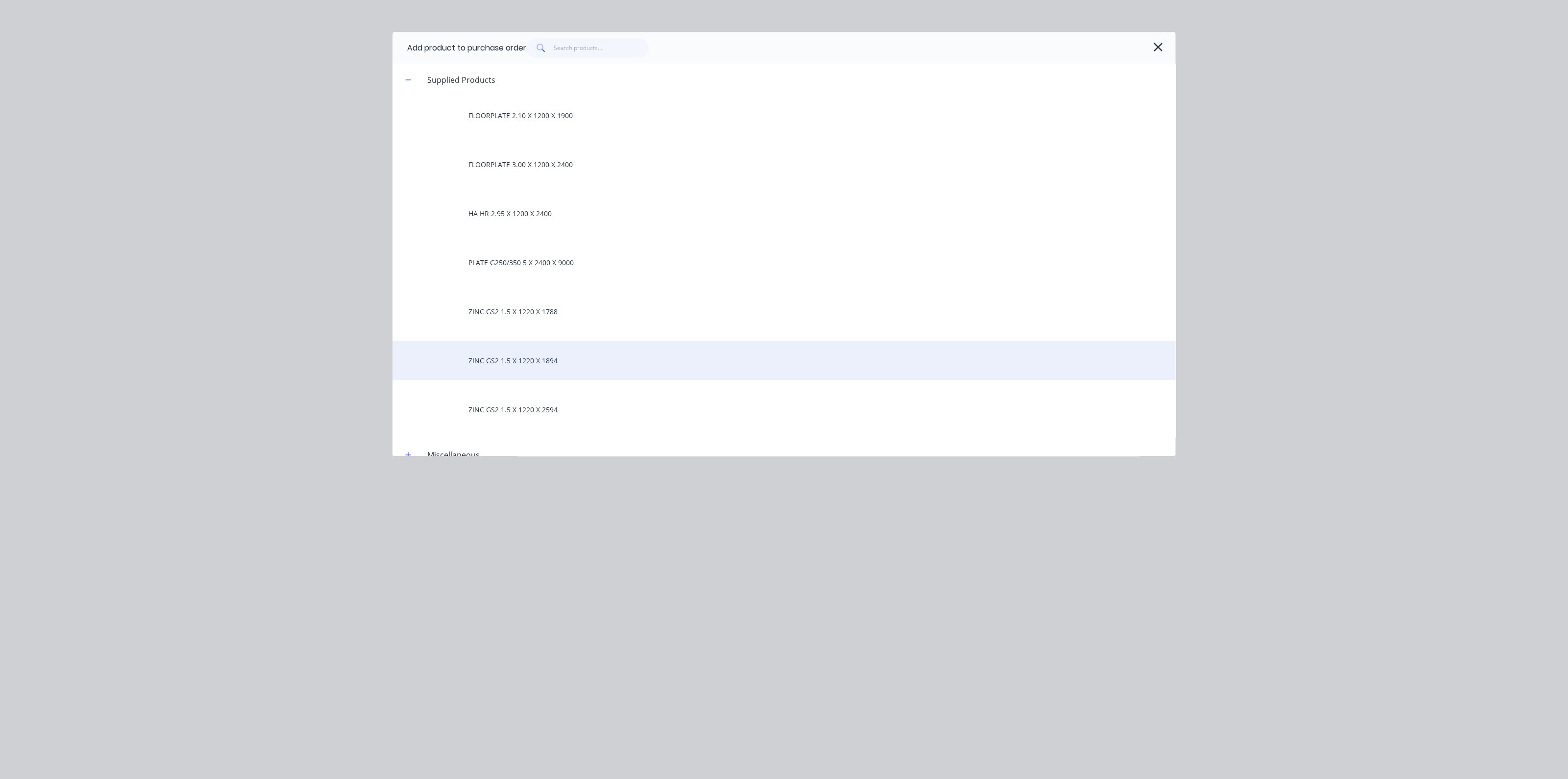
click at [525, 374] on div "ZINC GS2 1.5 X 1220 X 1894" at bounding box center [784, 360] width 783 height 39
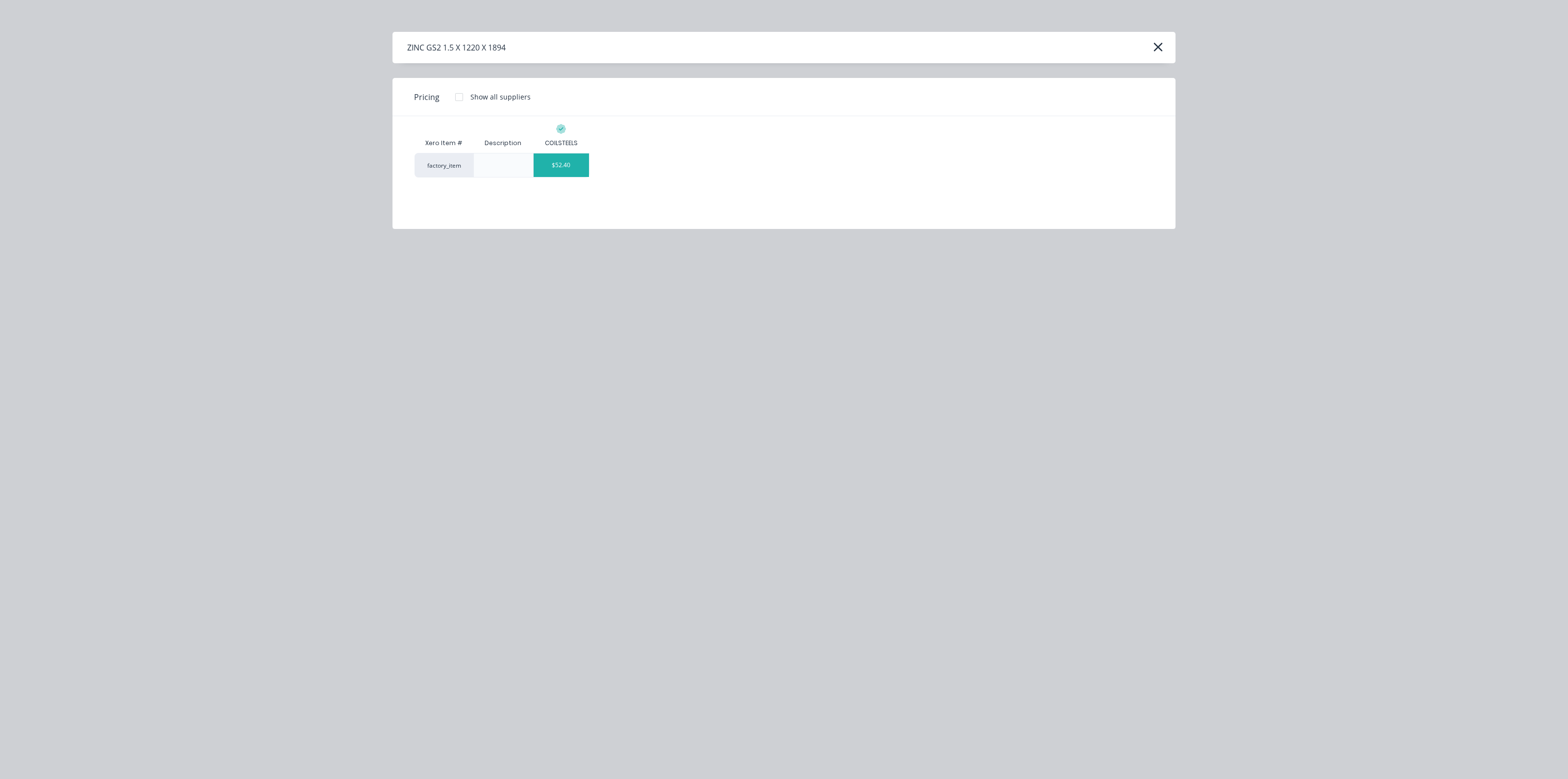
click at [558, 157] on div "$52.40" at bounding box center [561, 165] width 55 height 24
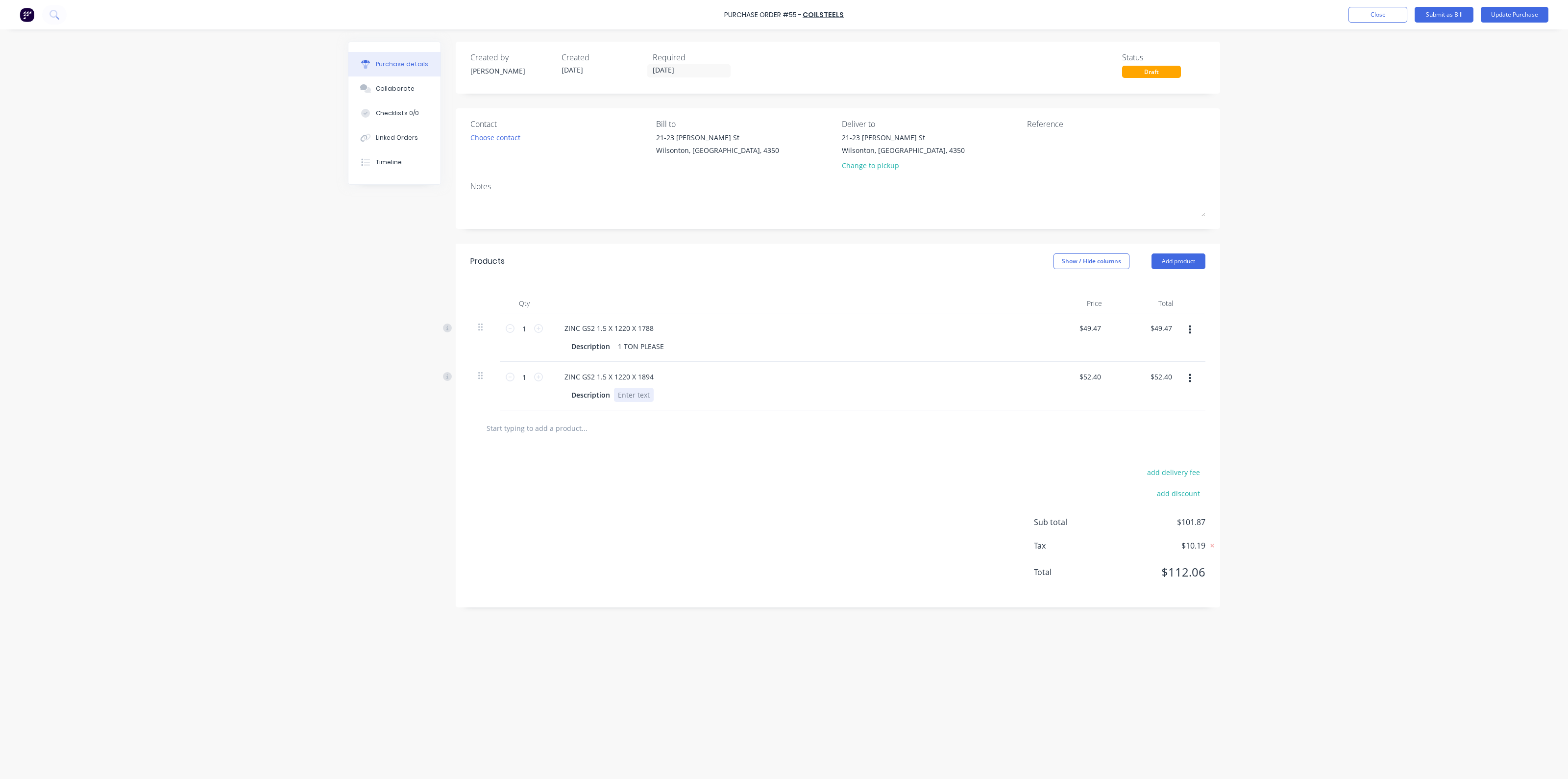
click at [627, 393] on div at bounding box center [634, 395] width 40 height 14
click at [1172, 257] on button "Add product" at bounding box center [1178, 261] width 54 height 16
click at [1158, 288] on div "Product catalogue" at bounding box center [1159, 286] width 75 height 14
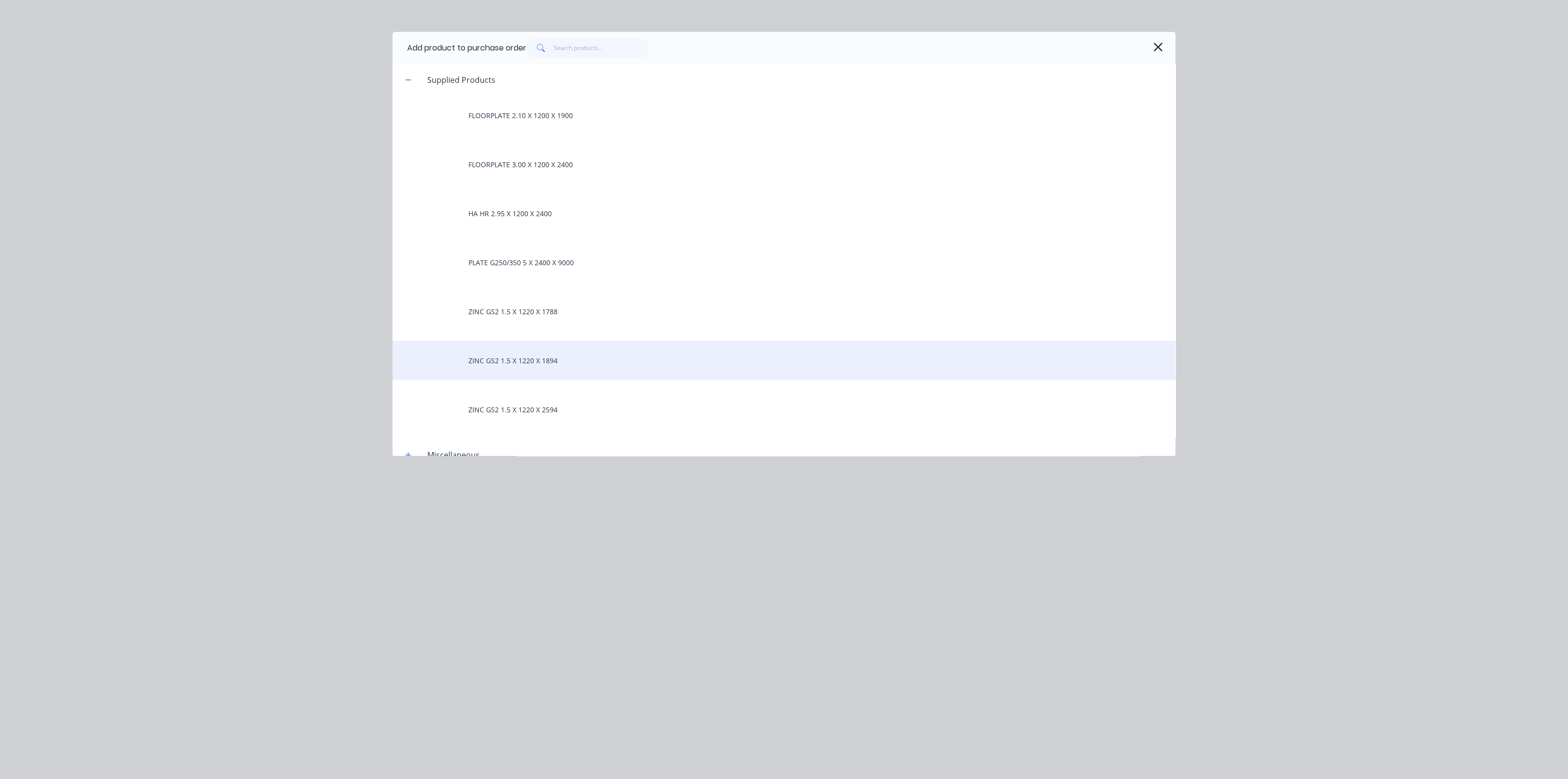
click at [560, 364] on div "ZINC GS2 1.5 X 1220 X 1894" at bounding box center [784, 360] width 783 height 39
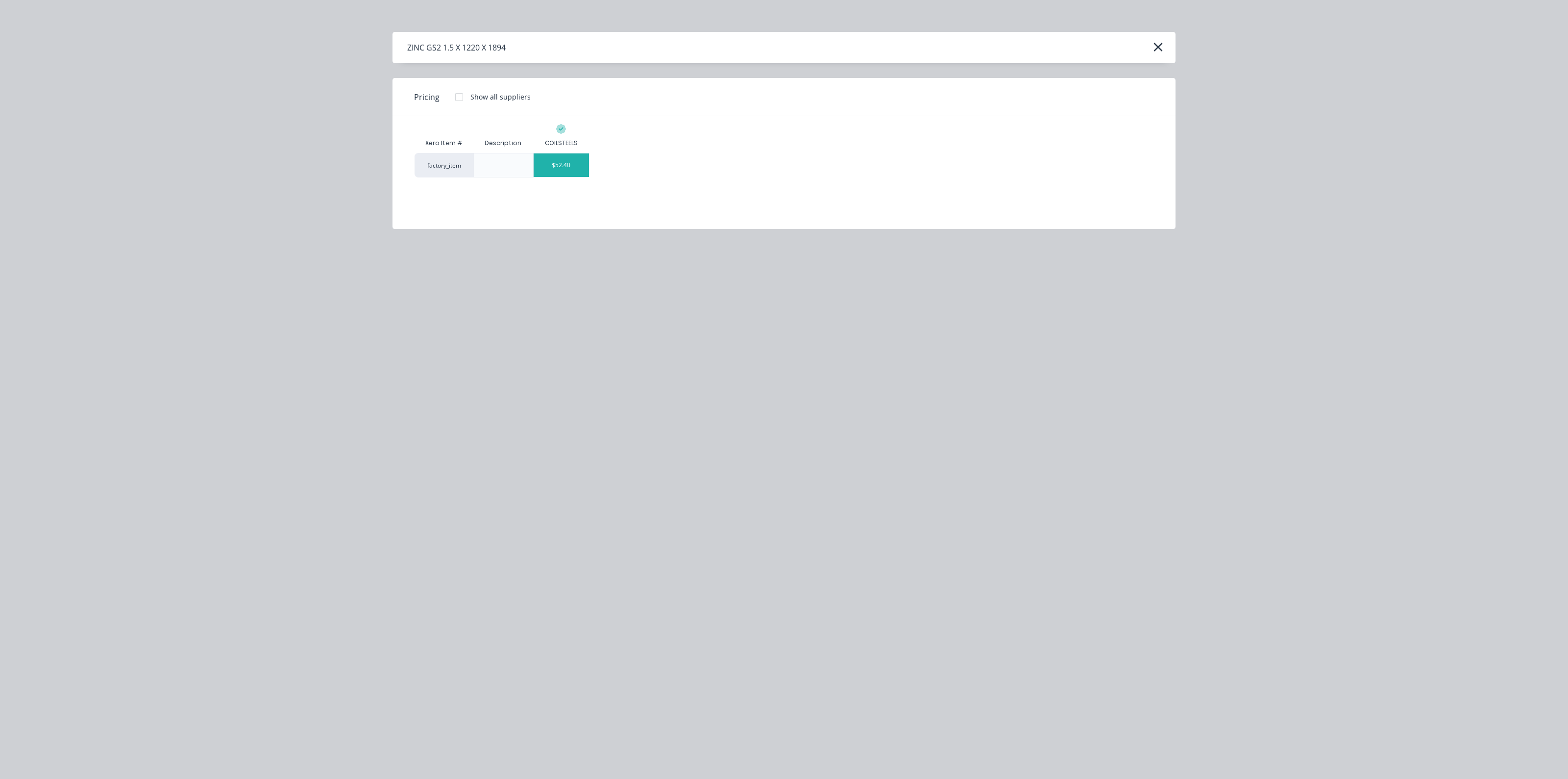
click at [575, 162] on div "$52.40" at bounding box center [561, 165] width 55 height 24
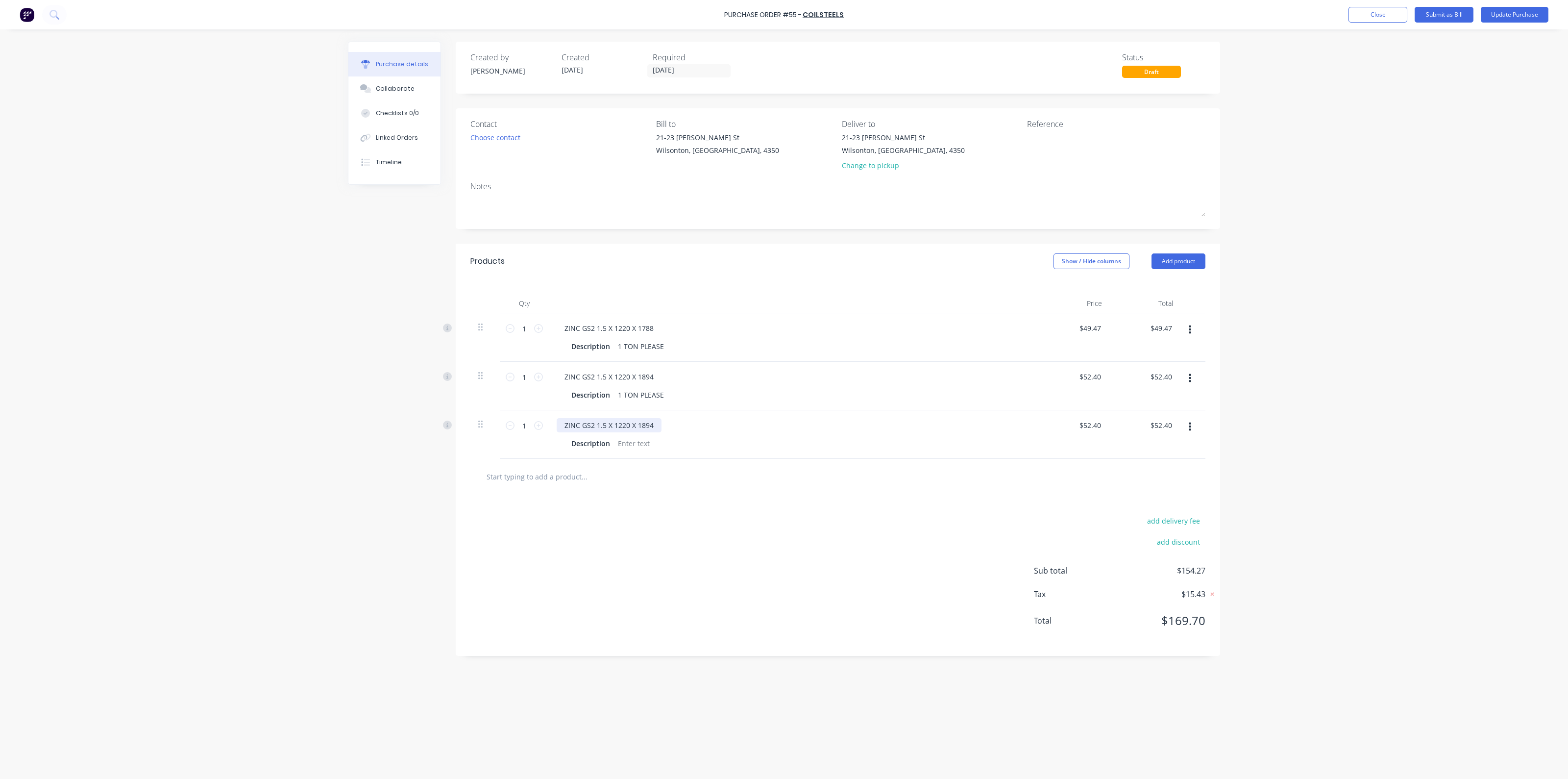
click at [649, 427] on div "ZINC GS2 1.5 X 1220 X 1894" at bounding box center [609, 425] width 105 height 14
click at [1188, 429] on button "button" at bounding box center [1190, 427] width 23 height 18
click at [1157, 508] on button "Delete" at bounding box center [1160, 512] width 83 height 19
click at [1194, 260] on button "Add product" at bounding box center [1178, 261] width 54 height 16
click at [1170, 286] on div "Product catalogue" at bounding box center [1159, 286] width 75 height 14
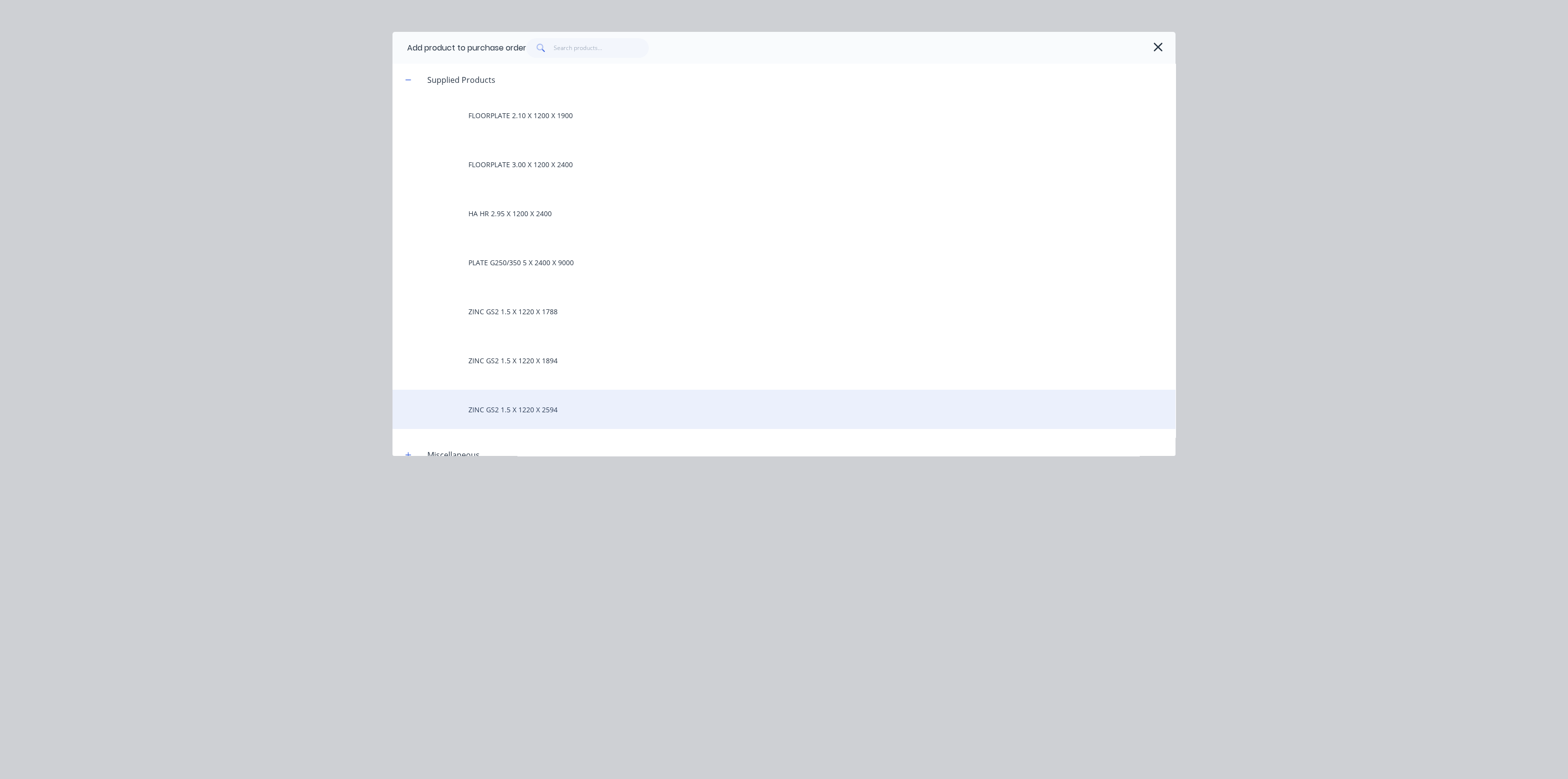
click at [539, 415] on div "ZINC GS2 1.5 X 1220 X 2594" at bounding box center [784, 409] width 783 height 39
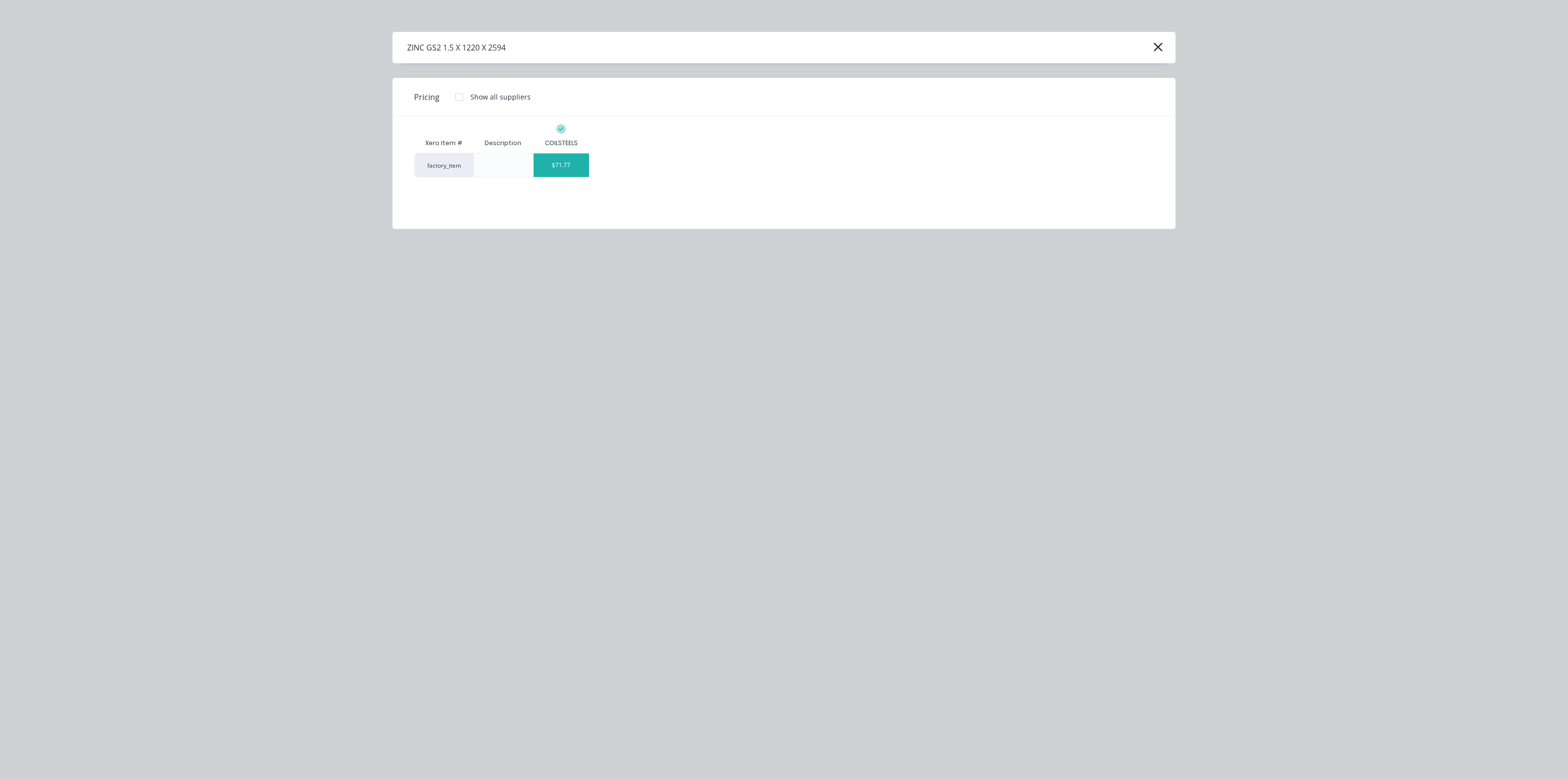
click at [572, 173] on div "$71.77" at bounding box center [561, 165] width 55 height 24
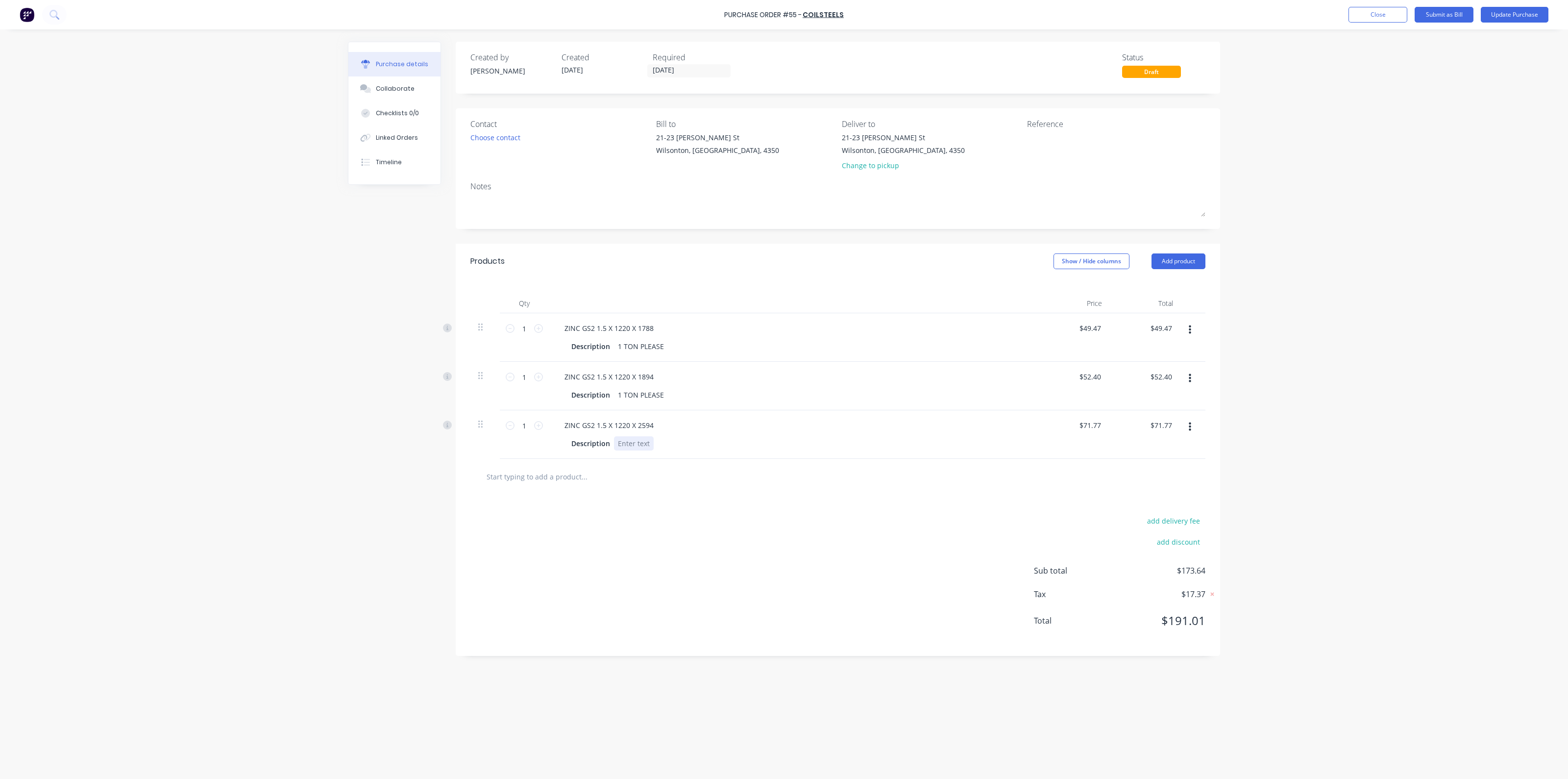
click at [648, 443] on div at bounding box center [634, 443] width 40 height 14
click at [625, 471] on input "text" at bounding box center [584, 476] width 196 height 19
click at [1197, 263] on button "Add product" at bounding box center [1178, 261] width 54 height 16
click at [1155, 285] on div "Product catalogue" at bounding box center [1159, 286] width 75 height 14
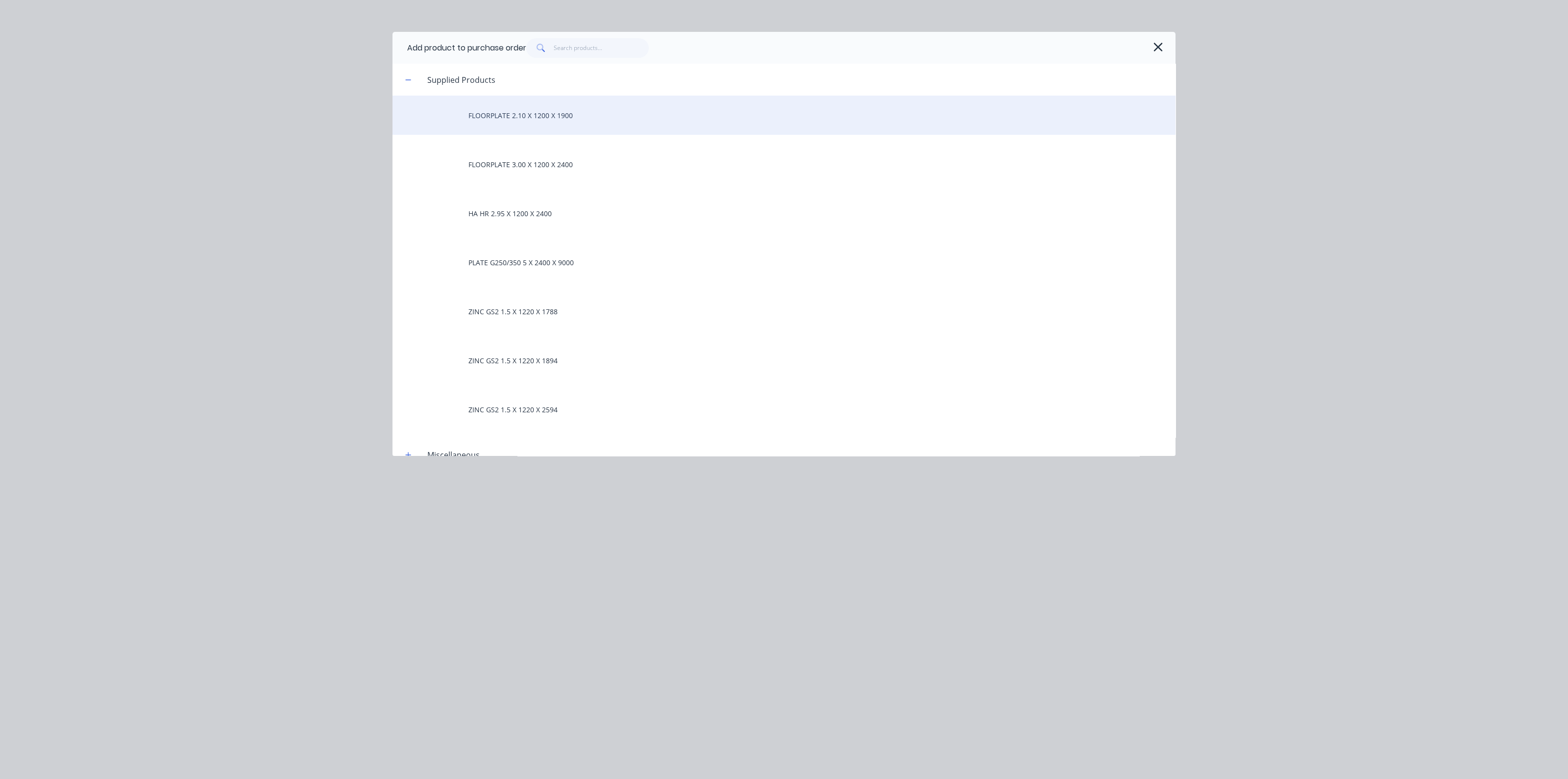
click at [569, 124] on div "FLOORPLATE 2.10 X 1200 X 1900" at bounding box center [784, 115] width 783 height 39
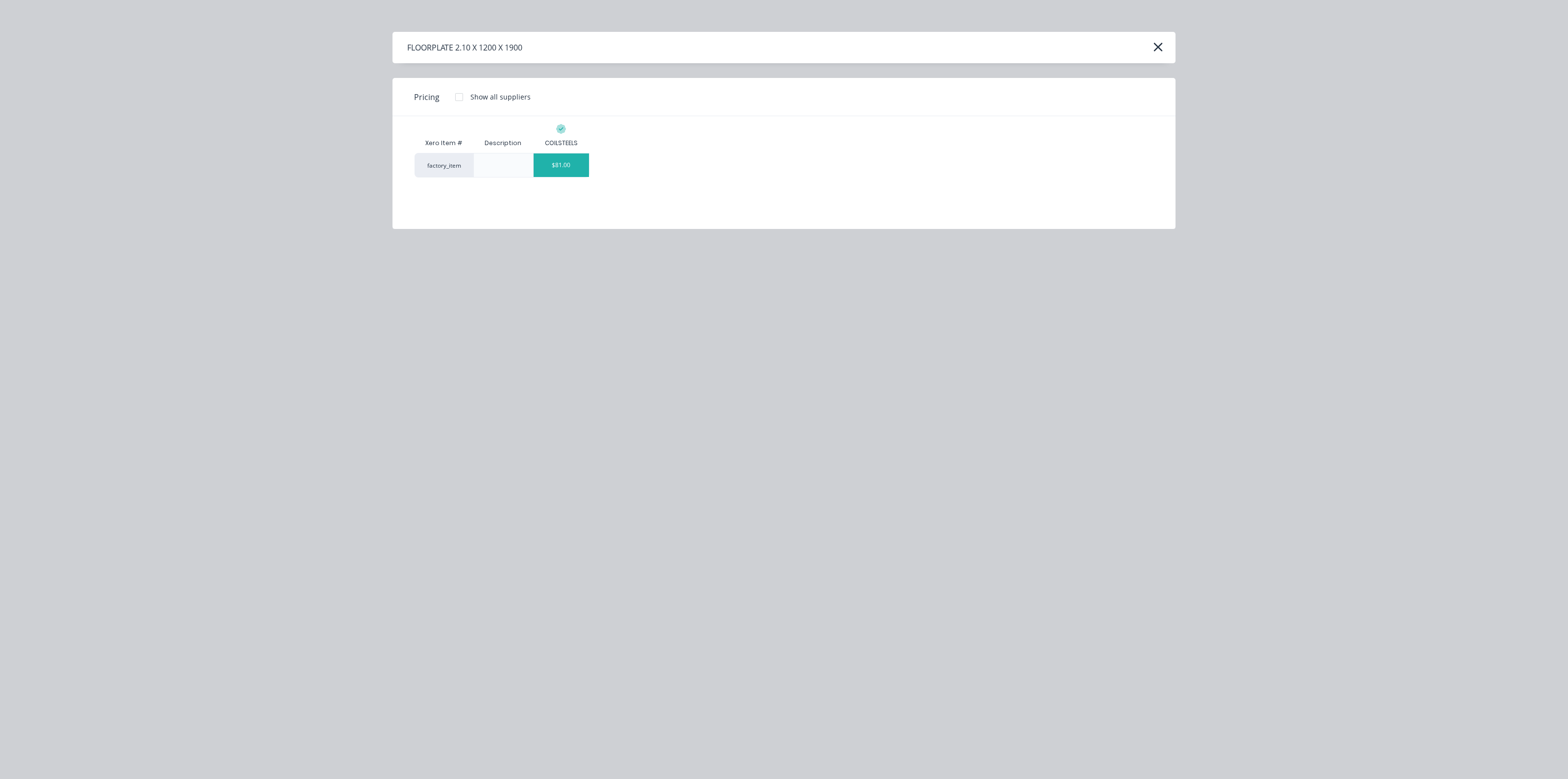
drag, startPoint x: 564, startPoint y: 164, endPoint x: 562, endPoint y: 216, distance: 52.0
click at [564, 164] on div "$81.00" at bounding box center [561, 165] width 55 height 24
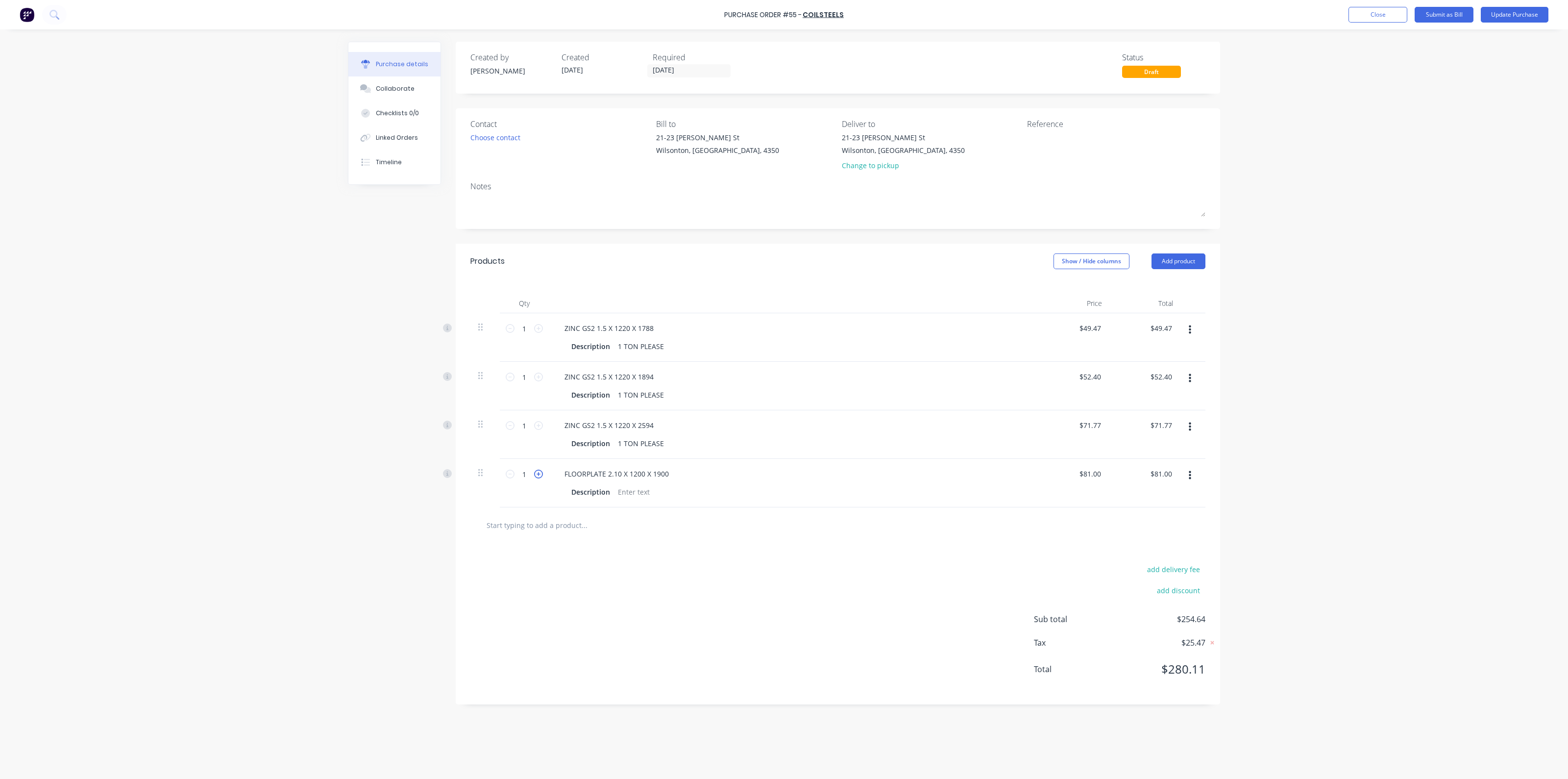
click at [539, 475] on icon at bounding box center [538, 474] width 9 height 9
type input "2"
type input "$162.00"
click at [634, 493] on div at bounding box center [634, 492] width 40 height 14
click at [1512, 16] on button "Update Purchase" at bounding box center [1514, 15] width 68 height 16
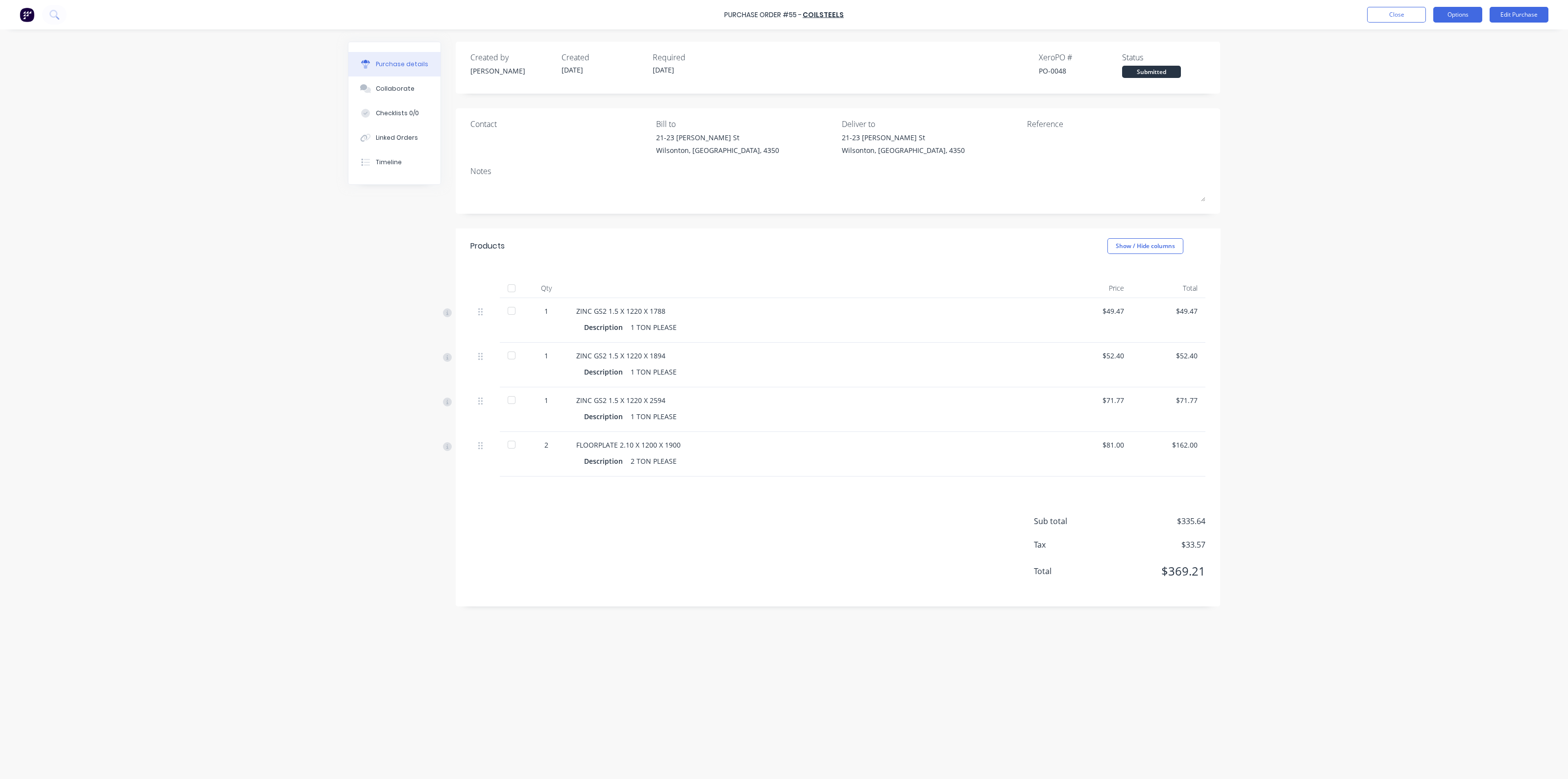
click at [1465, 16] on button "Options" at bounding box center [1458, 15] width 49 height 16
click at [1431, 45] on div "Print / Email" at bounding box center [1436, 40] width 75 height 14
click at [1534, 18] on button "Edit Purchase" at bounding box center [1519, 15] width 59 height 16
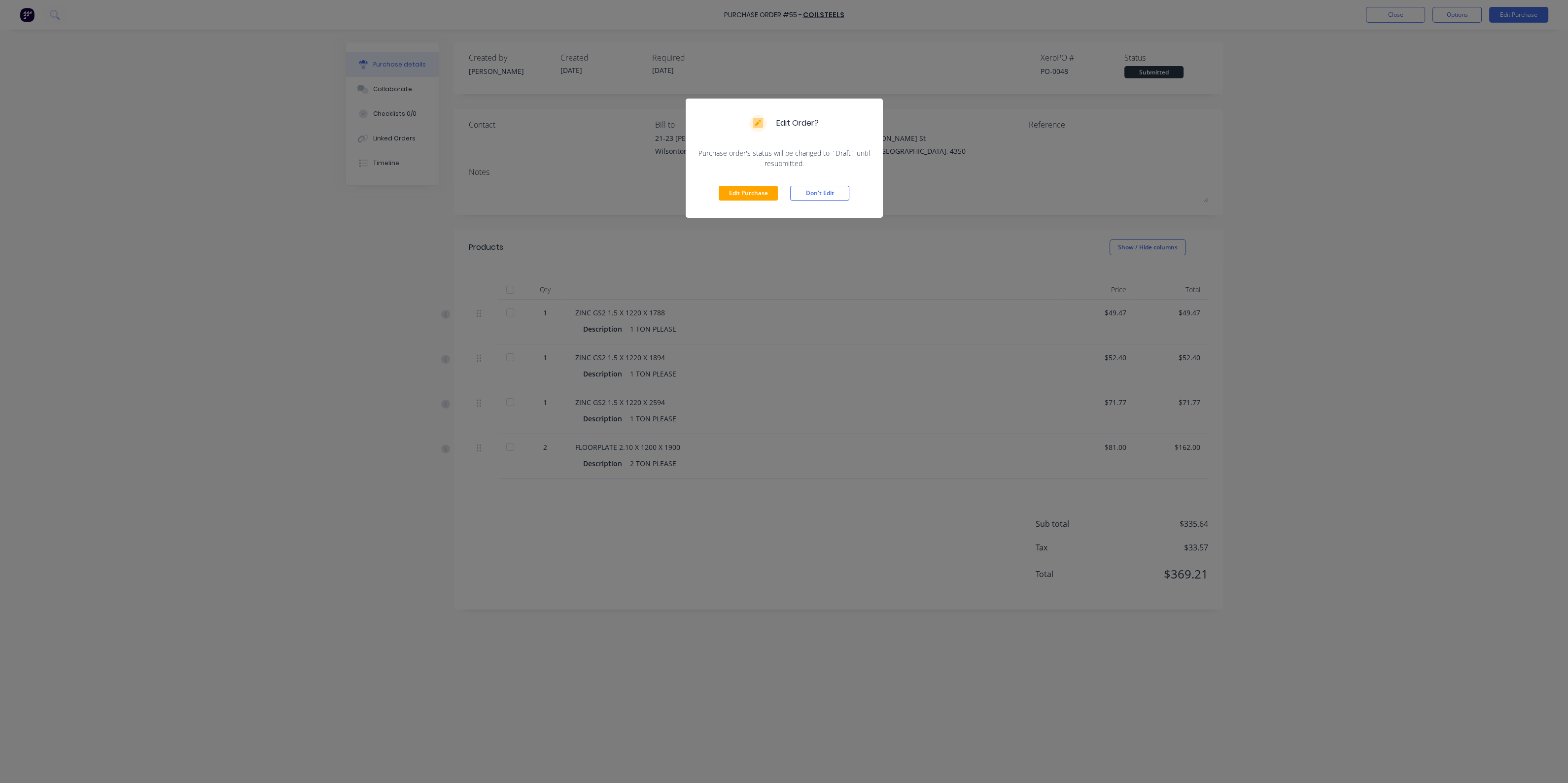
click at [759, 198] on button "Edit Purchase" at bounding box center [748, 193] width 59 height 15
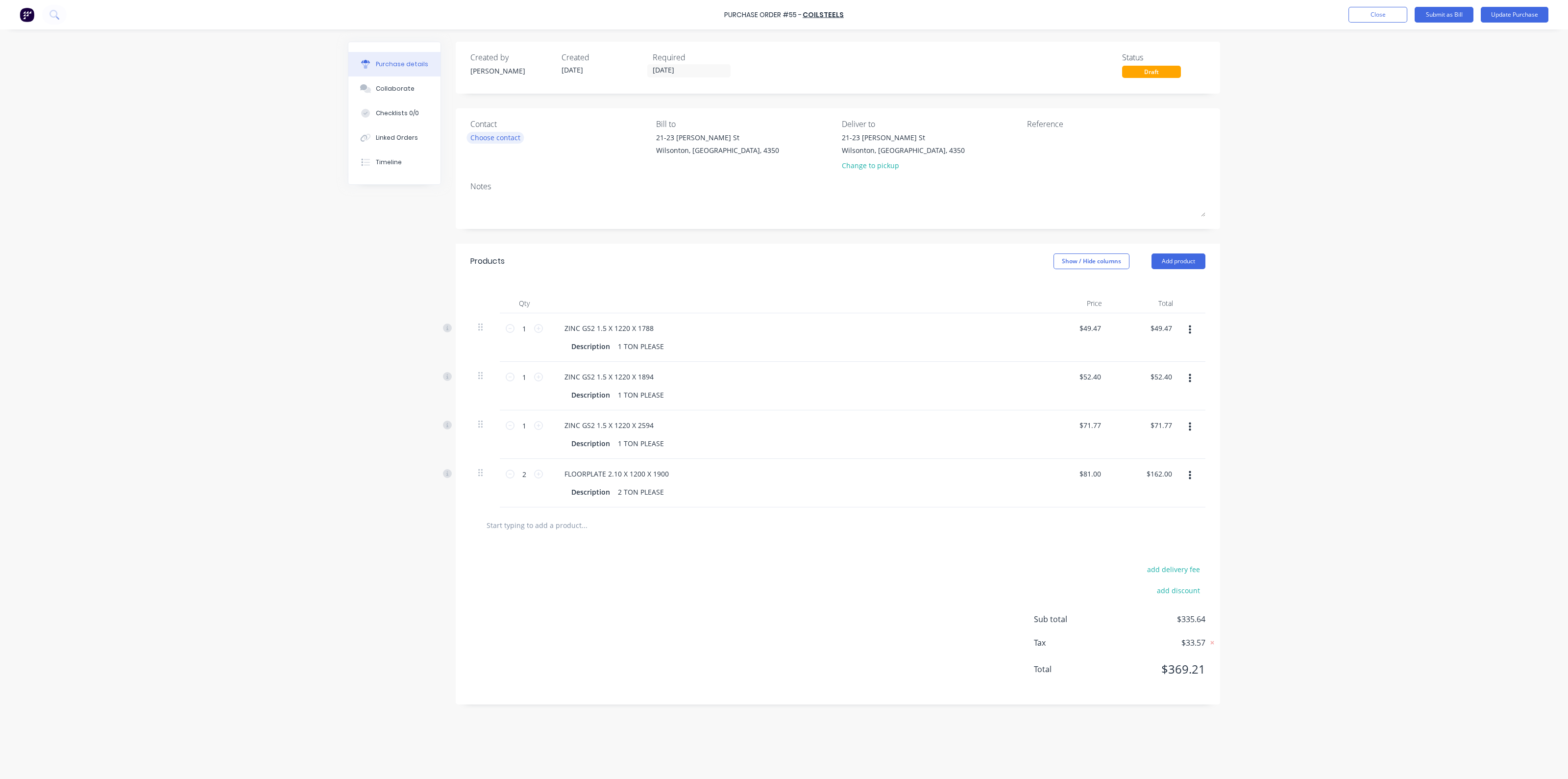
click at [512, 138] on div "Choose contact" at bounding box center [495, 137] width 50 height 10
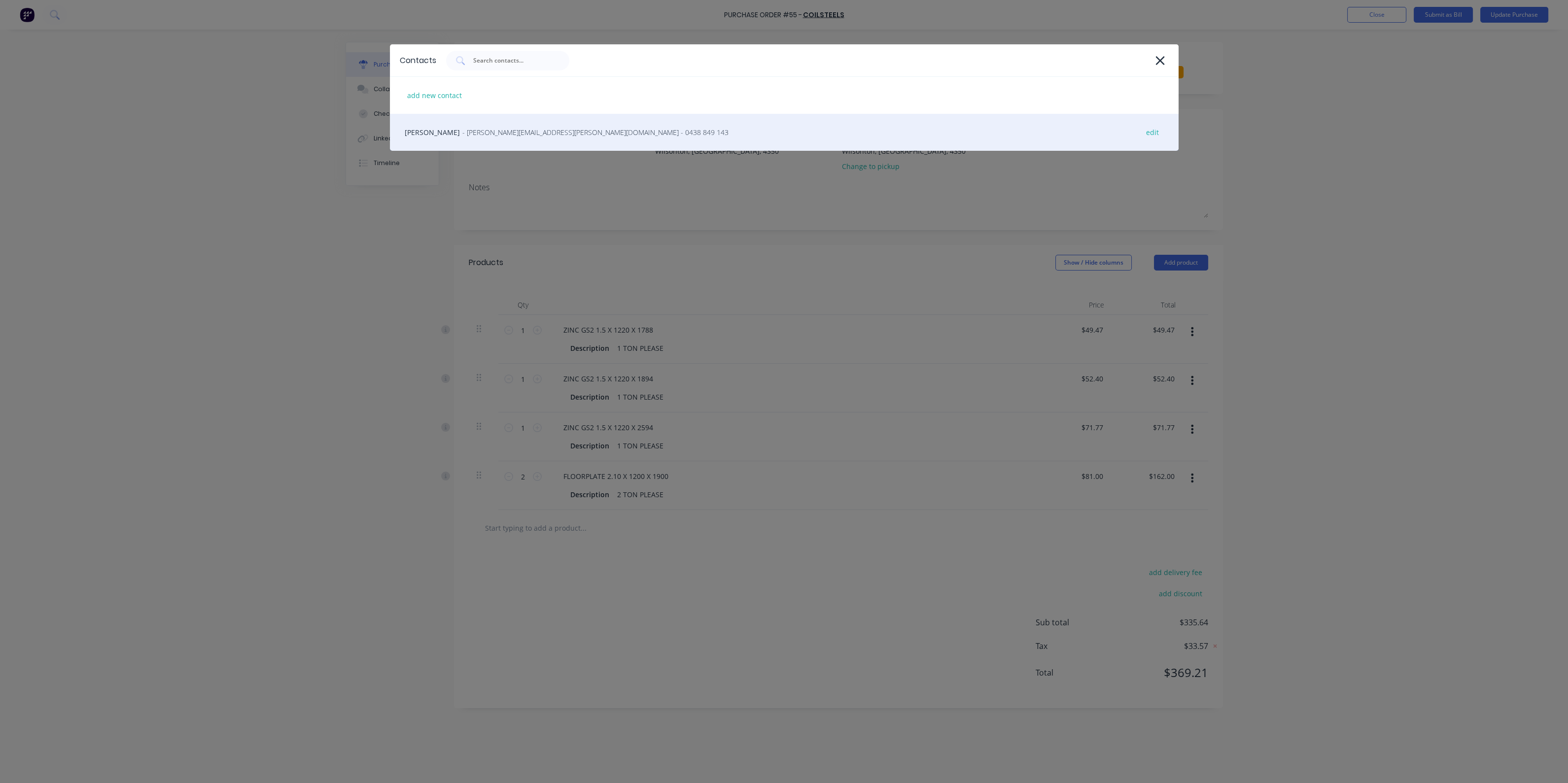
click at [515, 130] on span "- [PERSON_NAME][EMAIL_ADDRESS][PERSON_NAME][DOMAIN_NAME] - 0438 849 143" at bounding box center [595, 132] width 266 height 10
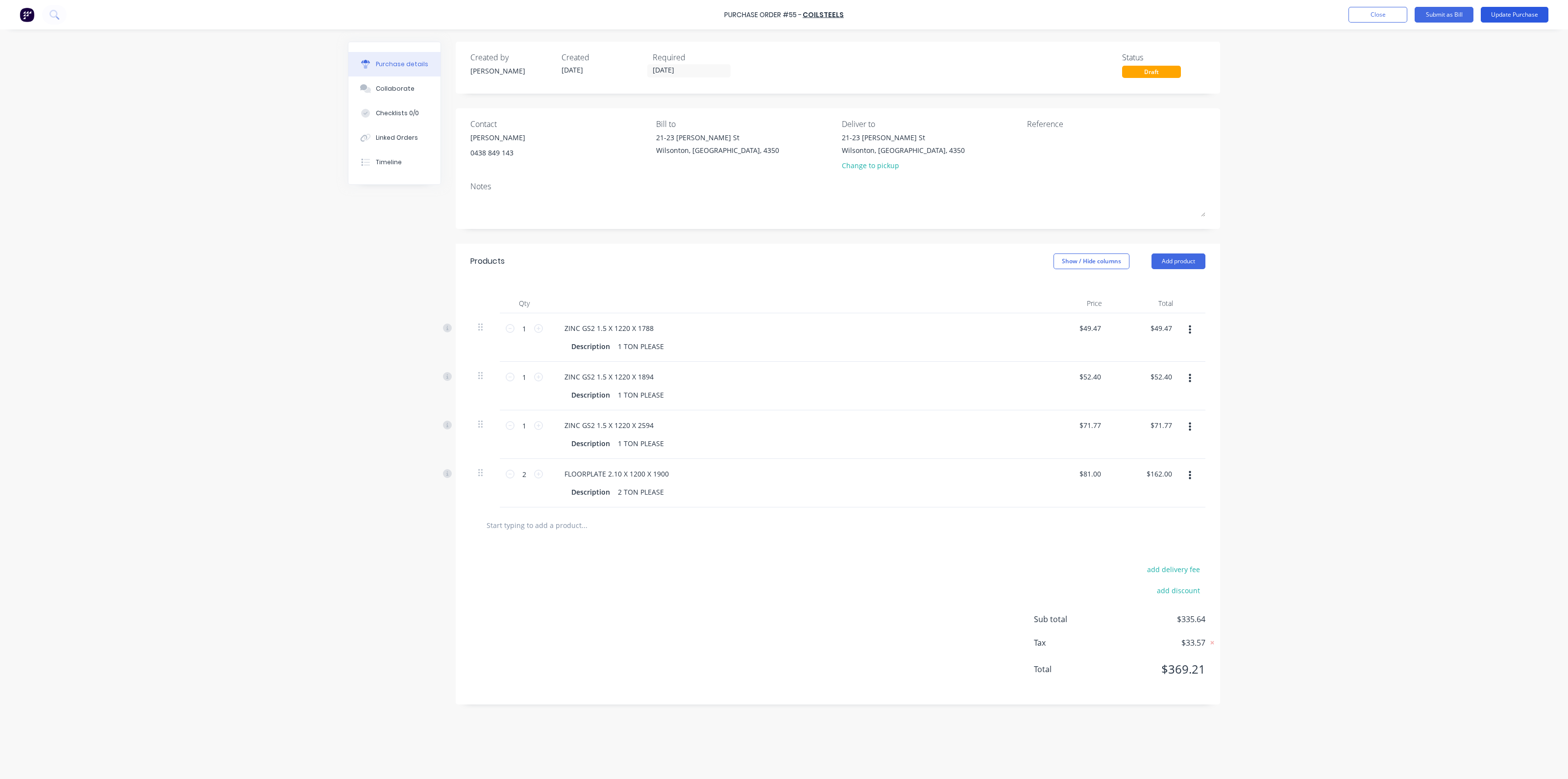
click at [1515, 11] on button "Update Purchase" at bounding box center [1514, 15] width 68 height 16
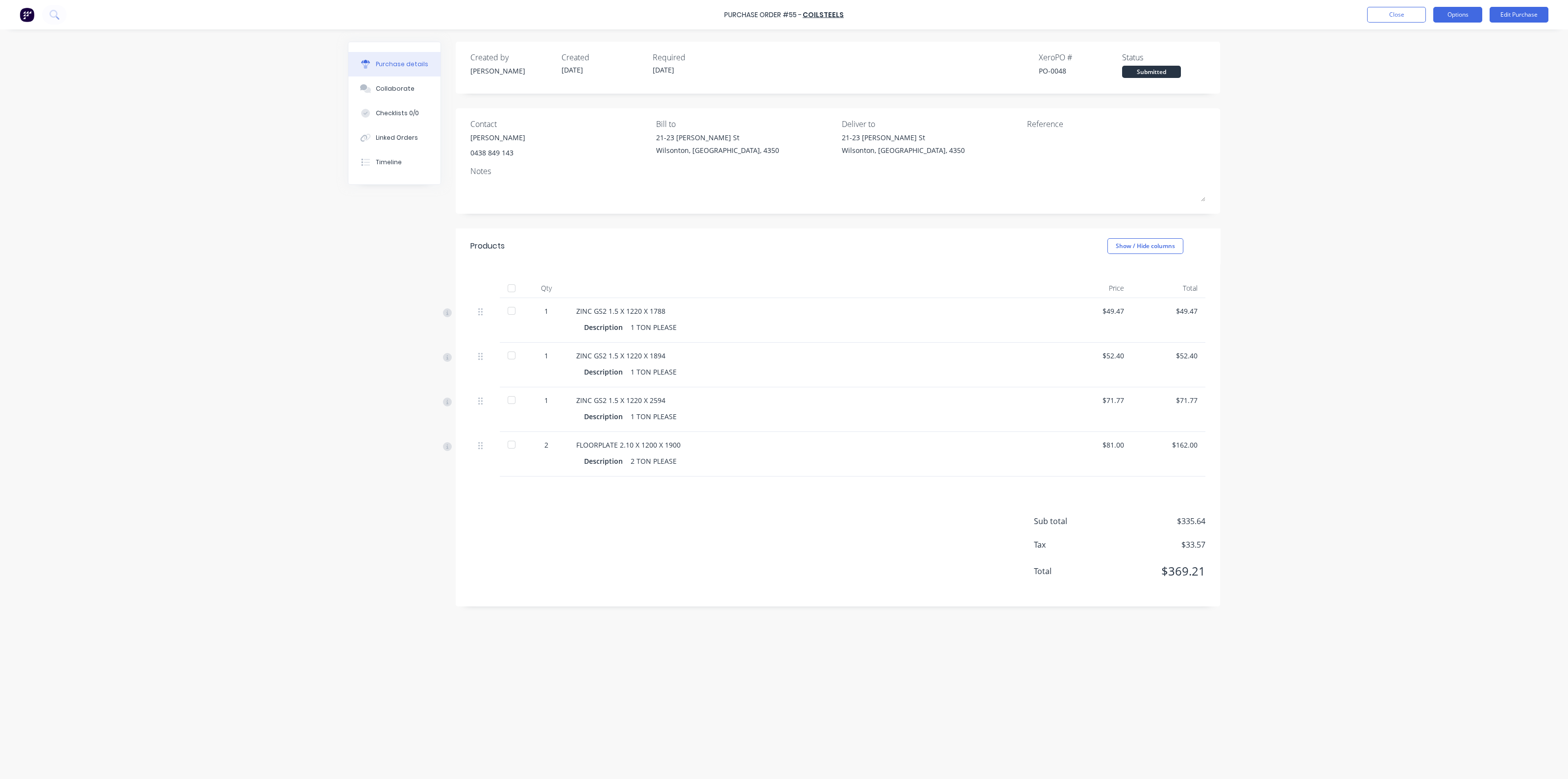
click at [1457, 15] on button "Options" at bounding box center [1458, 15] width 49 height 16
click at [1423, 78] on div "Without pricing" at bounding box center [1436, 79] width 75 height 14
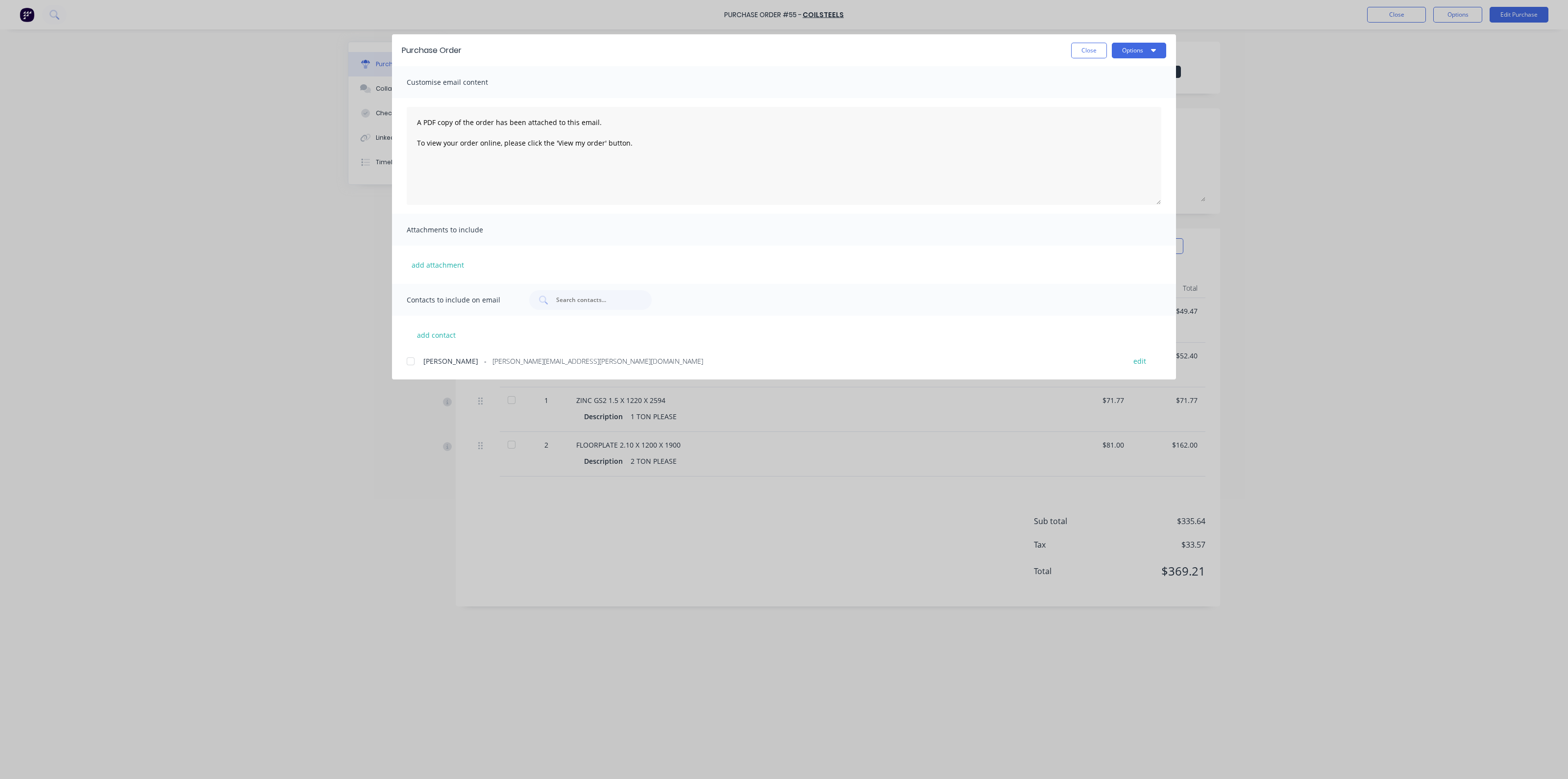
click at [410, 361] on div at bounding box center [410, 361] width 19 height 19
click at [1137, 52] on button "Options" at bounding box center [1139, 51] width 54 height 16
click at [1118, 113] on div "Email" at bounding box center [1119, 114] width 75 height 14
click at [1099, 50] on button "Close" at bounding box center [1089, 51] width 36 height 16
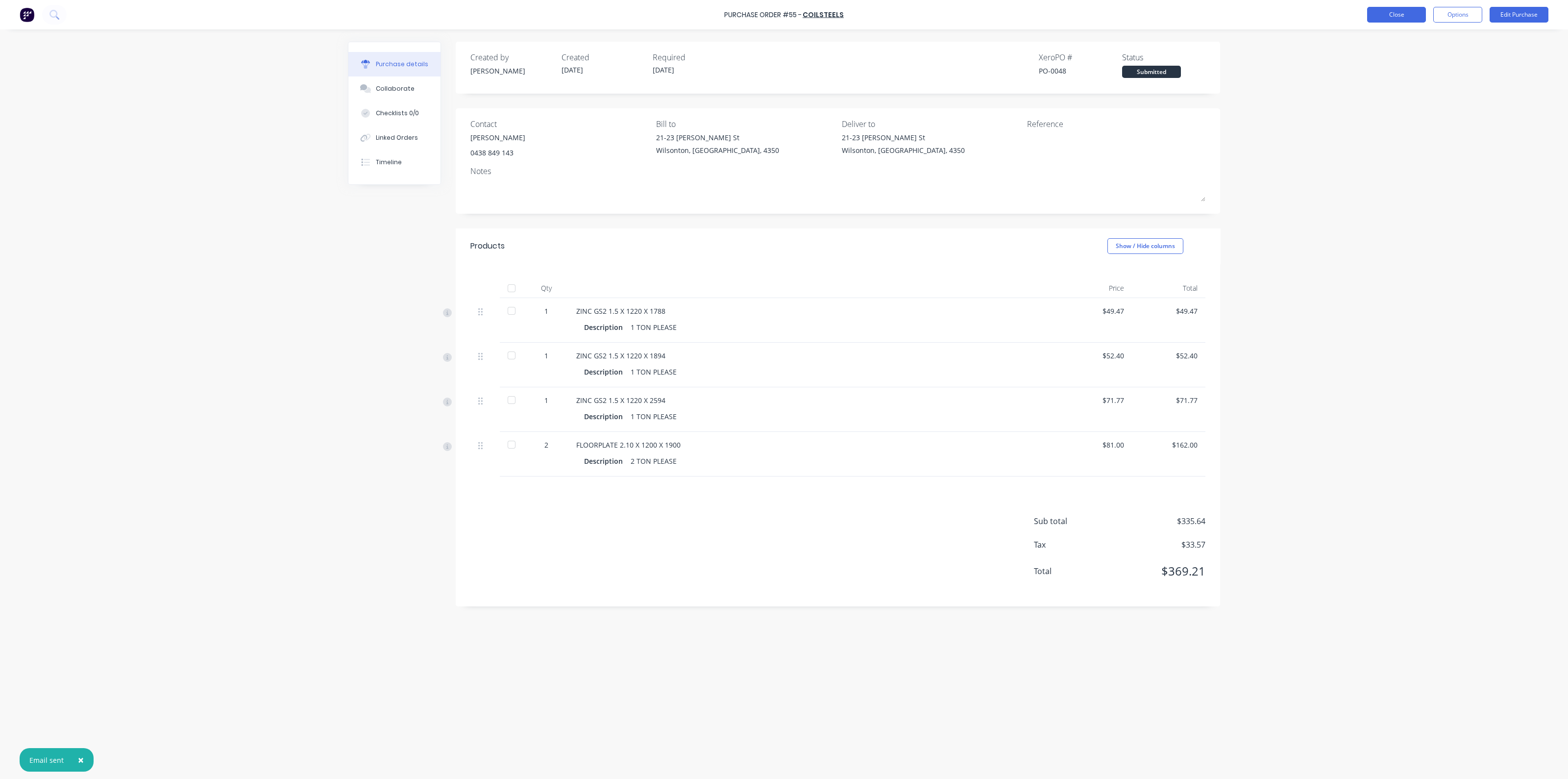
click at [1406, 13] on button "Close" at bounding box center [1396, 15] width 59 height 16
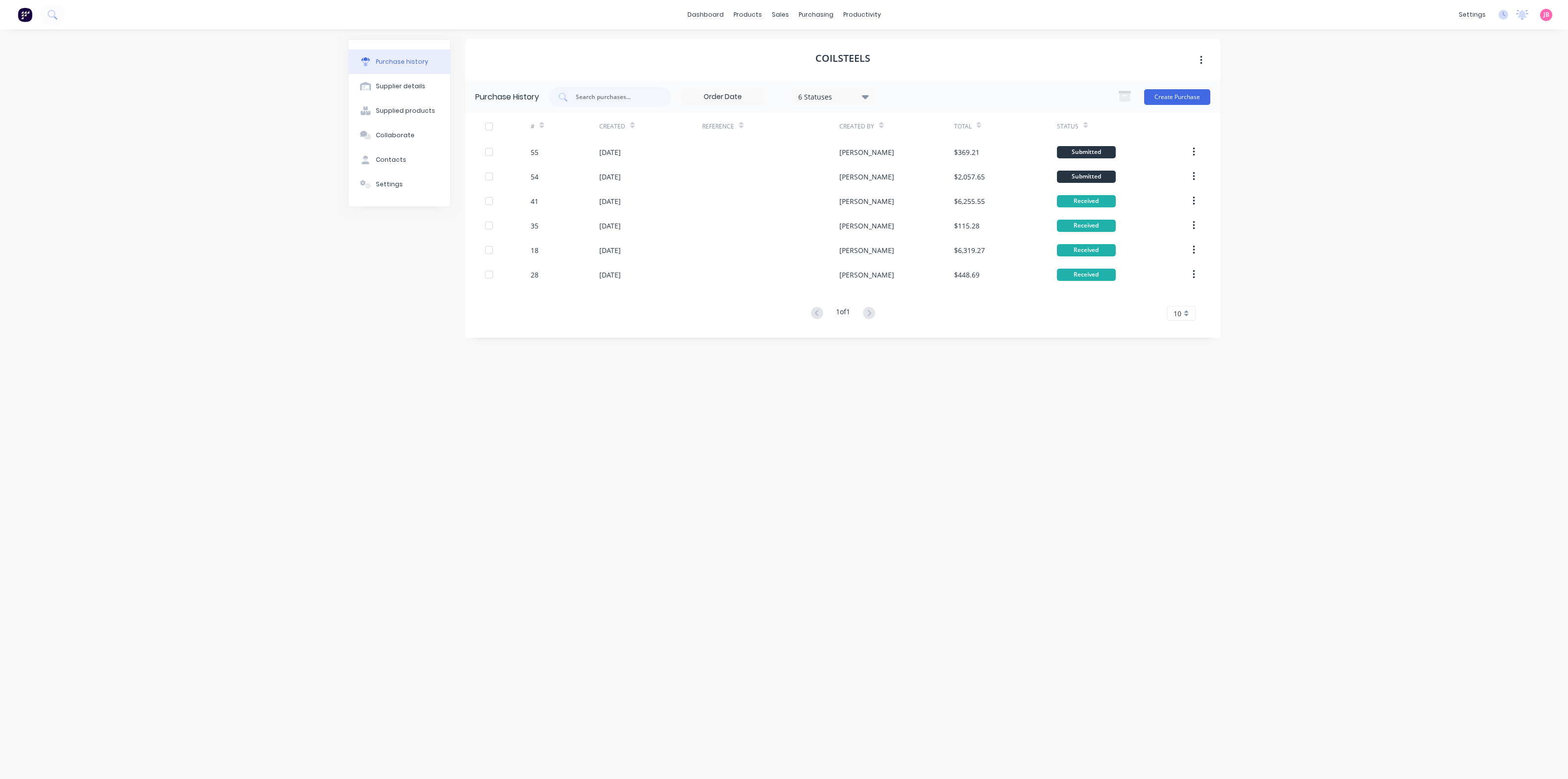
click at [1376, 237] on div "dashboard products sales purchasing productivity dashboard products Product Cat…" at bounding box center [784, 389] width 1568 height 779
click at [231, 107] on div "dashboard products sales purchasing productivity dashboard products Product Cat…" at bounding box center [784, 389] width 1568 height 779
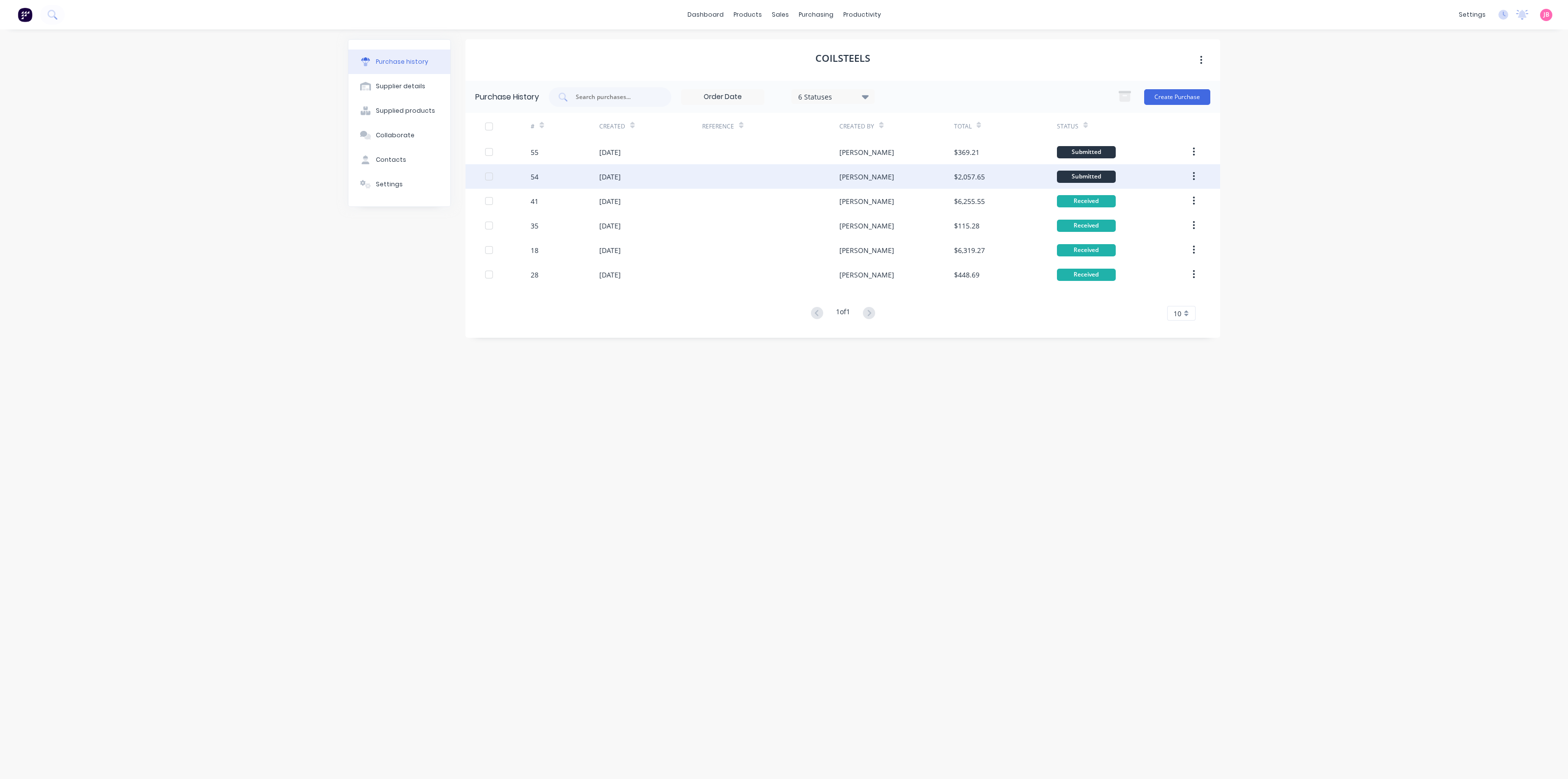
click at [690, 179] on div "[DATE]" at bounding box center [651, 177] width 103 height 24
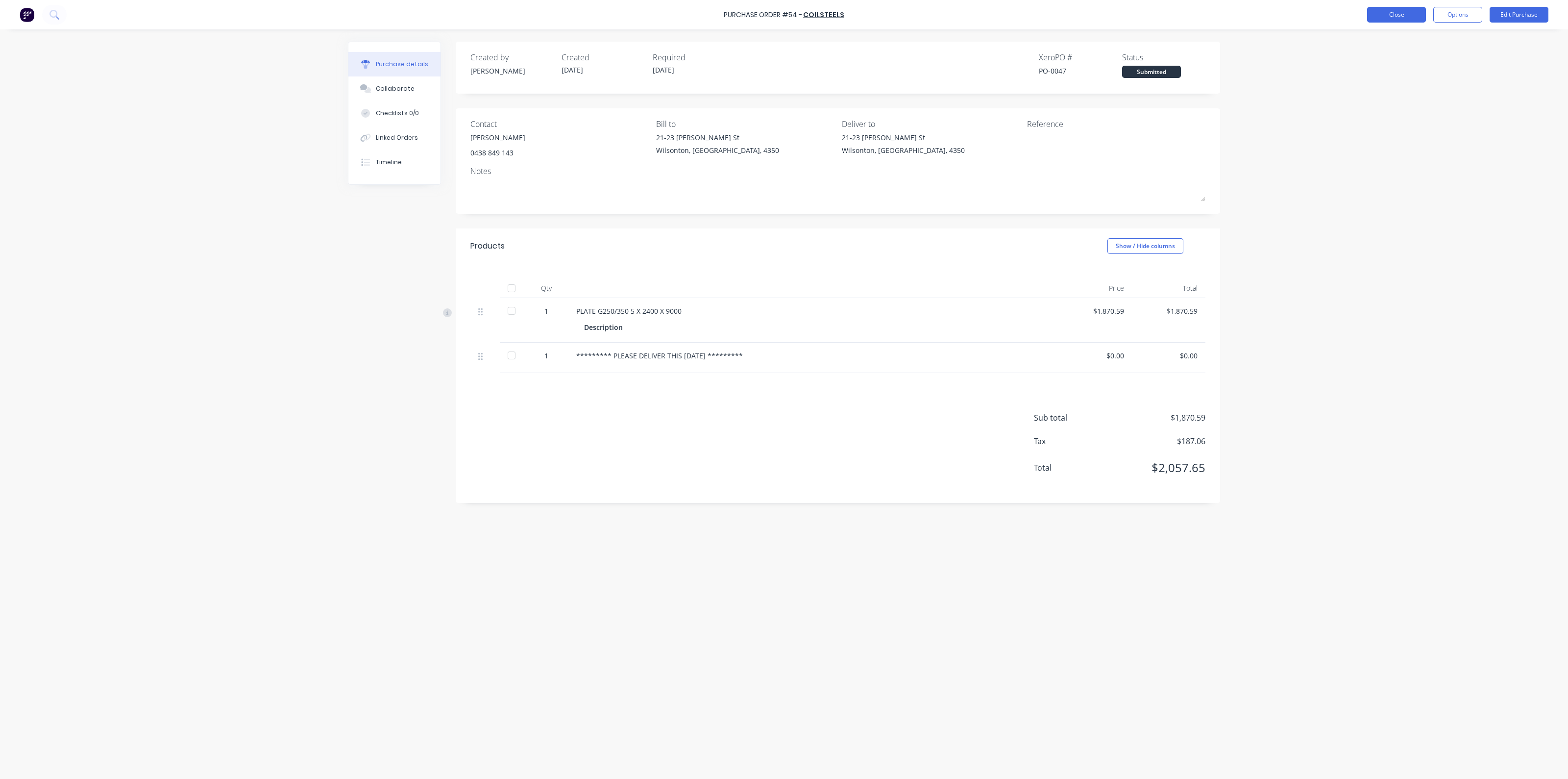
click at [1404, 16] on button "Close" at bounding box center [1396, 15] width 59 height 16
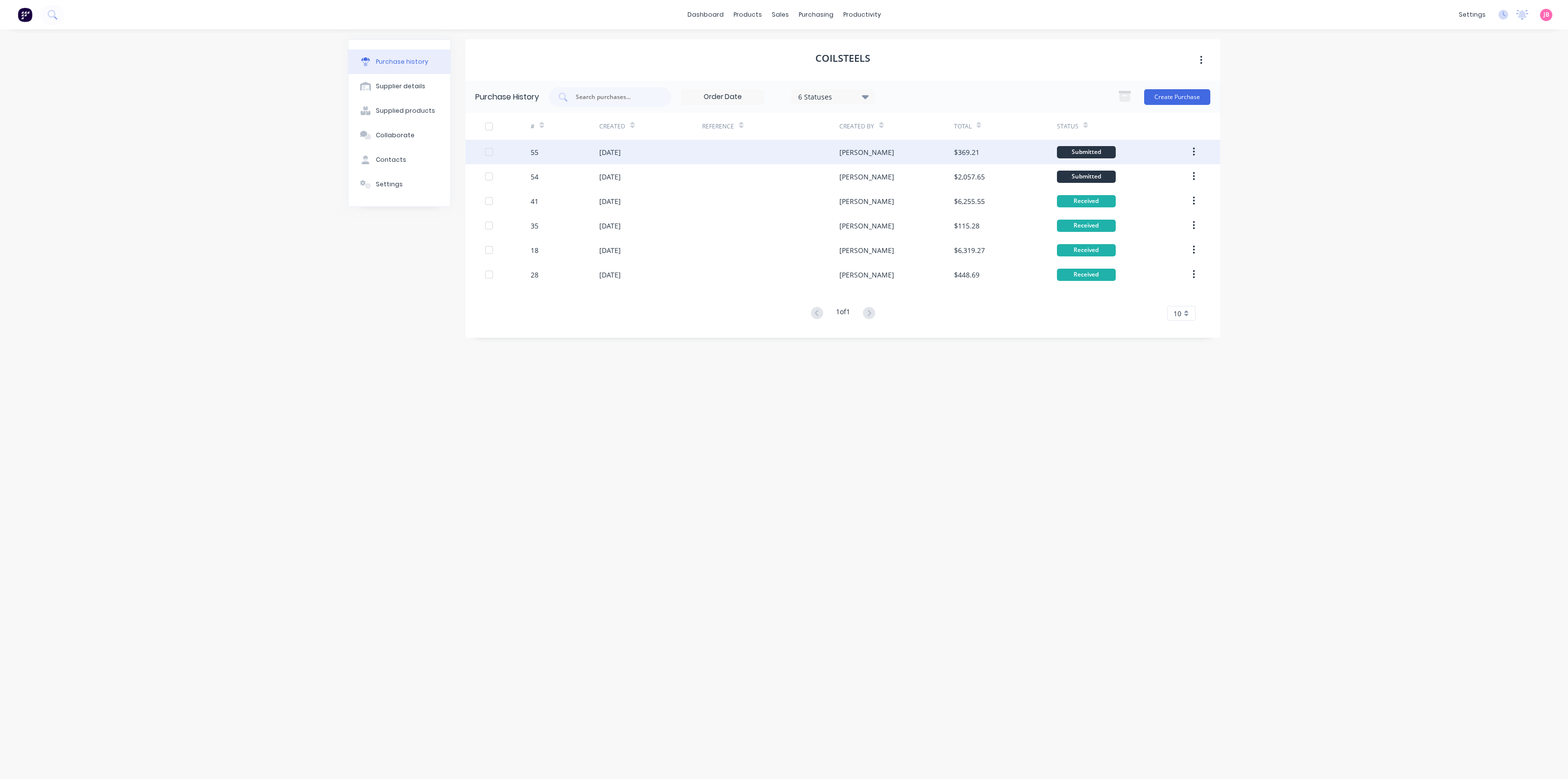
click at [621, 157] on div "[DATE]" at bounding box center [610, 152] width 21 height 10
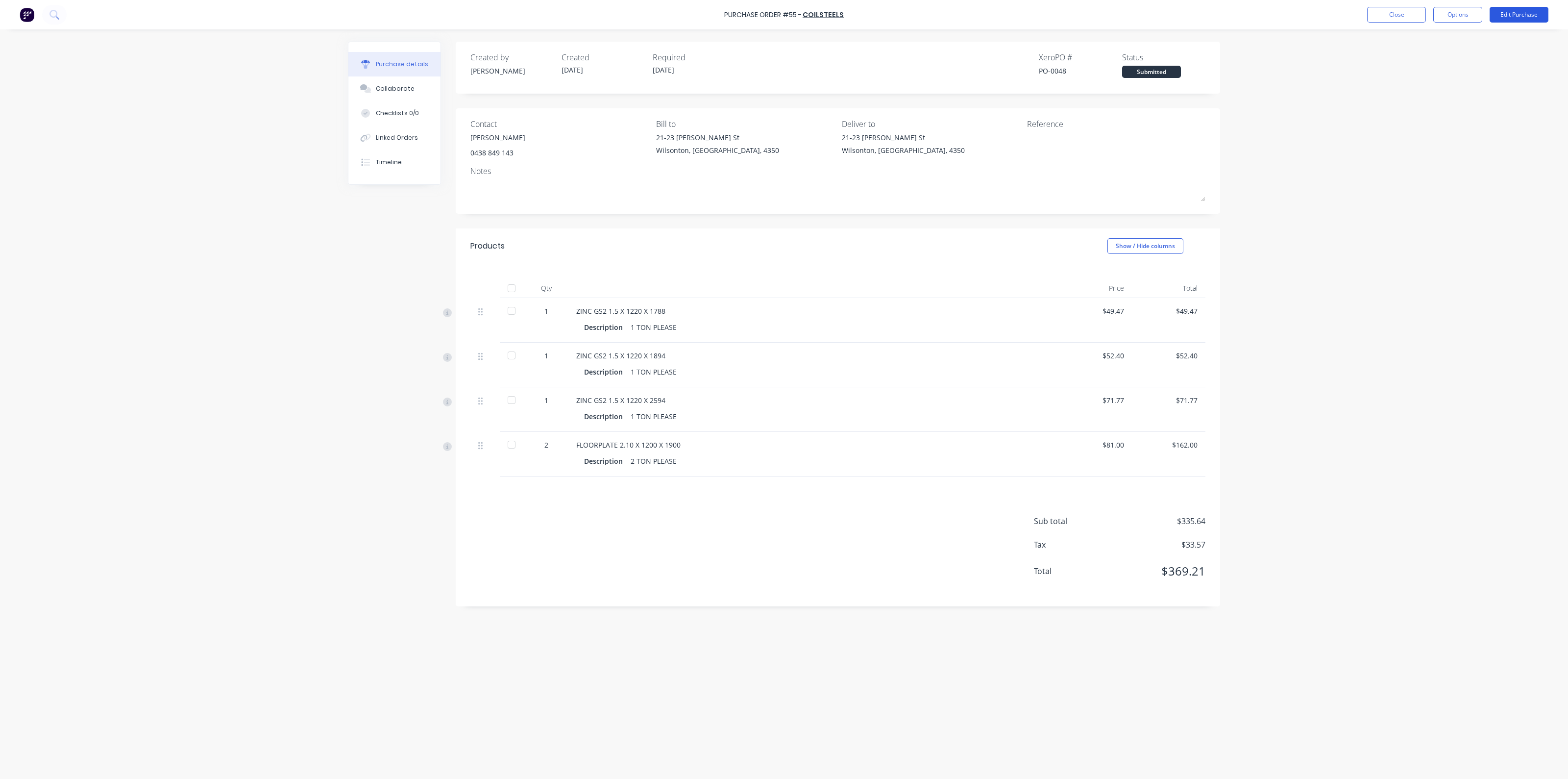
click at [1509, 12] on button "Edit Purchase" at bounding box center [1519, 15] width 59 height 16
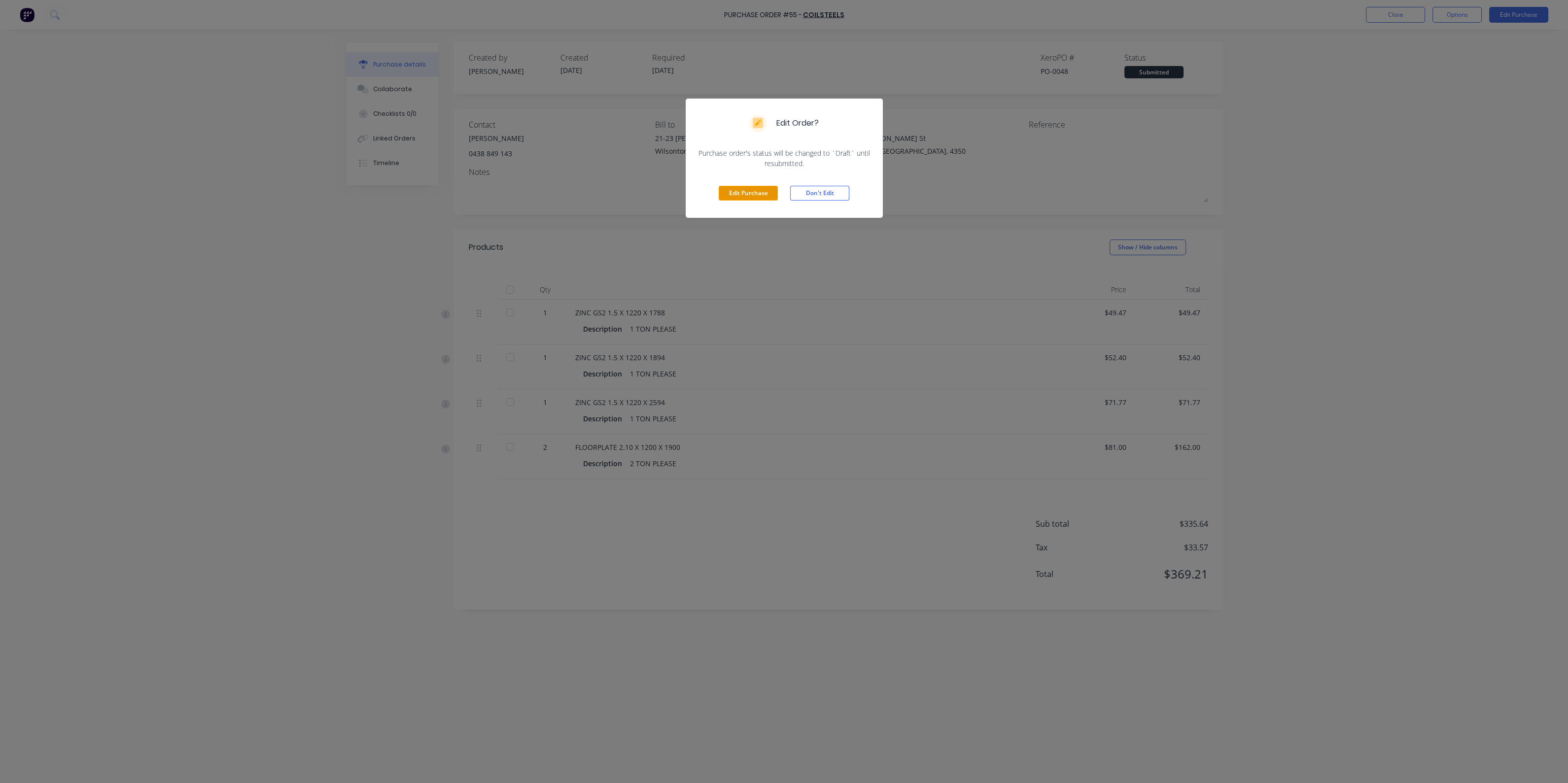
click at [737, 191] on button "Edit Purchase" at bounding box center [748, 193] width 59 height 15
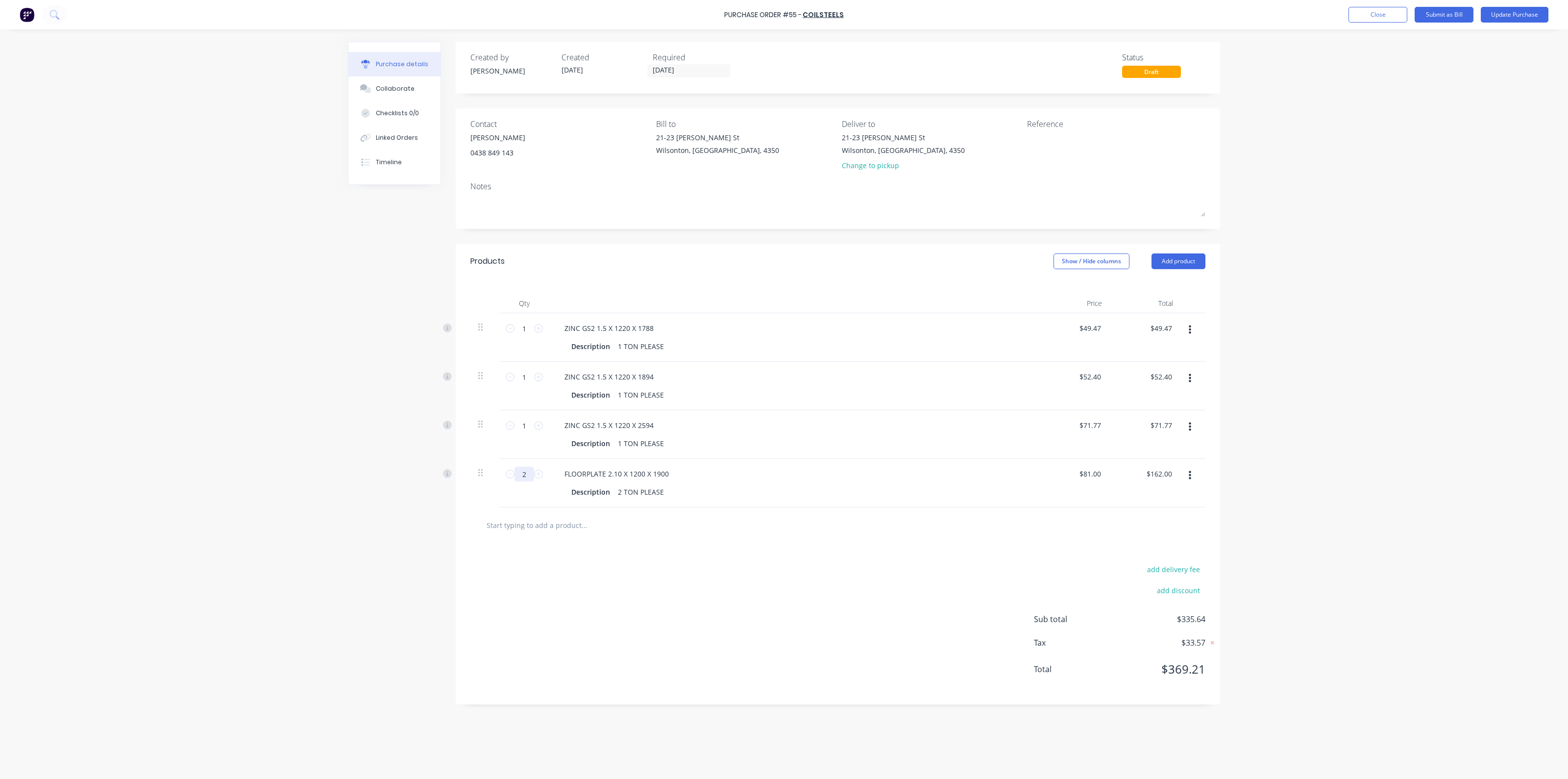
click at [529, 473] on input "2" at bounding box center [524, 474] width 19 height 15
type input "4"
type input "$324.00"
type input "47"
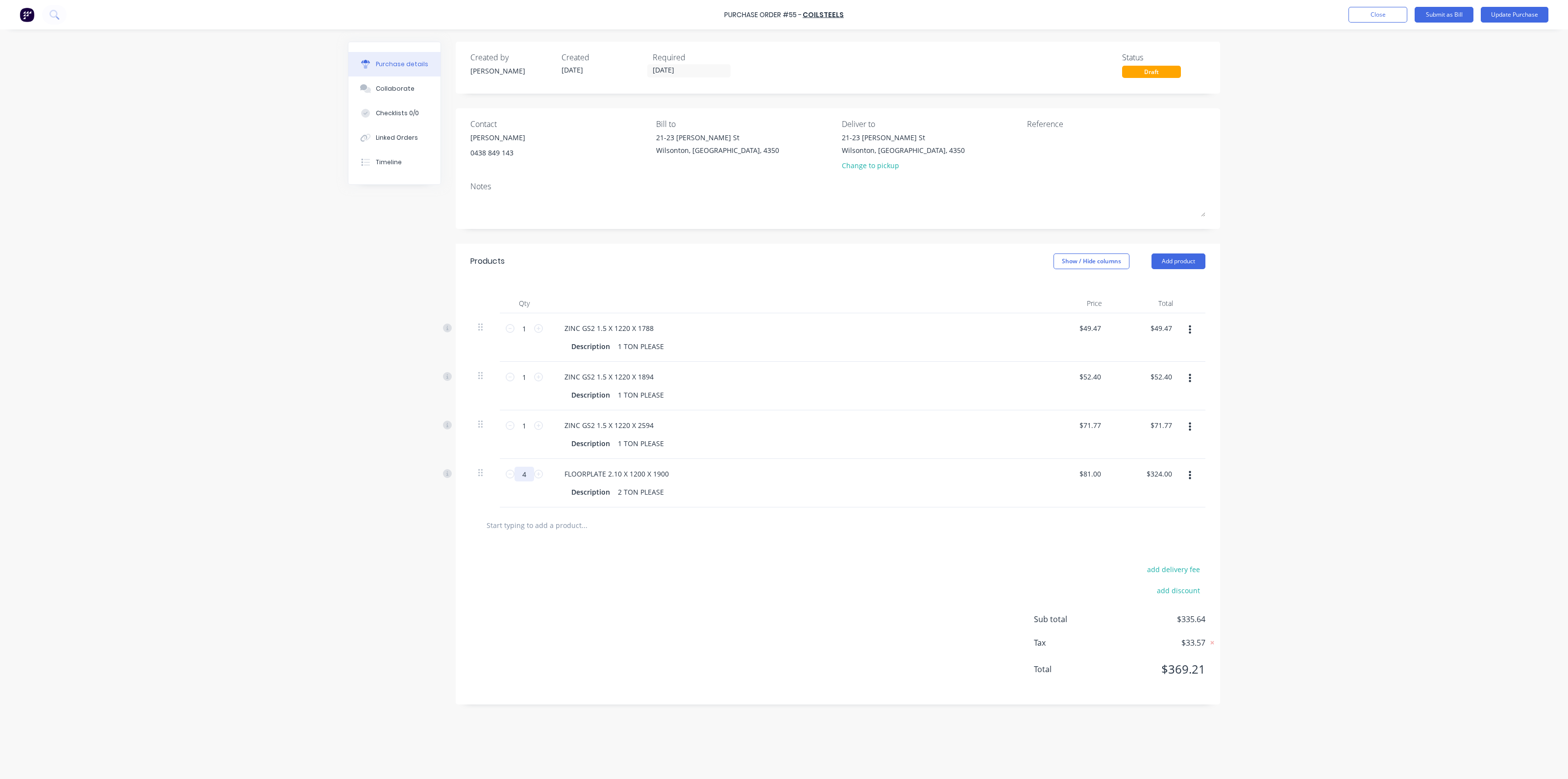
type input "$3,807.00"
type input "47"
click at [940, 518] on div at bounding box center [838, 525] width 719 height 19
click at [531, 423] on input "1" at bounding box center [524, 426] width 19 height 15
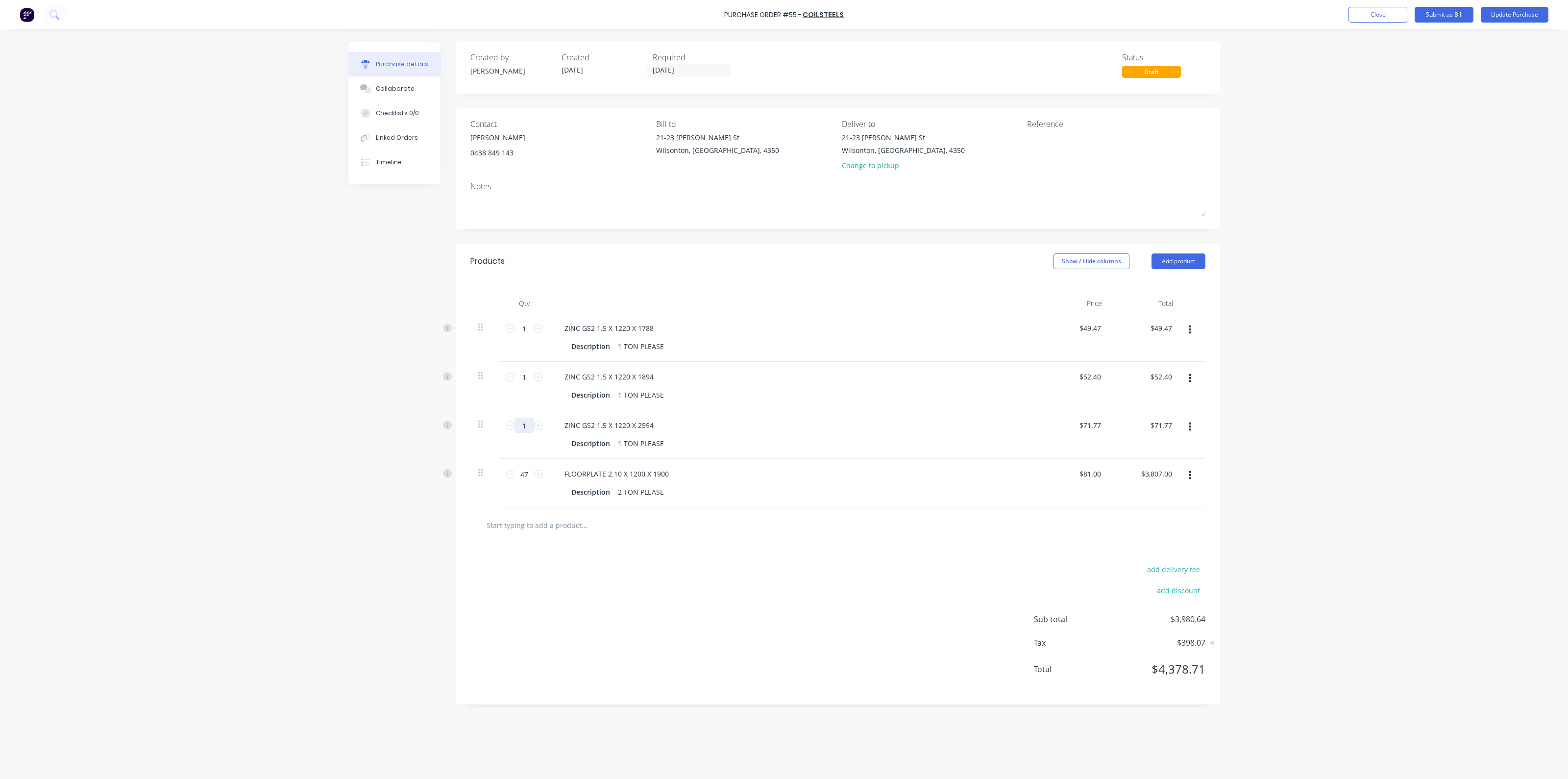
type input "2"
type input "$143.54"
type input "27"
type input "$1,937.79"
type input "27"
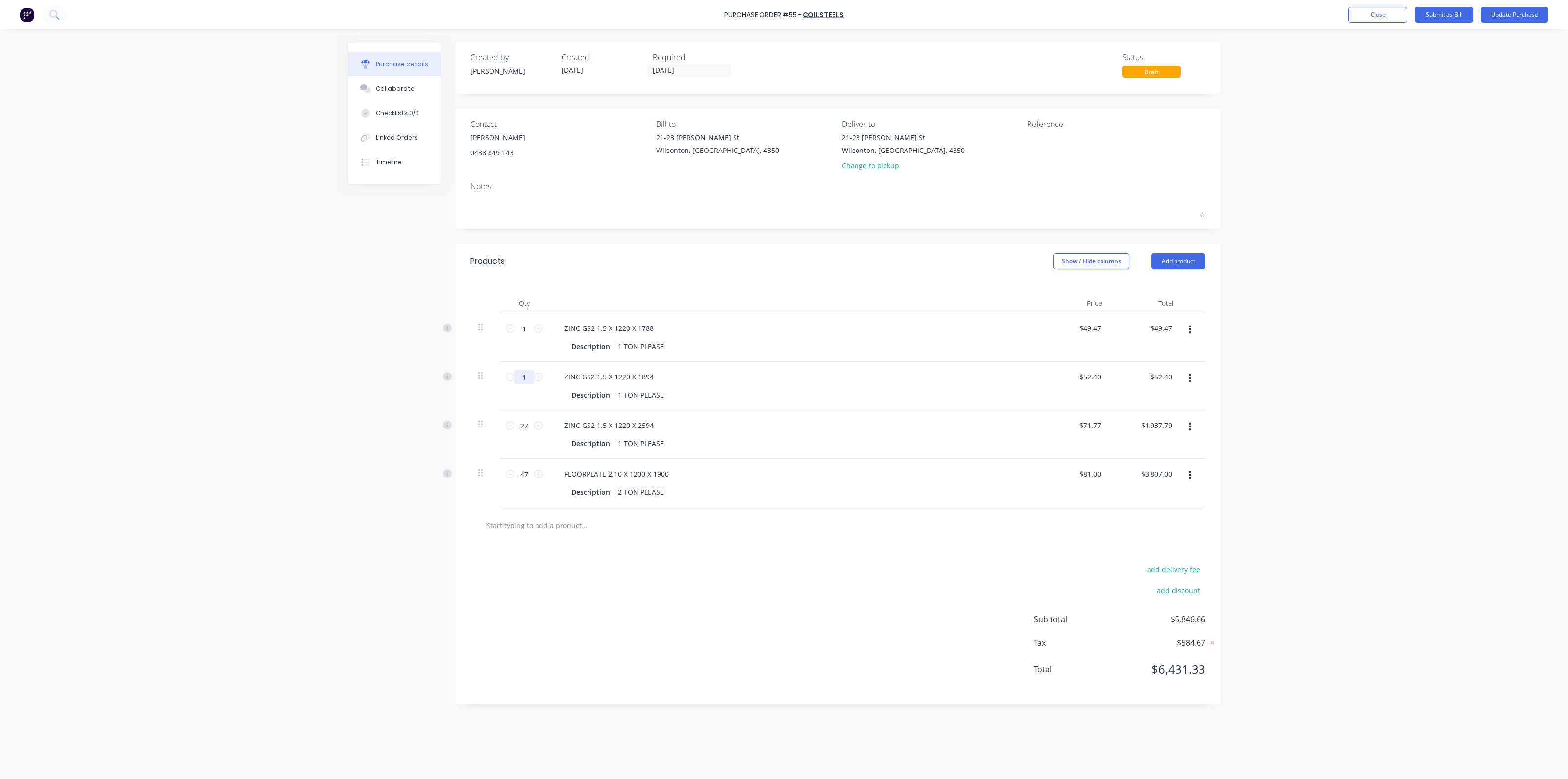
click at [527, 373] on input "1" at bounding box center [524, 377] width 19 height 15
type input "3"
type input "$157.20"
type input "36"
type input "$1,886.40"
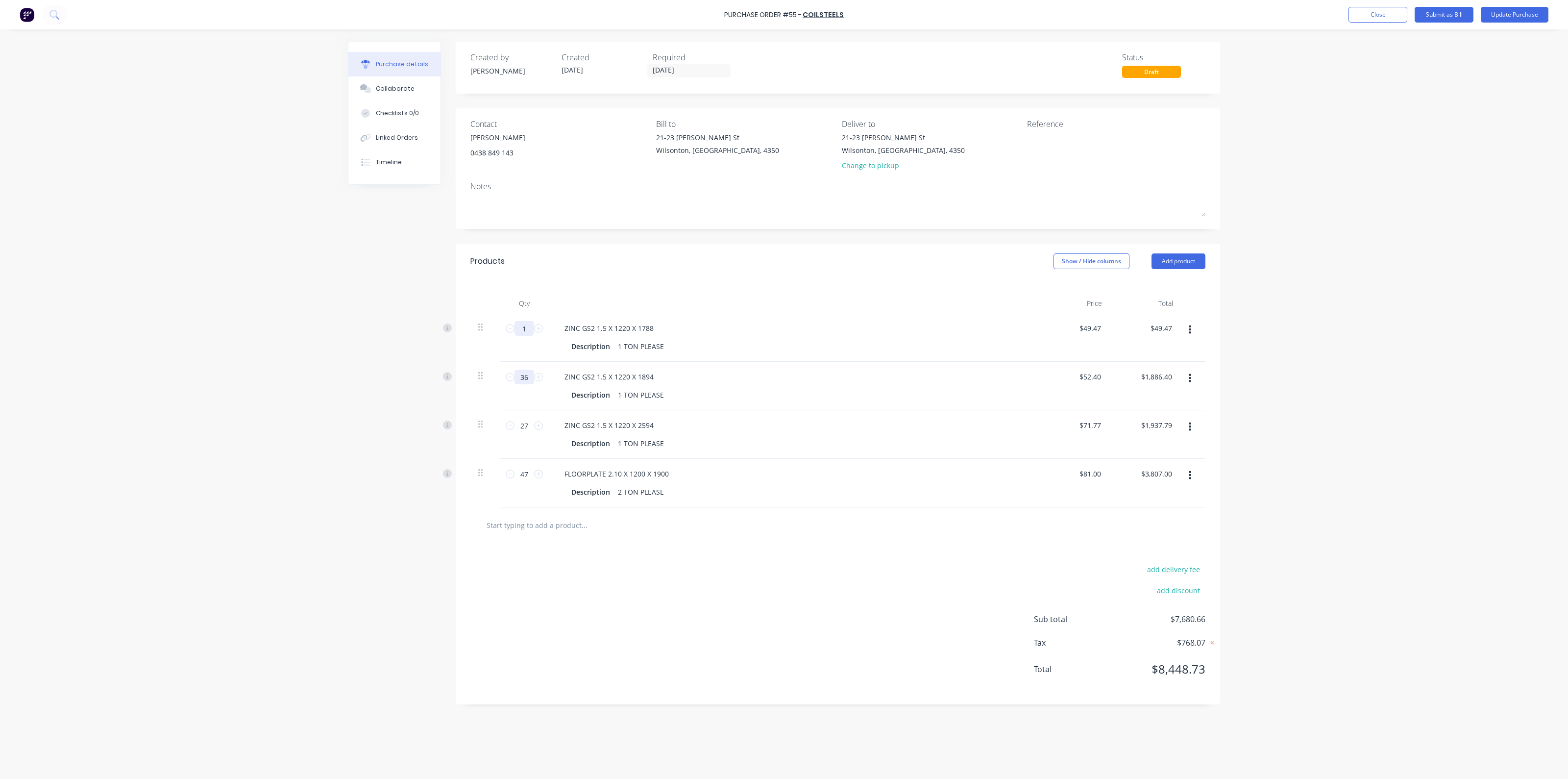
type input "36"
click at [525, 332] on input "1" at bounding box center [524, 328] width 19 height 15
type input "3"
type input "$148.41"
type input "38"
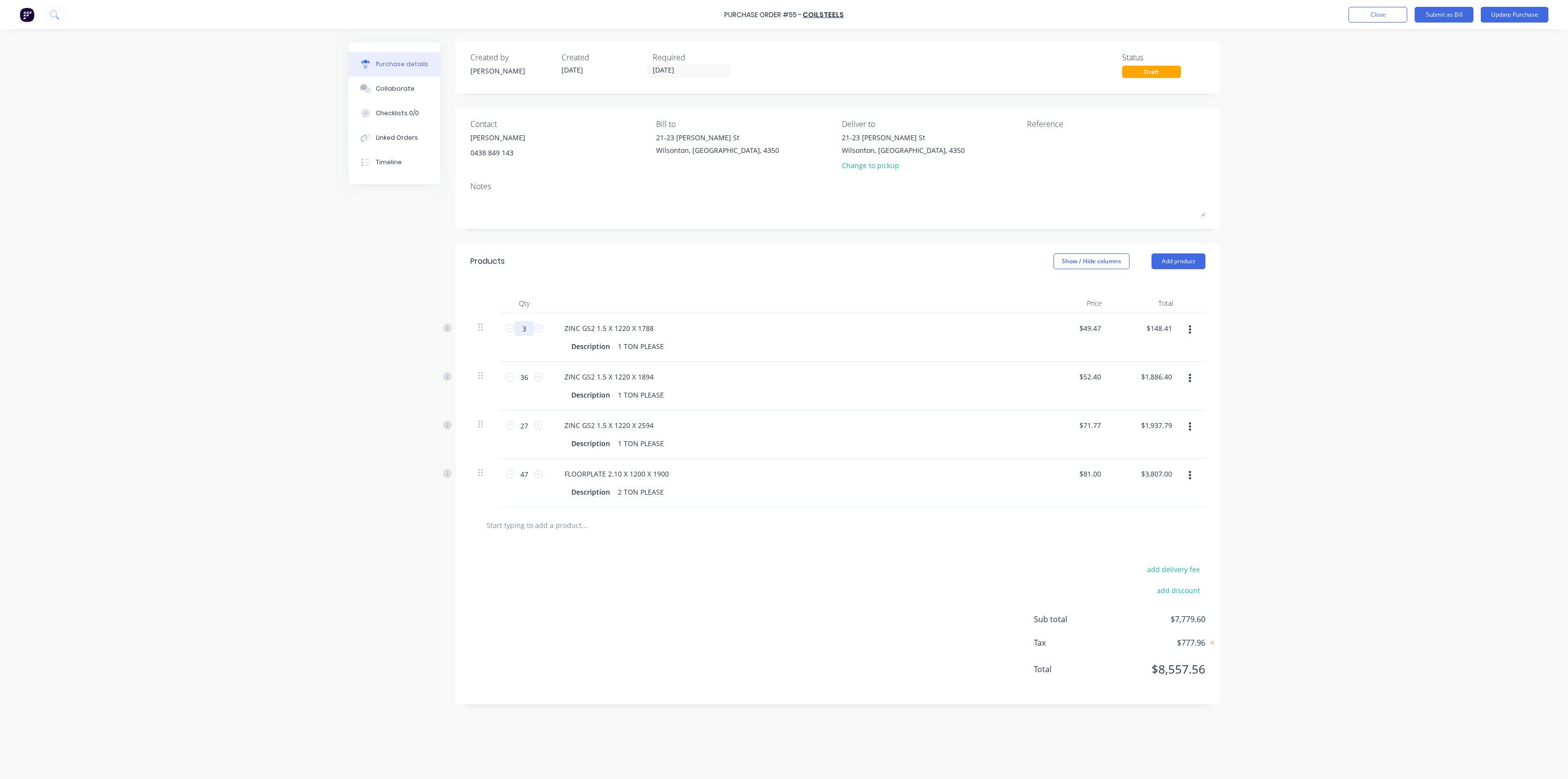
type input "$1,879.86"
type input "38"
click at [765, 263] on div "Products Show / Hide columns Add product" at bounding box center [838, 261] width 765 height 35
click at [1513, 19] on button "Update Purchase" at bounding box center [1514, 15] width 68 height 16
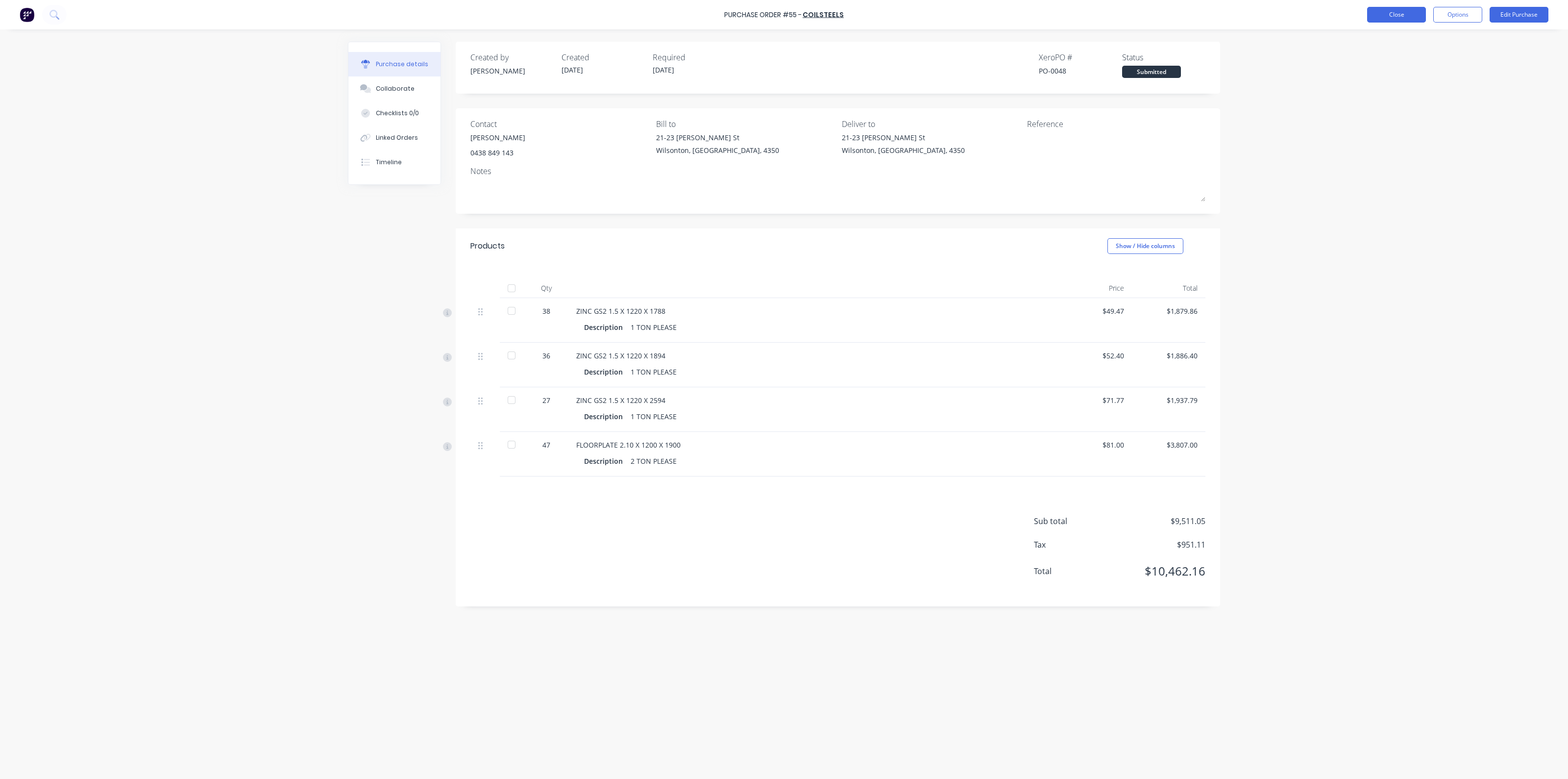
click at [1393, 10] on button "Close" at bounding box center [1396, 15] width 59 height 16
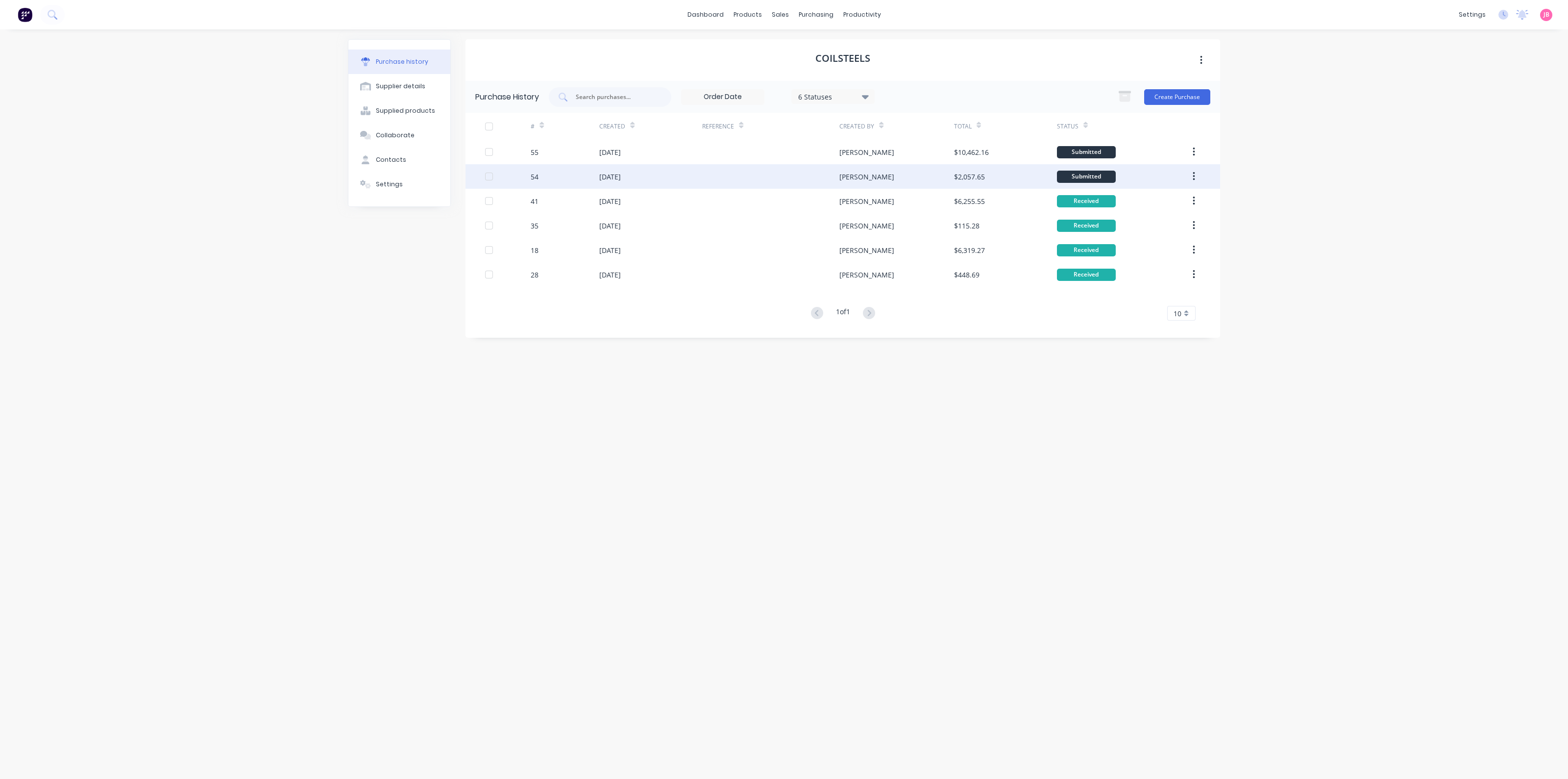
click at [802, 175] on div at bounding box center [771, 177] width 137 height 24
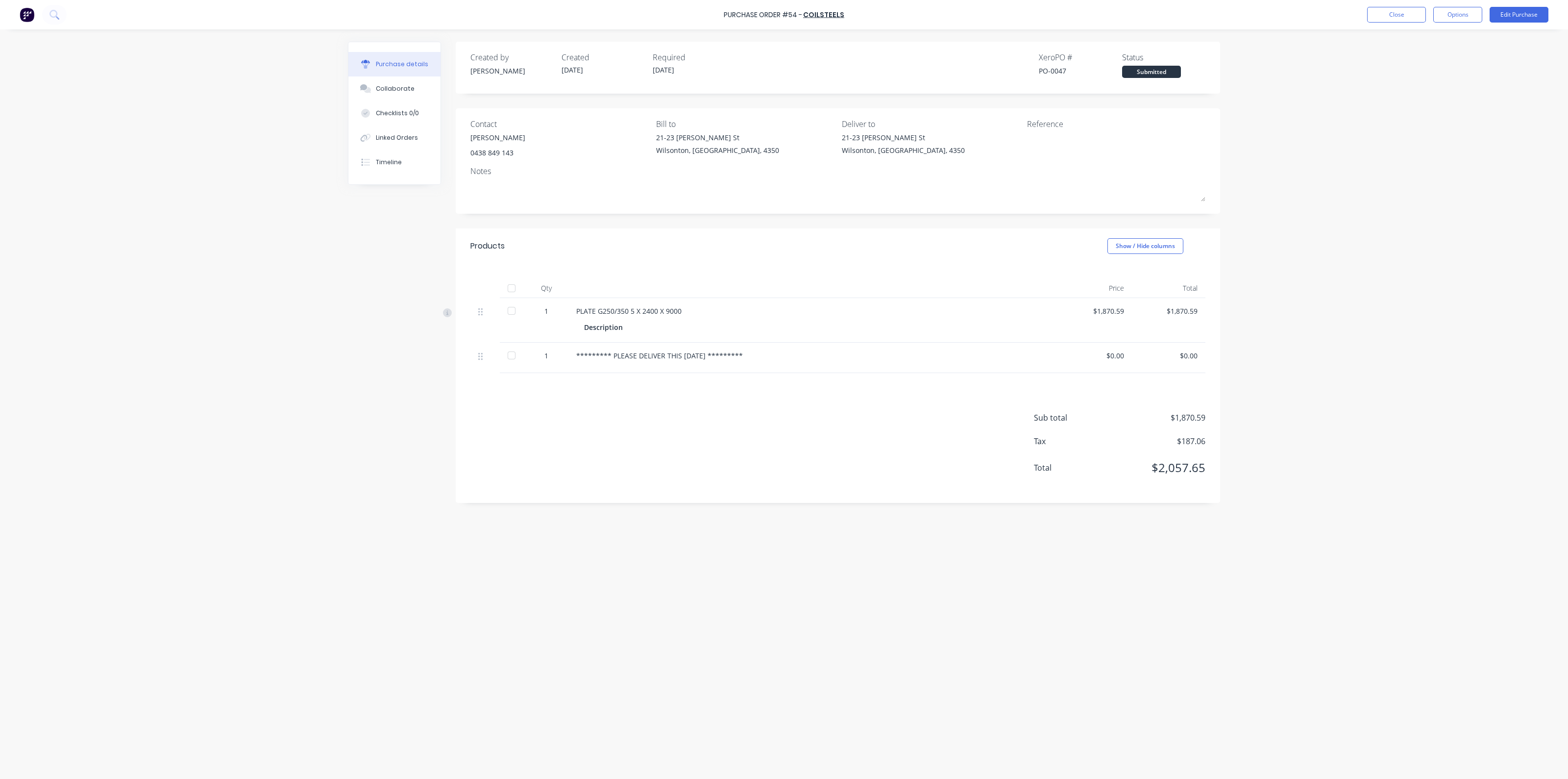
click at [863, 431] on div "Sub total $1,870.59 Tax $187.06 Total $2,057.65" at bounding box center [838, 438] width 765 height 130
click at [1405, 9] on button "Close" at bounding box center [1396, 15] width 59 height 16
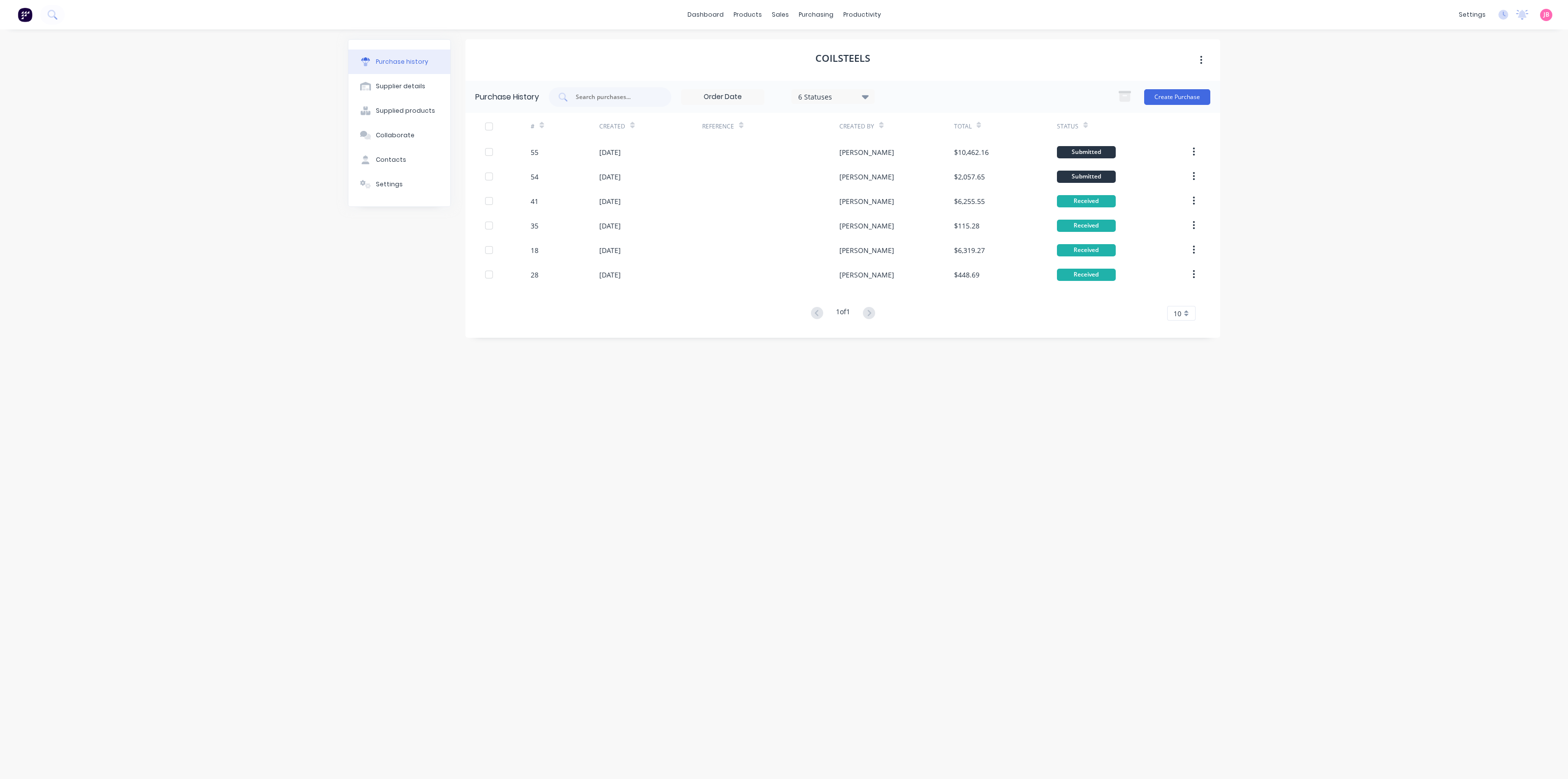
click at [1309, 179] on div "dashboard products sales purchasing productivity dashboard products Product Cat…" at bounding box center [784, 389] width 1568 height 779
drag, startPoint x: 1365, startPoint y: 454, endPoint x: 1361, endPoint y: 460, distance: 7.2
click at [1361, 460] on div "dashboard products sales purchasing productivity dashboard products Product Cat…" at bounding box center [784, 389] width 1568 height 779
click at [1322, 77] on div "dashboard products sales purchasing productivity dashboard products Product Cat…" at bounding box center [784, 389] width 1568 height 779
